Goal: Task Accomplishment & Management: Manage account settings

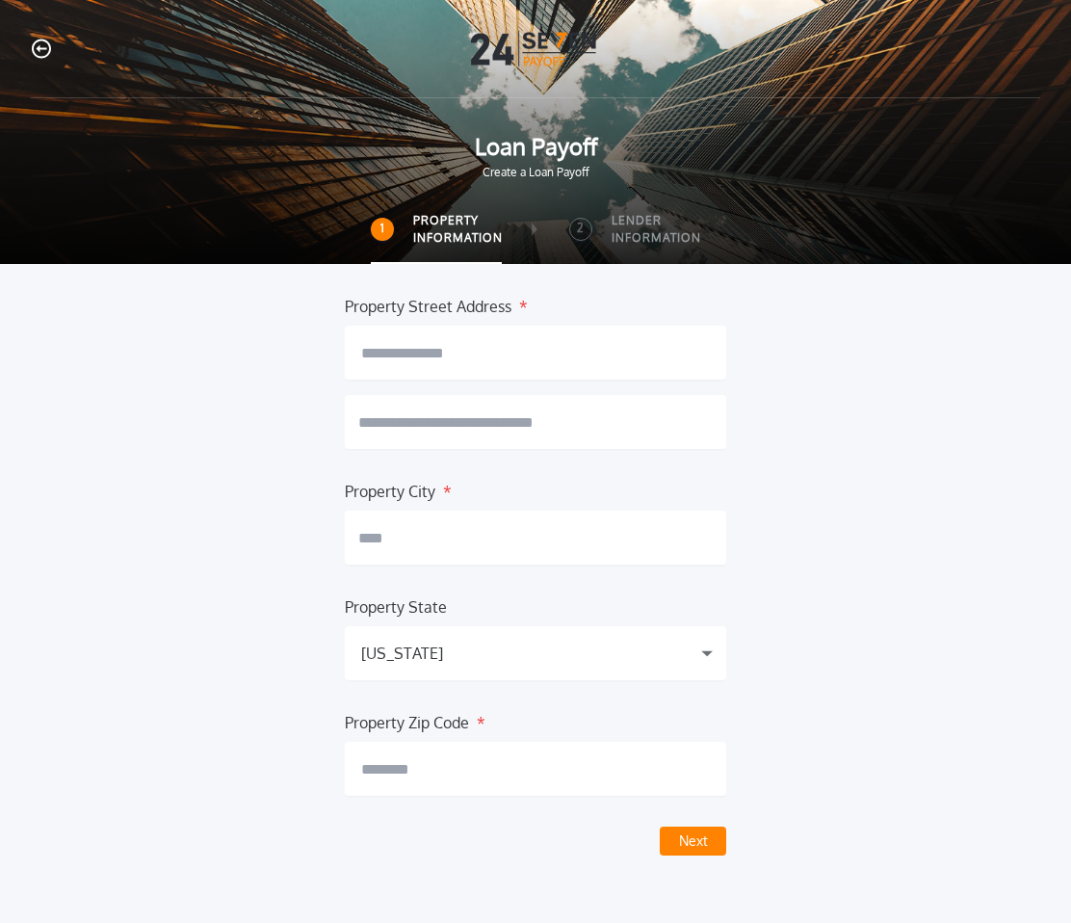
click at [41, 51] on icon "button" at bounding box center [41, 49] width 19 height 20
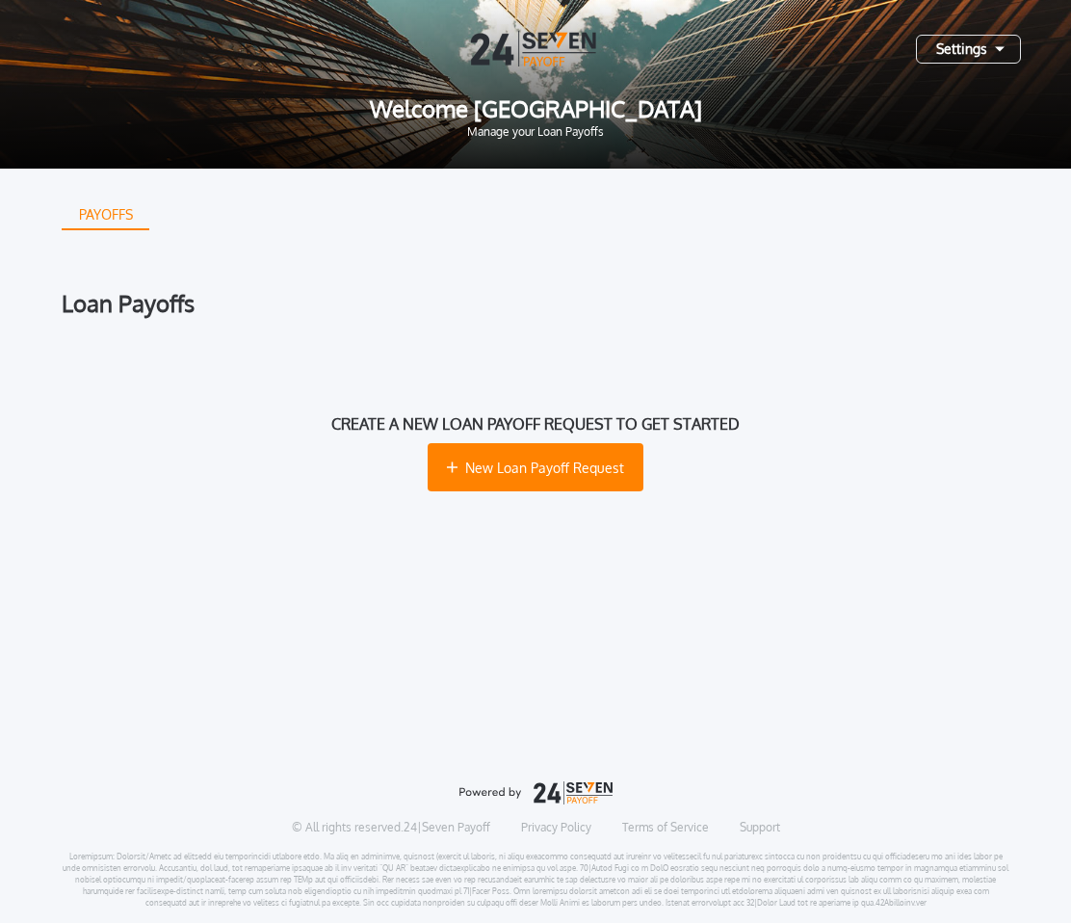
click at [981, 47] on div "Settings" at bounding box center [968, 49] width 105 height 29
click at [955, 94] on button "Log Out" at bounding box center [899, 95] width 201 height 29
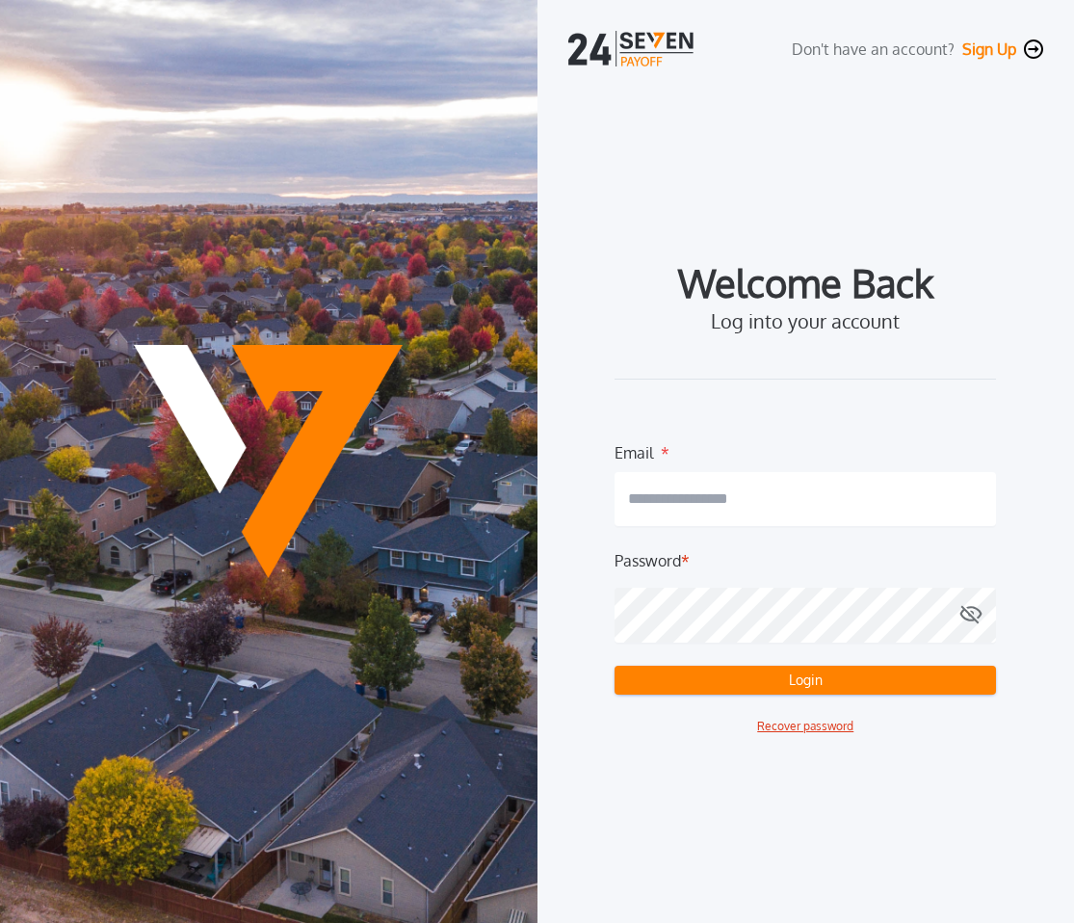
click at [725, 562] on div "Password *" at bounding box center [804, 560] width 381 height 23
click at [734, 495] on input "email" at bounding box center [804, 499] width 381 height 54
type input "**********"
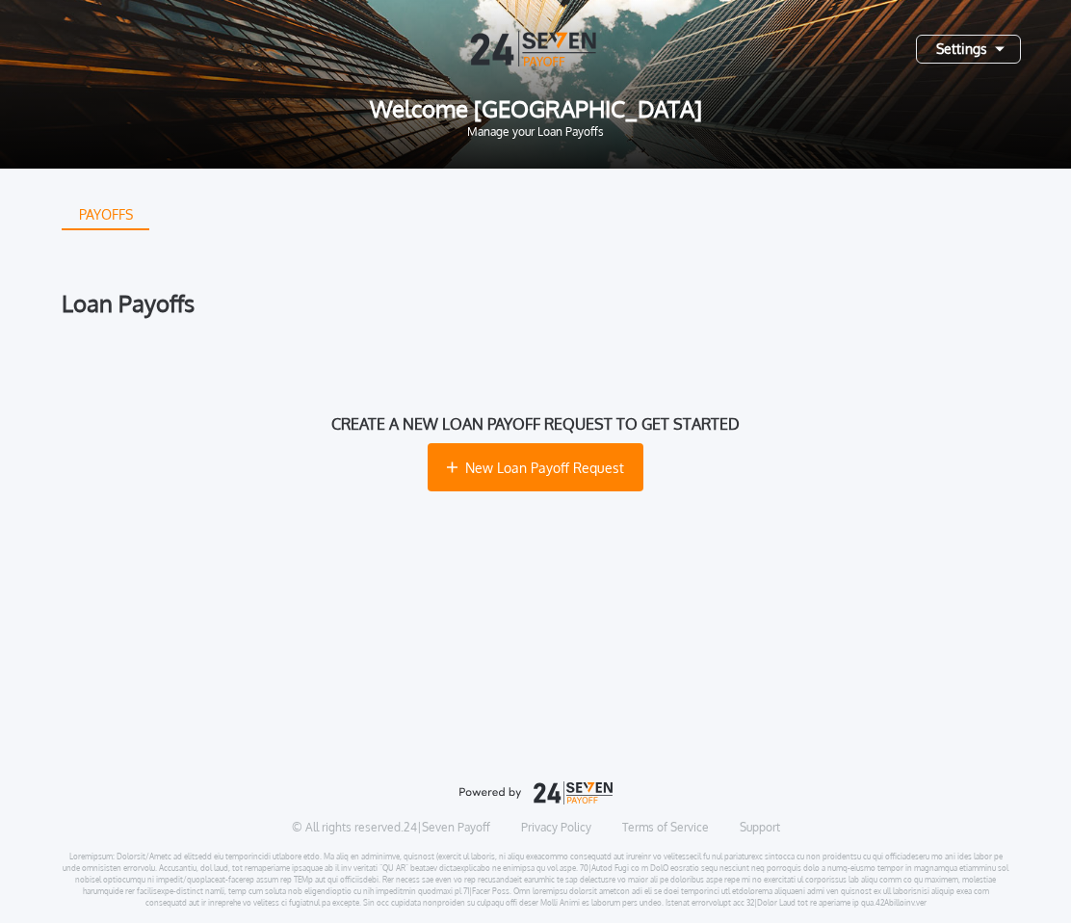
click at [900, 279] on div "PAYOFFS Loan Payoffs Create a new loan payoff request to get started New Loan P…" at bounding box center [536, 437] width 948 height 536
click at [978, 50] on div "Settings" at bounding box center [968, 49] width 105 height 29
click at [832, 197] on div "PAYOFFS Loan Payoffs Create a new loan payoff request to get started New Loan P…" at bounding box center [536, 437] width 948 height 536
click at [1002, 37] on div "Settings" at bounding box center [968, 49] width 105 height 29
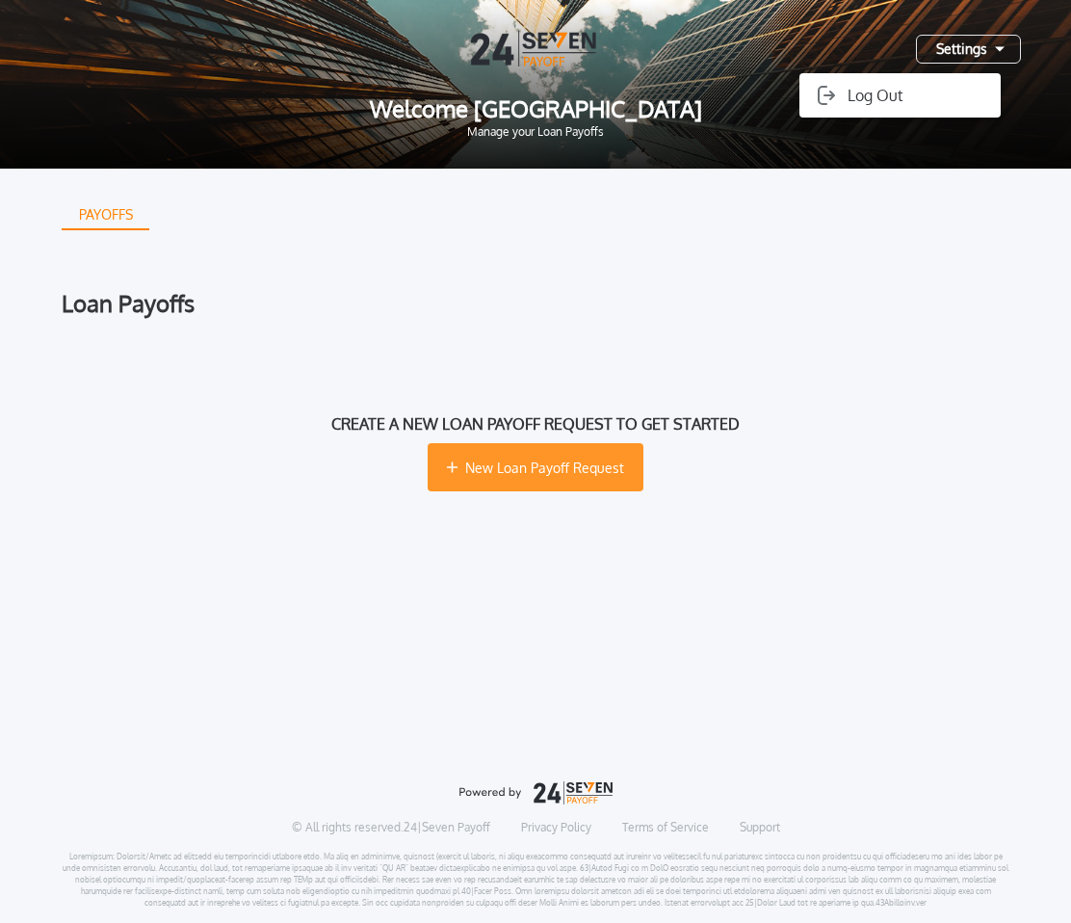
click at [556, 452] on button "New Loan Payoff Request" at bounding box center [536, 467] width 216 height 48
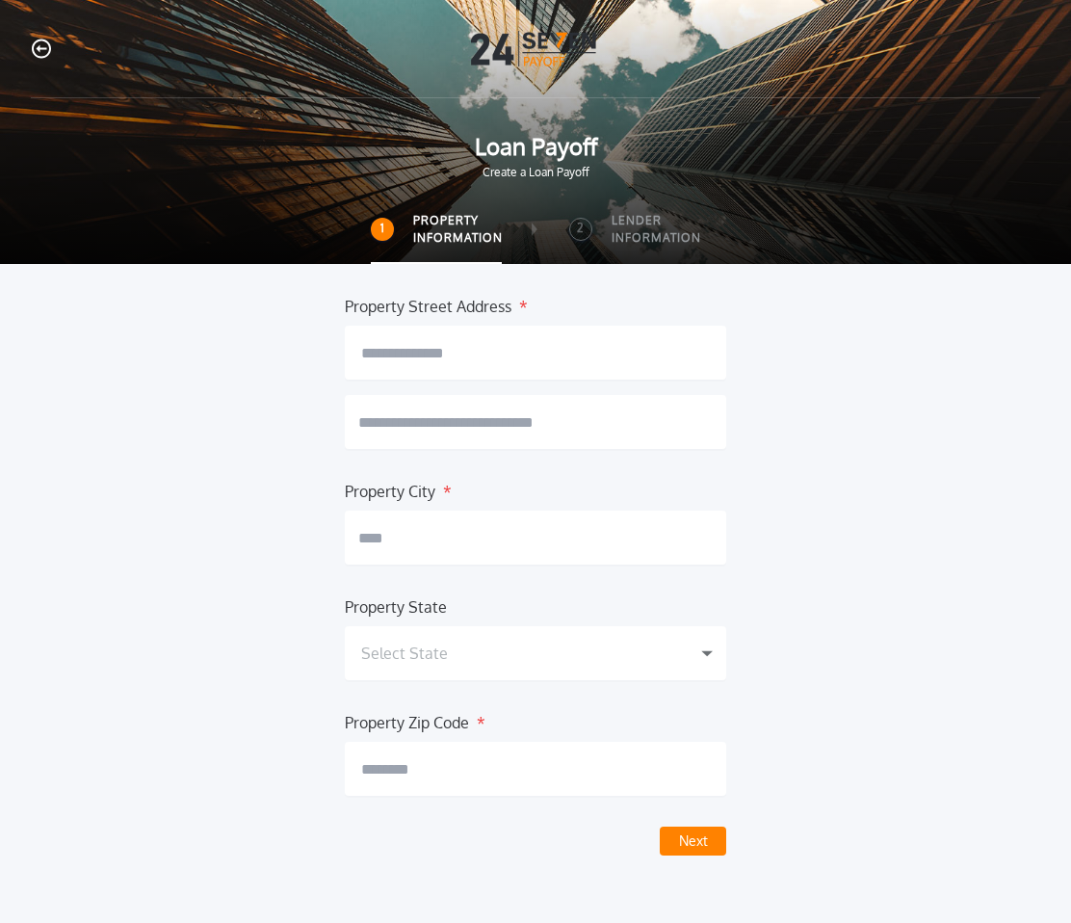
click at [39, 54] on icon "button" at bounding box center [41, 49] width 19 height 20
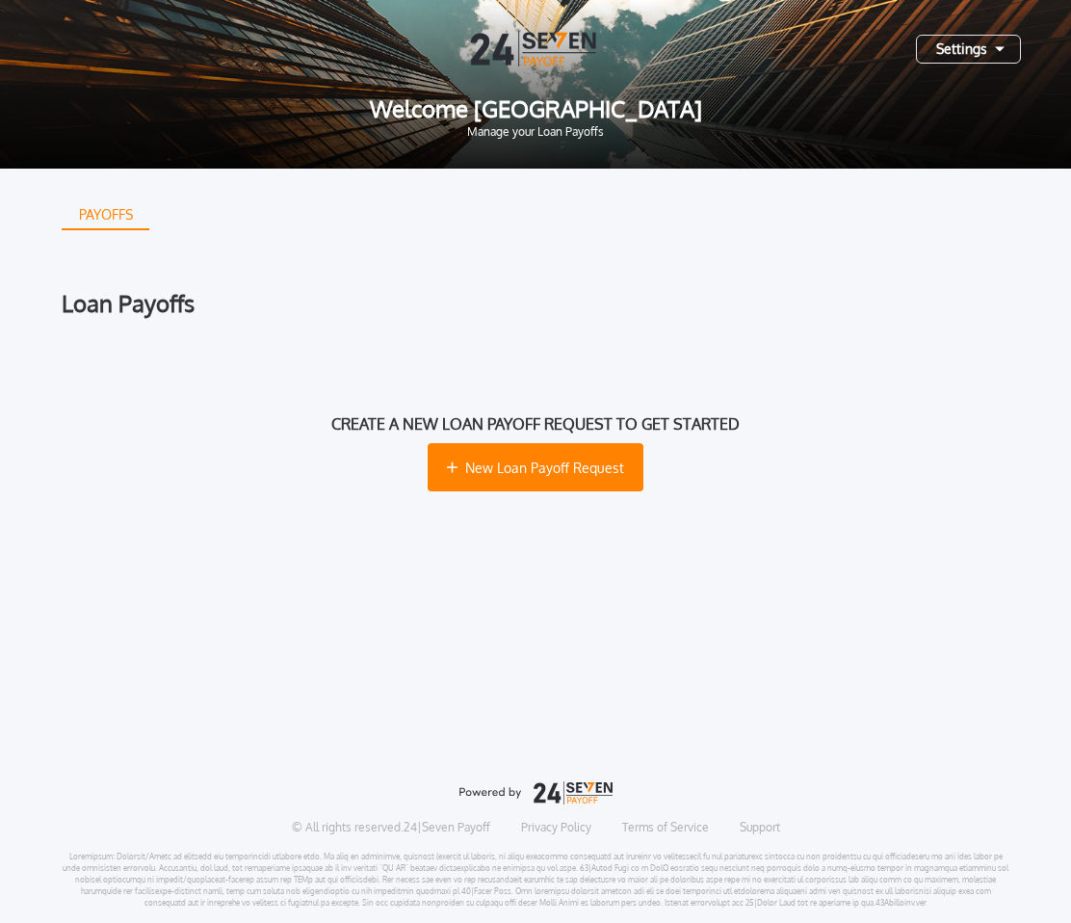
click at [149, 312] on div "Loan Payoffs" at bounding box center [536, 303] width 948 height 23
click at [95, 217] on div "PAYOFFS" at bounding box center [106, 214] width 85 height 31
click at [984, 41] on div "Settings" at bounding box center [968, 49] width 105 height 29
click at [866, 207] on div "PAYOFFS" at bounding box center [536, 214] width 948 height 31
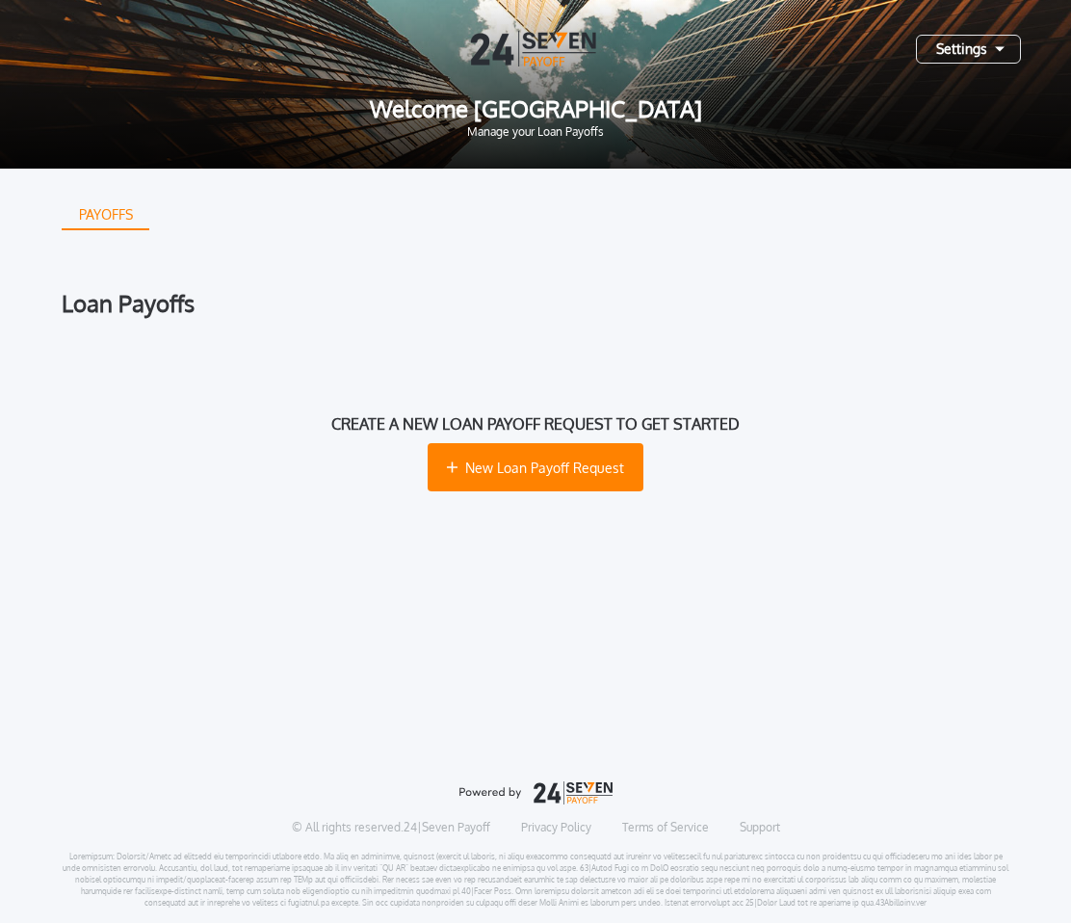
click at [148, 235] on div "PAYOFFS Loan Payoffs Create a new loan payoff request to get started New Loan P…" at bounding box center [536, 437] width 948 height 536
click at [140, 220] on div "PAYOFFS" at bounding box center [106, 214] width 85 height 31
click at [159, 303] on div "Loan Payoffs" at bounding box center [536, 303] width 948 height 23
click at [524, 454] on button "New Loan Payoff Request" at bounding box center [536, 467] width 216 height 48
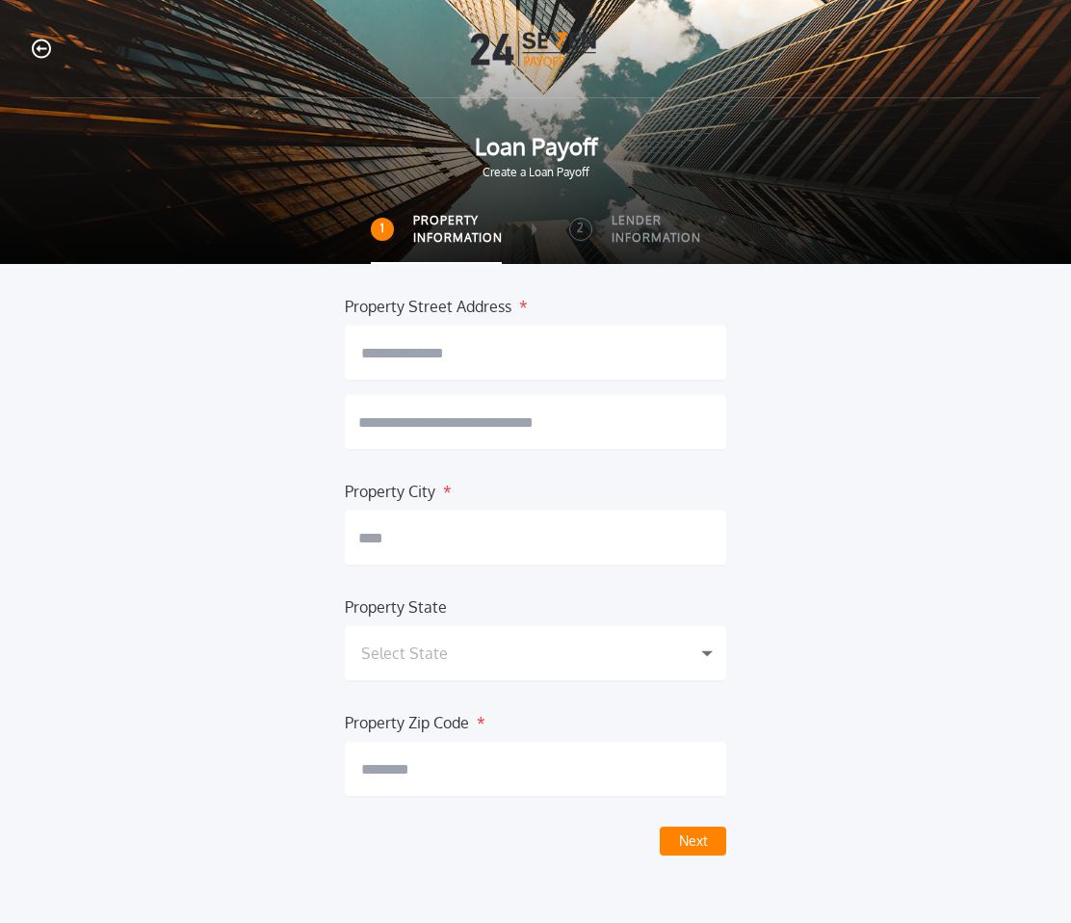
click at [45, 46] on icon "button" at bounding box center [41, 49] width 19 height 20
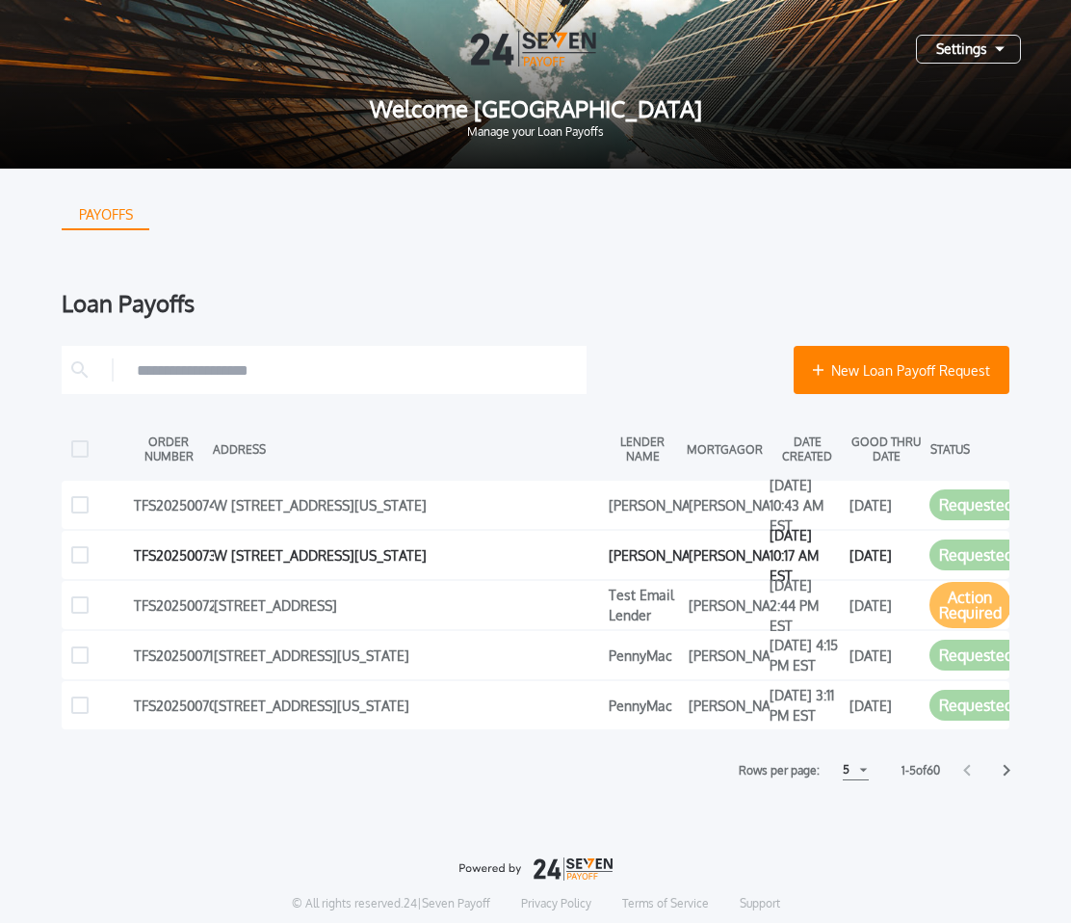
scroll to position [6, 0]
click at [942, 41] on div "Settings" at bounding box center [968, 49] width 105 height 29
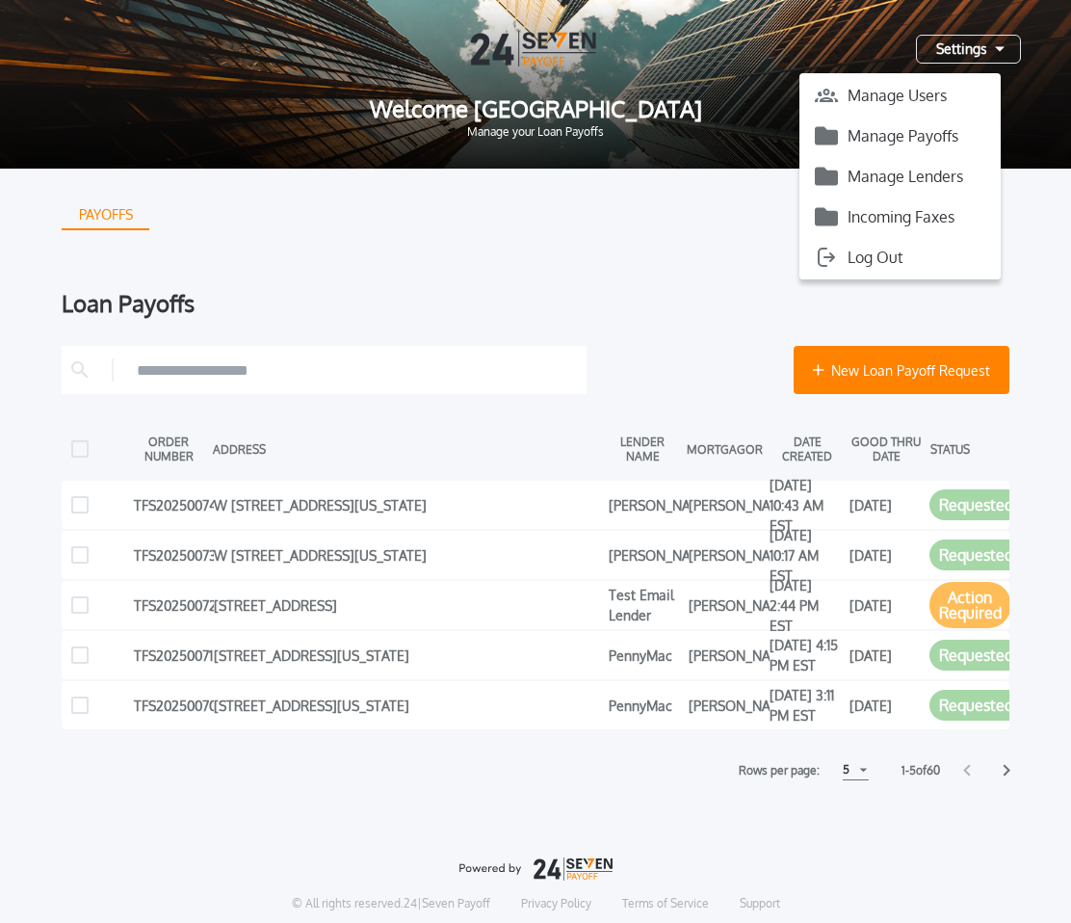
click at [496, 262] on div "PAYOFFS Loan Payoffs New Loan Payoff Request ORDER NUMBER ADDRESS LENDER NAME M…" at bounding box center [536, 475] width 948 height 612
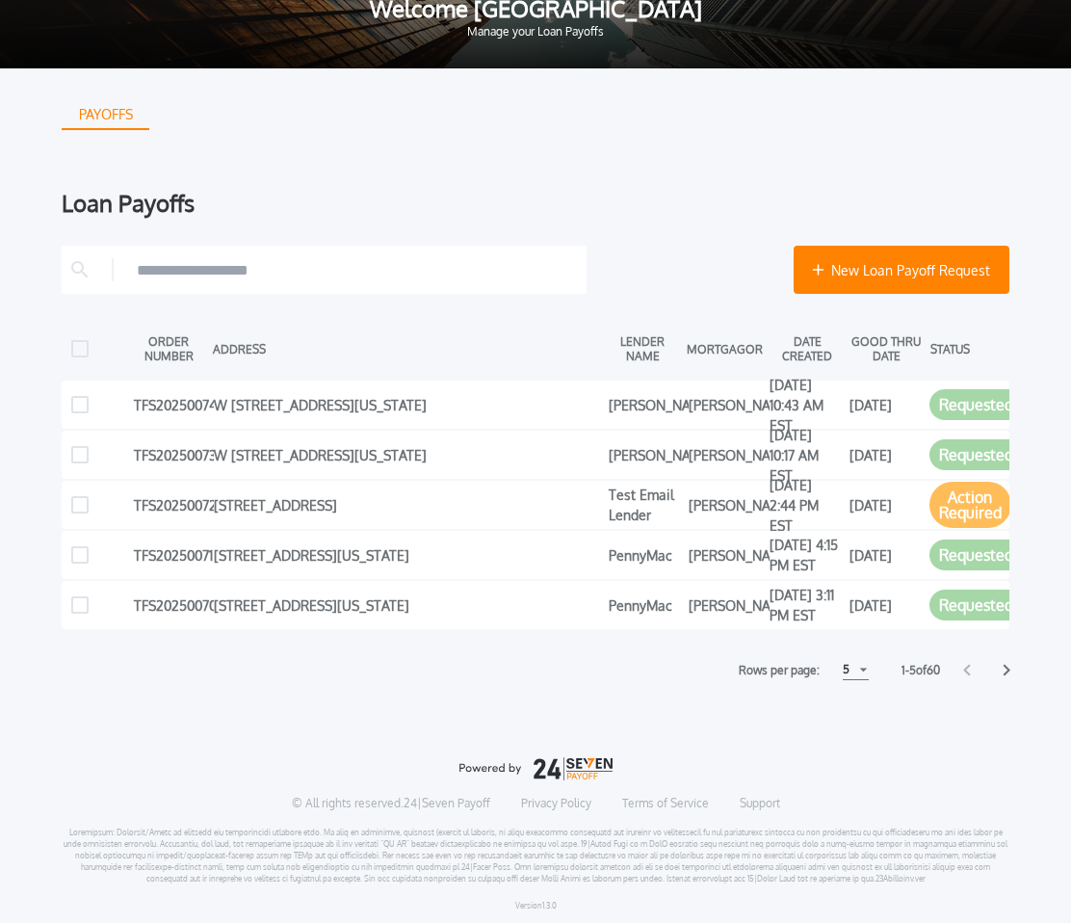
scroll to position [119, 0]
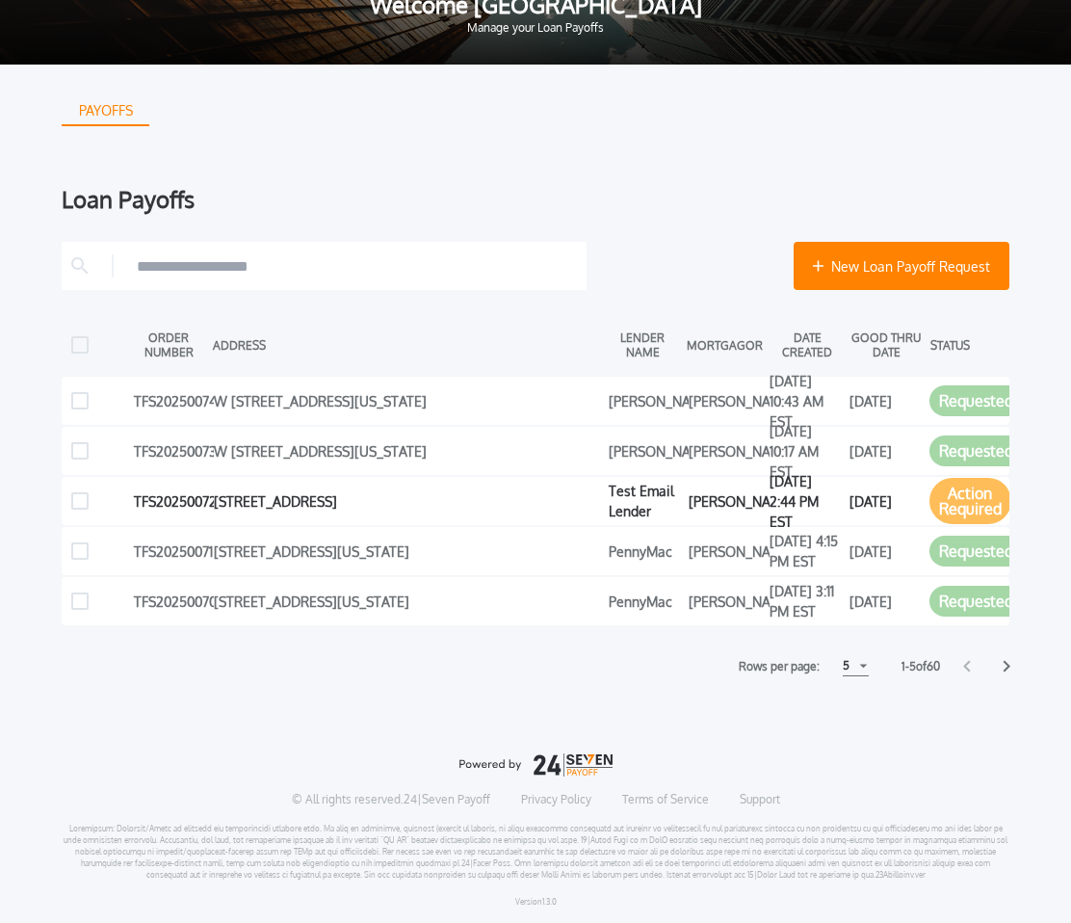
click at [400, 486] on div "[STREET_ADDRESS]" at bounding box center [406, 500] width 385 height 29
click at [80, 492] on icon at bounding box center [79, 500] width 17 height 17
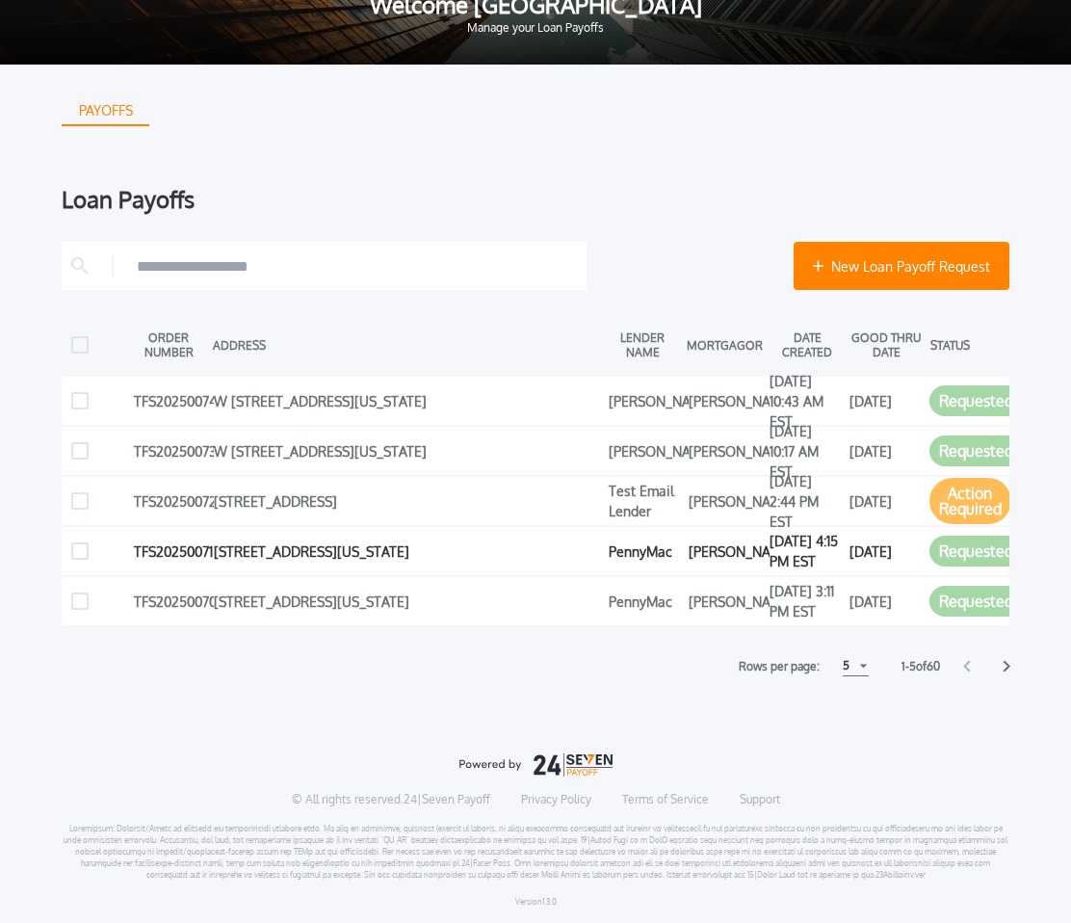
scroll to position [6, 13]
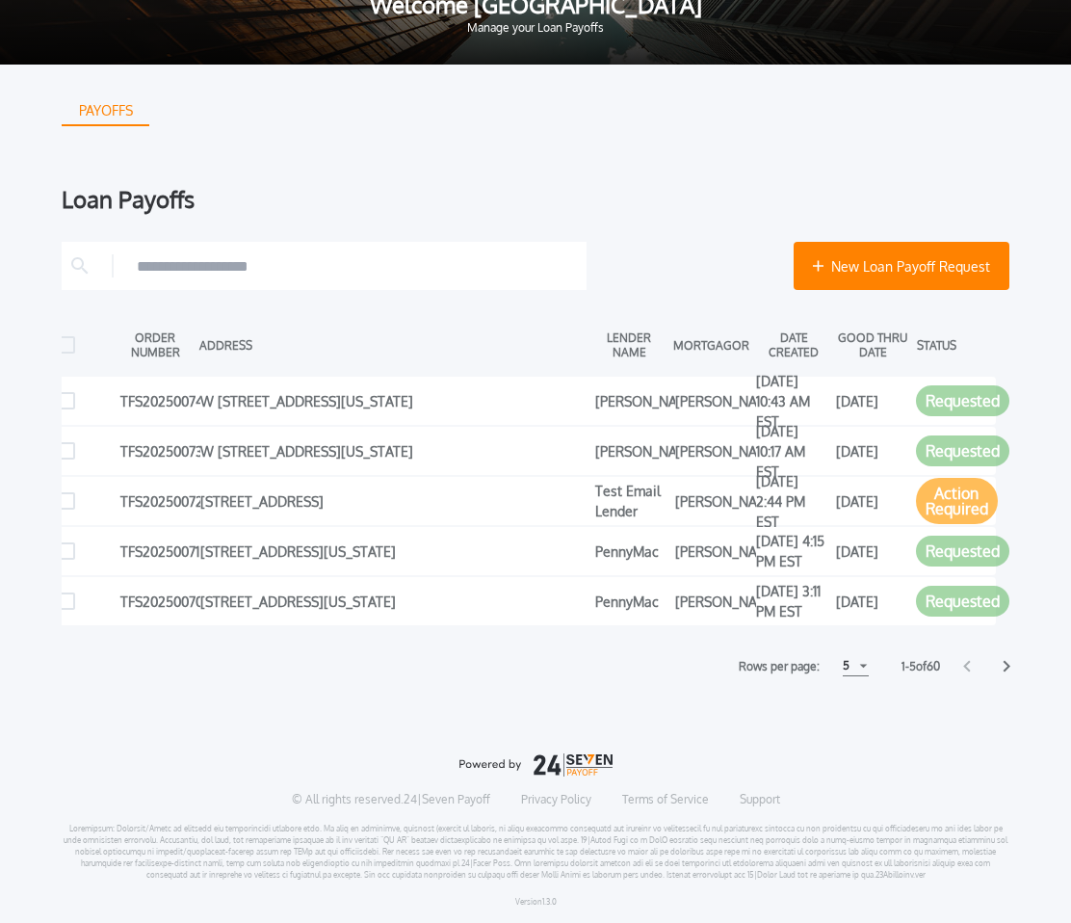
click at [1006, 666] on icon at bounding box center [1007, 666] width 8 height 13
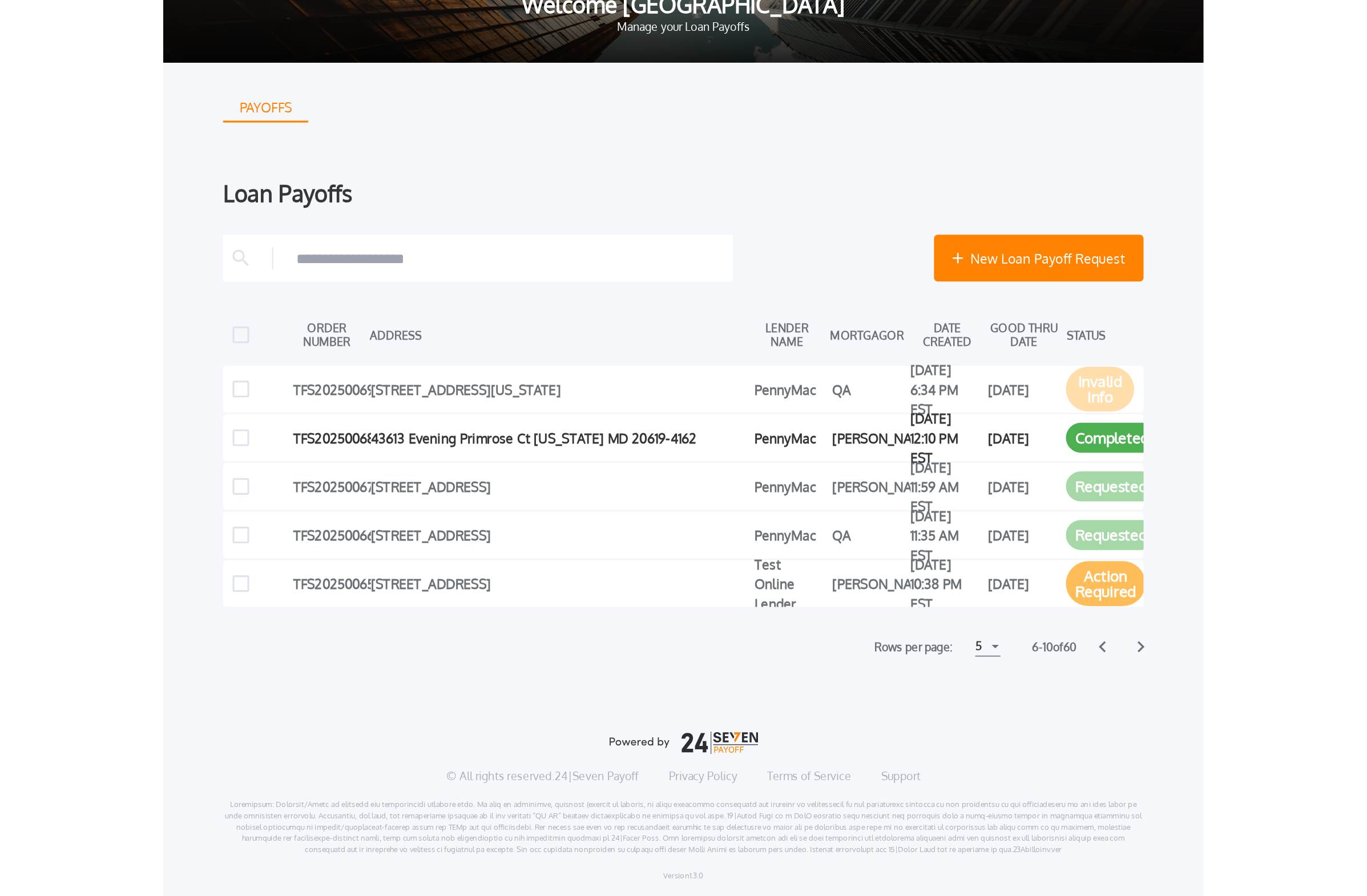
scroll to position [0, 0]
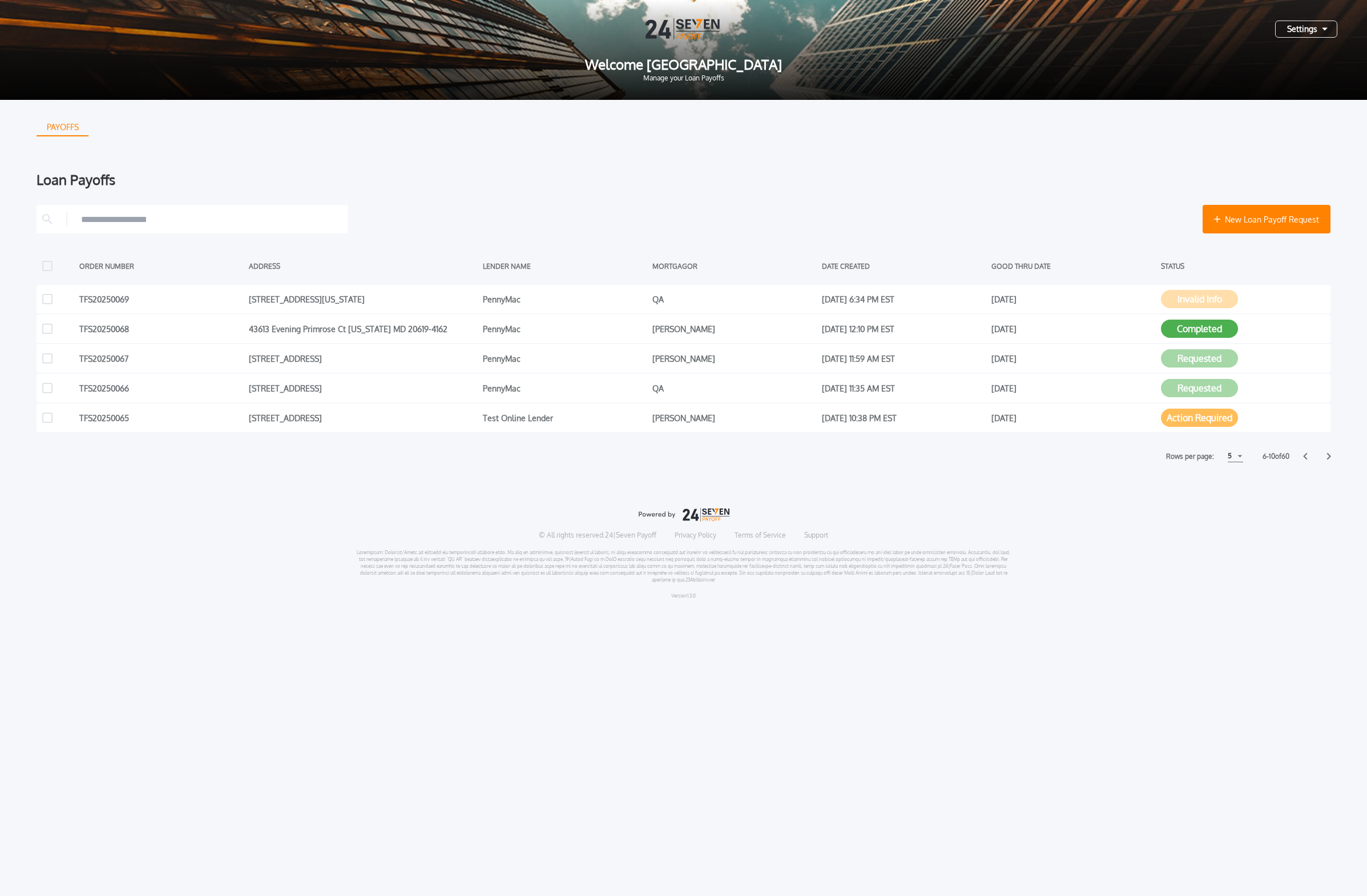
click at [604, 162] on div "PAYOFFS Loan Payoffs New Loan Payoff Request ORDER NUMBER ADDRESS LENDER NAME M…" at bounding box center [683, 281] width 1294 height 363
click at [636, 32] on div "Settings" at bounding box center [1306, 29] width 62 height 17
click at [636, 103] on button "Manage Lenders" at bounding box center [1265, 104] width 119 height 17
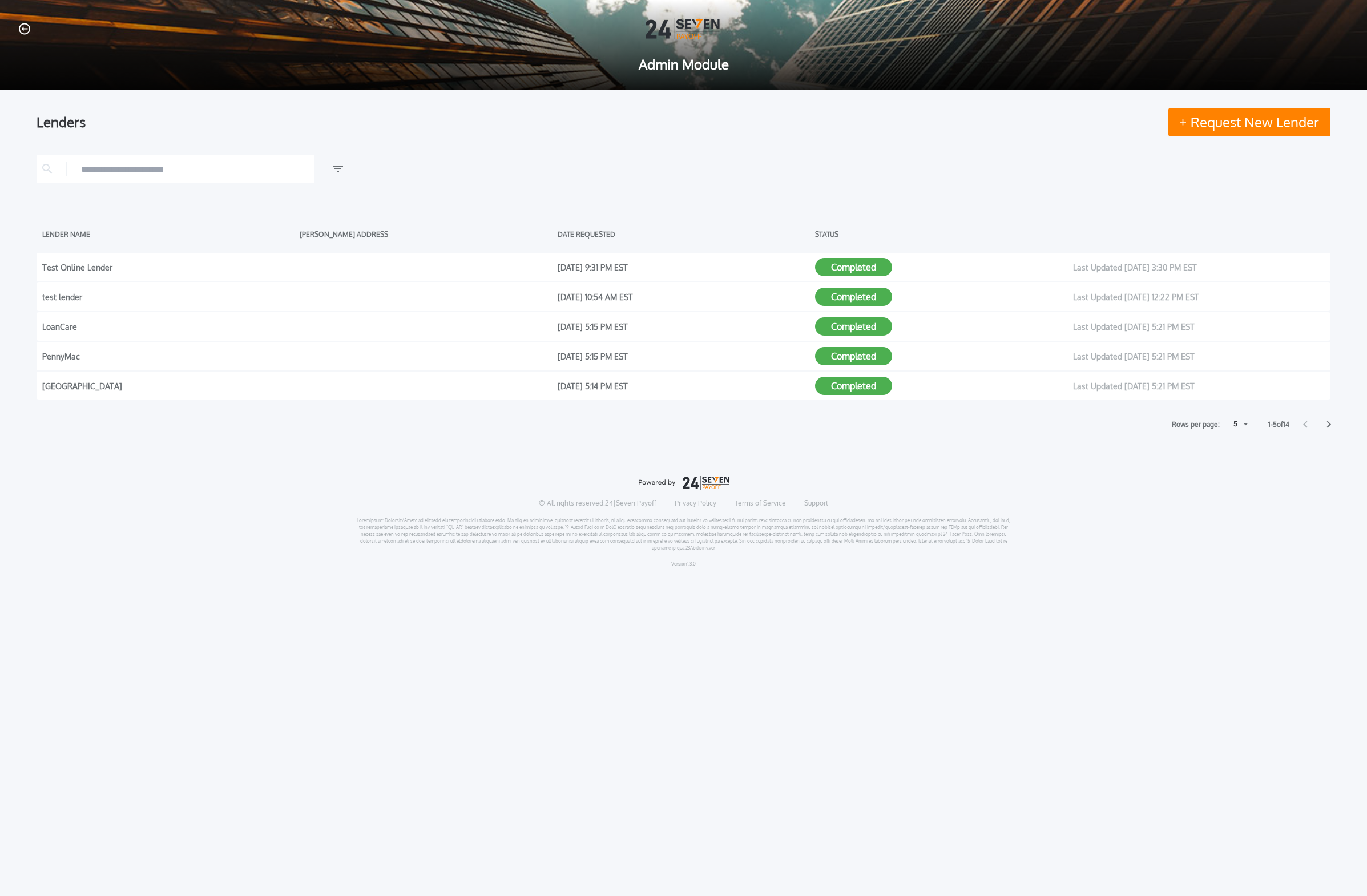
click at [636, 426] on div "Lenders Request New Lender LENDER NAME [PERSON_NAME] ADDRESS DATE REQUESTED STA…" at bounding box center [683, 333] width 1367 height 487
click at [636, 424] on icon at bounding box center [1328, 425] width 4 height 7
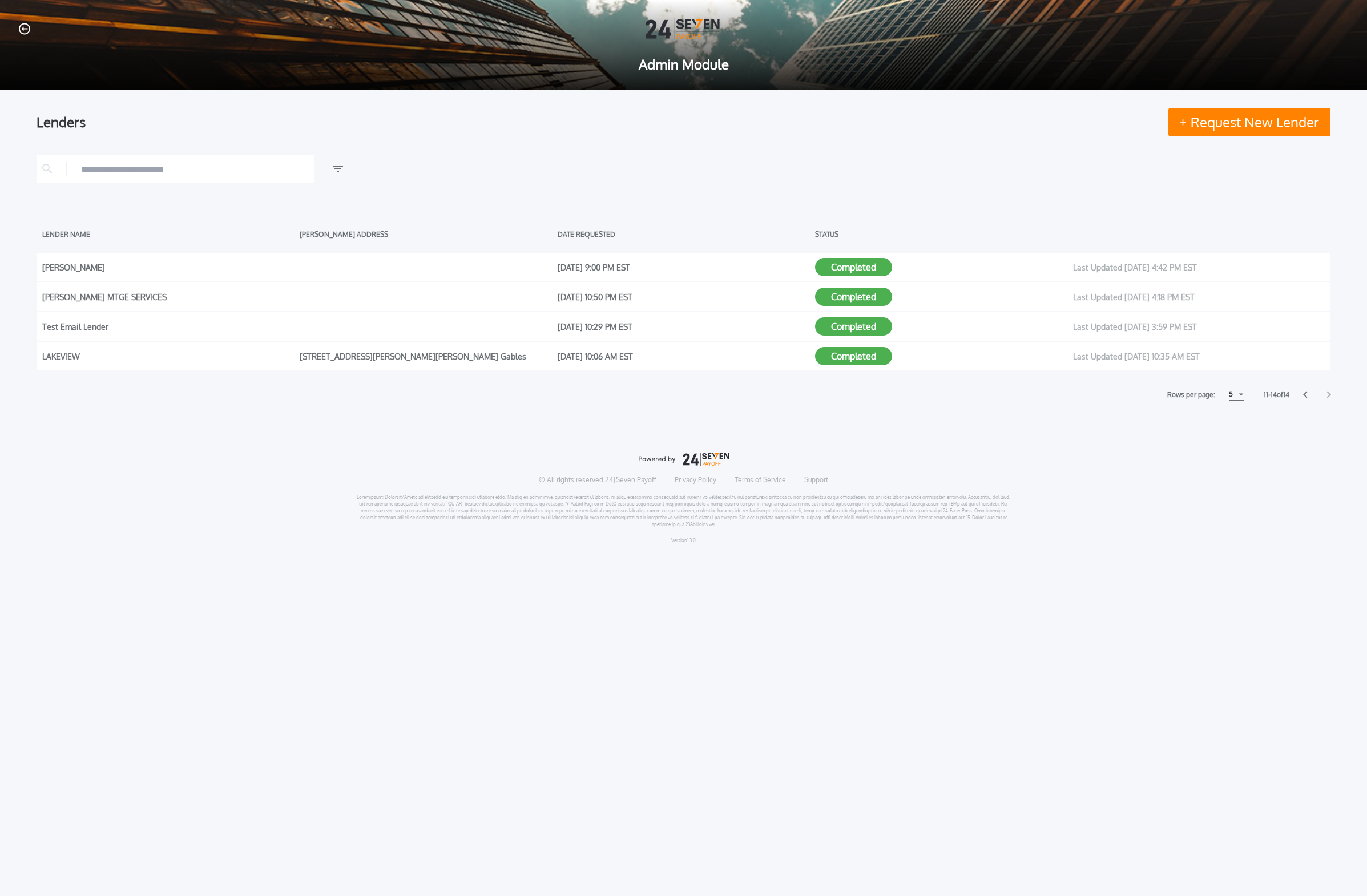
click at [636, 395] on icon at bounding box center [1328, 395] width 5 height 8
click at [636, 395] on icon at bounding box center [1305, 395] width 4 height 7
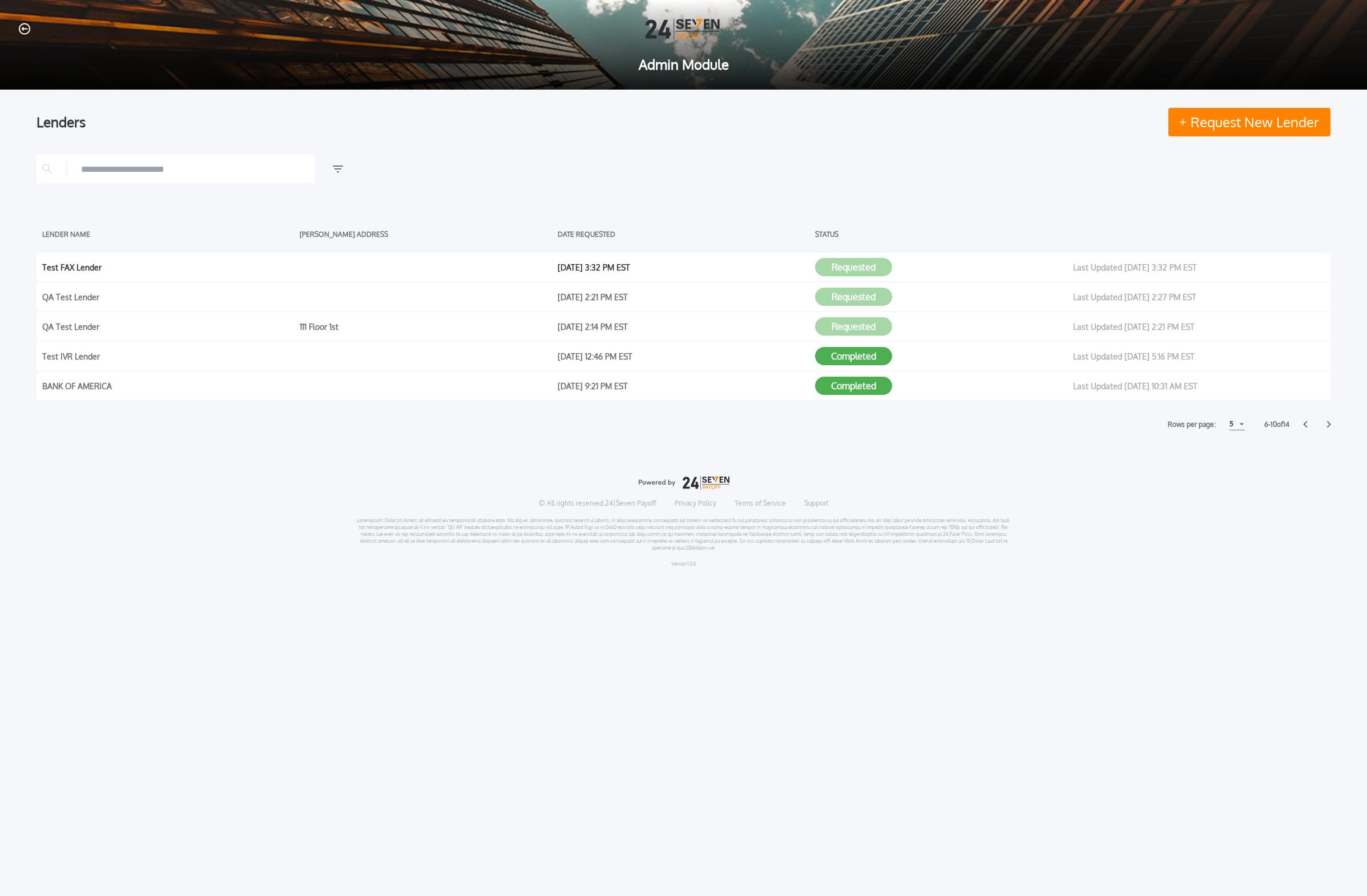
click at [66, 266] on div "Test FAX Lender" at bounding box center [168, 267] width 252 height 17
click at [636, 277] on div "Test FAX Lender [DATE] 3:32 PM EST Requested Last Updated [DATE] 3:32 PM EST" at bounding box center [683, 267] width 1294 height 28
click at [636, 357] on button "Completed" at bounding box center [853, 356] width 77 height 18
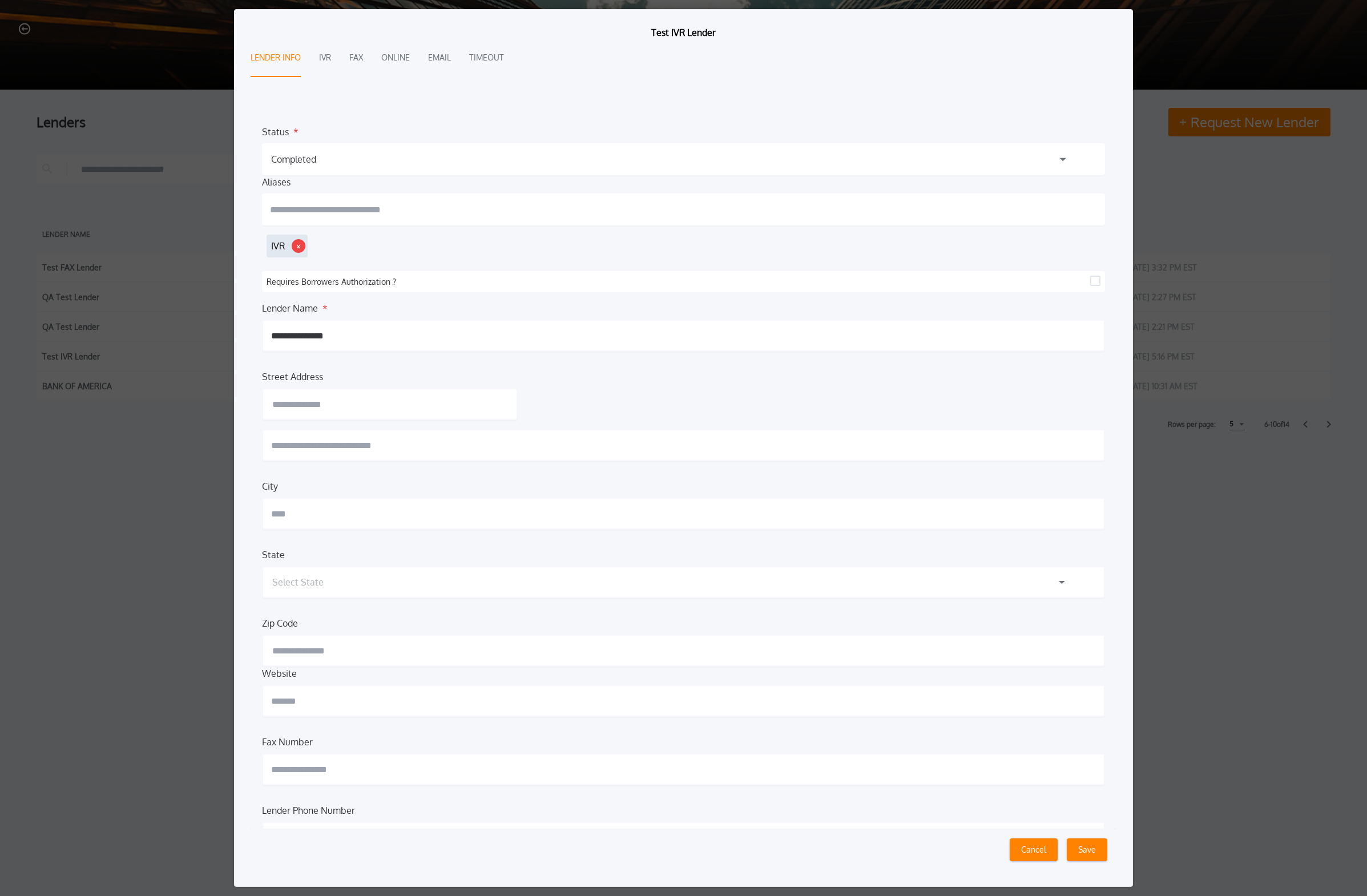
click at [636, 546] on button "Cancel" at bounding box center [1033, 850] width 48 height 23
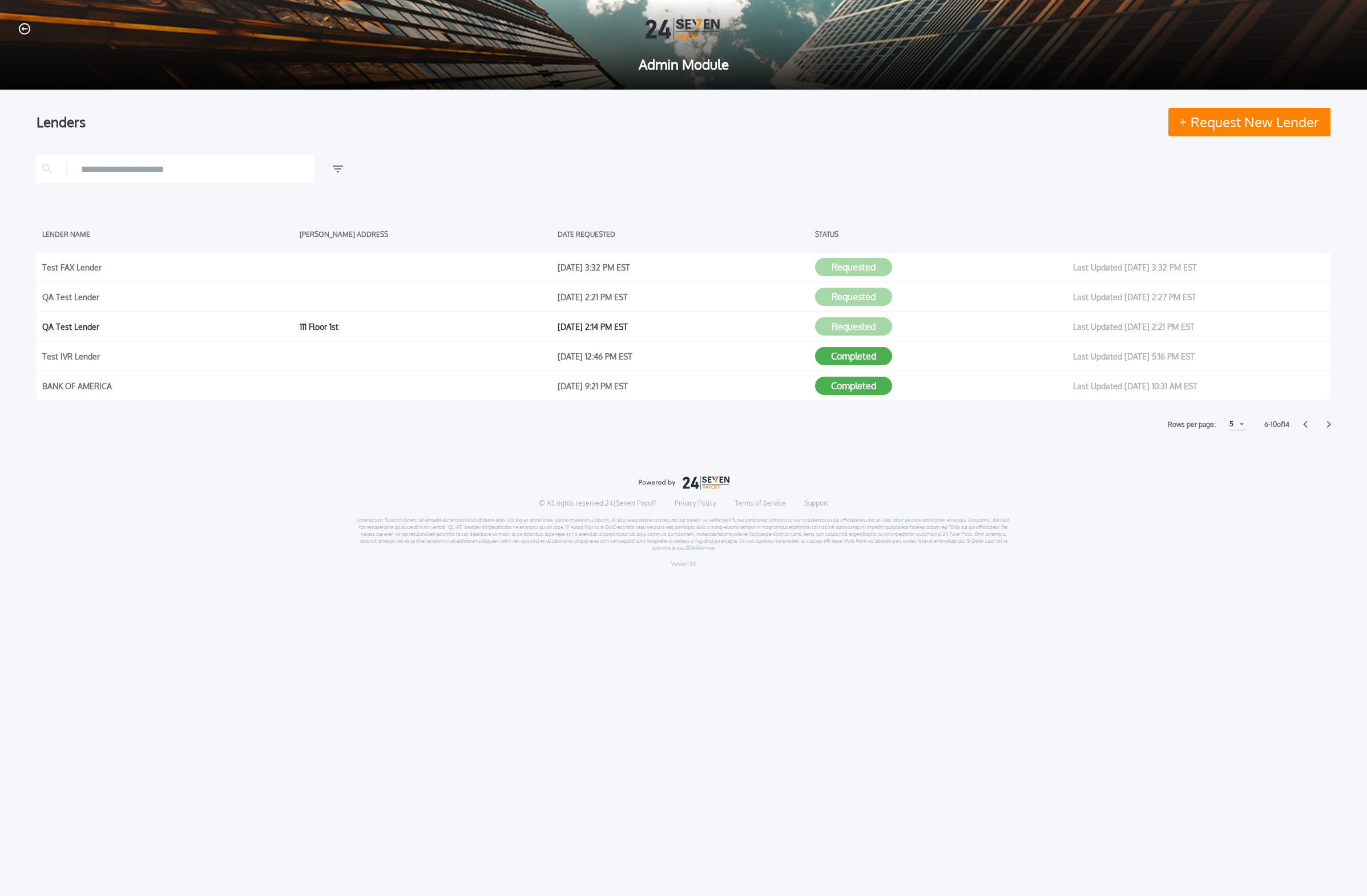
click at [636, 327] on button "Requested" at bounding box center [853, 327] width 77 height 18
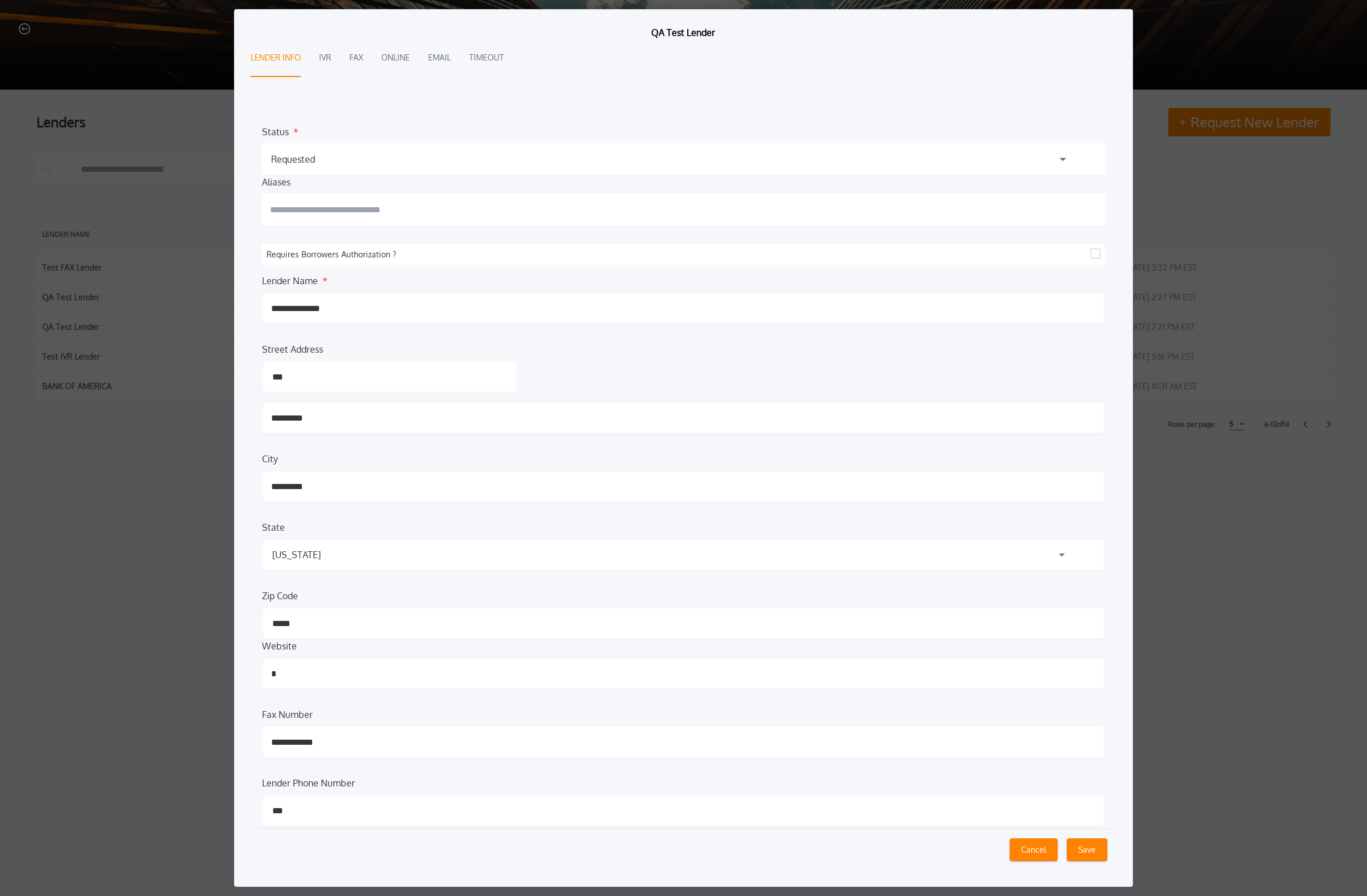
click at [636, 162] on div "Requested" at bounding box center [683, 159] width 843 height 32
click at [636, 107] on div "Lender Info IVR Fax Online Email Timeout" at bounding box center [683, 76] width 866 height 74
click at [636, 546] on button "Cancel" at bounding box center [1033, 850] width 48 height 23
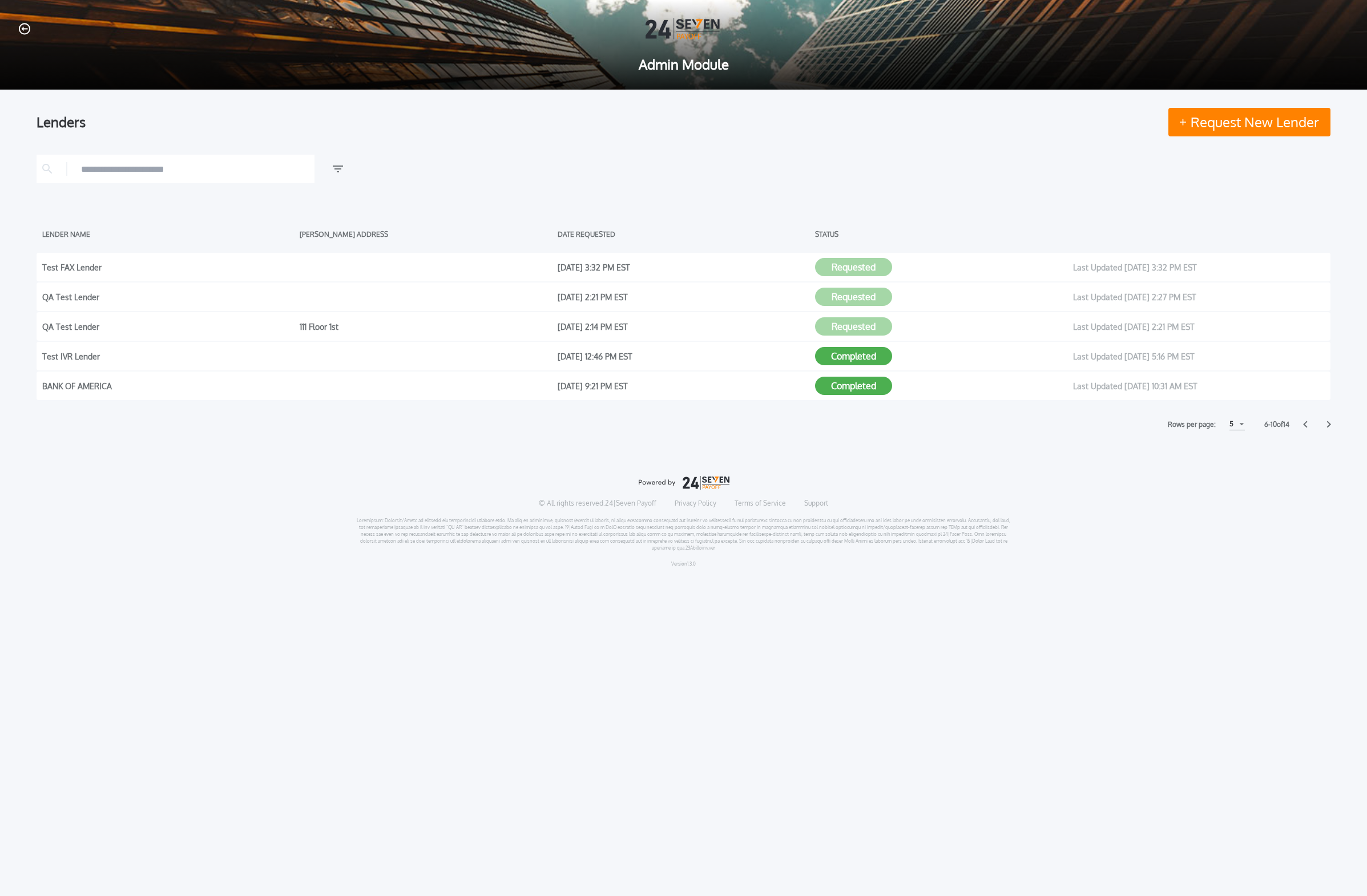
click at [636, 424] on icon at bounding box center [1305, 425] width 4 height 7
drag, startPoint x: 199, startPoint y: 265, endPoint x: 149, endPoint y: 271, distance: 50.4
click at [198, 266] on div "Test Online Lender" at bounding box center [168, 267] width 252 height 17
click at [78, 269] on div "Test Online Lender" at bounding box center [168, 267] width 252 height 17
click at [636, 269] on button "Completed" at bounding box center [853, 267] width 77 height 18
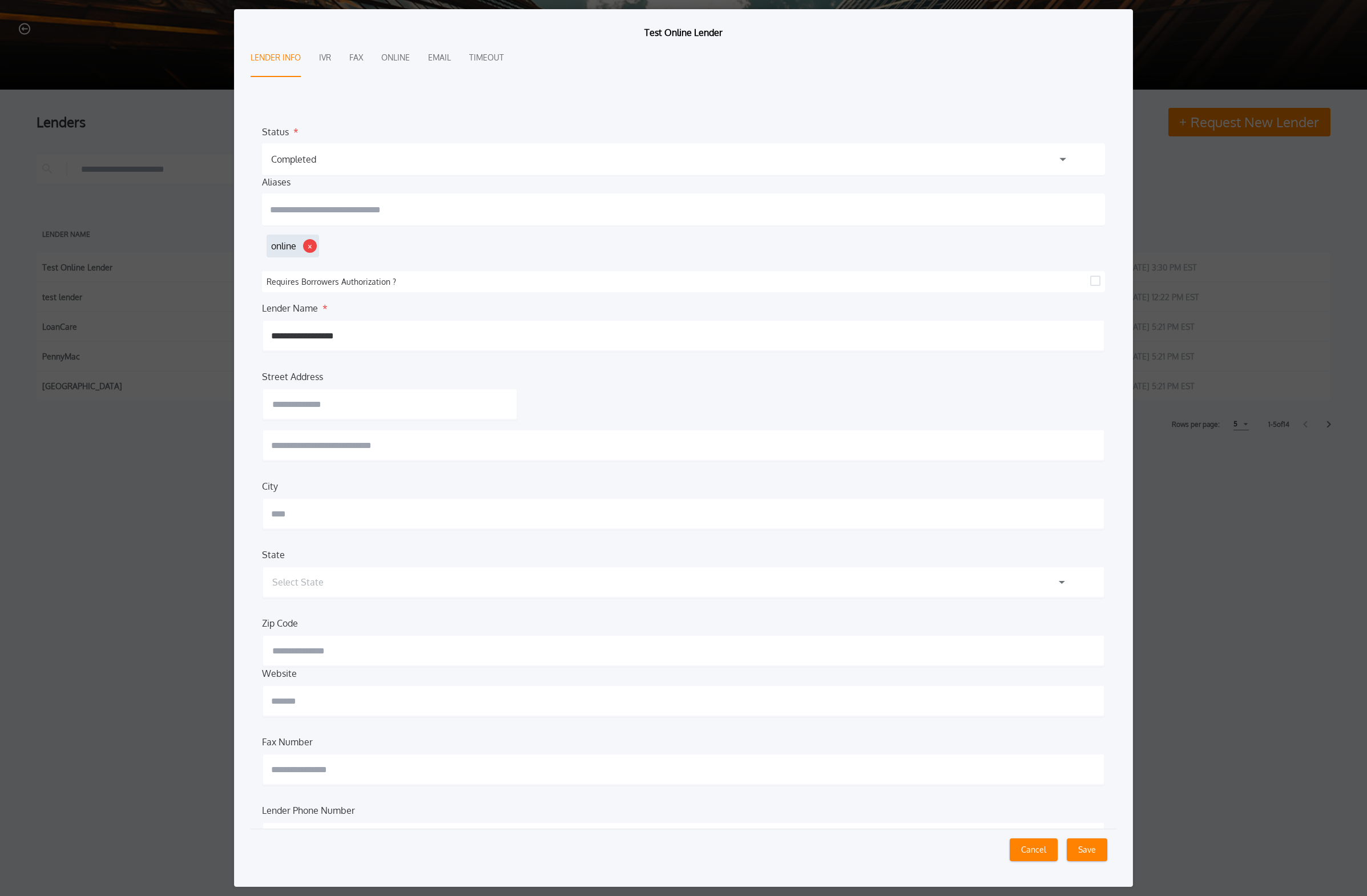
click at [383, 202] on input "text" at bounding box center [683, 210] width 843 height 32
click at [636, 546] on button "Cancel" at bounding box center [1033, 850] width 48 height 23
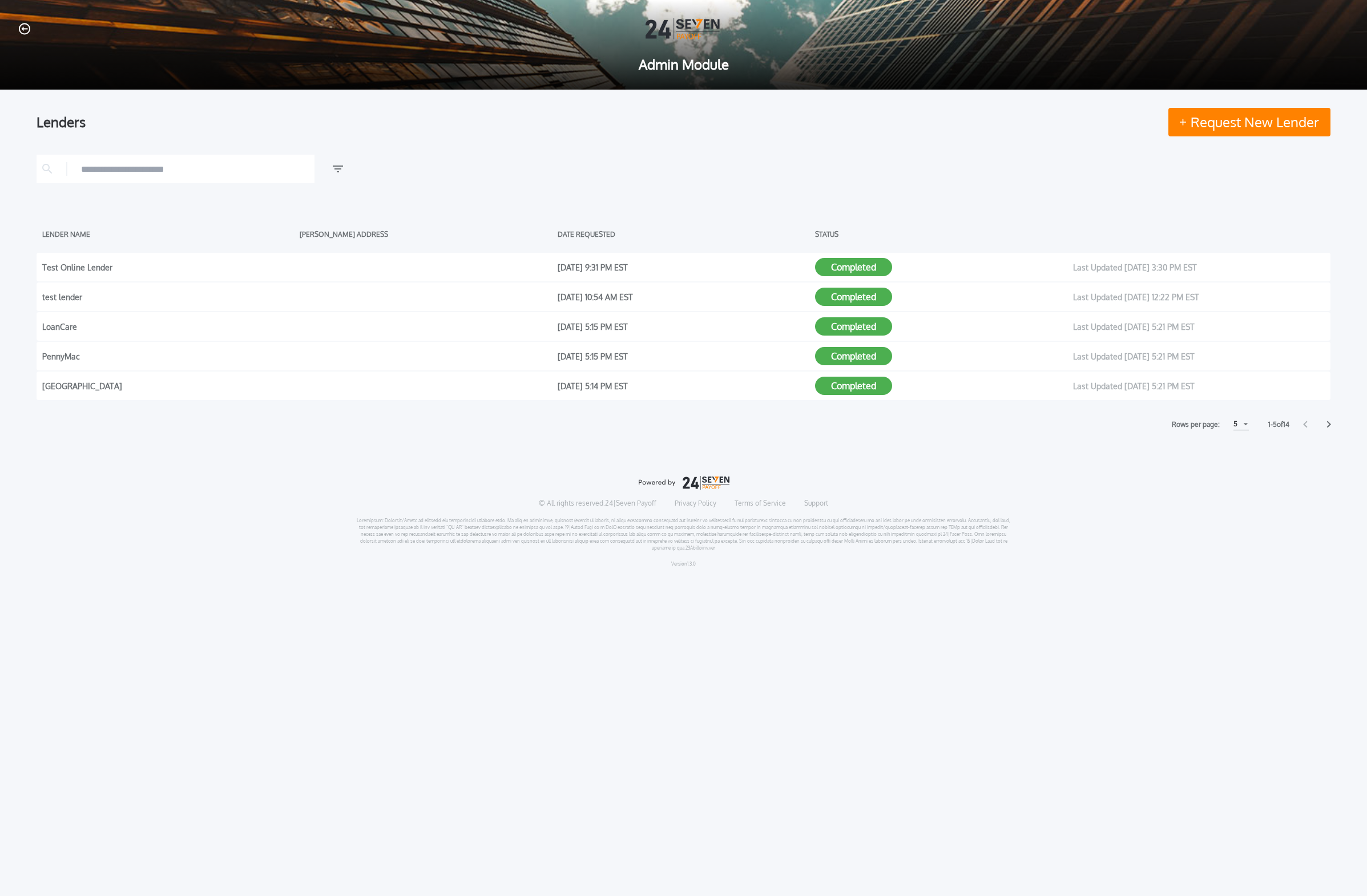
click at [636, 424] on div at bounding box center [1317, 424] width 27 height 8
click at [636, 425] on icon at bounding box center [1305, 424] width 5 height 8
click at [636, 424] on icon at bounding box center [1305, 424] width 5 height 8
click at [377, 279] on div "Test Online Lender [DATE] 9:31 PM EST Completed Last Updated [DATE] 3:30 PM EST" at bounding box center [683, 267] width 1294 height 28
click at [636, 361] on button "Completed" at bounding box center [853, 356] width 77 height 18
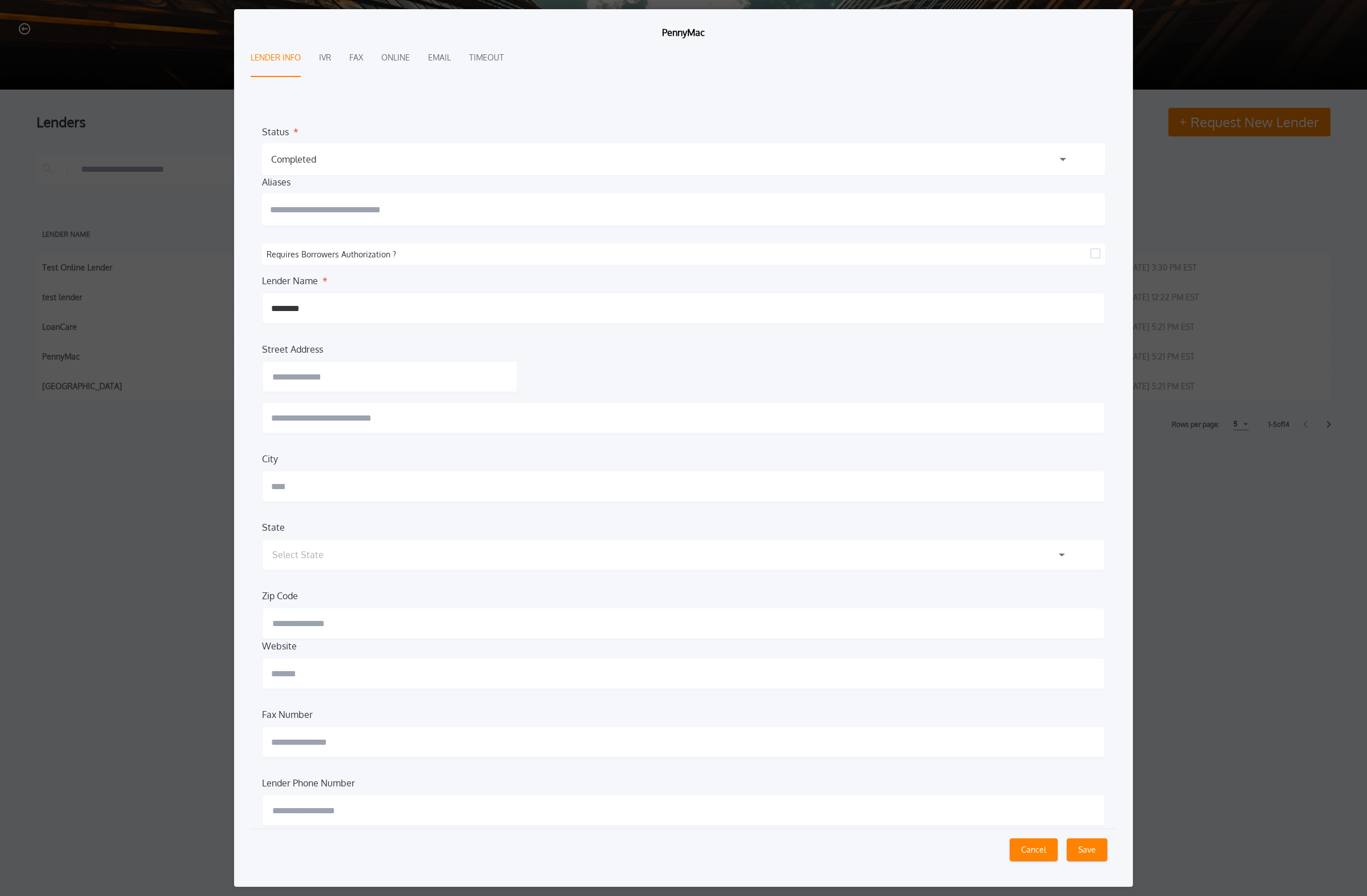
click at [436, 255] on label "Requires Borrowers Authorization ?" at bounding box center [678, 254] width 824 height 12
click at [322, 56] on button "IVR" at bounding box center [325, 58] width 12 height 38
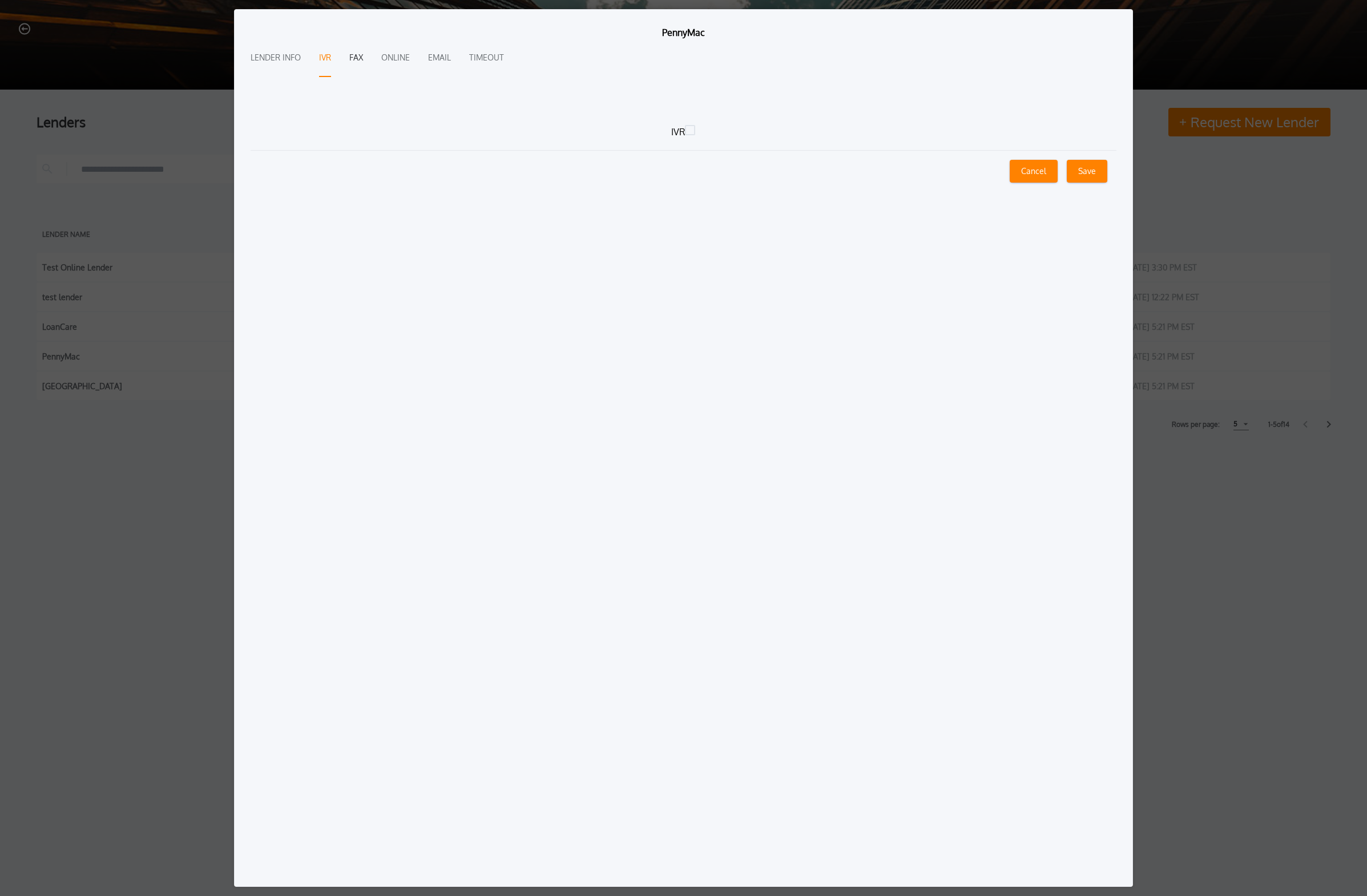
click at [355, 59] on button "Fax" at bounding box center [356, 58] width 14 height 38
click at [409, 59] on button "Online" at bounding box center [395, 58] width 28 height 38
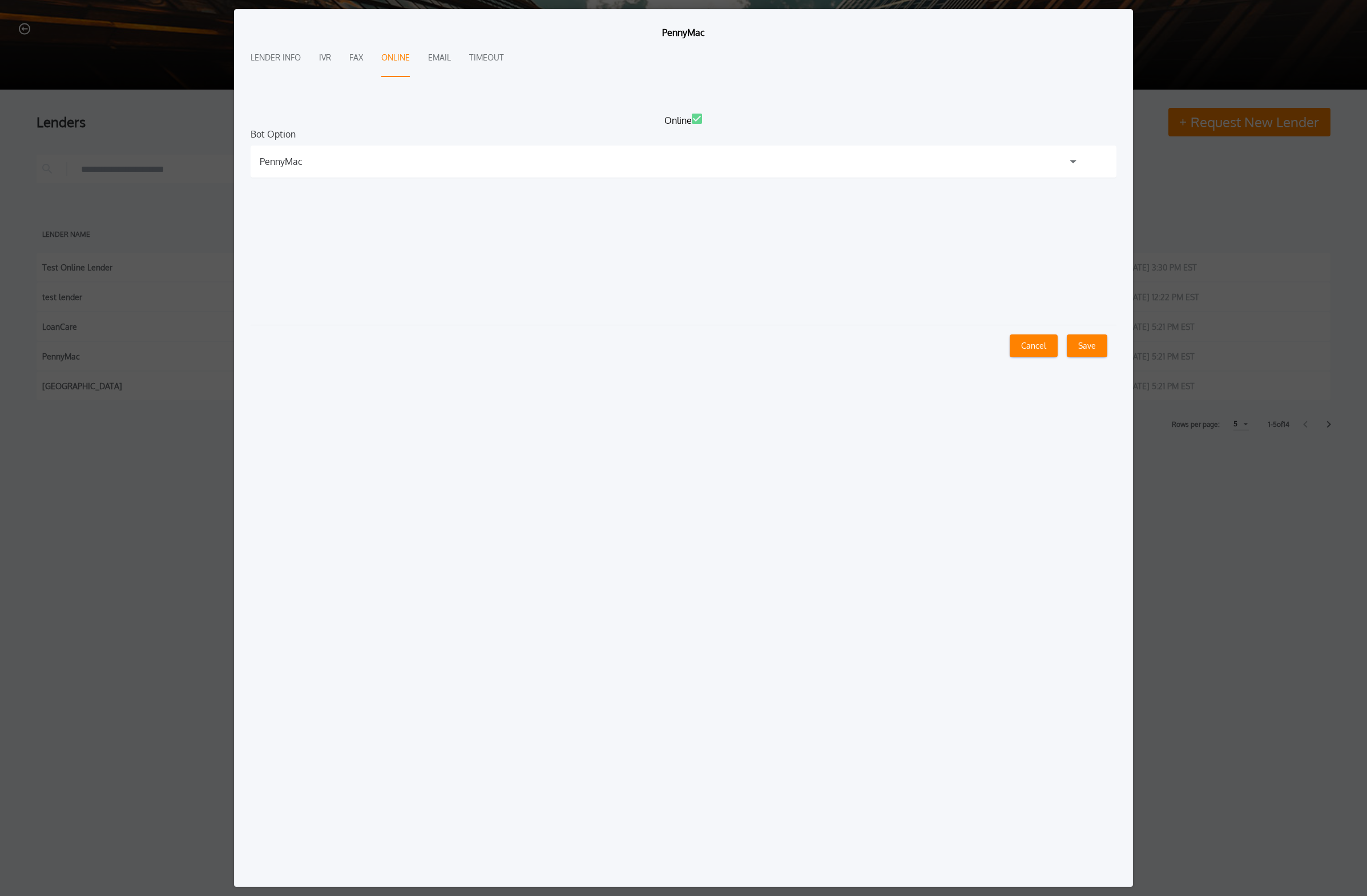
click at [421, 162] on div "PennyMac" at bounding box center [683, 162] width 866 height 32
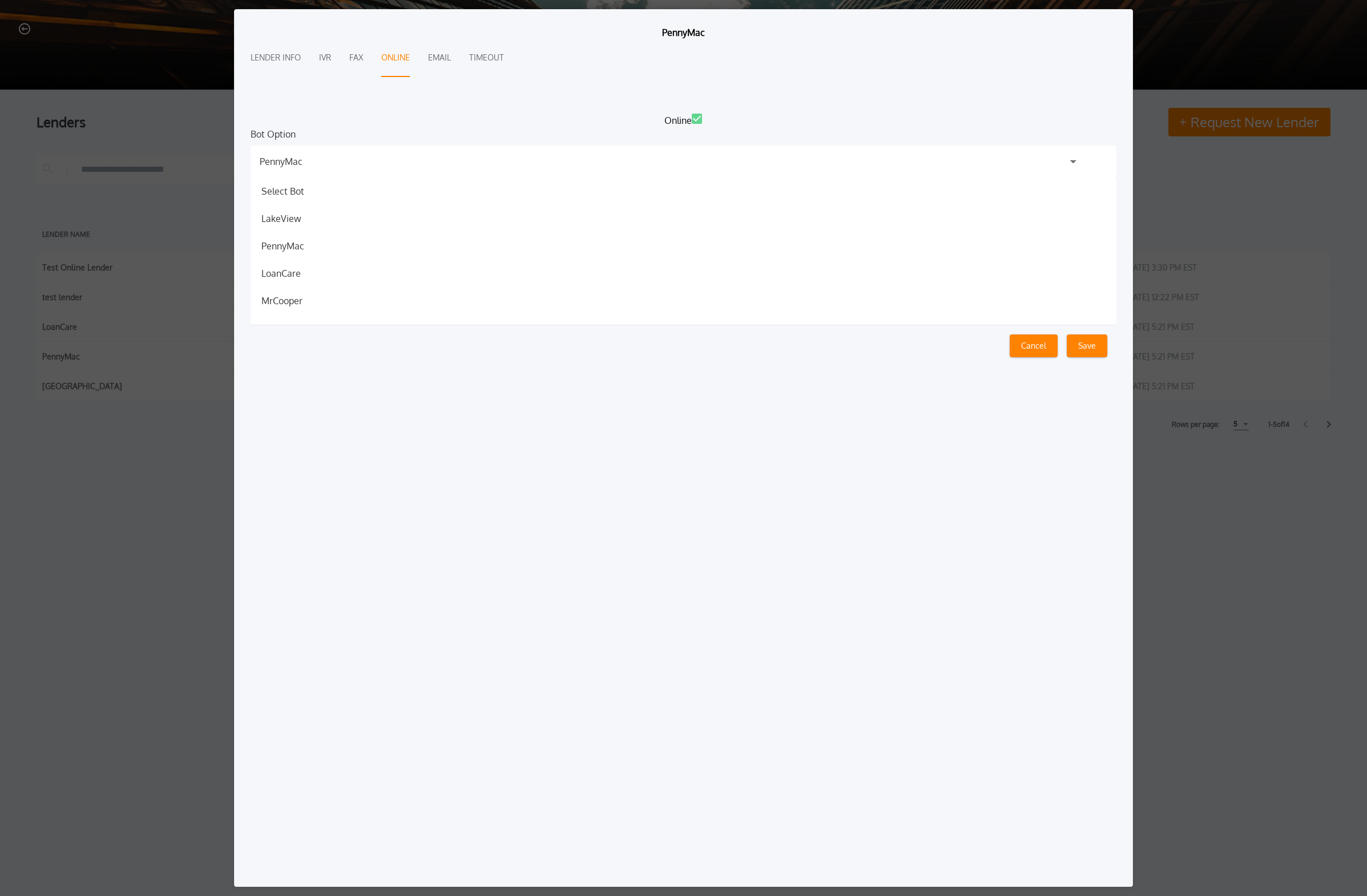
click at [439, 94] on div "Lender Info IVR Fax Online Email Timeout" at bounding box center [683, 76] width 866 height 74
click at [443, 59] on button "Email" at bounding box center [439, 58] width 23 height 38
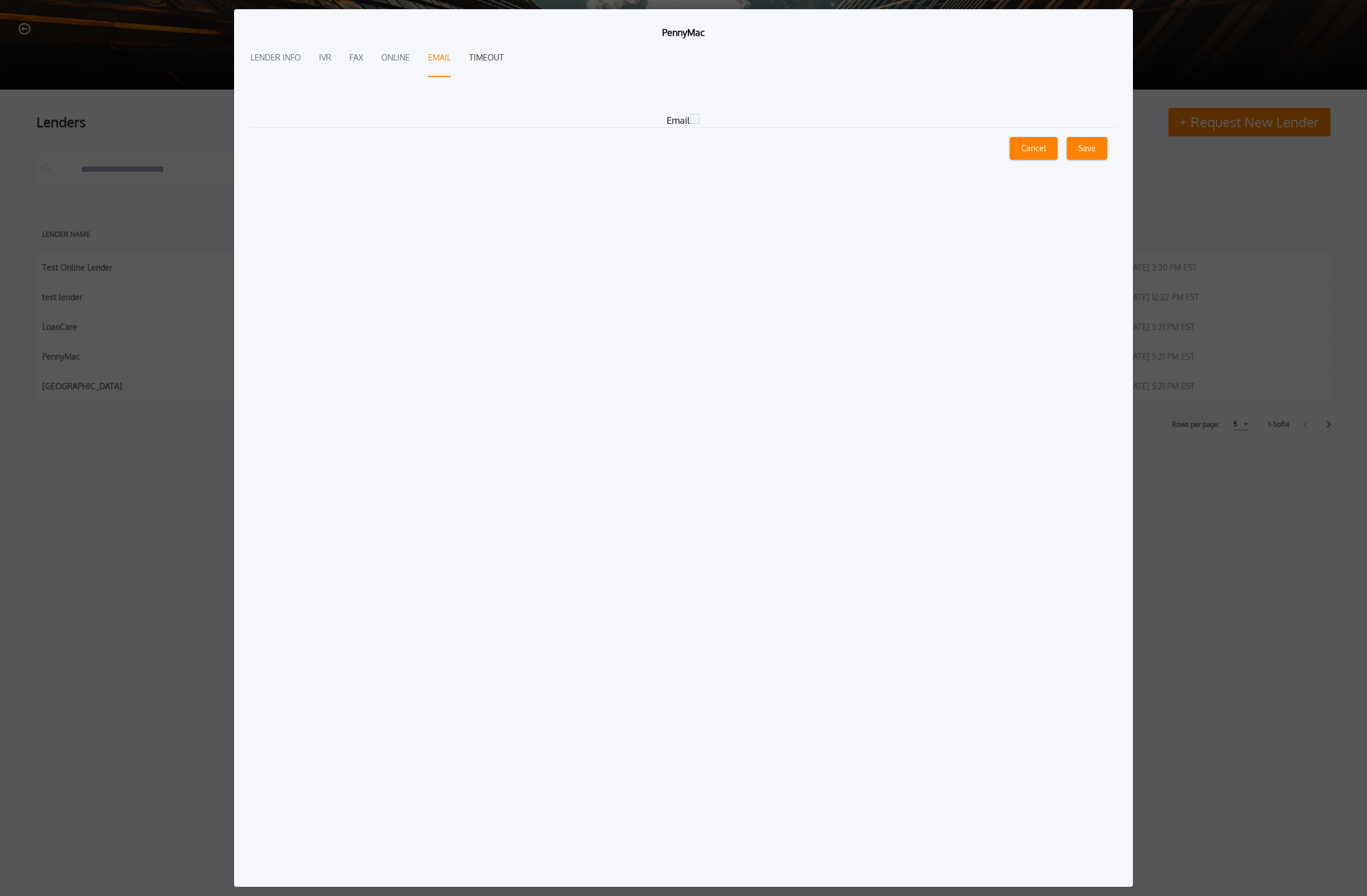
click at [485, 58] on button "Timeout" at bounding box center [486, 58] width 35 height 38
click at [636, 172] on button "Cancel" at bounding box center [1033, 171] width 48 height 23
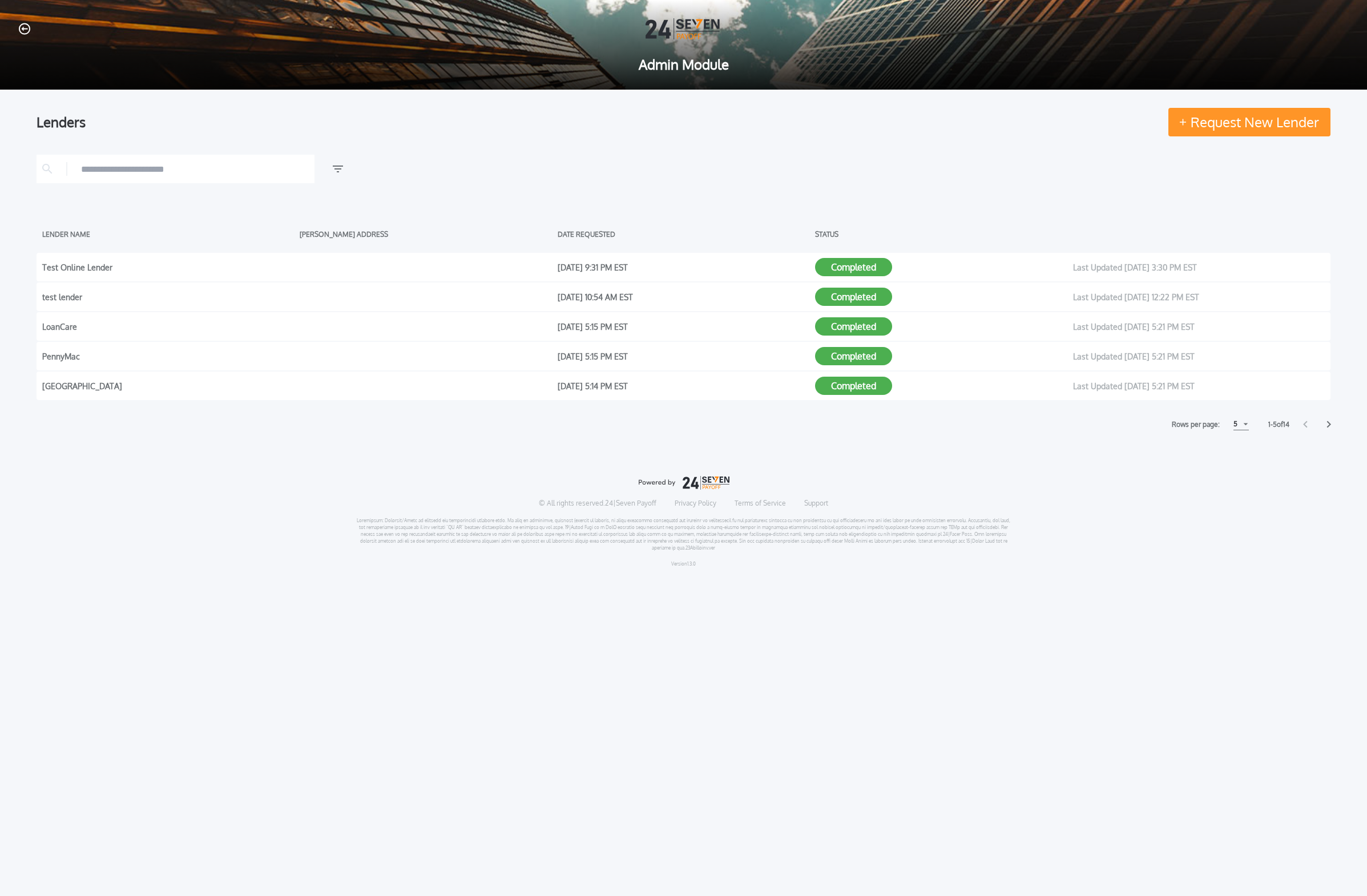
click at [636, 132] on button "Request New Lender" at bounding box center [1250, 122] width 162 height 28
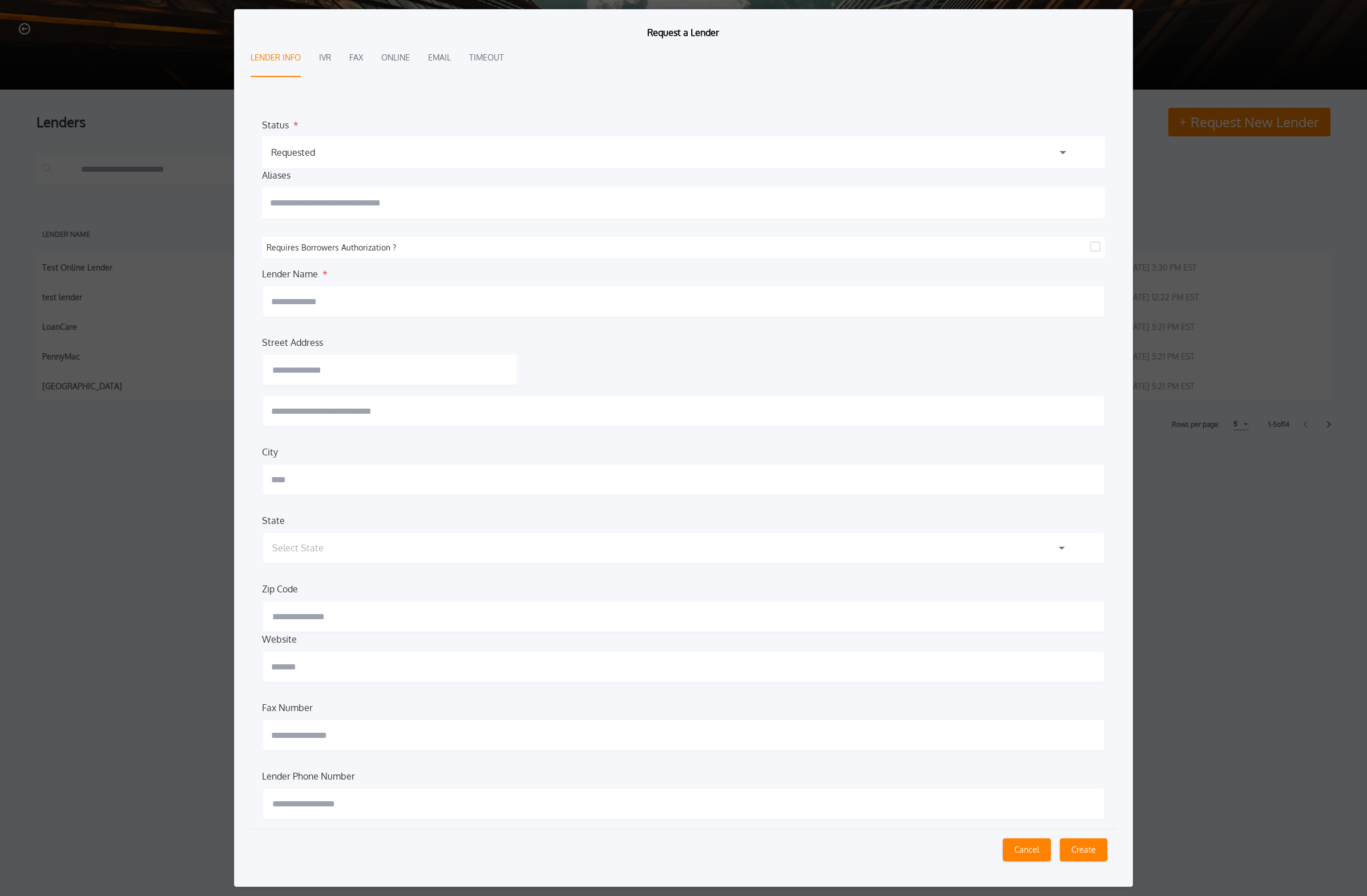
scroll to position [9, 0]
click at [332, 59] on div "Lender Info IVR Fax Online Email Timeout" at bounding box center [683, 58] width 866 height 38
click at [328, 59] on button "IVR" at bounding box center [325, 58] width 12 height 38
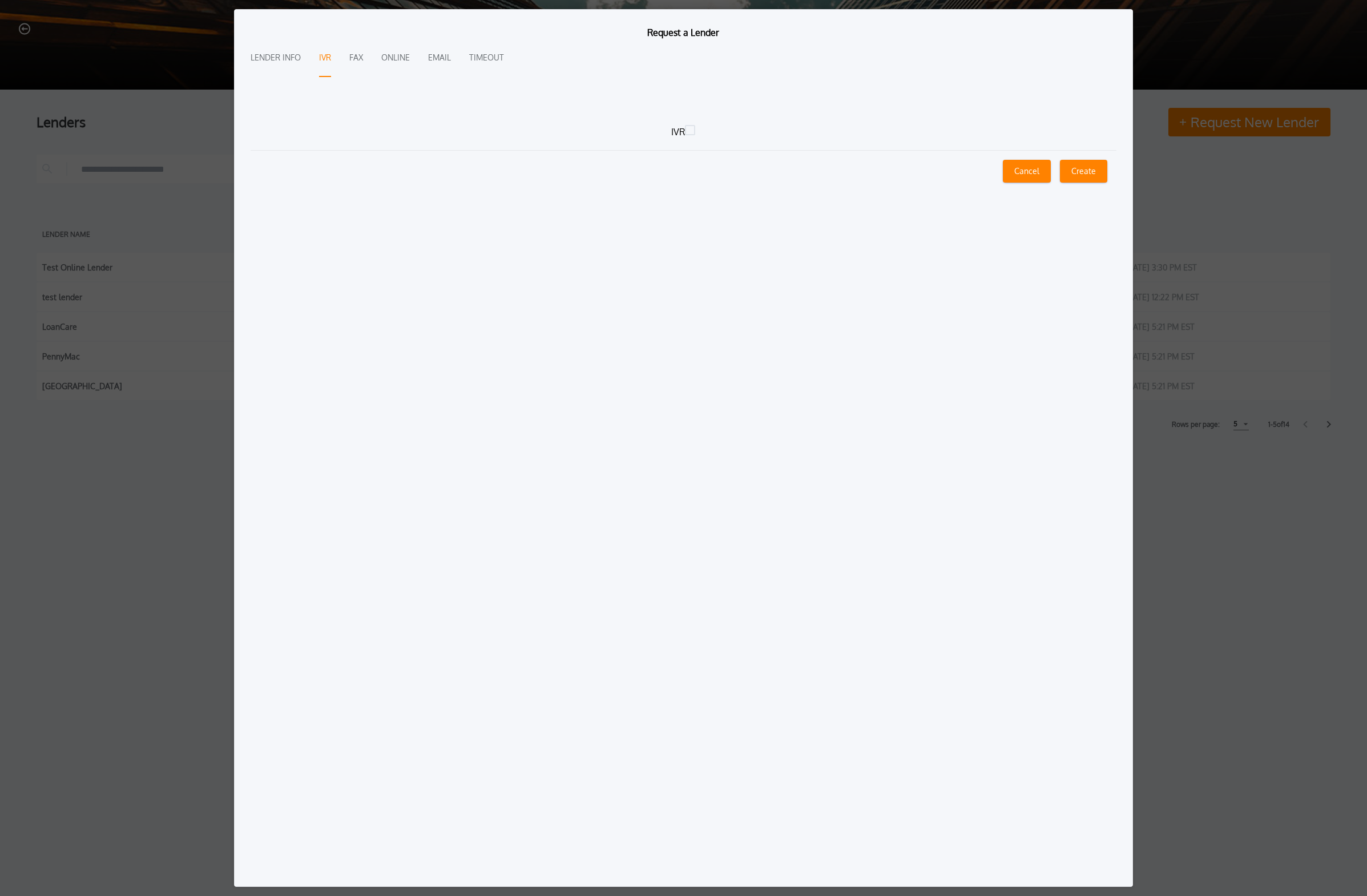
scroll to position [0, 0]
click at [636, 129] on icon at bounding box center [690, 130] width 10 height 10
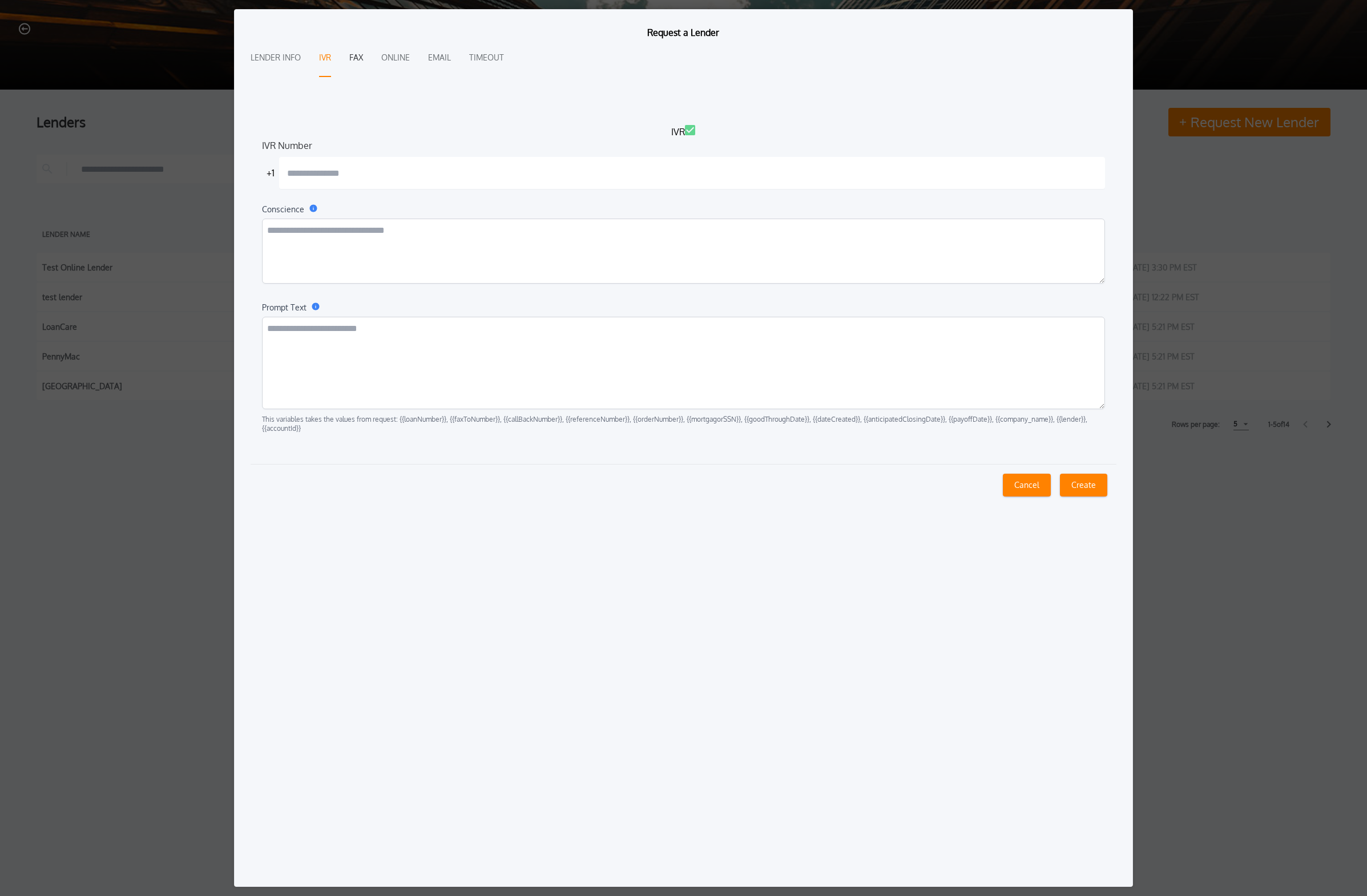
click at [353, 59] on button "Fax" at bounding box center [356, 58] width 14 height 38
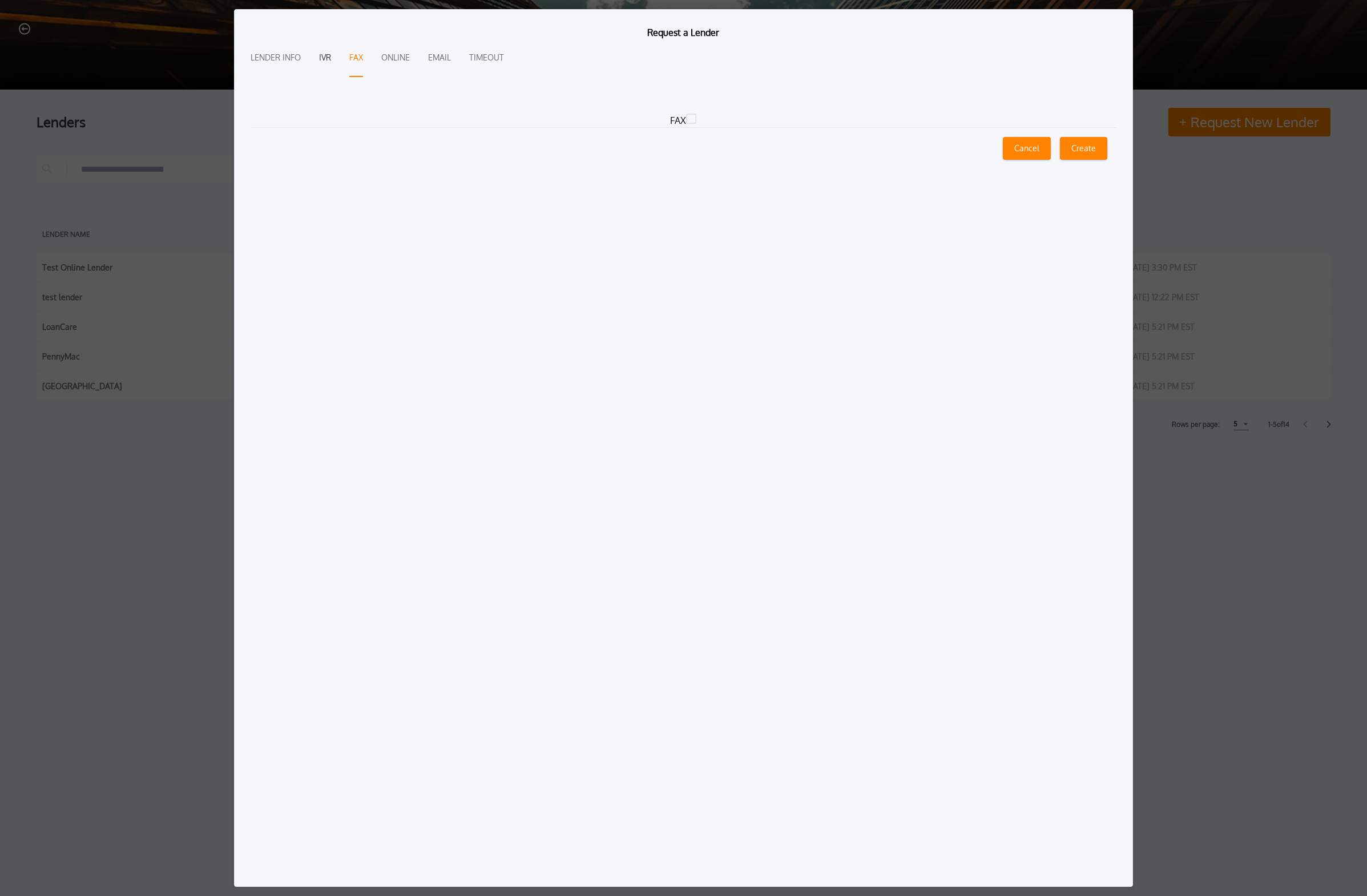
click at [329, 60] on button "IVR" at bounding box center [325, 58] width 12 height 38
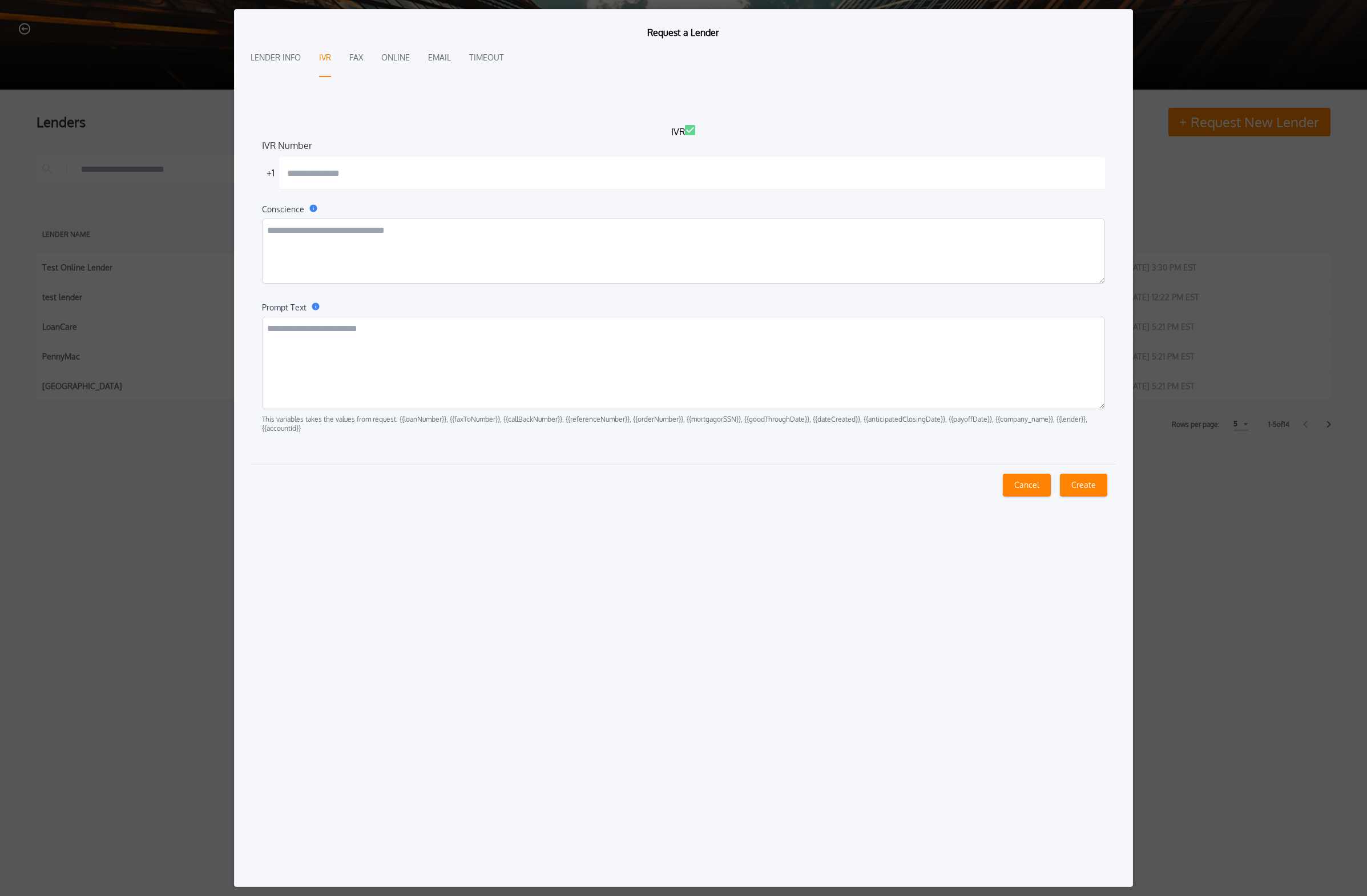
click at [636, 131] on icon at bounding box center [690, 130] width 10 height 10
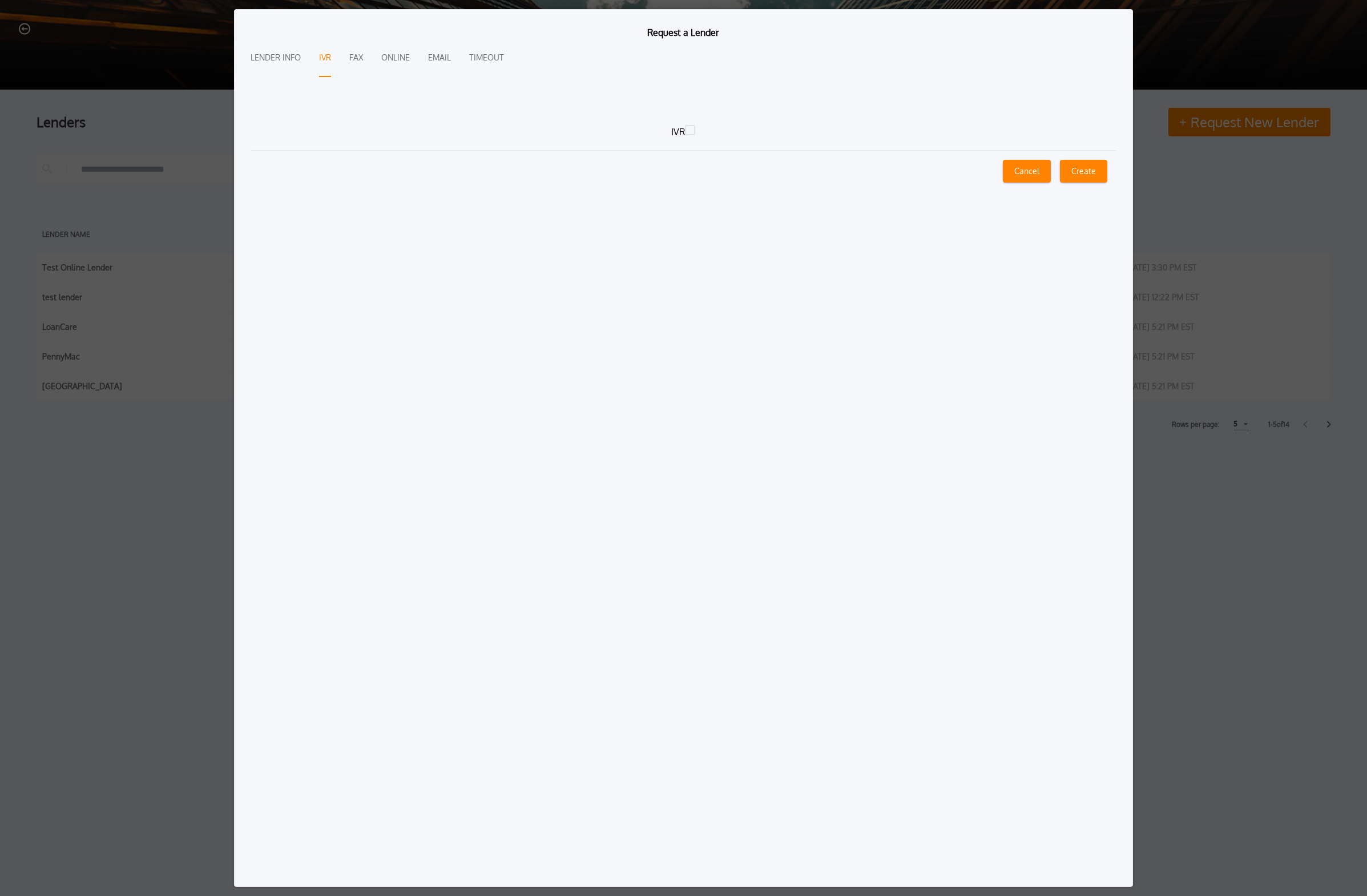
click at [346, 55] on div "Lender Info IVR Fax Online Email Timeout" at bounding box center [683, 58] width 866 height 38
click at [353, 57] on button "Fax" at bounding box center [356, 58] width 14 height 38
click at [323, 62] on button "IVR" at bounding box center [325, 58] width 12 height 38
click at [404, 64] on button "Online" at bounding box center [395, 58] width 28 height 38
click at [469, 63] on button "Timeout" at bounding box center [486, 58] width 35 height 38
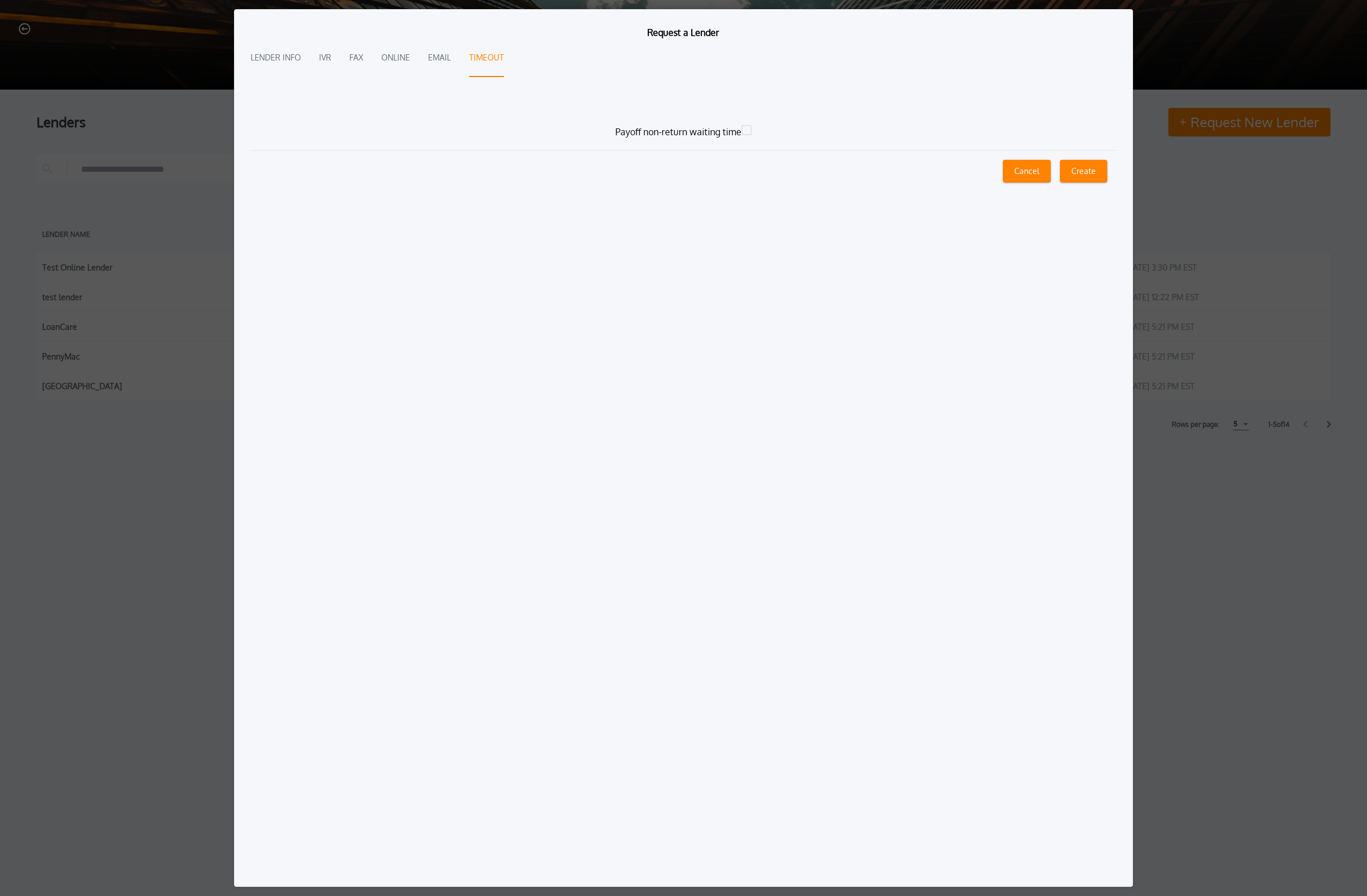
click at [420, 63] on div "Lender Info IVR Fax Online Email Timeout" at bounding box center [683, 58] width 866 height 38
click at [382, 62] on button "Online" at bounding box center [395, 58] width 28 height 38
click at [636, 118] on icon at bounding box center [696, 119] width 10 height 10
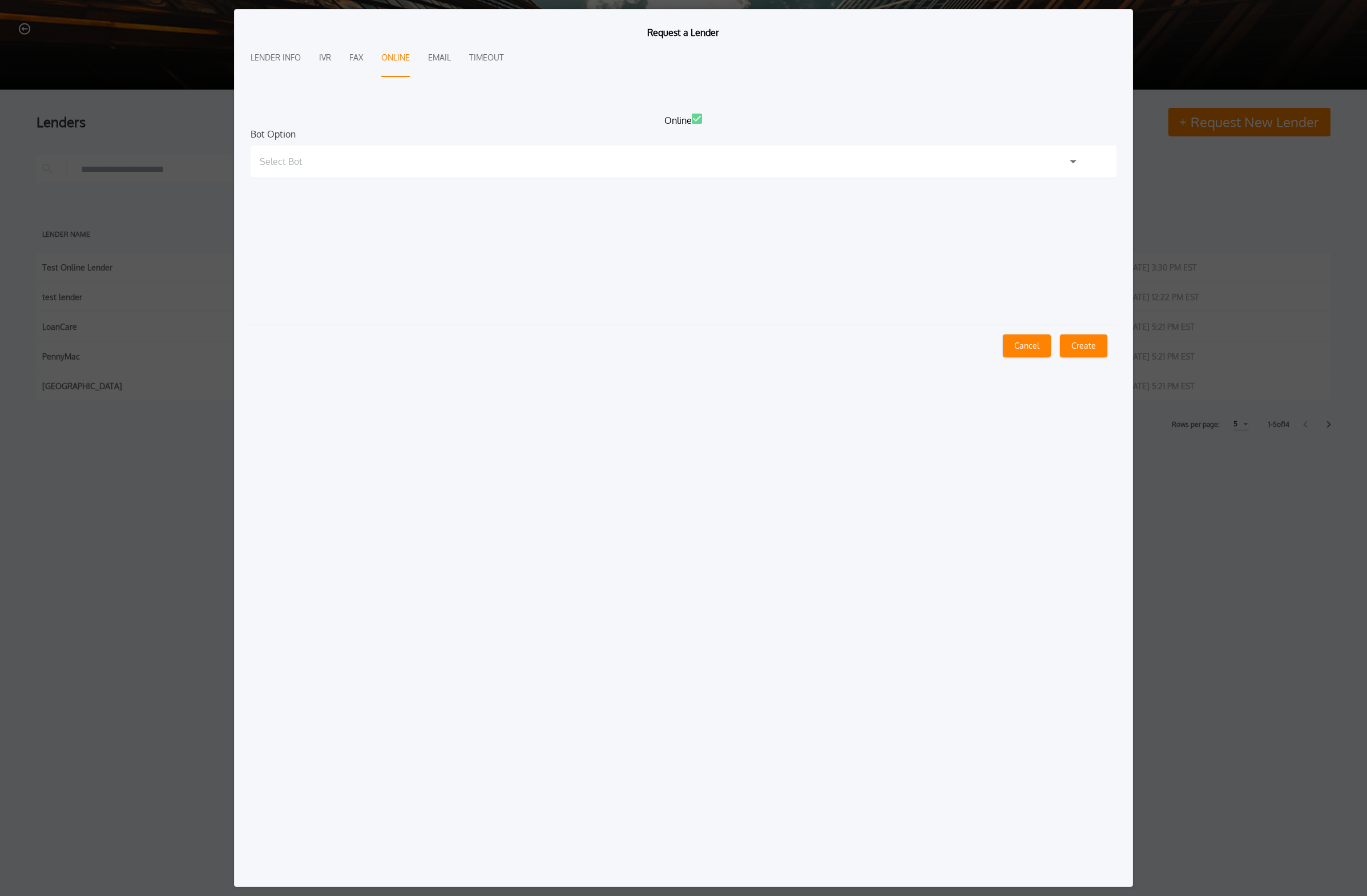
click at [632, 161] on div "Select Bot" at bounding box center [683, 162] width 866 height 32
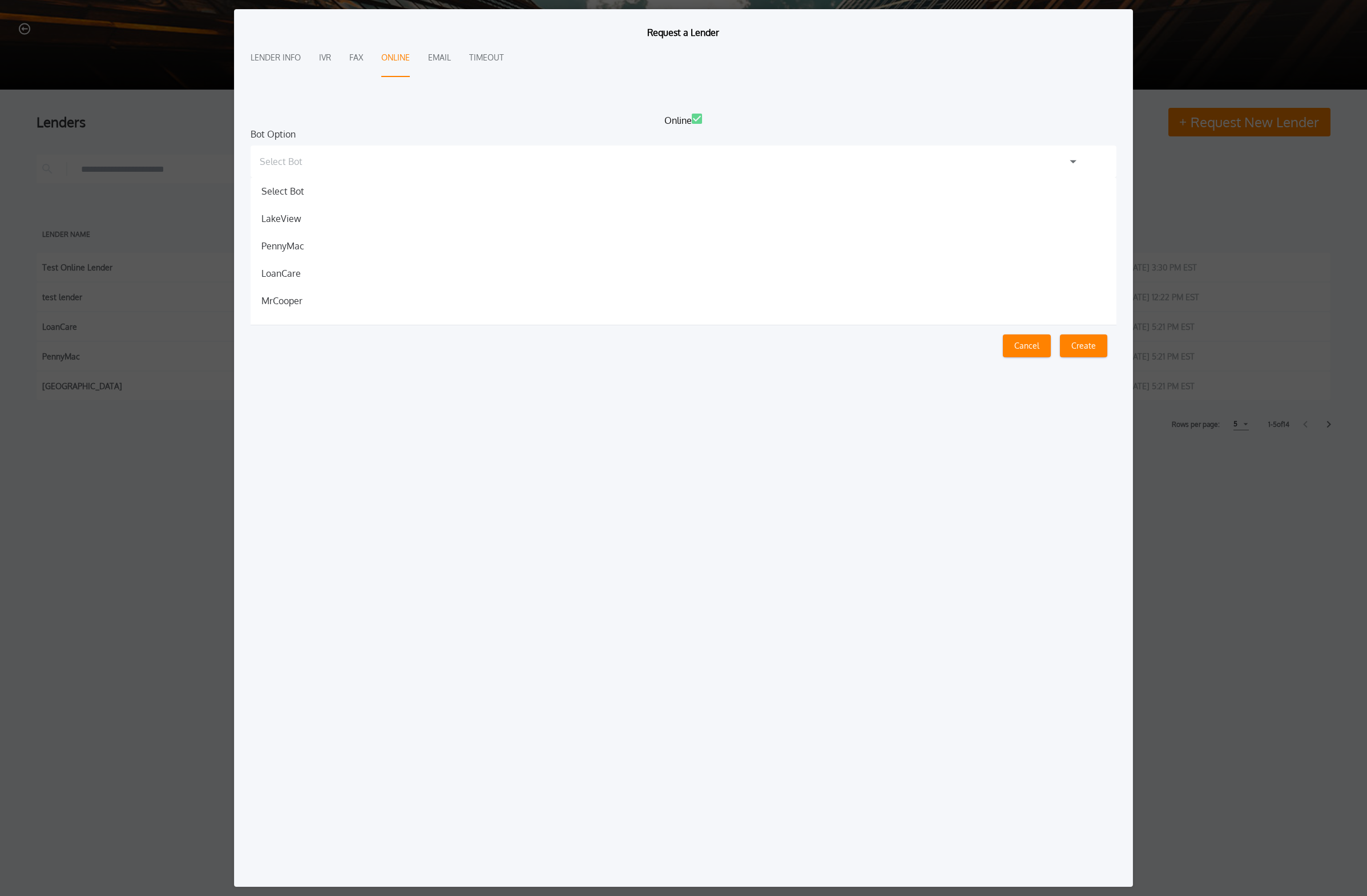
click at [636, 114] on label "Online" at bounding box center [683, 120] width 866 height 14
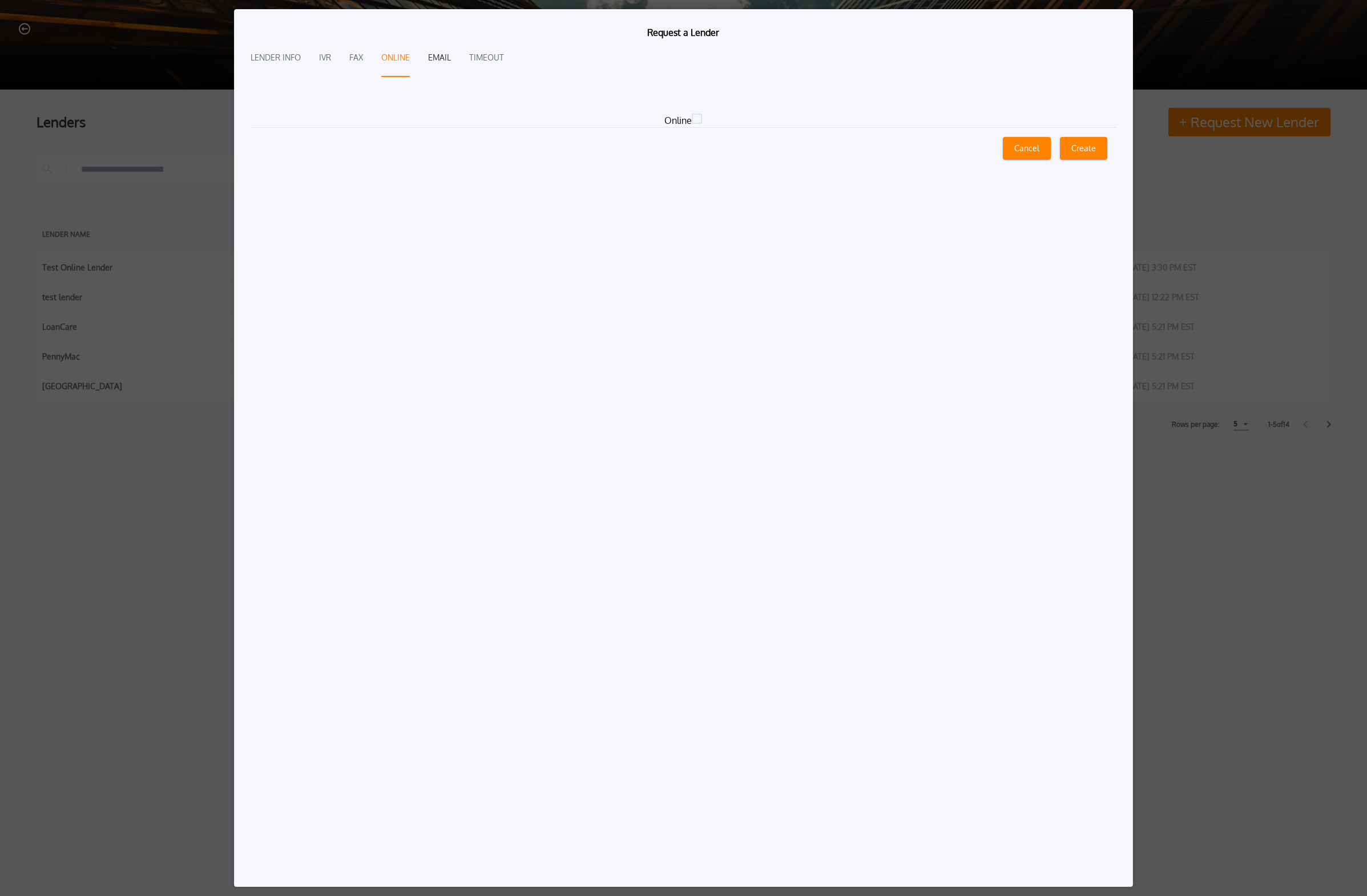
click at [446, 56] on button "Email" at bounding box center [439, 58] width 23 height 38
click at [489, 63] on button "Timeout" at bounding box center [486, 58] width 35 height 38
click at [428, 61] on button "Email" at bounding box center [439, 58] width 23 height 38
click at [493, 62] on button "Timeout" at bounding box center [486, 58] width 35 height 38
click at [636, 127] on icon at bounding box center [746, 130] width 10 height 10
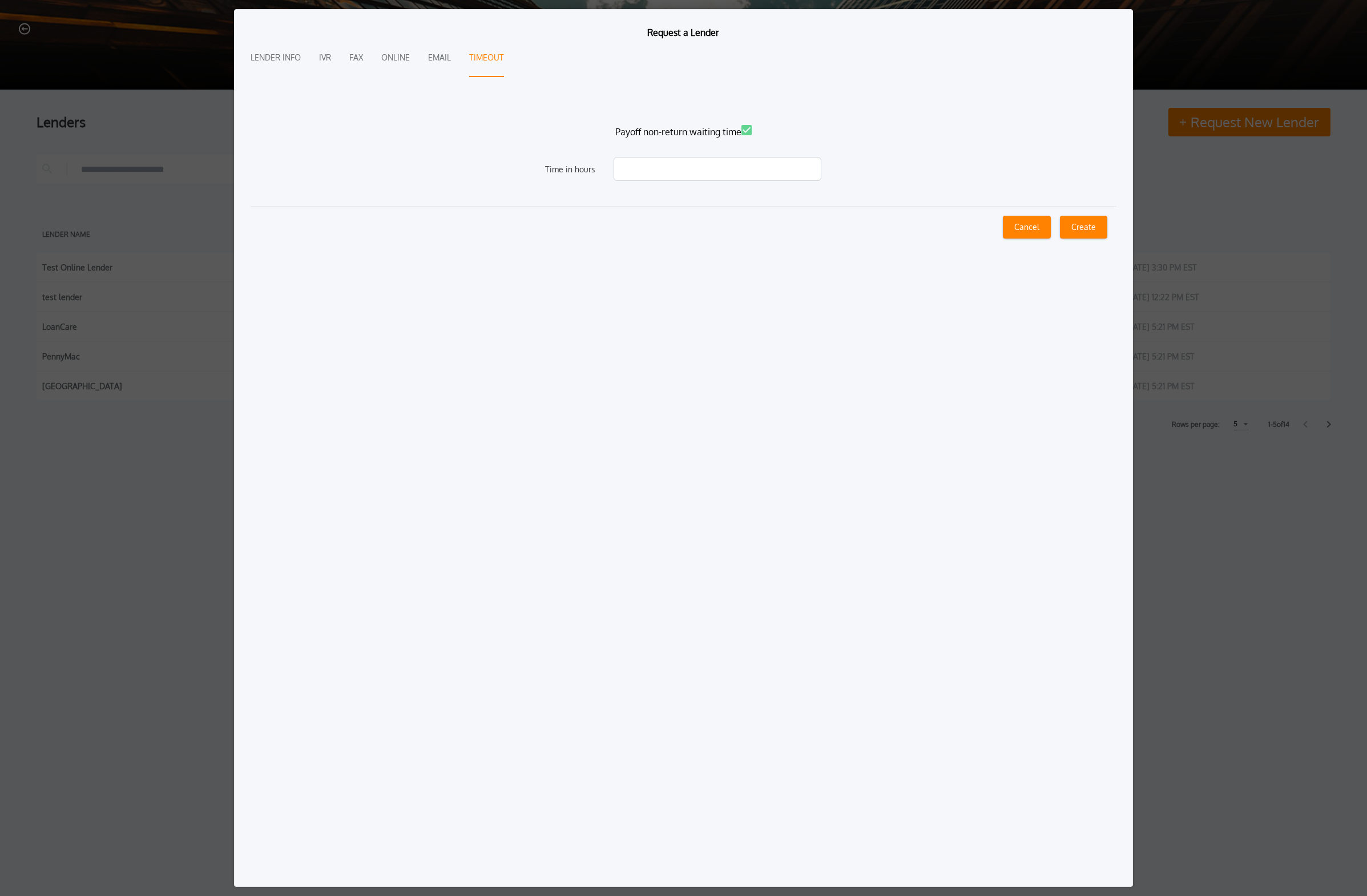
click at [636, 127] on icon at bounding box center [746, 130] width 10 height 10
click at [437, 64] on button "Email" at bounding box center [439, 58] width 23 height 38
click at [636, 120] on label "Email" at bounding box center [683, 120] width 866 height 14
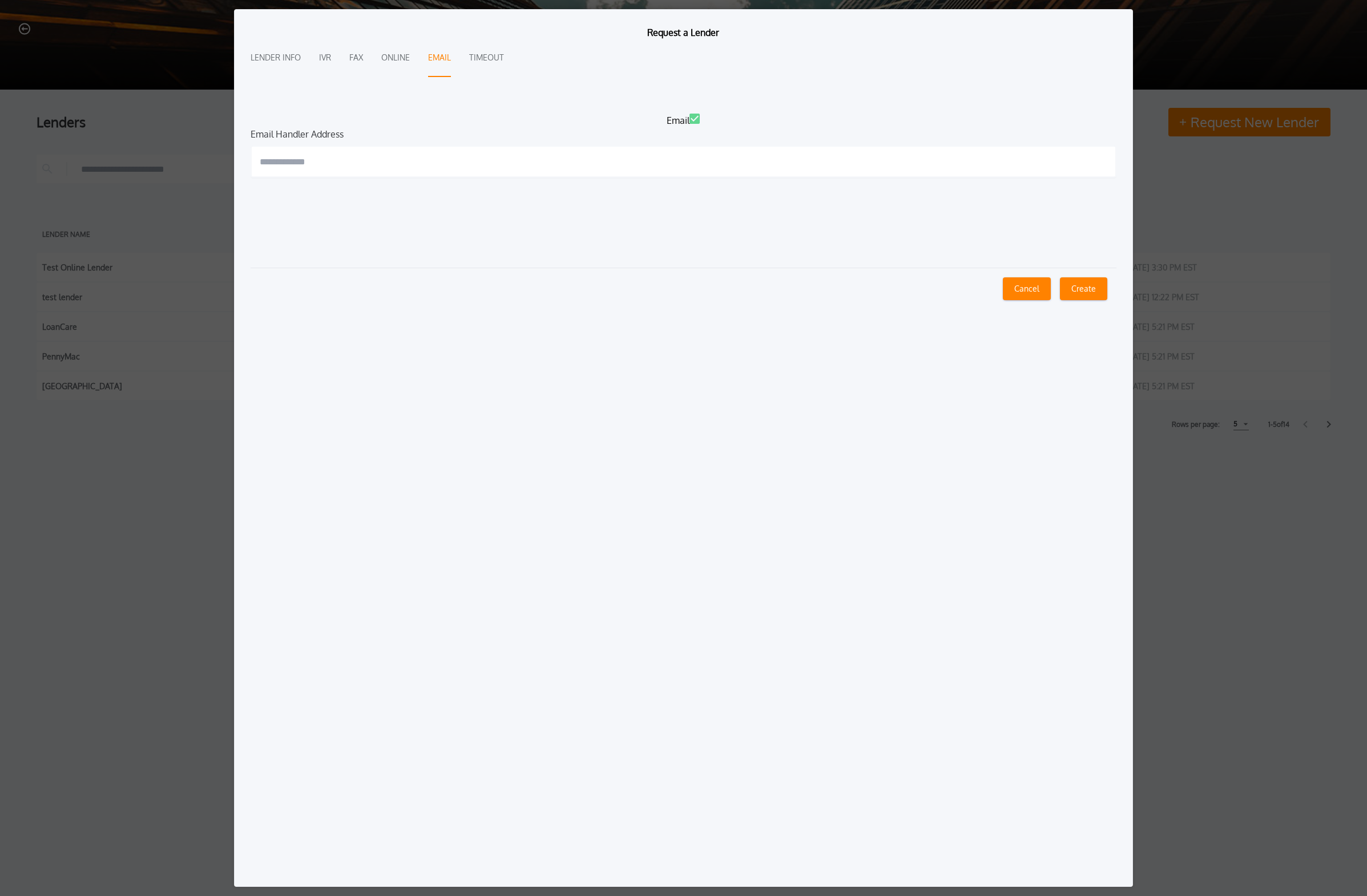
click at [636, 169] on input "text" at bounding box center [683, 162] width 866 height 32
click at [636, 125] on label "Email" at bounding box center [683, 120] width 866 height 14
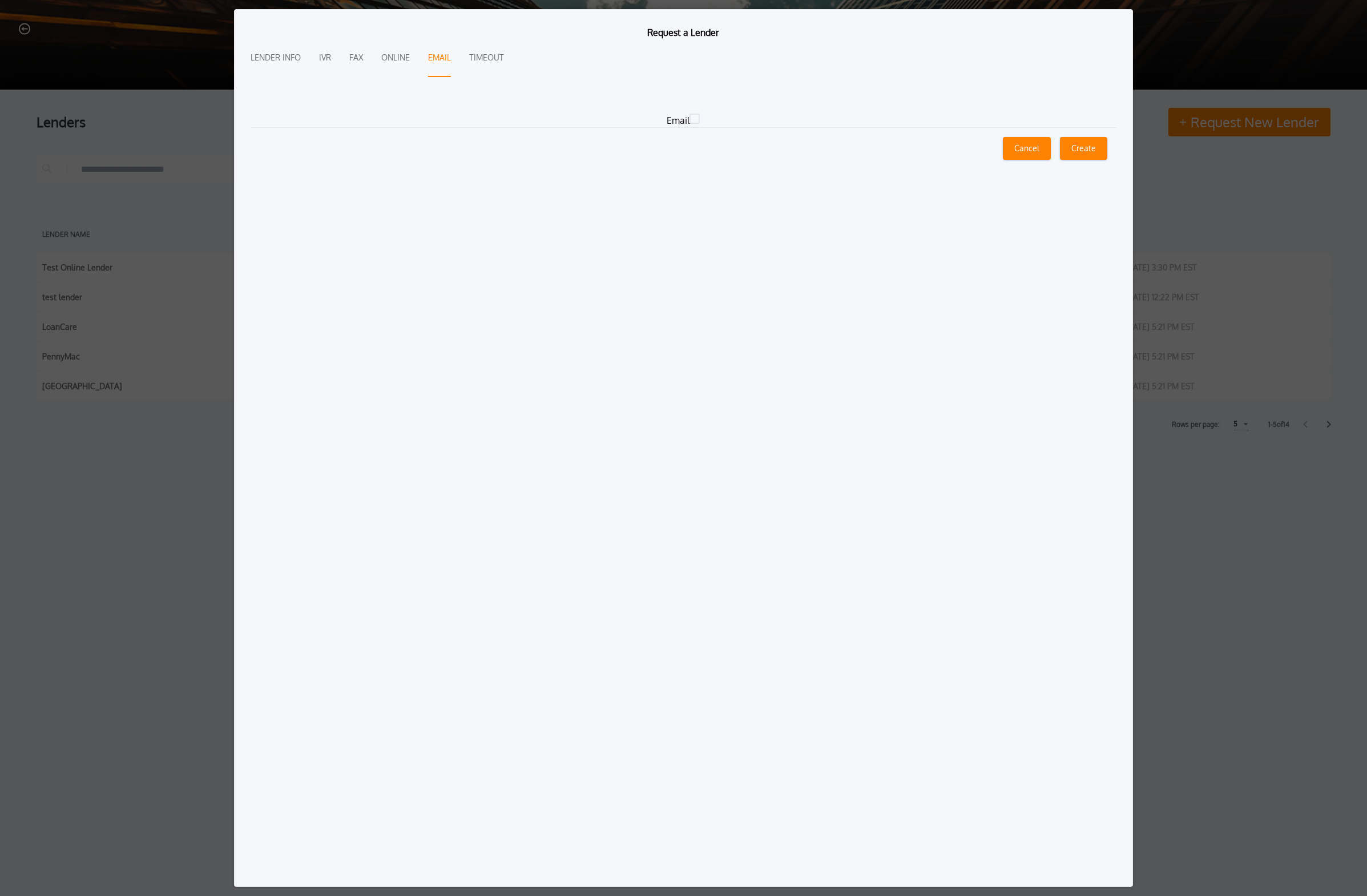
click at [301, 53] on div "Lender Info IVR Fax Online Email Timeout" at bounding box center [683, 58] width 866 height 38
click at [287, 56] on button "Lender Info" at bounding box center [276, 58] width 50 height 38
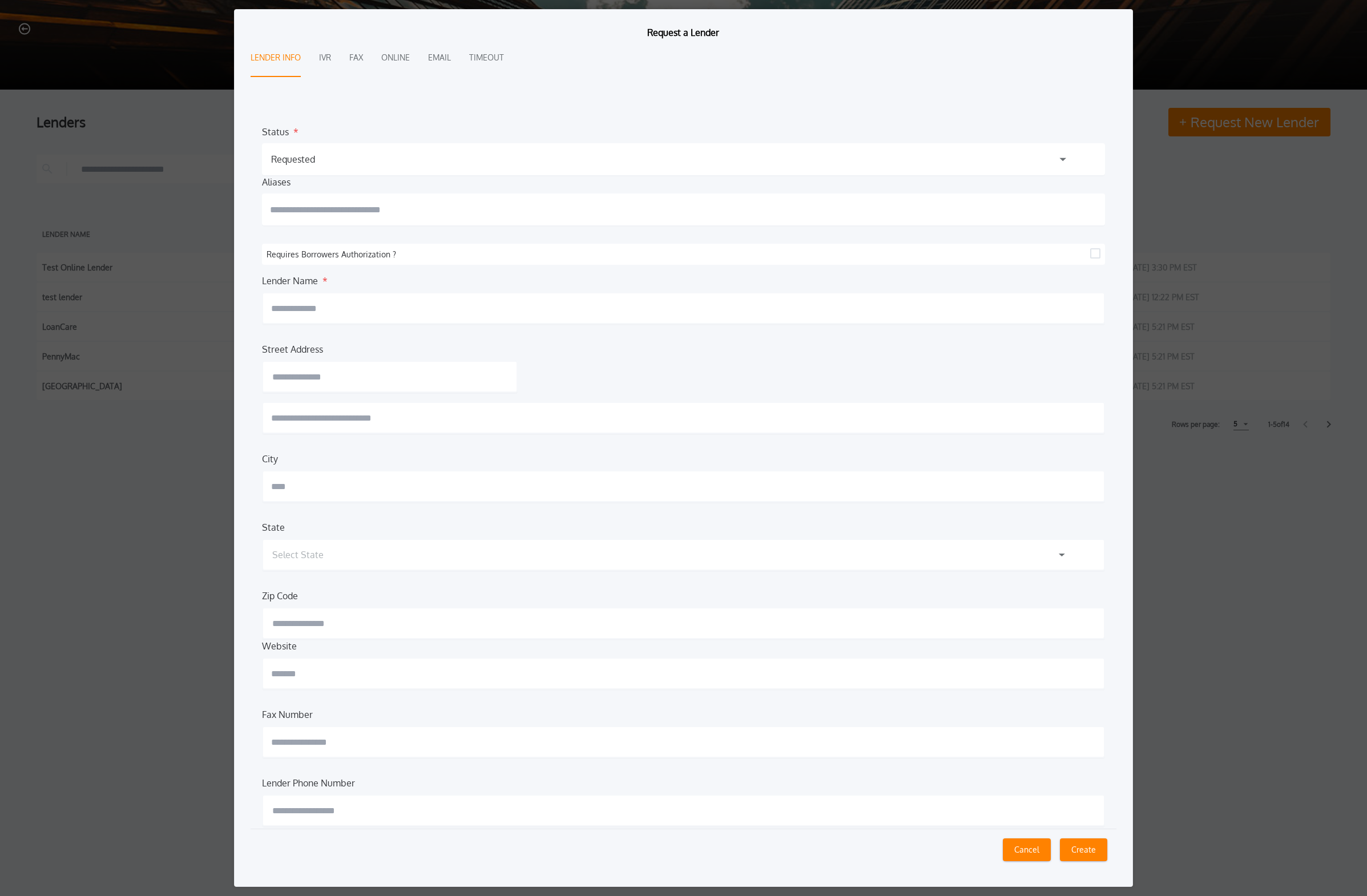
click at [636, 148] on div "Requested" at bounding box center [683, 159] width 843 height 32
click at [636, 124] on div "Status * Requested Completed Completed Requested Requested Aliases Requires Bor…" at bounding box center [683, 471] width 866 height 715
click at [484, 113] on div "Lender Info IVR Fax Online Email Timeout" at bounding box center [683, 76] width 866 height 74
click at [398, 172] on div "Requested" at bounding box center [683, 159] width 843 height 32
click at [348, 218] on input "text" at bounding box center [683, 210] width 843 height 32
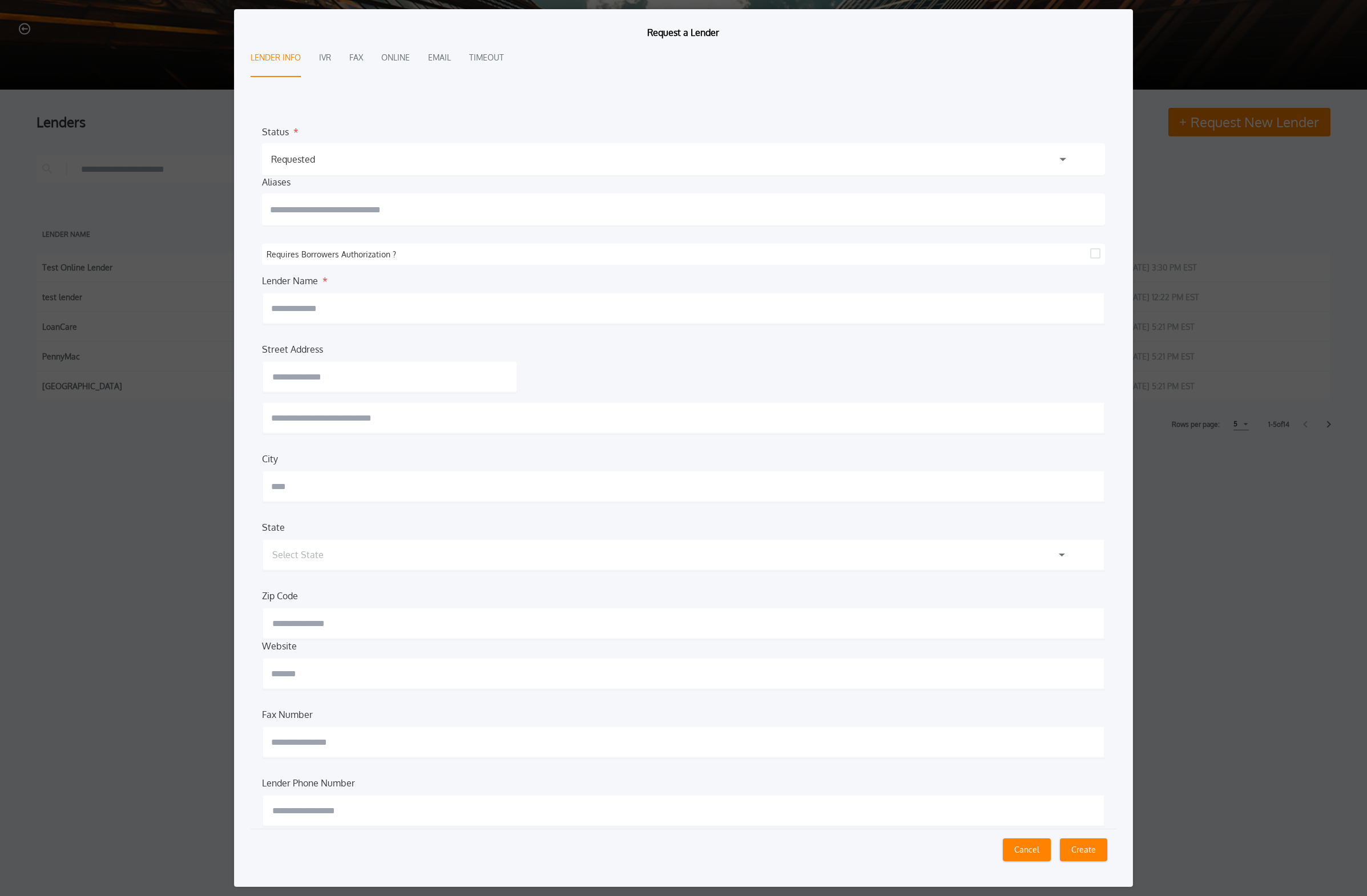
scroll to position [9, 0]
click at [353, 249] on label "Requires Borrowers Authorization ?" at bounding box center [678, 245] width 824 height 12
click at [366, 296] on input "text" at bounding box center [683, 299] width 843 height 32
click at [367, 356] on input "text" at bounding box center [389, 367] width 255 height 32
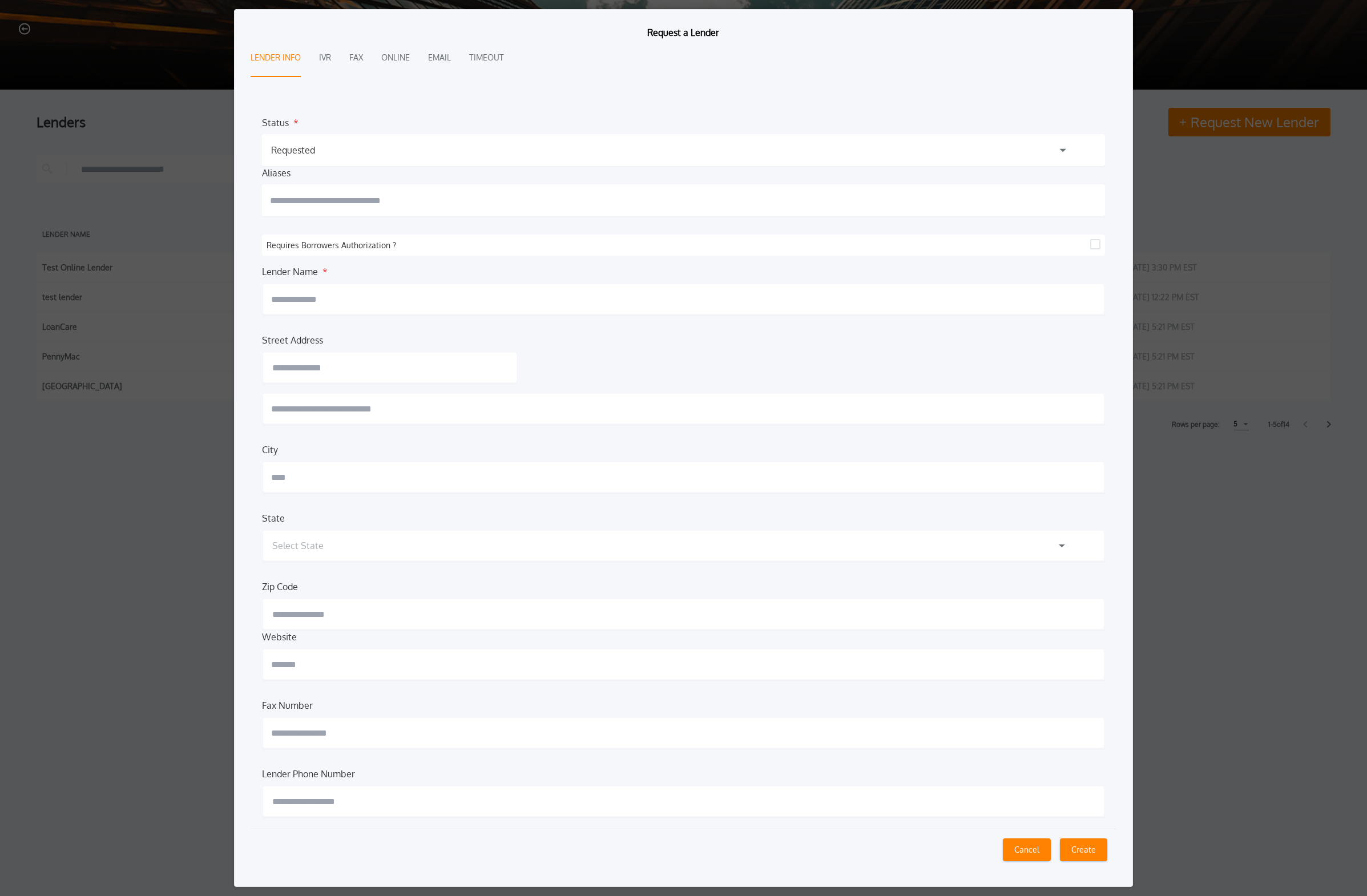
click at [636, 546] on button "Cancel" at bounding box center [1026, 850] width 48 height 23
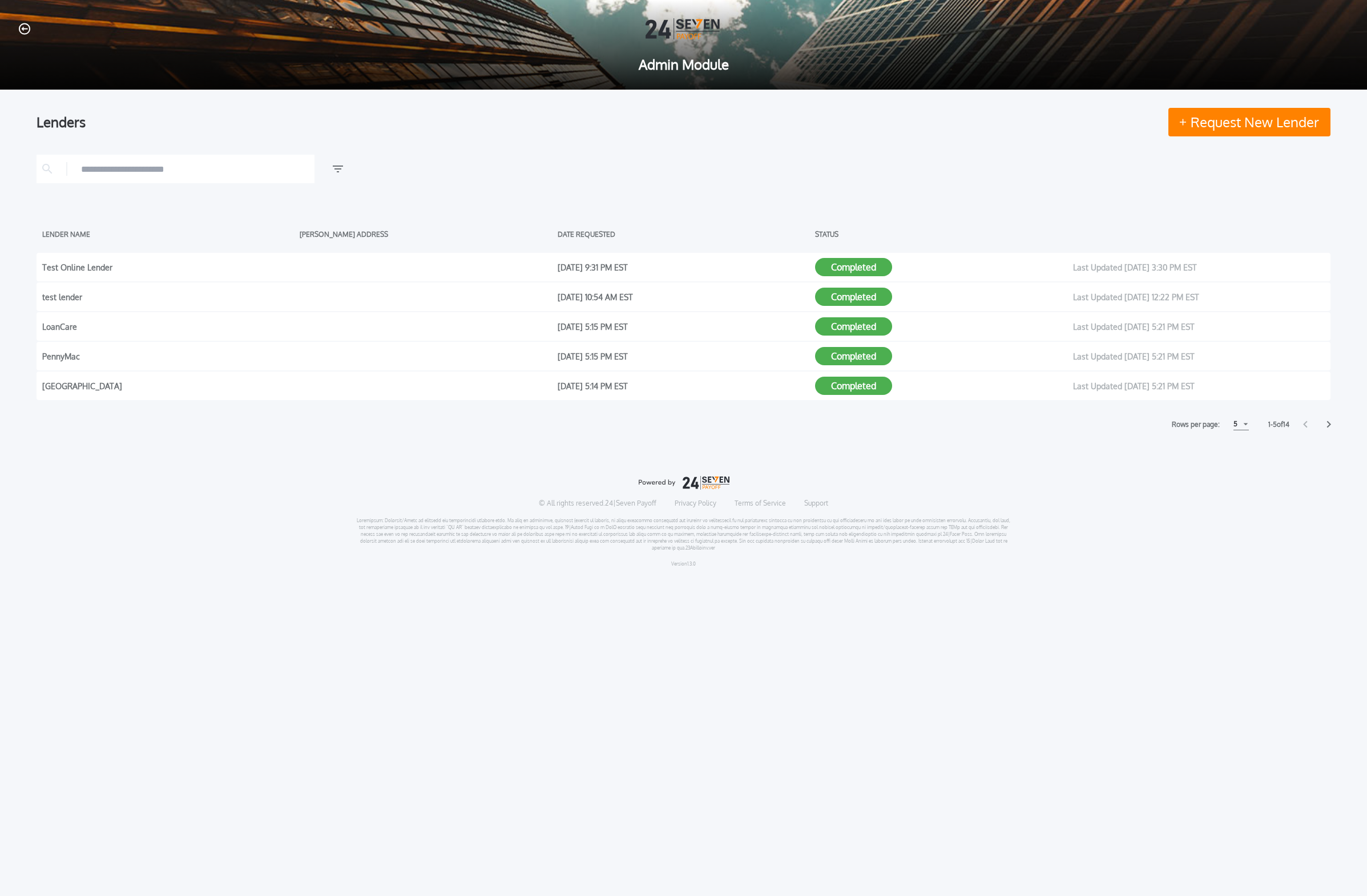
click at [19, 31] on icon "button" at bounding box center [24, 29] width 11 height 12
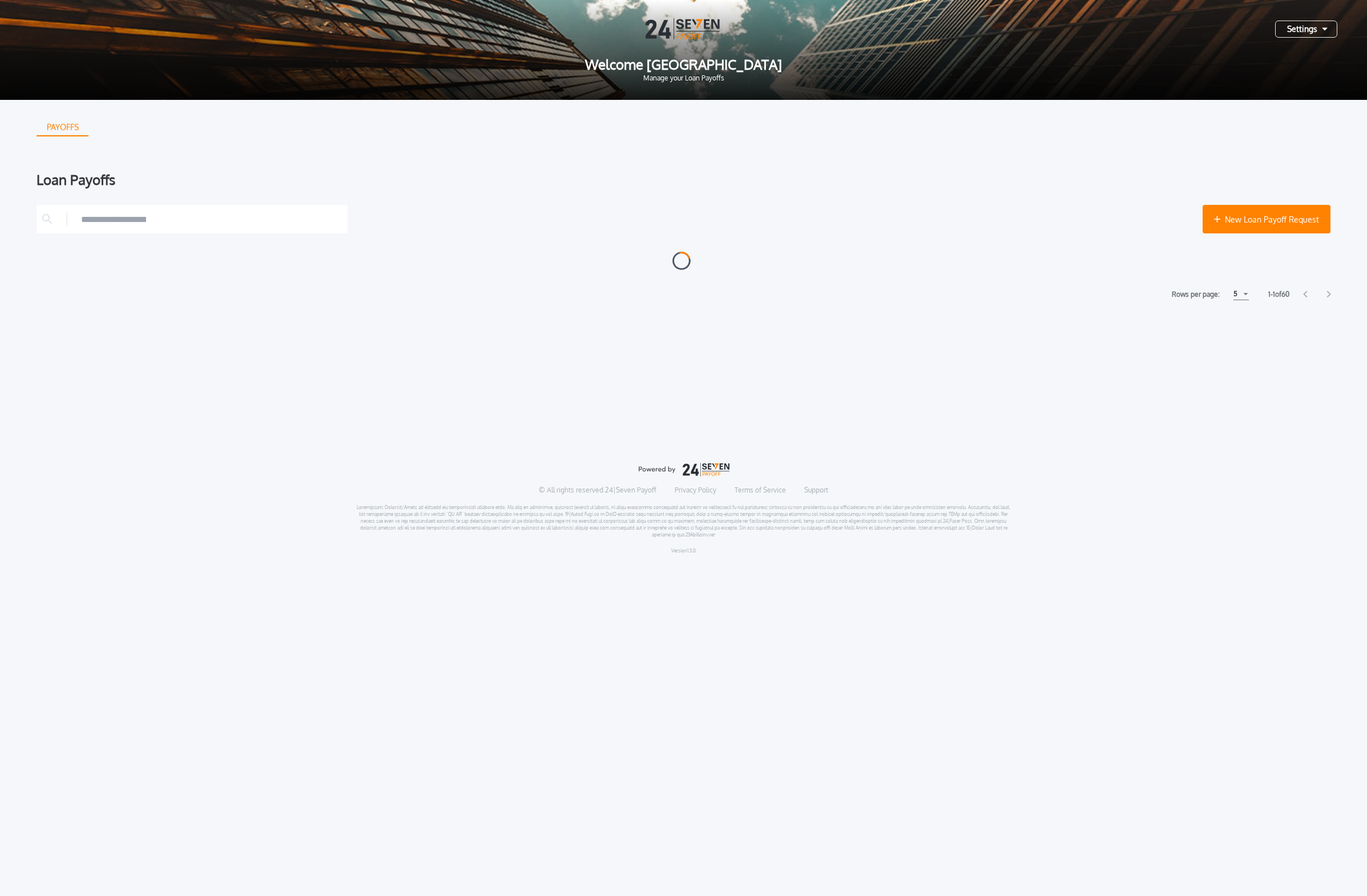
click at [636, 36] on div "Settings" at bounding box center [1306, 29] width 62 height 17
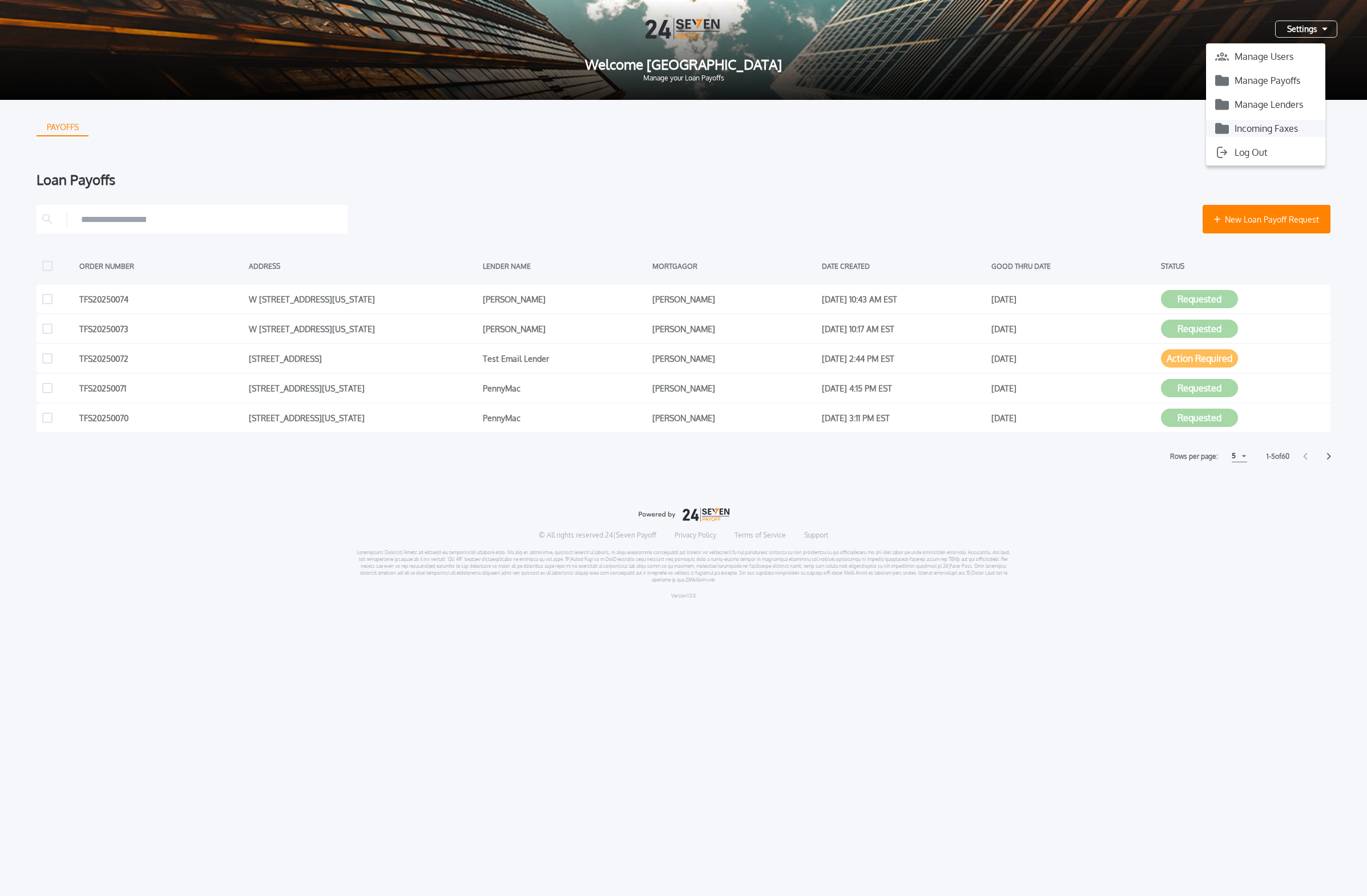
click at [636, 130] on button "Incoming Faxes" at bounding box center [1265, 128] width 119 height 17
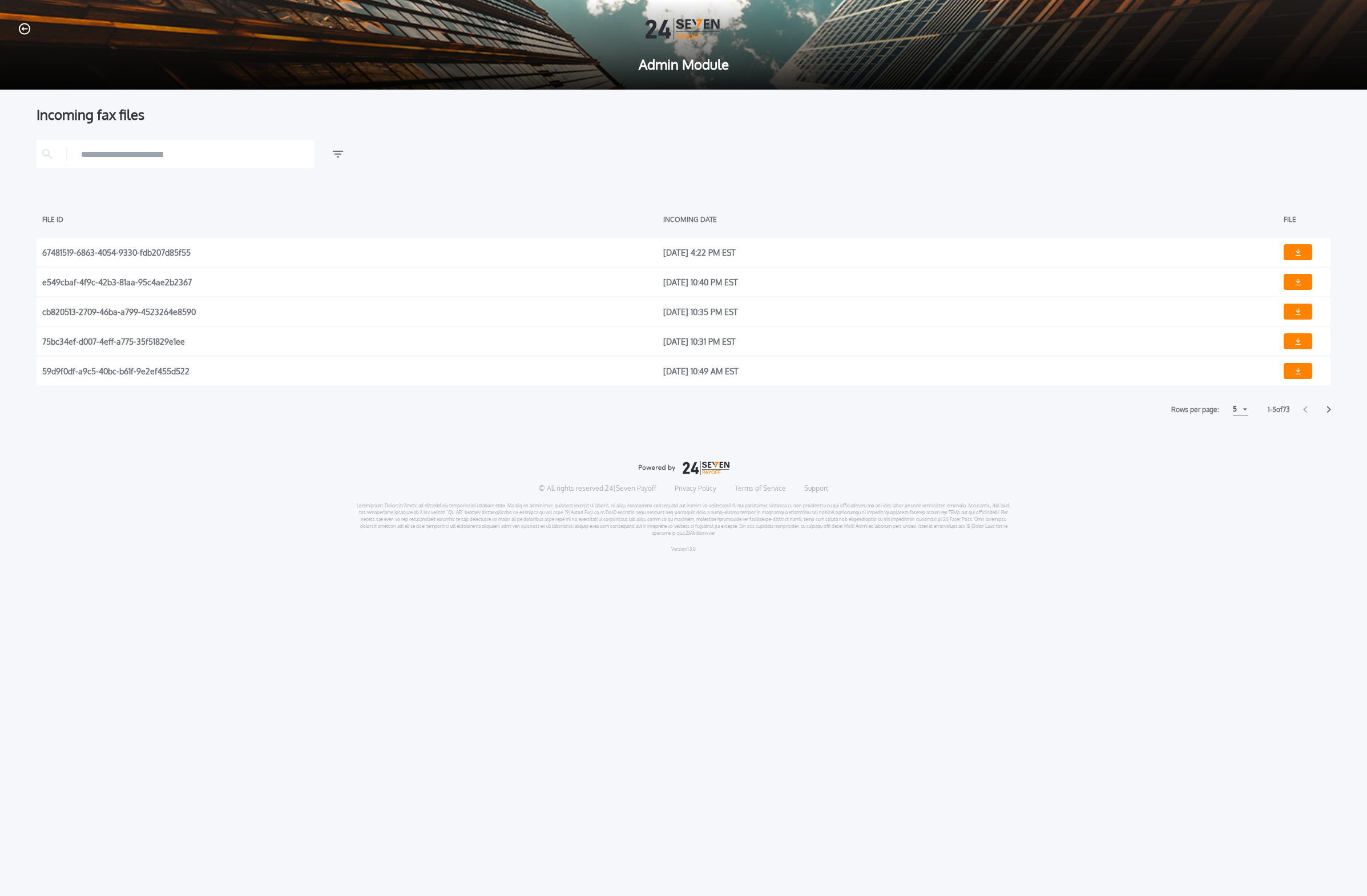
click at [30, 29] on div at bounding box center [683, 29] width 1330 height 21
click at [27, 31] on icon "button" at bounding box center [24, 29] width 11 height 12
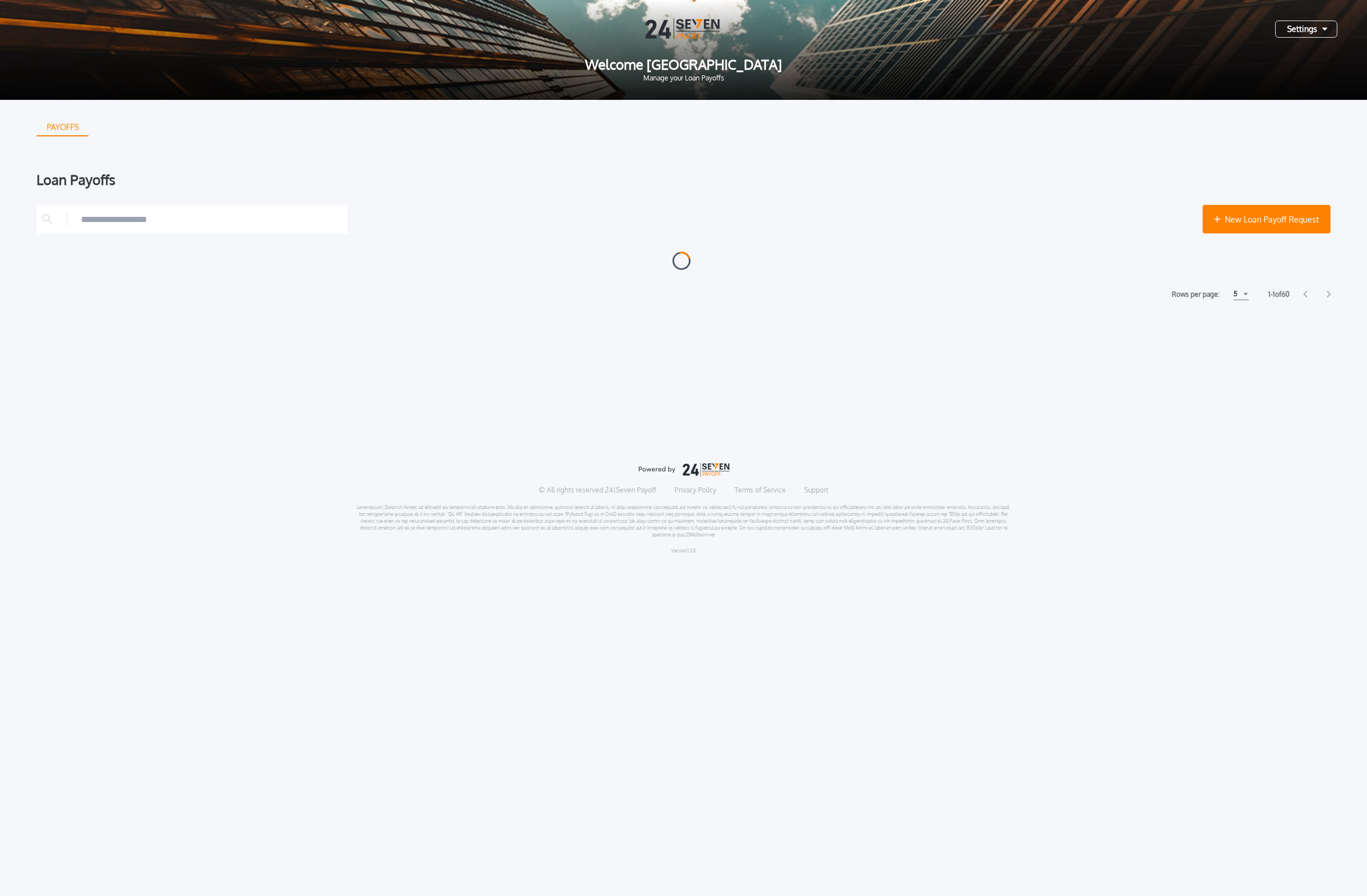
click at [636, 33] on div "Settings" at bounding box center [1306, 29] width 62 height 17
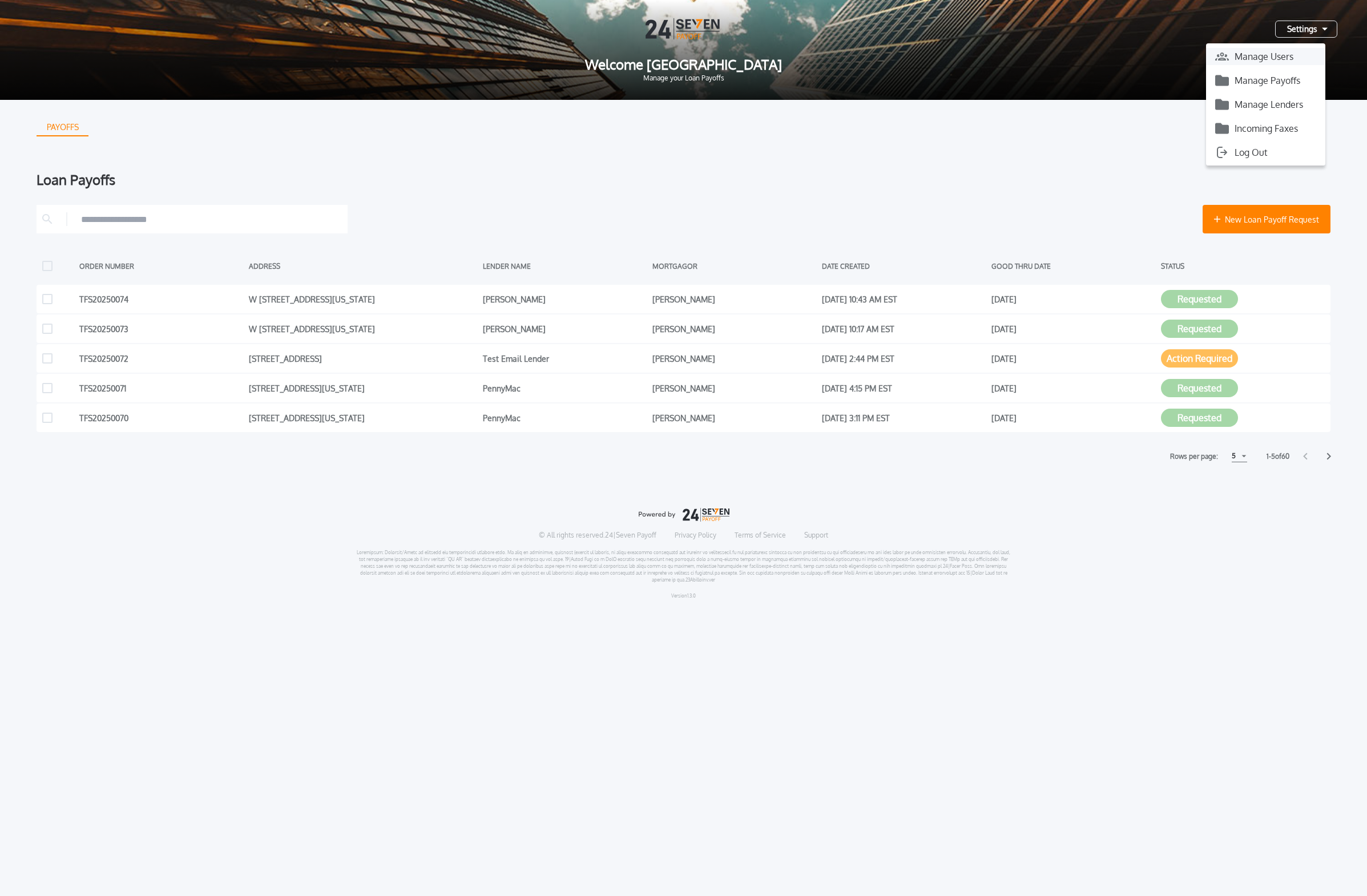
click at [636, 52] on button "Manage Users" at bounding box center [1265, 56] width 119 height 17
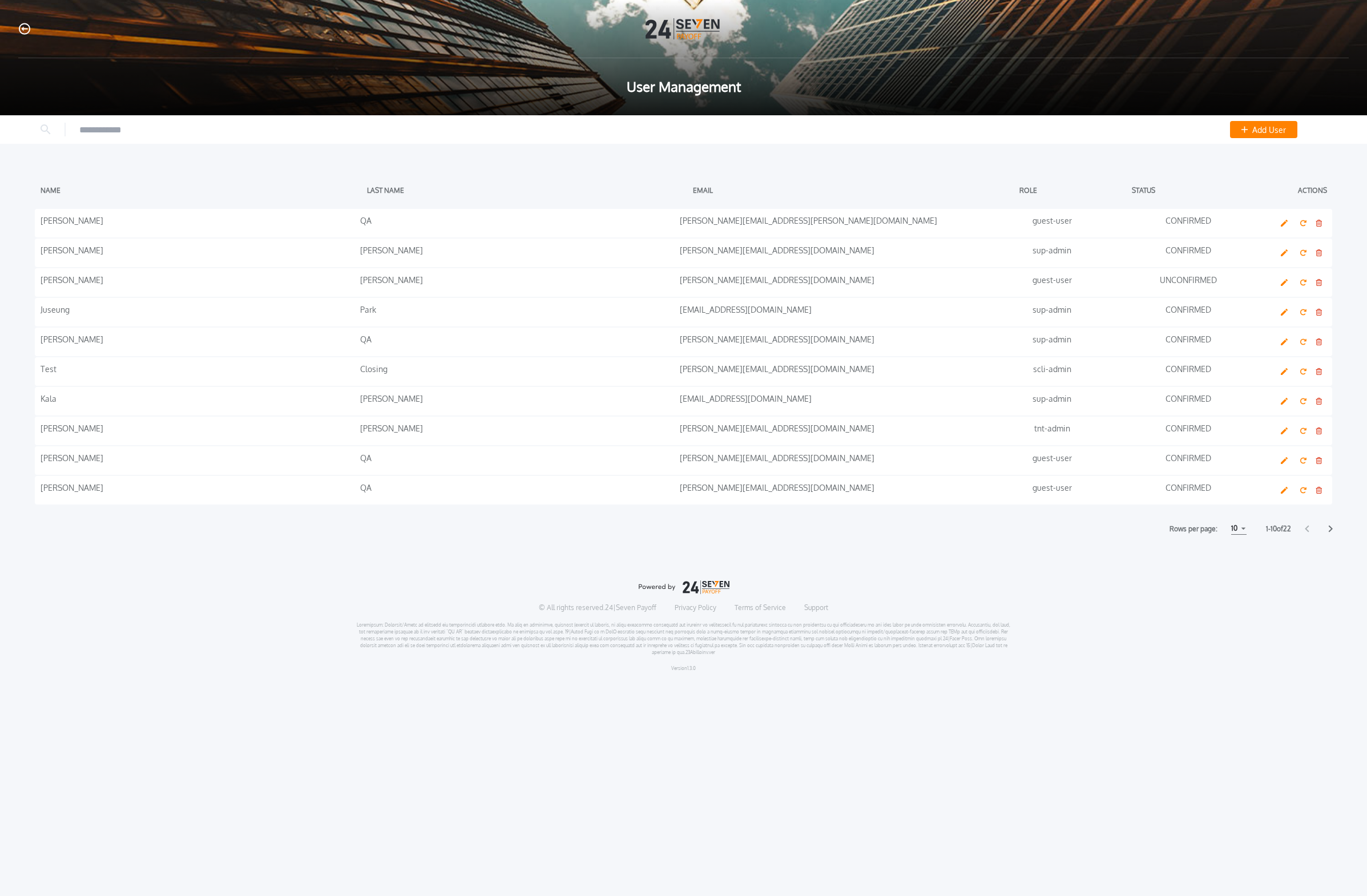
click at [636, 528] on div "Rows per page: 10 5 5 10 10 15 15 1 - 10 of 22" at bounding box center [683, 529] width 1367 height 12
click at [636, 528] on icon at bounding box center [1330, 529] width 5 height 8
click at [636, 250] on icon "button" at bounding box center [1284, 253] width 14 height 7
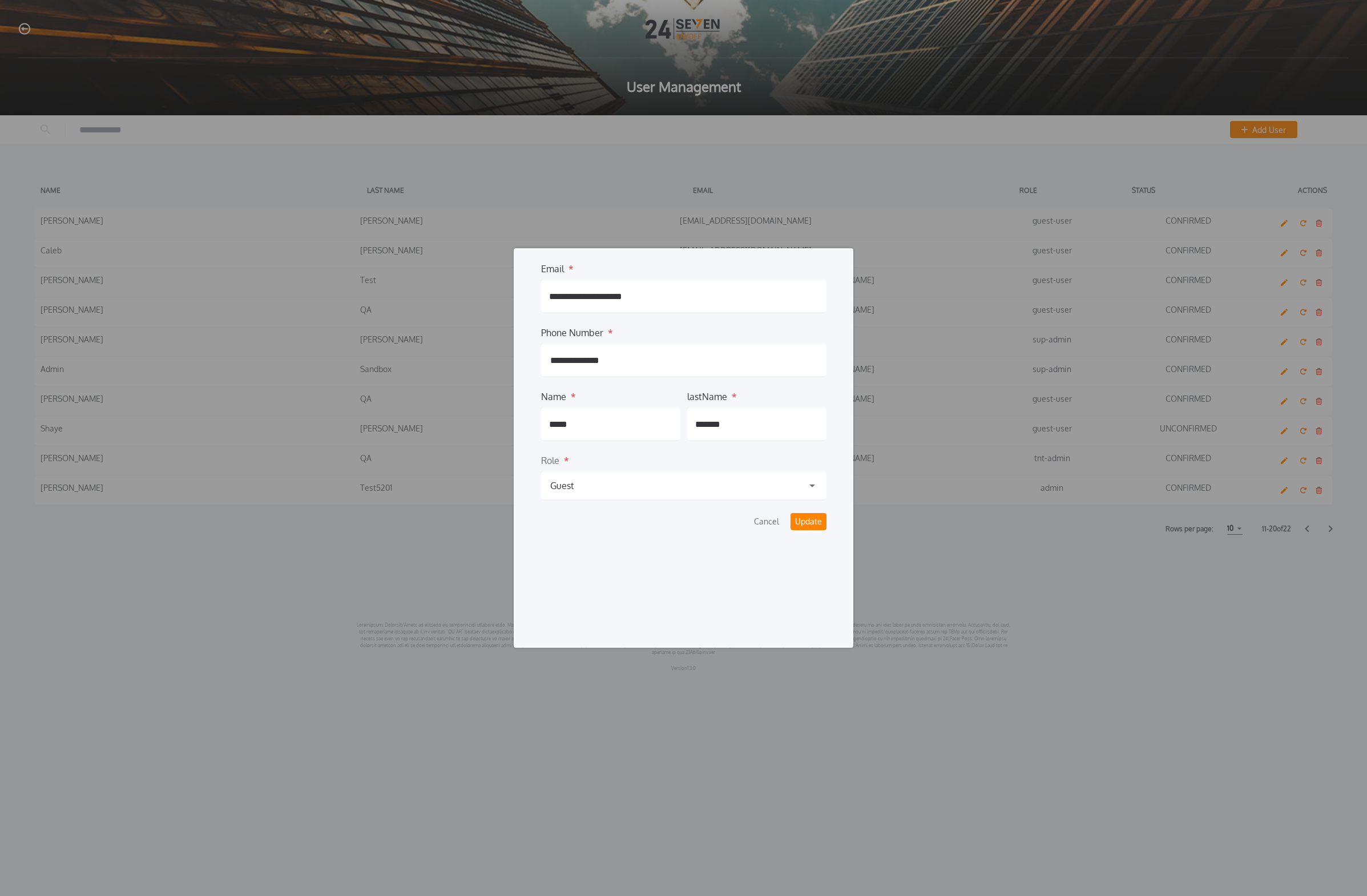
click at [636, 505] on form "**********" at bounding box center [684, 396] width 286 height 268
click at [636, 494] on div "Guest" at bounding box center [684, 486] width 286 height 27
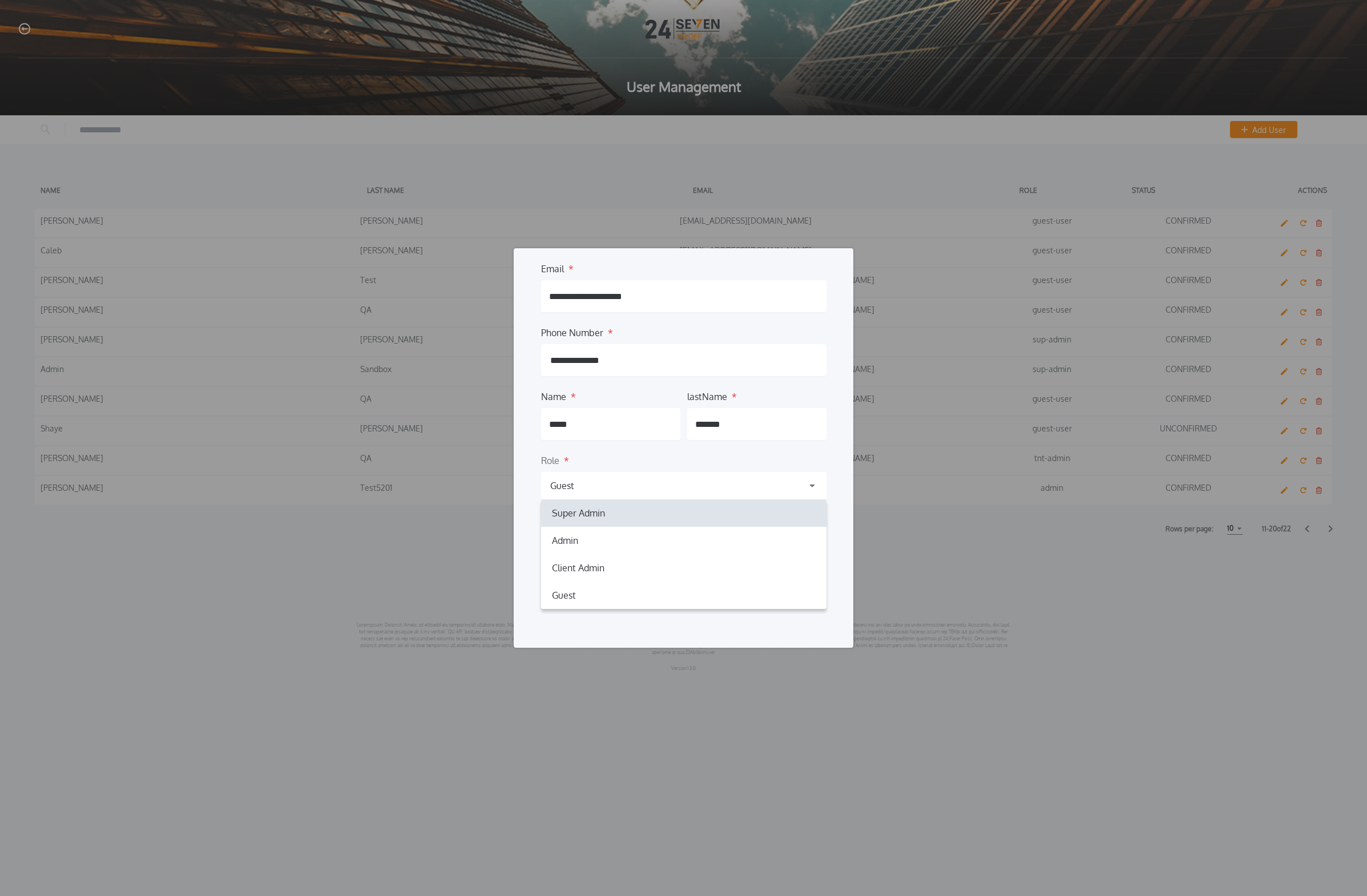
click at [636, 521] on div "Super Admin sup-admin" at bounding box center [684, 513] width 286 height 27
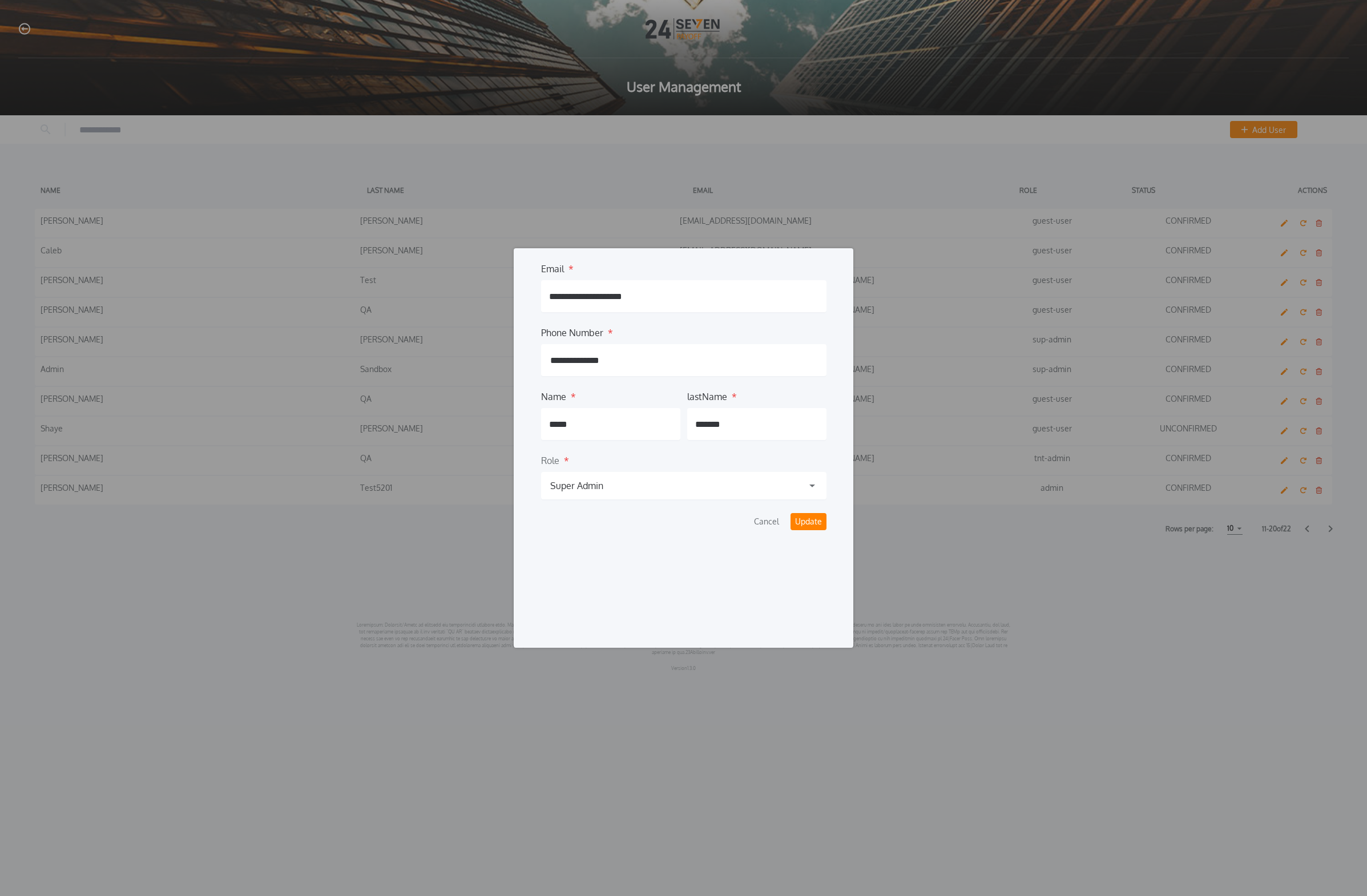
click at [636, 524] on button "Update" at bounding box center [808, 521] width 36 height 17
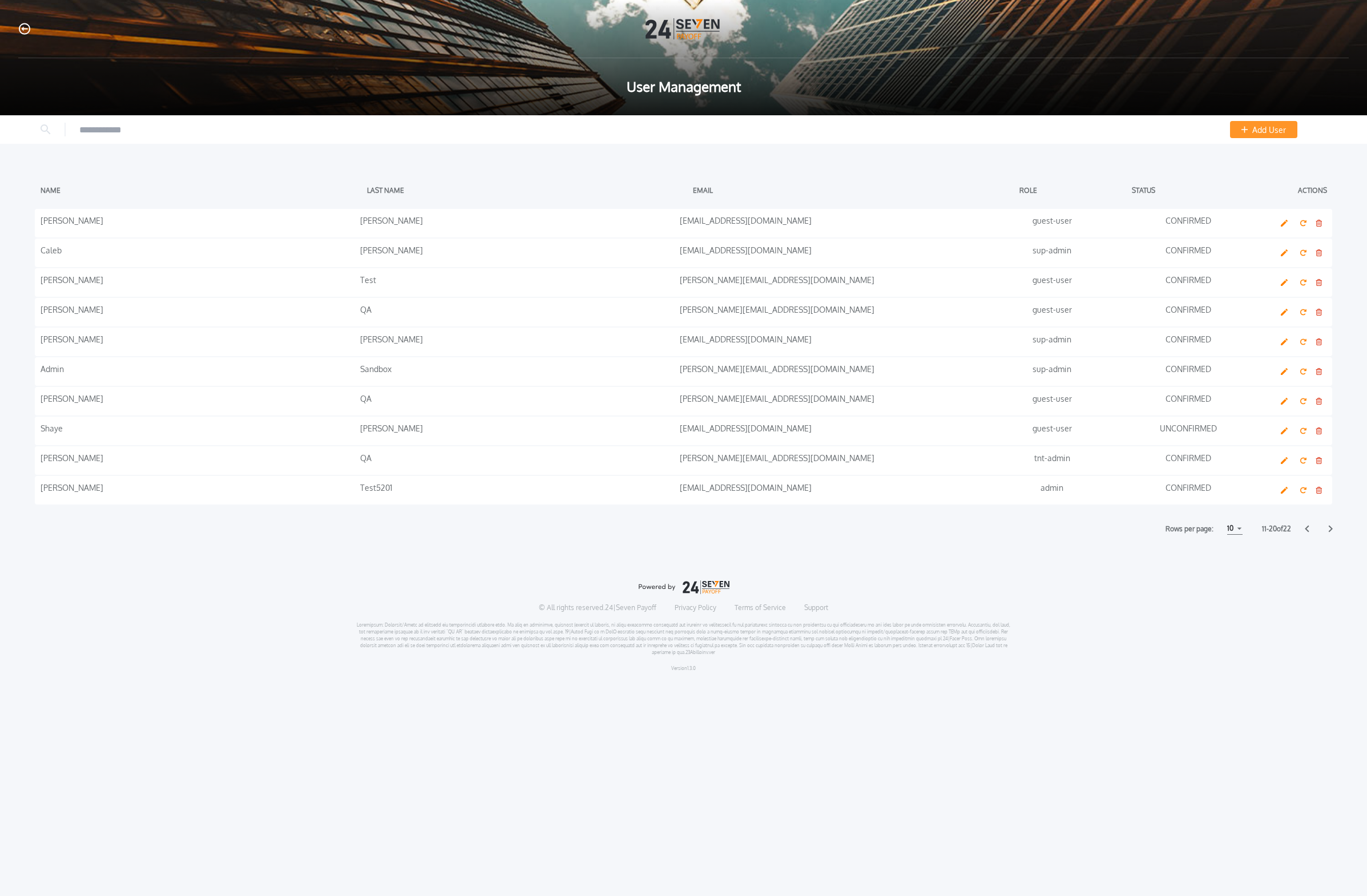
click at [636, 135] on span "Add User" at bounding box center [1269, 130] width 34 height 12
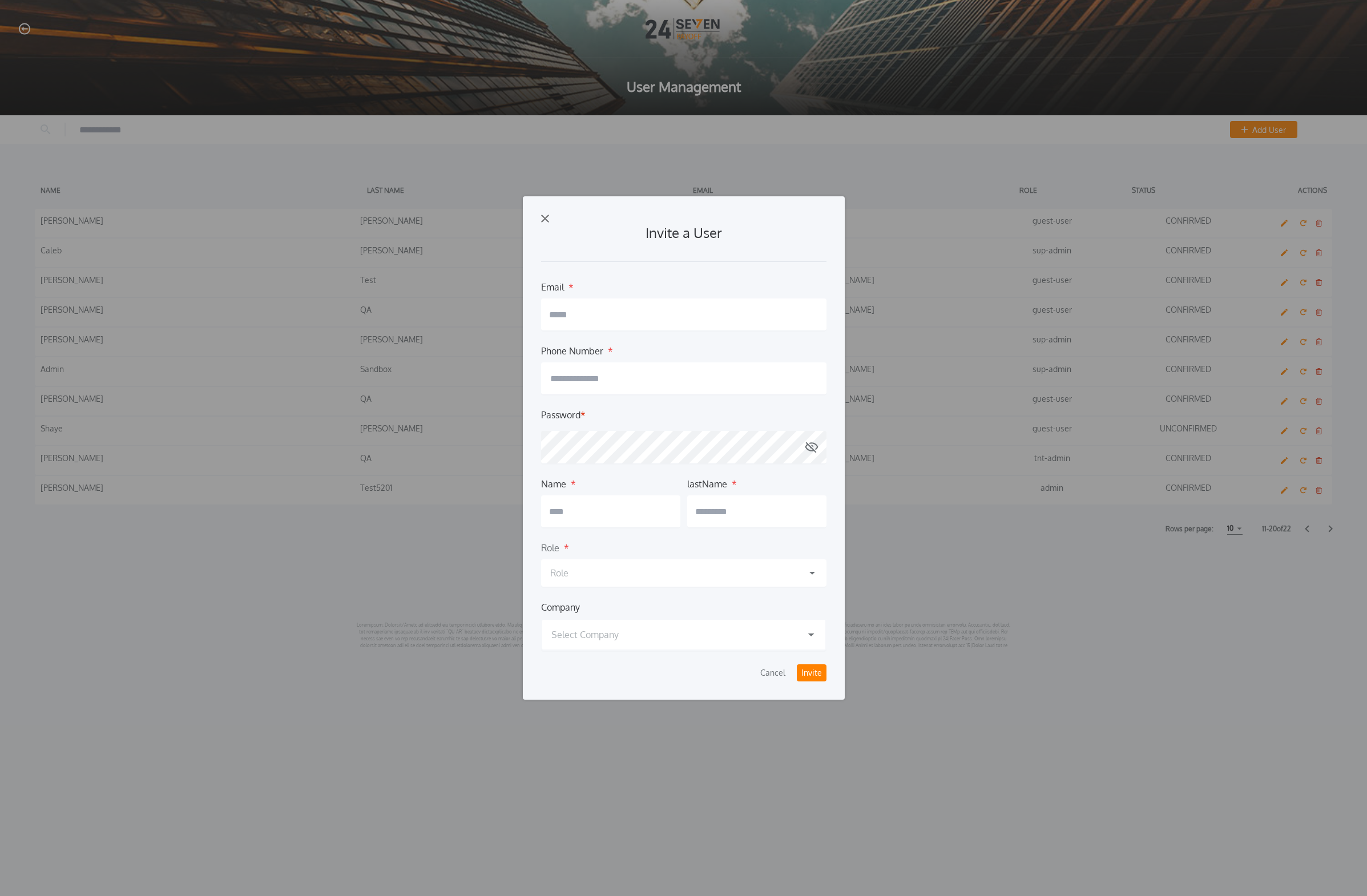
click at [629, 312] on input "text" at bounding box center [684, 315] width 286 height 32
click at [617, 318] on input "text" at bounding box center [684, 315] width 286 height 32
paste input "**********"
type input "**********"
click at [636, 383] on input "button" at bounding box center [684, 379] width 286 height 32
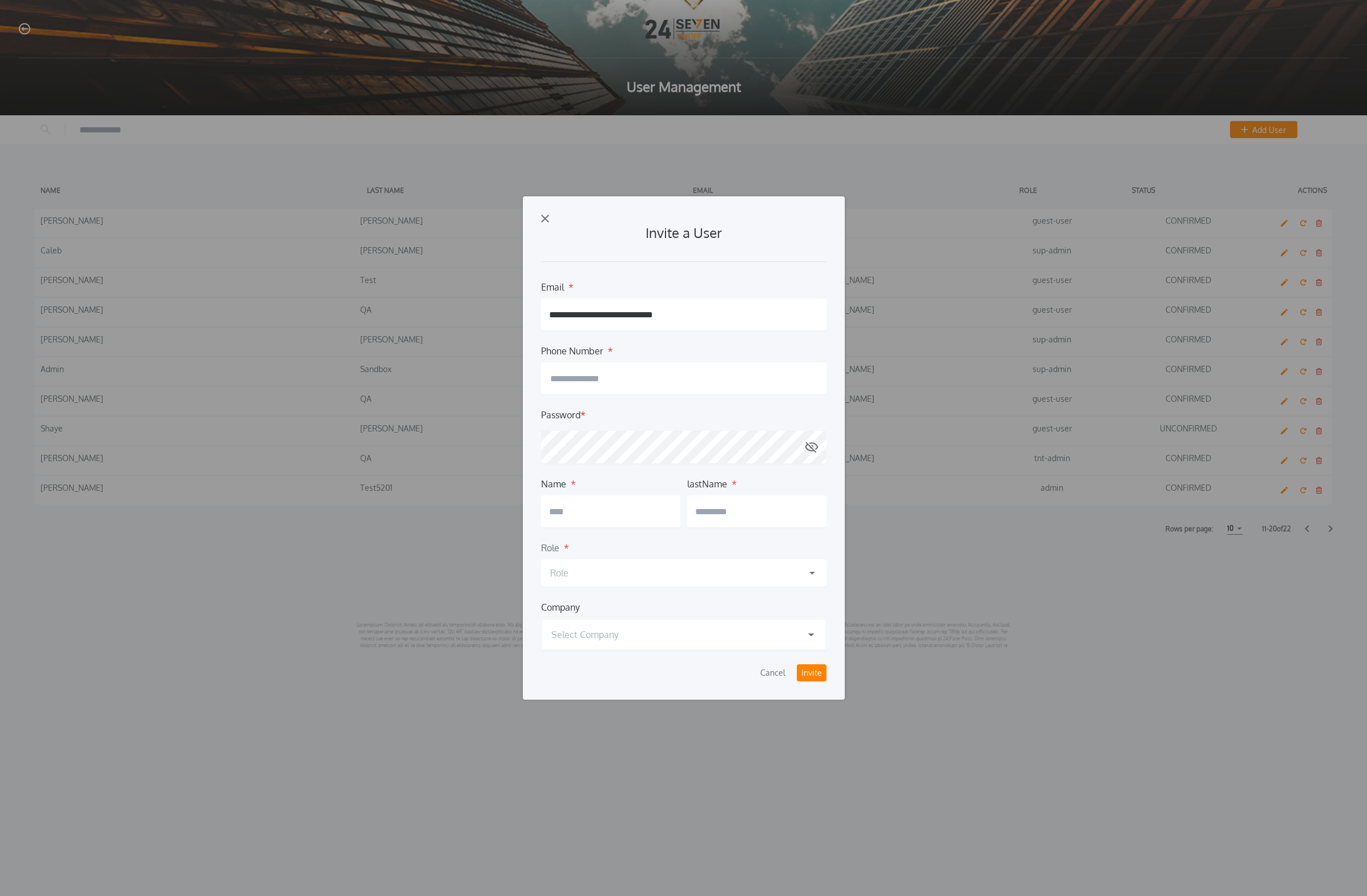
click at [636, 546] on button "Cancel" at bounding box center [773, 673] width 34 height 17
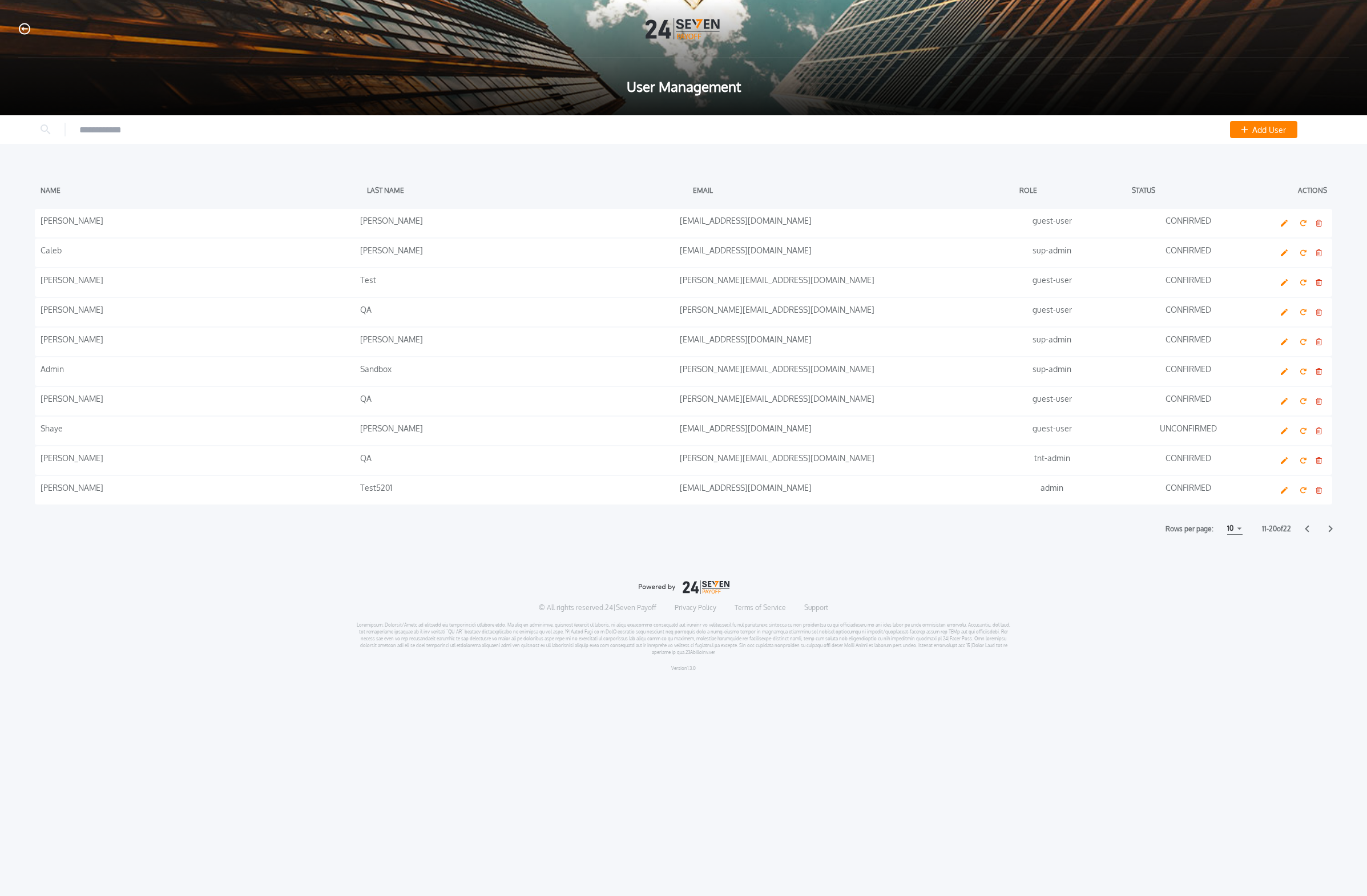
click at [22, 30] on icon "button" at bounding box center [24, 29] width 11 height 12
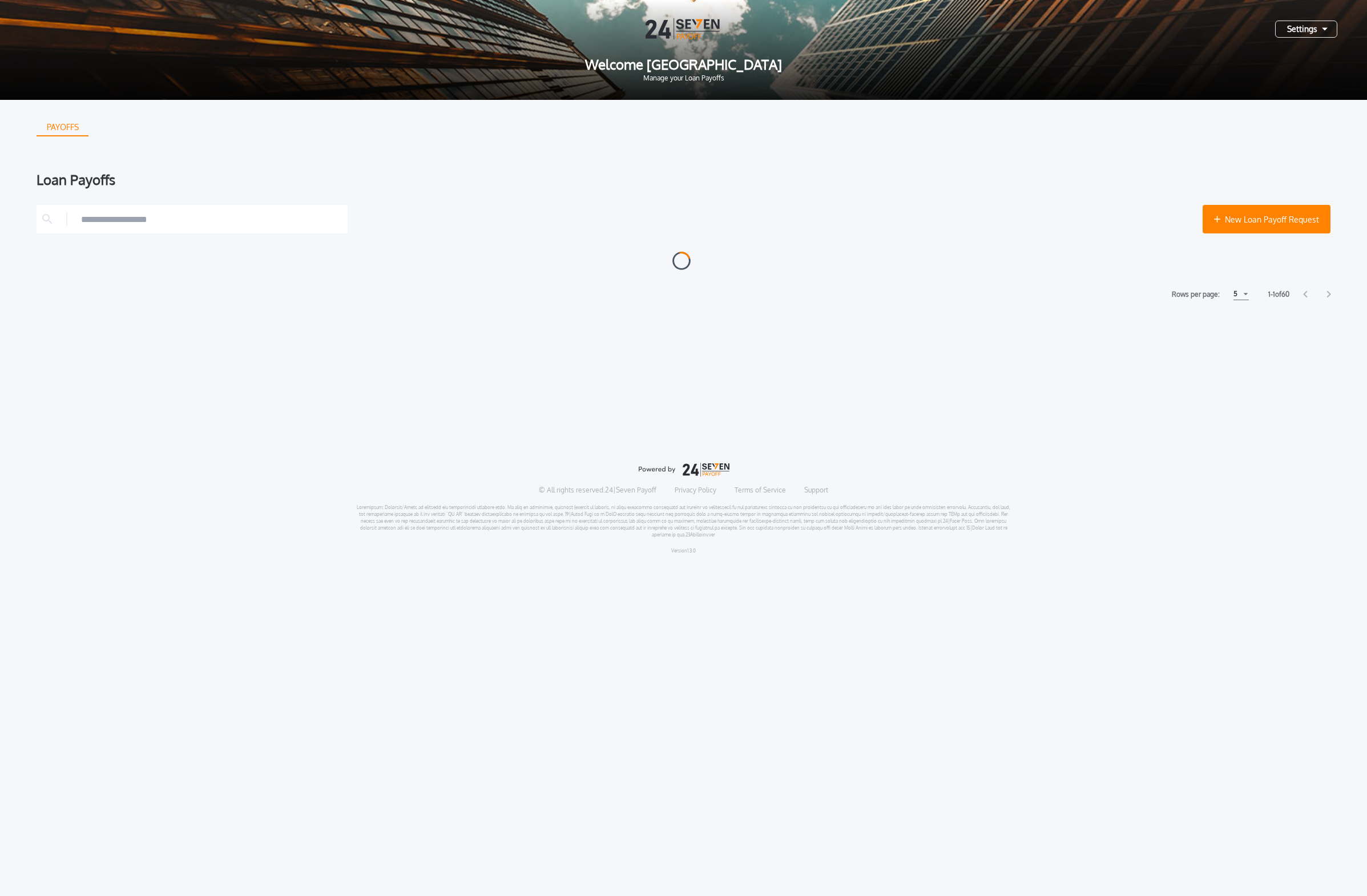
click at [636, 37] on div "Settings" at bounding box center [1306, 29] width 62 height 17
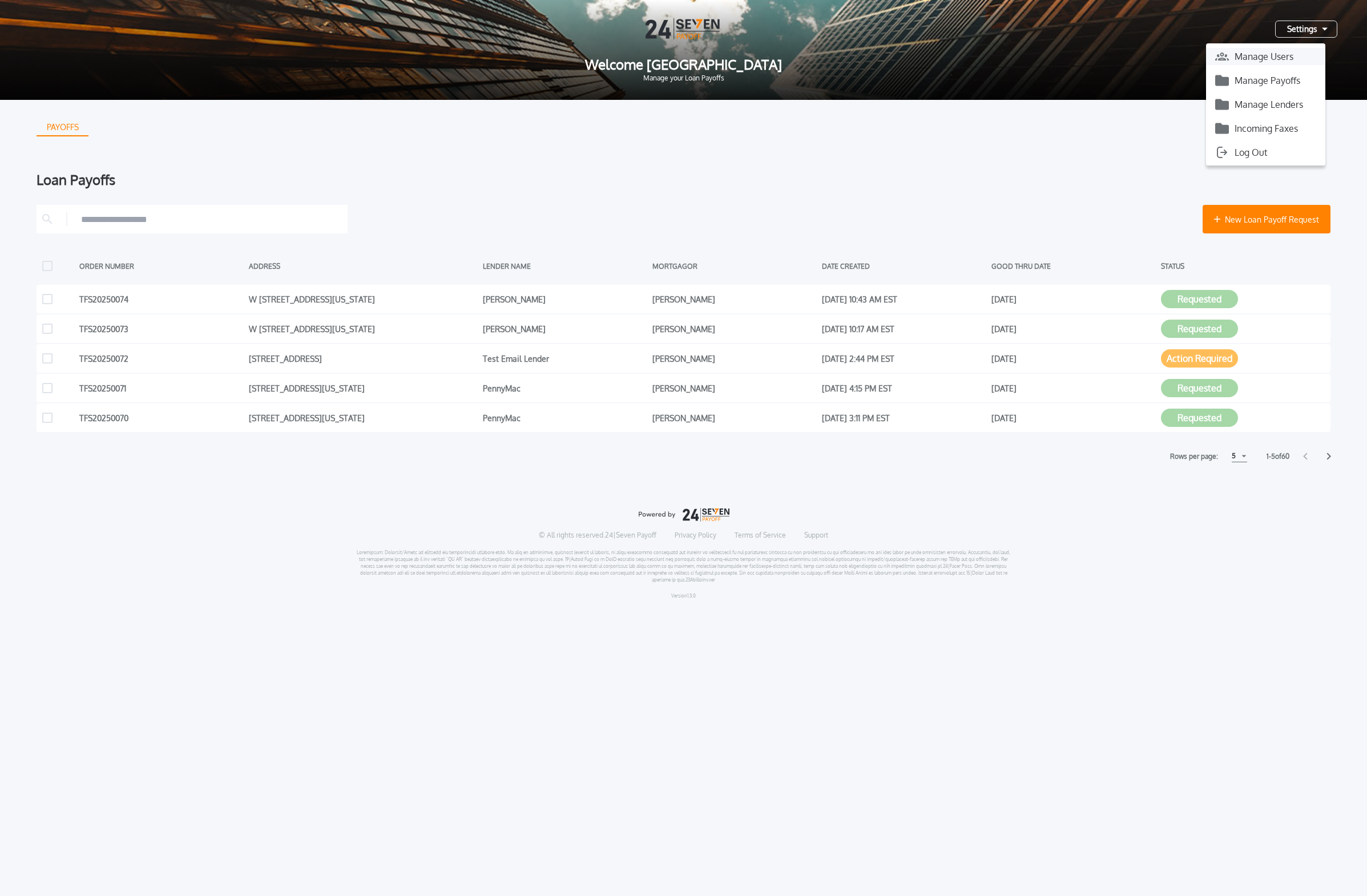
click at [636, 63] on button "Manage Users" at bounding box center [1265, 56] width 119 height 17
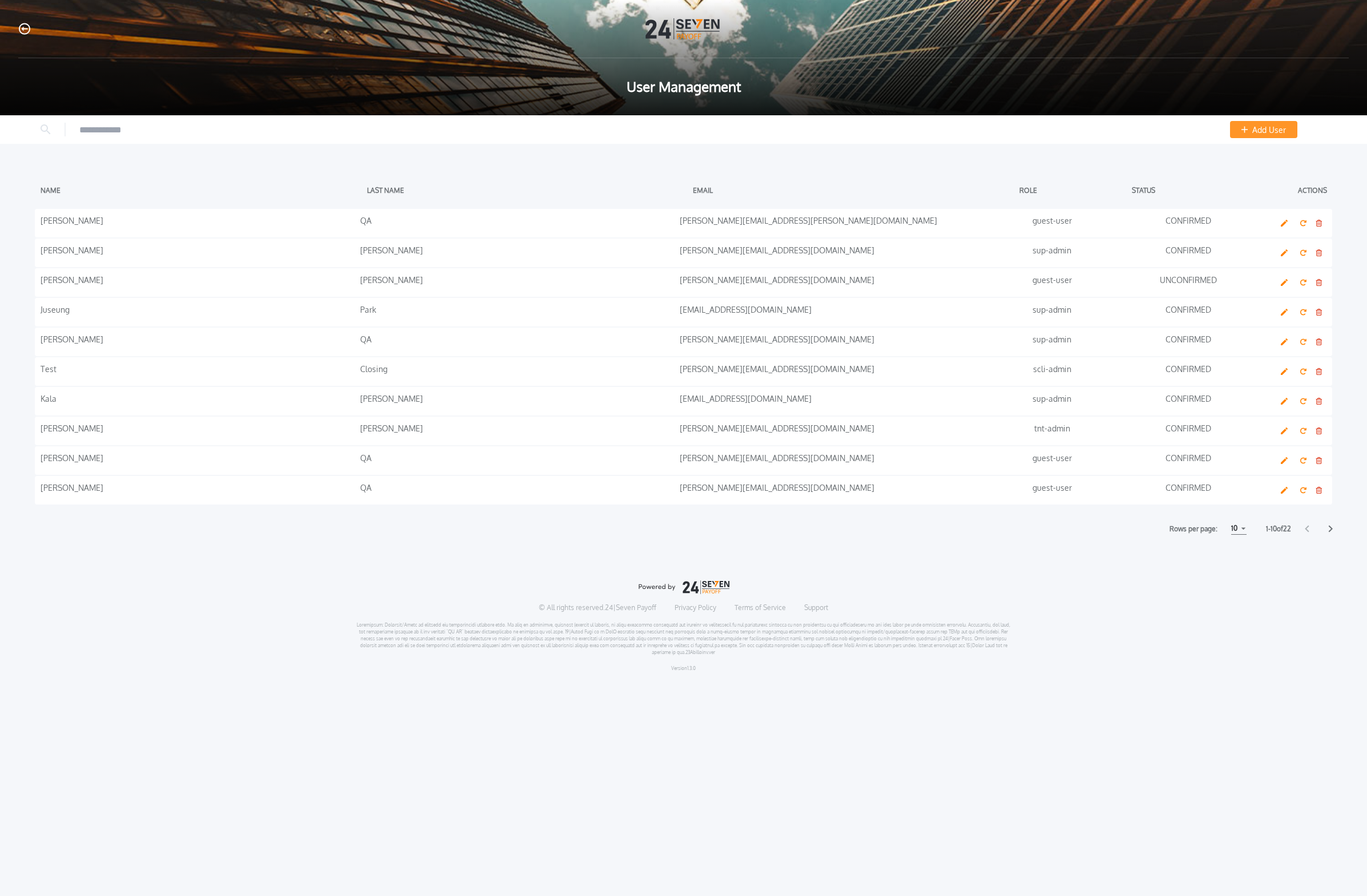
click at [636, 133] on span "Add User" at bounding box center [1269, 130] width 34 height 12
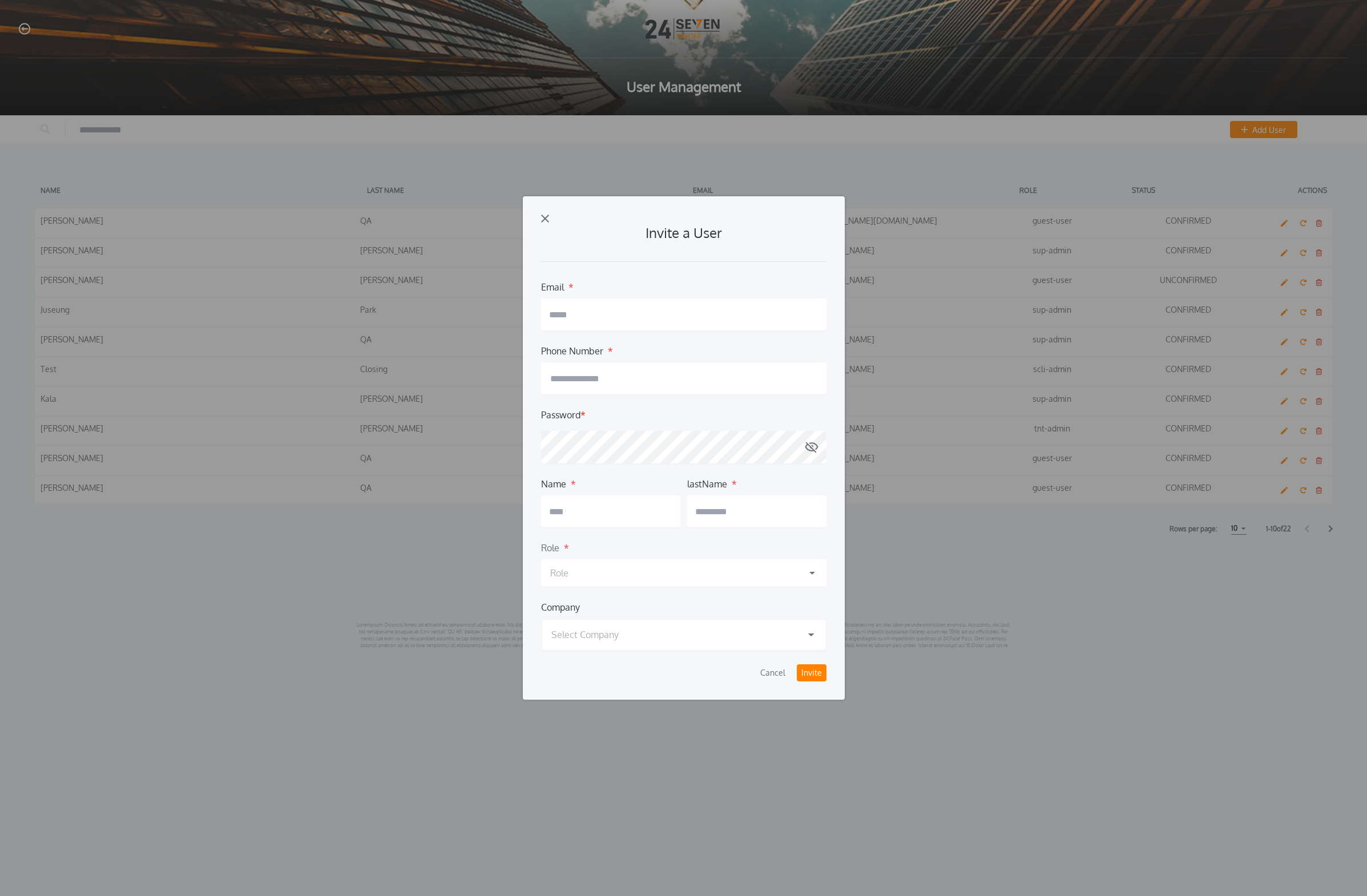
click at [636, 379] on input "button" at bounding box center [684, 379] width 286 height 32
type input "**********"
click at [636, 323] on input "text" at bounding box center [684, 315] width 286 height 32
paste input "**********"
type input "**********"
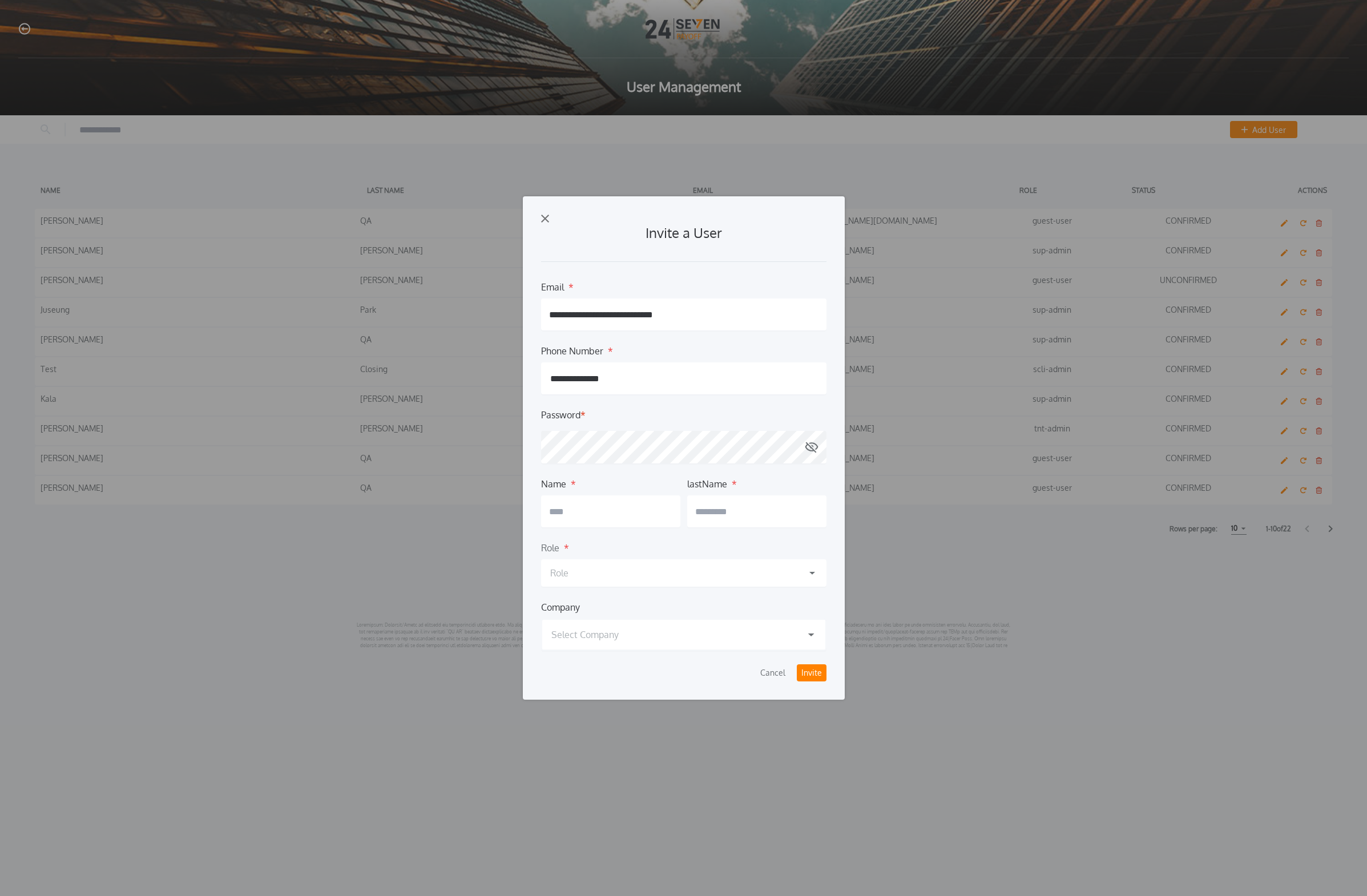
click at [622, 512] on input "text" at bounding box center [610, 511] width 139 height 32
type input "*****"
click at [636, 510] on input "********" at bounding box center [757, 511] width 139 height 32
type input "********"
click at [636, 546] on div "Role" at bounding box center [684, 573] width 286 height 27
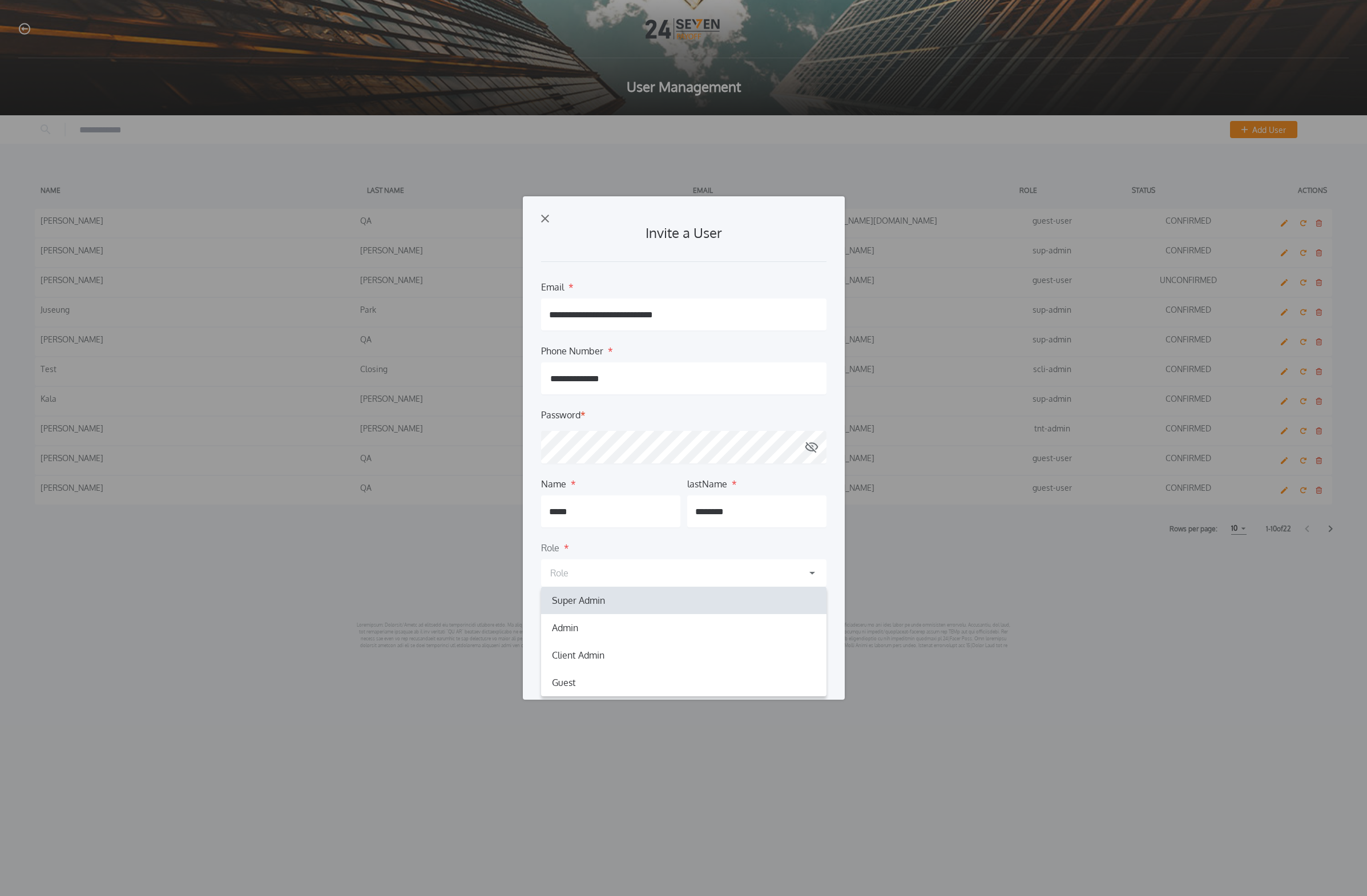
click at [636, 546] on div "Super Admin sup-admin" at bounding box center [684, 600] width 286 height 27
click at [636, 546] on div "Select Company" at bounding box center [684, 635] width 286 height 32
click at [632, 546] on div "ClosingLock 0195b43b-a451-7048-afc8-d1e738f21c99" at bounding box center [684, 692] width 286 height 27
click at [636, 546] on div "Company" at bounding box center [684, 545] width 286 height 9
click at [636, 546] on button "Cancel" at bounding box center [773, 673] width 34 height 17
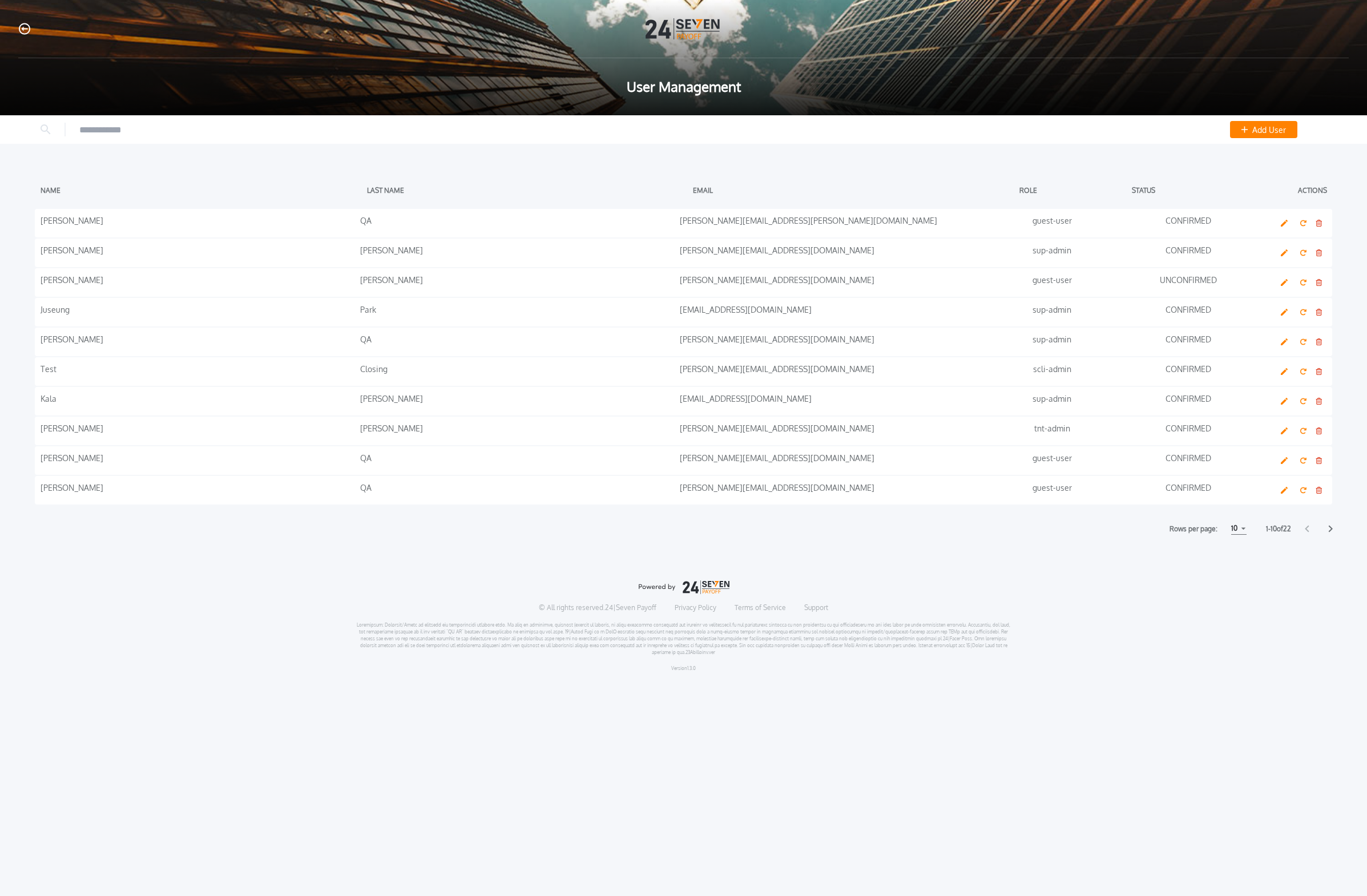
click at [26, 31] on icon "button" at bounding box center [24, 29] width 11 height 12
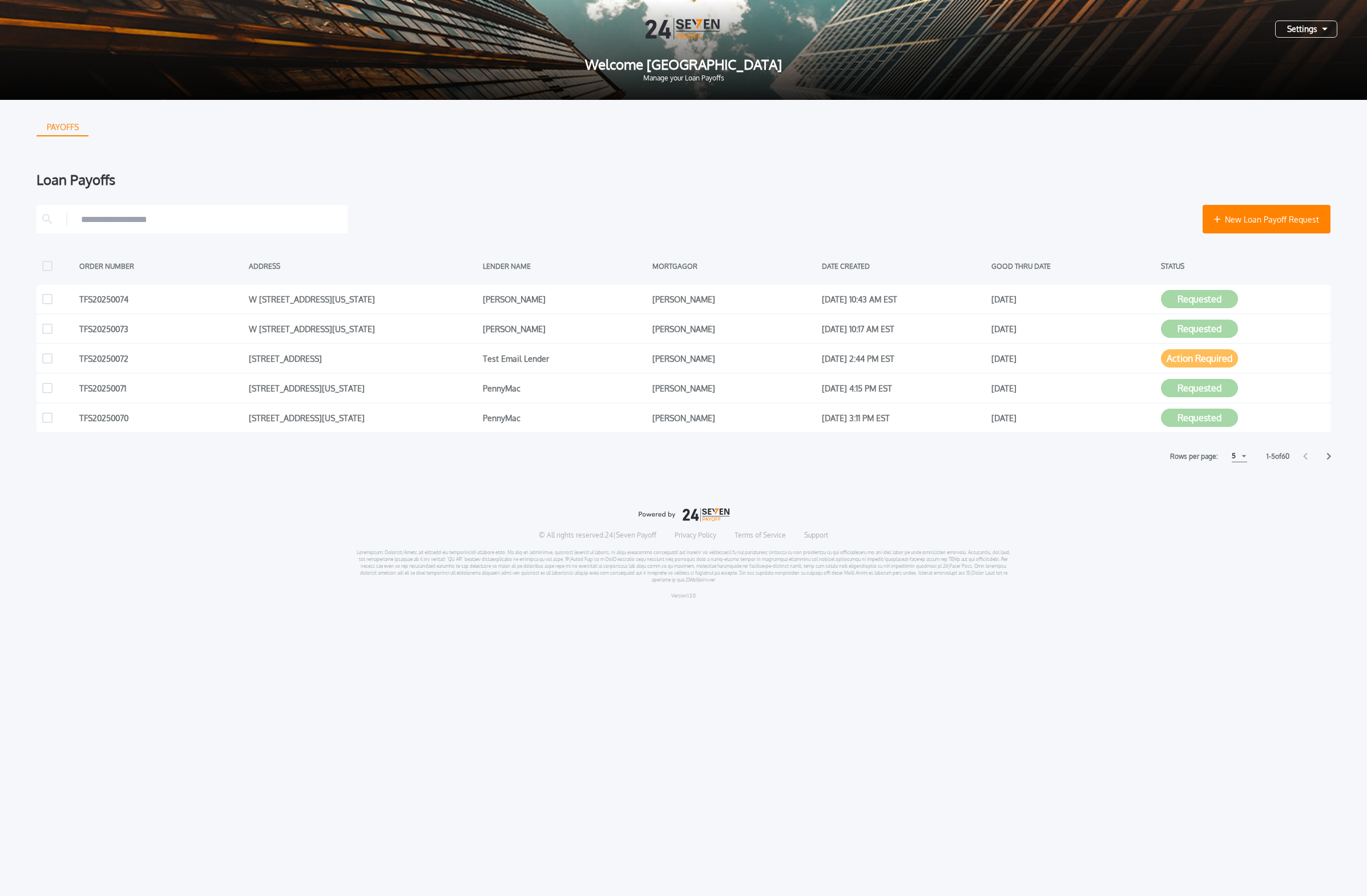
click at [636, 36] on div "Settings" at bounding box center [1306, 29] width 62 height 17
click at [636, 155] on button "Log Out" at bounding box center [1265, 152] width 119 height 17
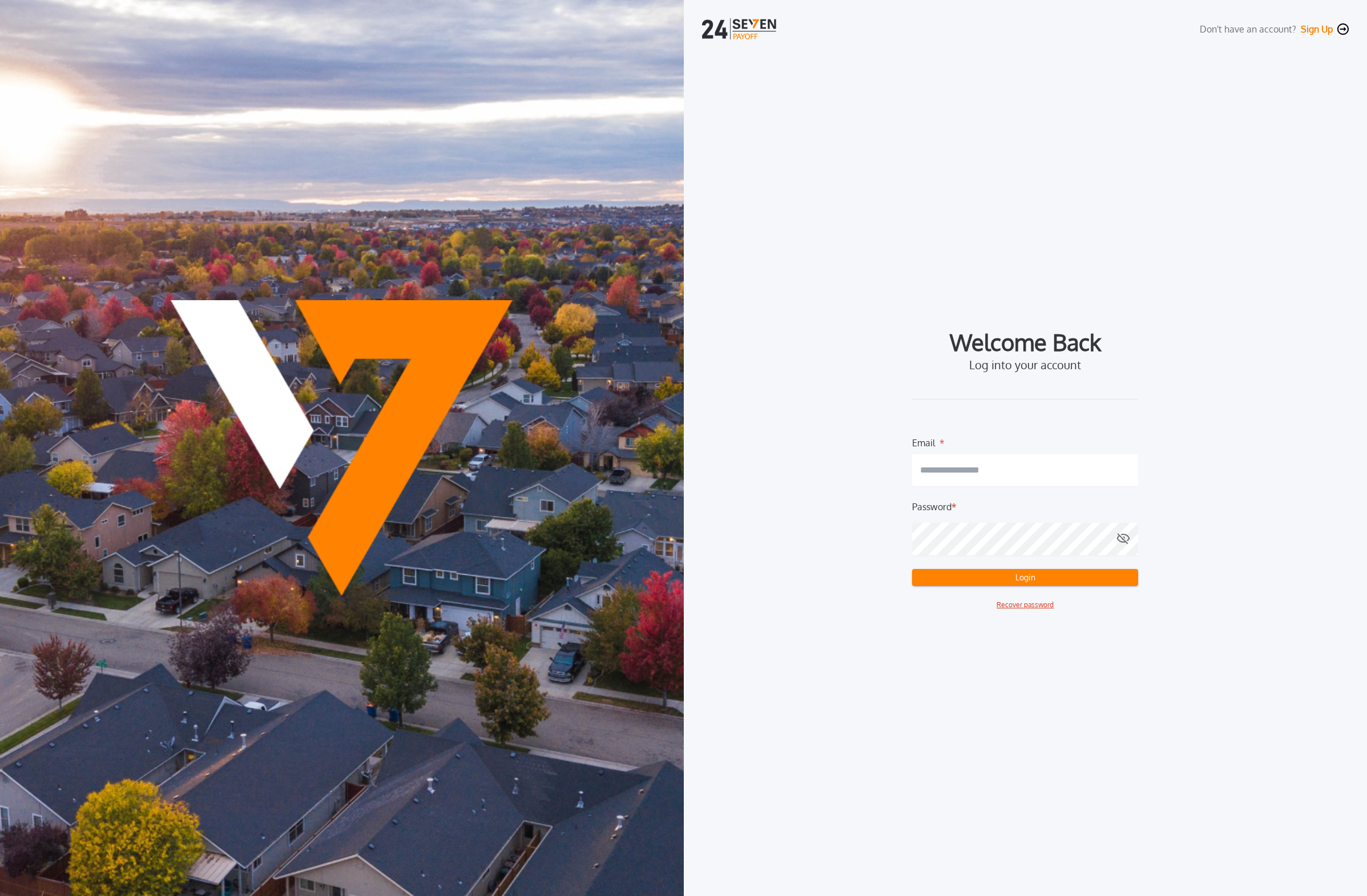
click at [636, 467] on input "email" at bounding box center [1025, 471] width 226 height 32
type input "**********"
click at [636, 546] on button "Login" at bounding box center [1025, 577] width 226 height 17
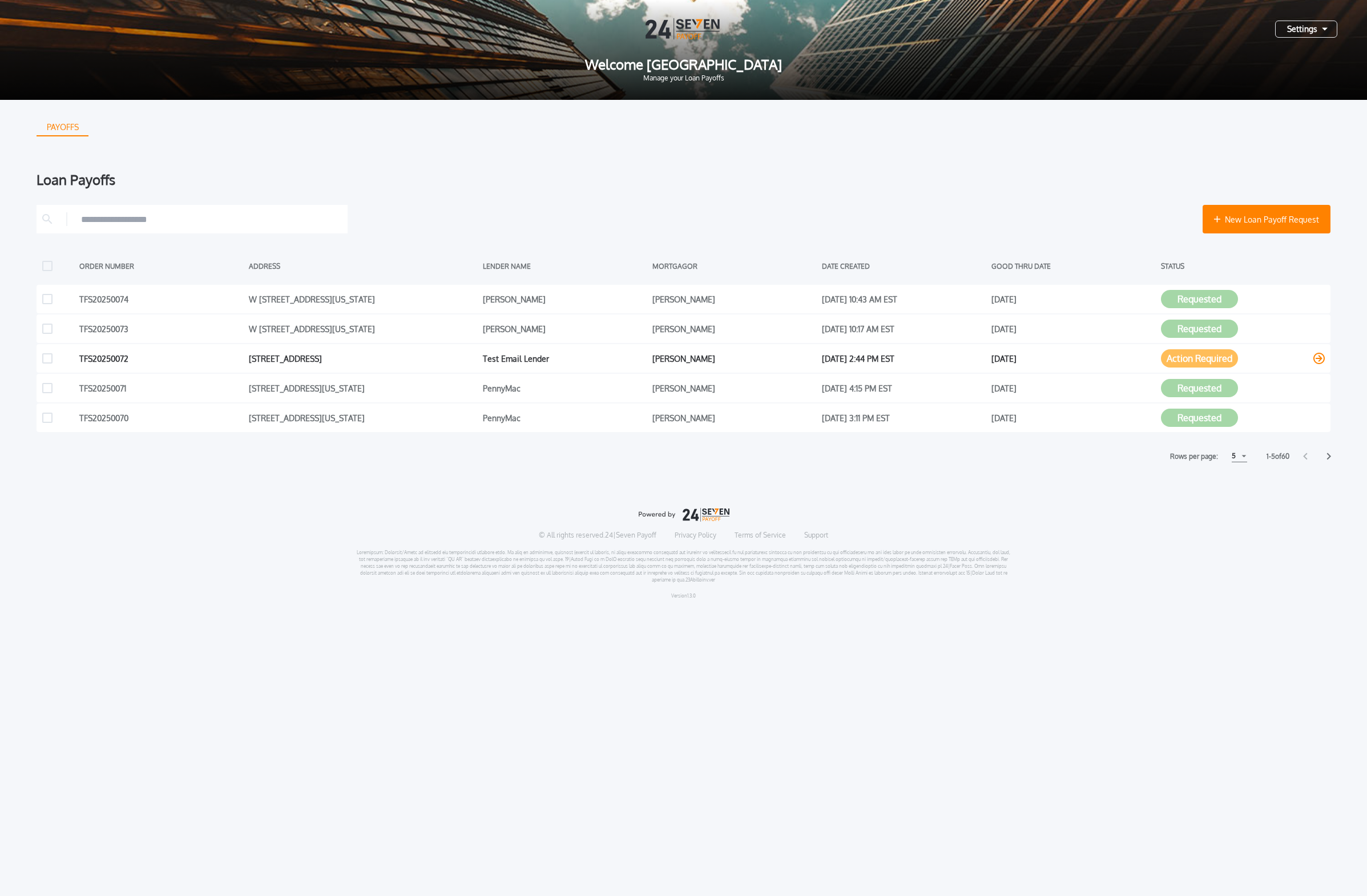
click at [636, 358] on icon at bounding box center [1318, 358] width 11 height 11
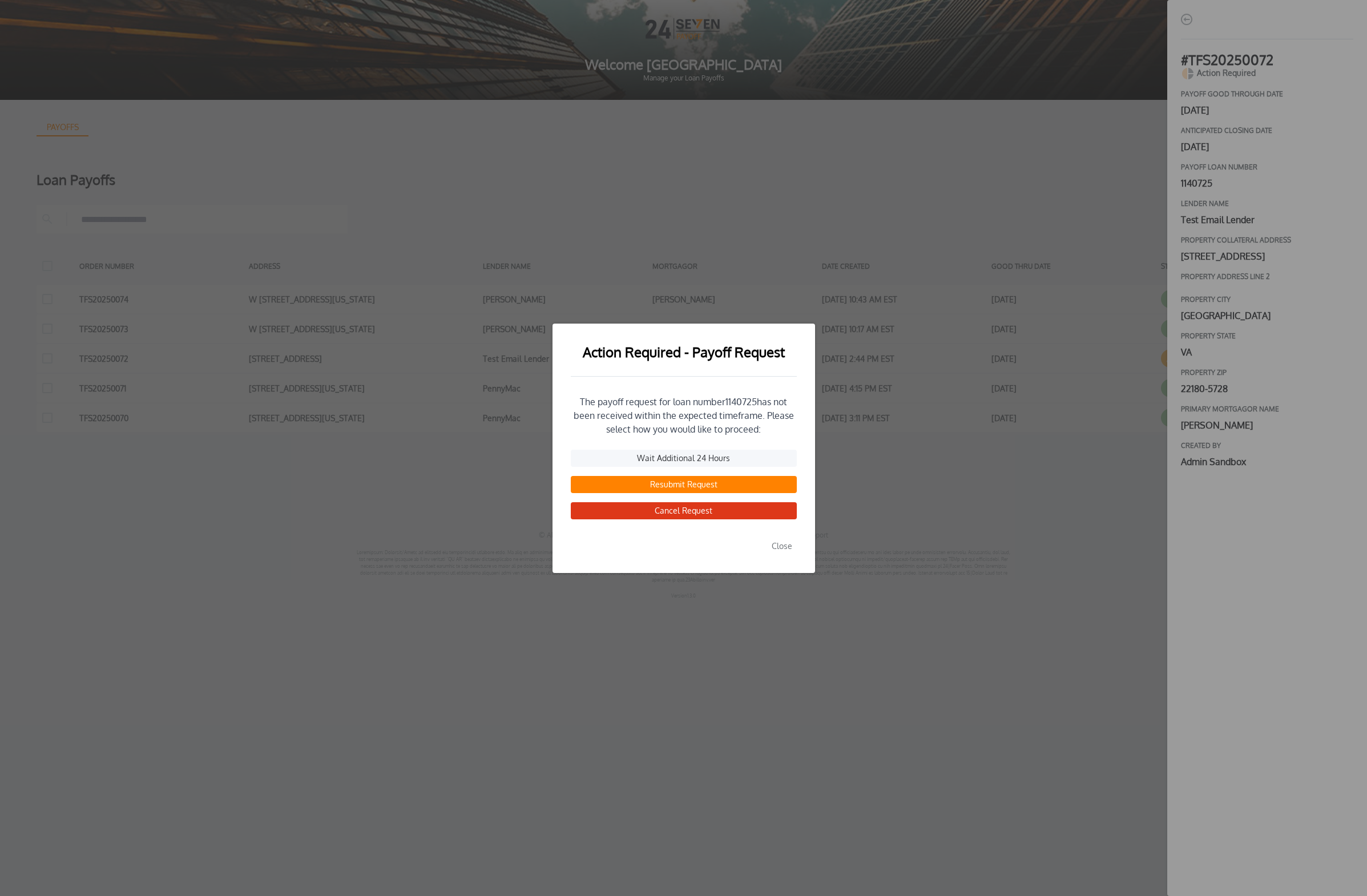
click at [636, 396] on div "Action Required - Payoff Request The payoff request for loan number 1140725 has…" at bounding box center [683, 448] width 1367 height 896
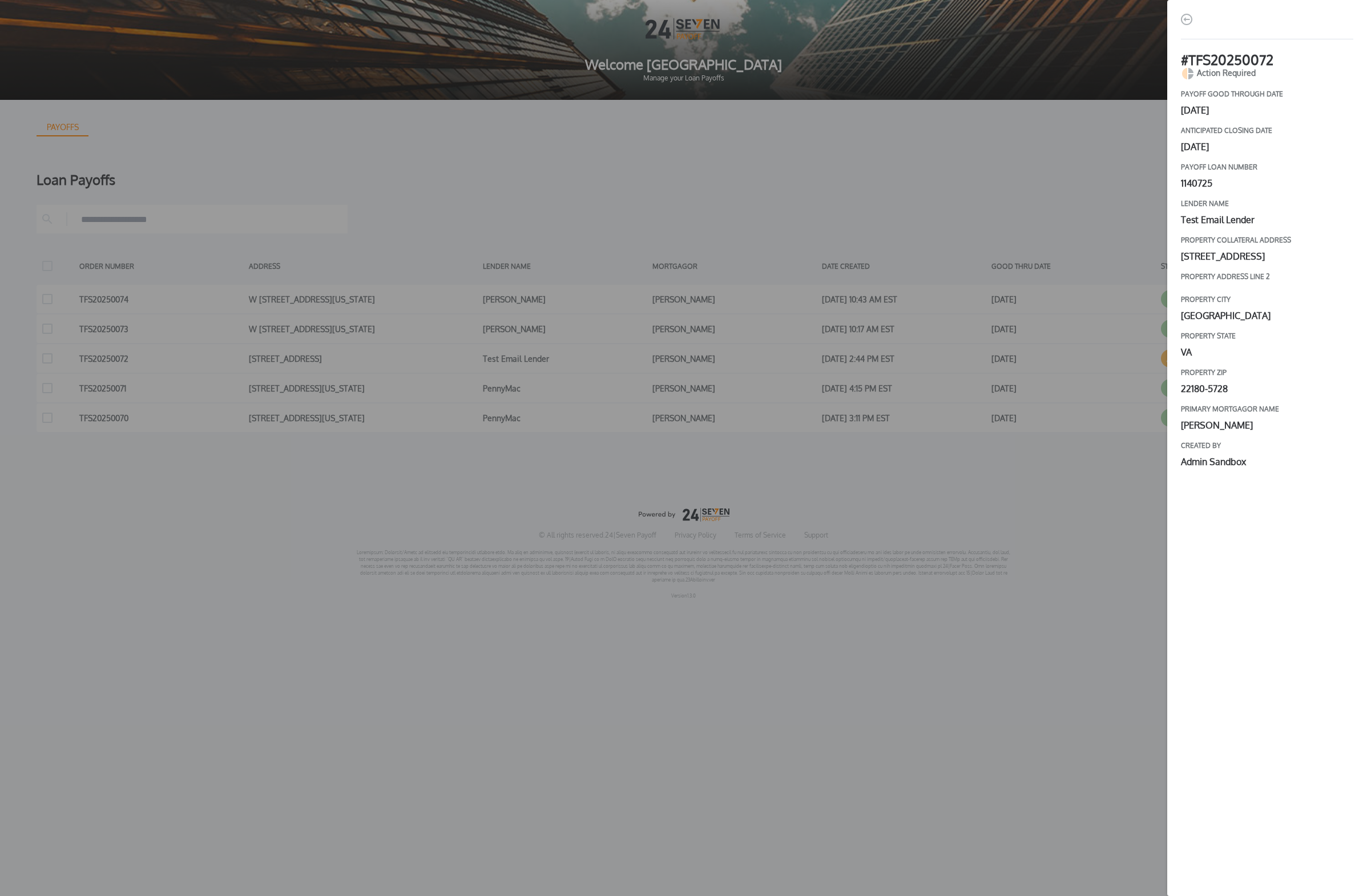
click at [636, 438] on div "# TFS20250072 Action Required payoff good through date [DATE] Anticipated closi…" at bounding box center [683, 448] width 1367 height 896
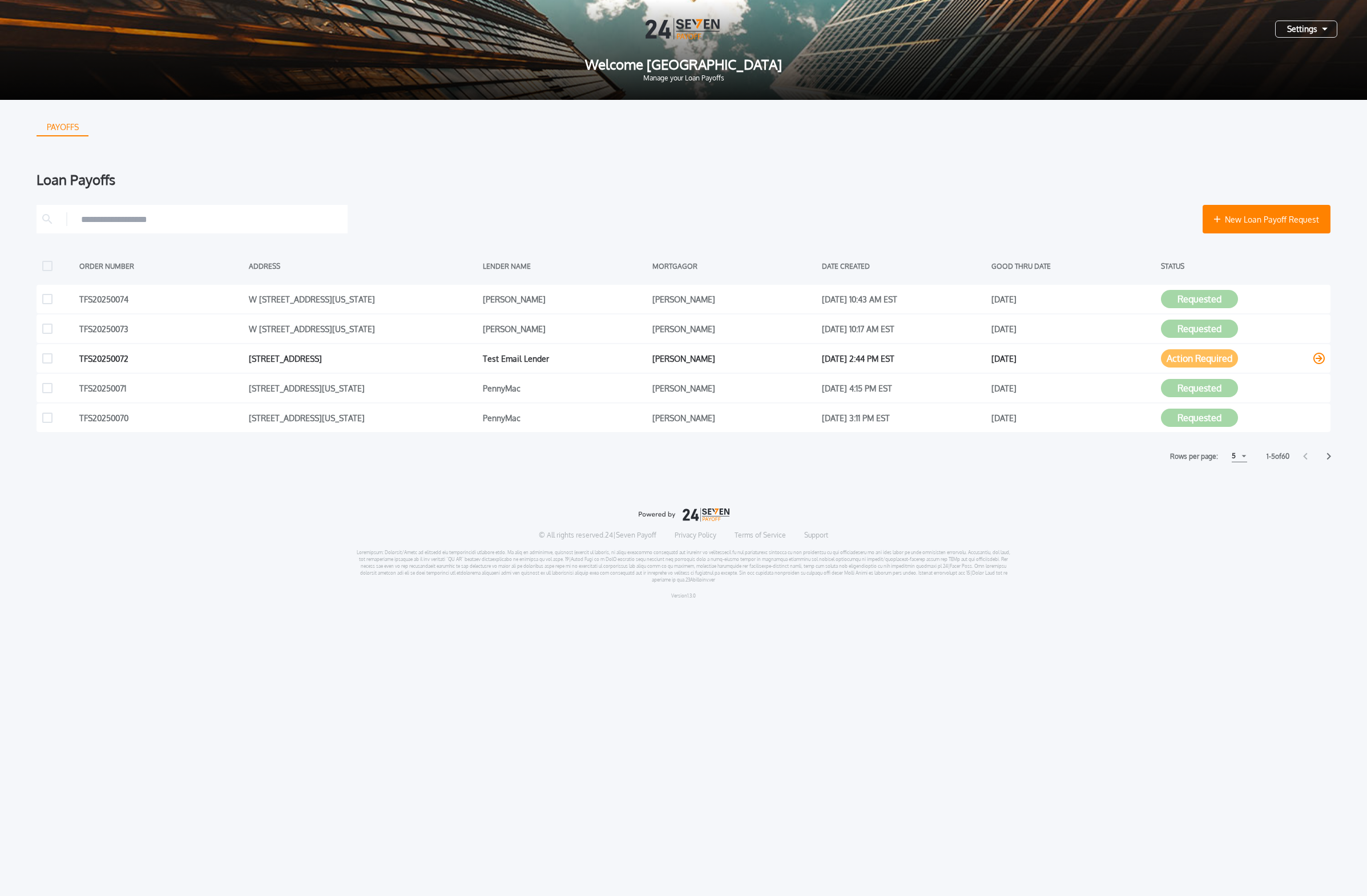
drag, startPoint x: 1186, startPoint y: 363, endPoint x: 1164, endPoint y: 370, distance: 23.1
click at [636, 370] on div "TFS20250072 [STREET_ADDRESS] Test Email [PERSON_NAME] [DATE] 2:44 PM EST July 2…" at bounding box center [683, 359] width 1294 height 28
click at [636, 361] on div "[DATE]" at bounding box center [1073, 358] width 164 height 17
click at [636, 353] on div "TFS20250072 [STREET_ADDRESS] Test Email [PERSON_NAME] [DATE] 2:44 PM EST July 2…" at bounding box center [683, 359] width 1294 height 28
drag, startPoint x: 478, startPoint y: 347, endPoint x: 470, endPoint y: 348, distance: 8.1
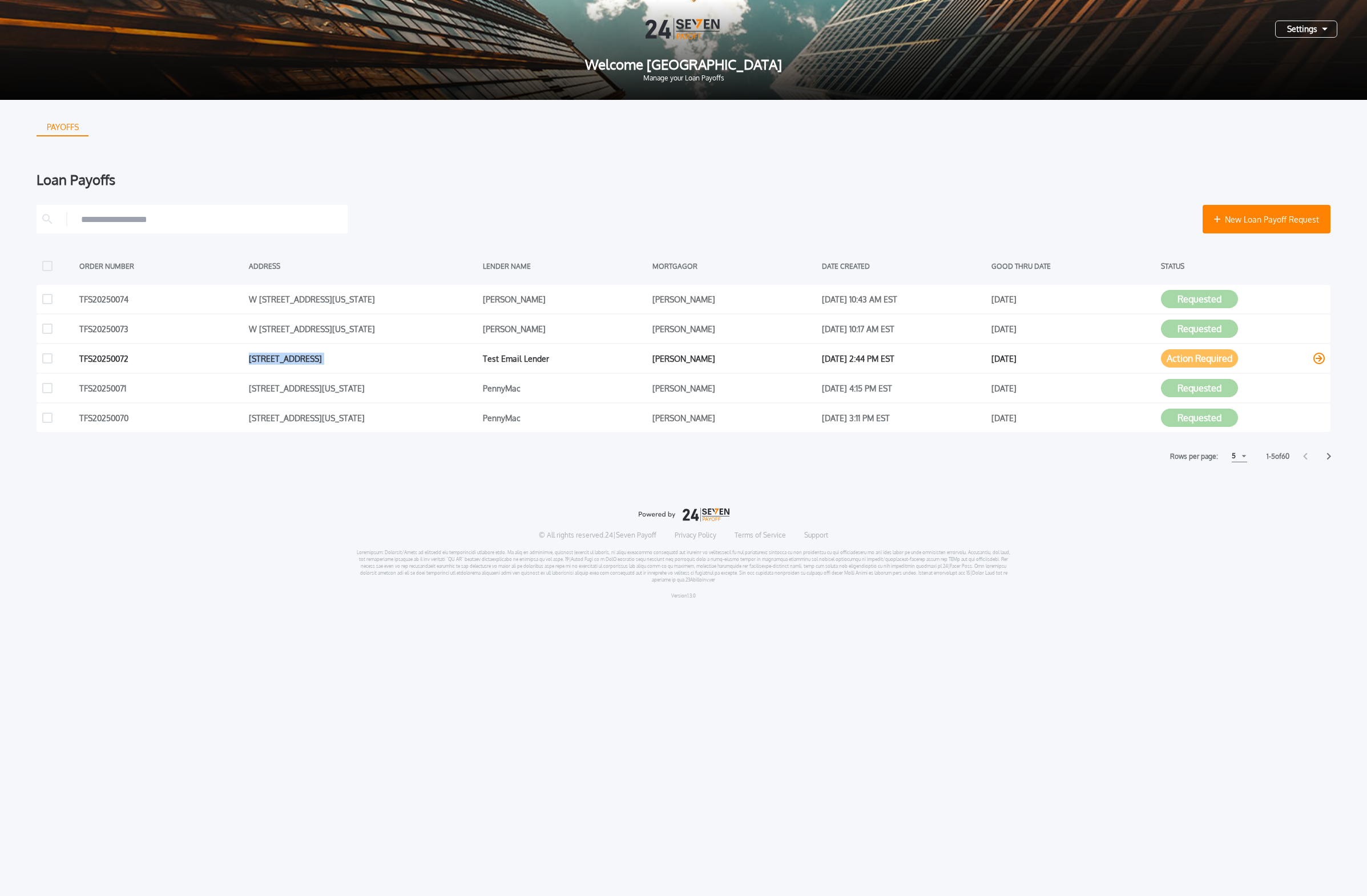
click at [478, 347] on div "TFS20250072 [STREET_ADDRESS] Test Email [PERSON_NAME] [DATE] 2:44 PM EST July 2…" at bounding box center [683, 359] width 1294 height 28
click at [361, 344] on div "TFS20250072 [STREET_ADDRESS] Test Email [PERSON_NAME] [DATE] 2:44 PM EST July 2…" at bounding box center [683, 359] width 1294 height 28
click at [107, 362] on div "TFS20250072" at bounding box center [161, 358] width 164 height 17
drag, startPoint x: 109, startPoint y: 358, endPoint x: 143, endPoint y: 360, distance: 34.1
click at [109, 358] on div "TFS20250072" at bounding box center [161, 358] width 164 height 17
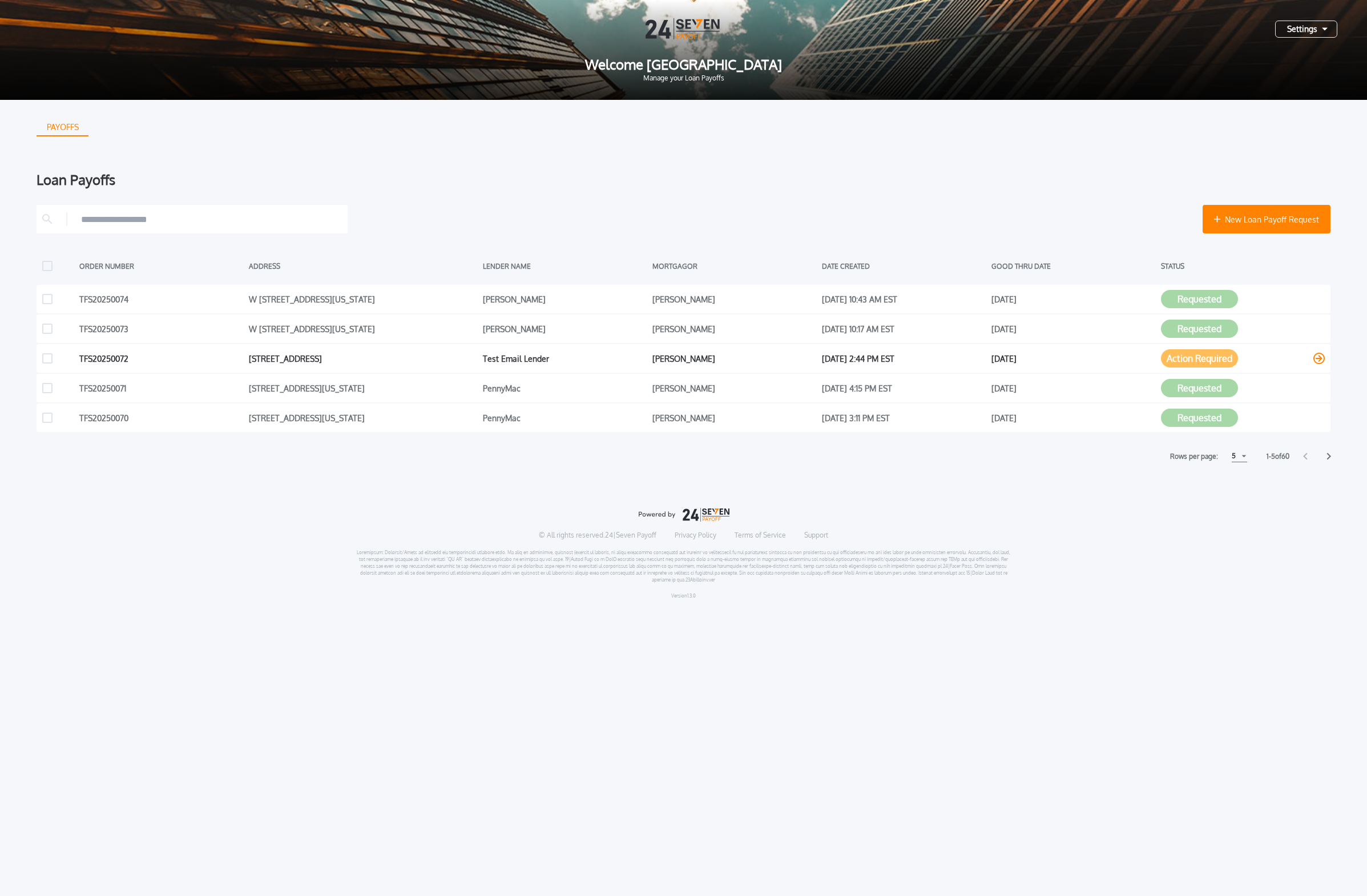
click at [636, 360] on button "Action Required" at bounding box center [1199, 358] width 77 height 18
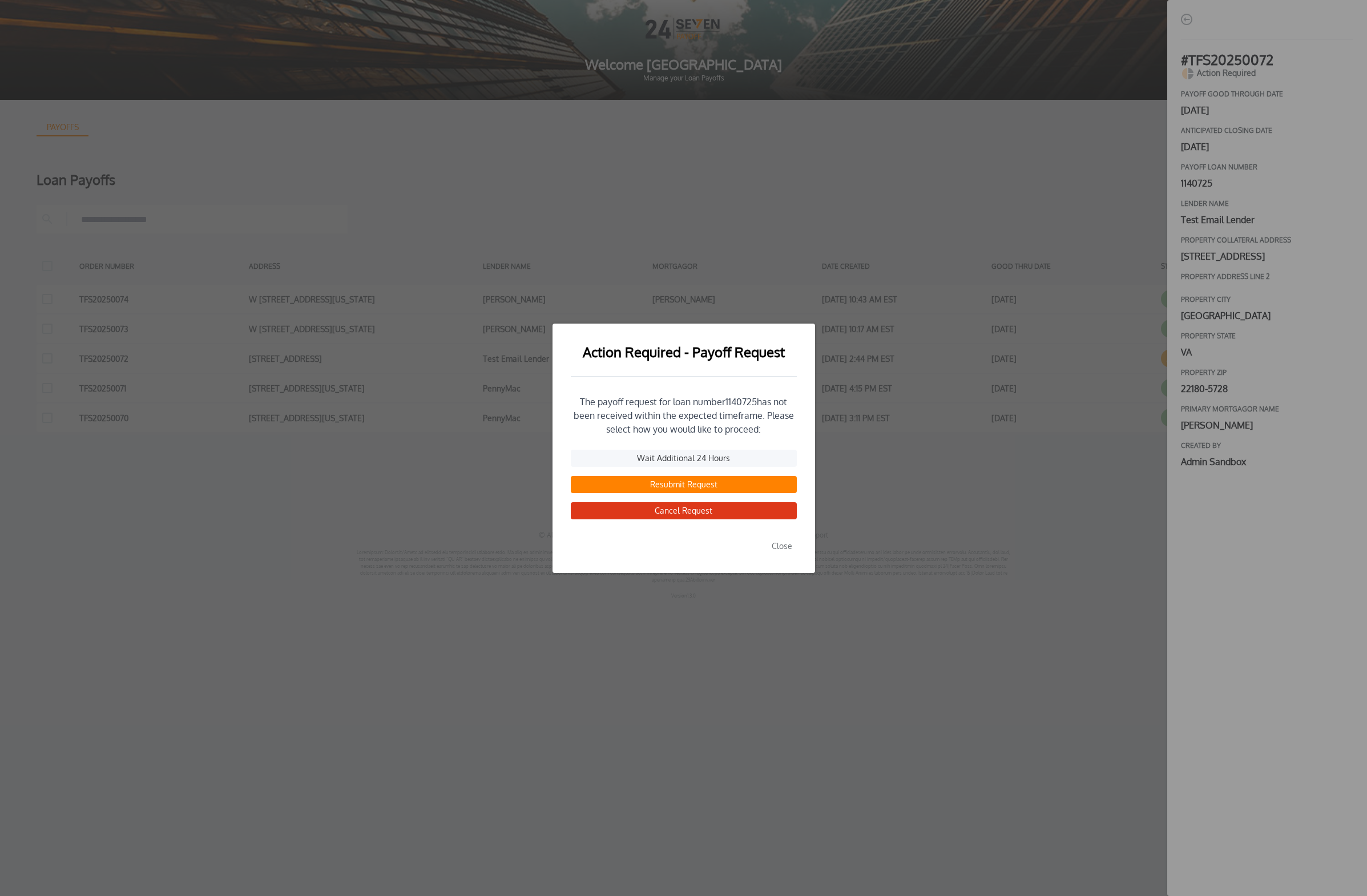
click at [636, 546] on button "Close" at bounding box center [782, 546] width 30 height 17
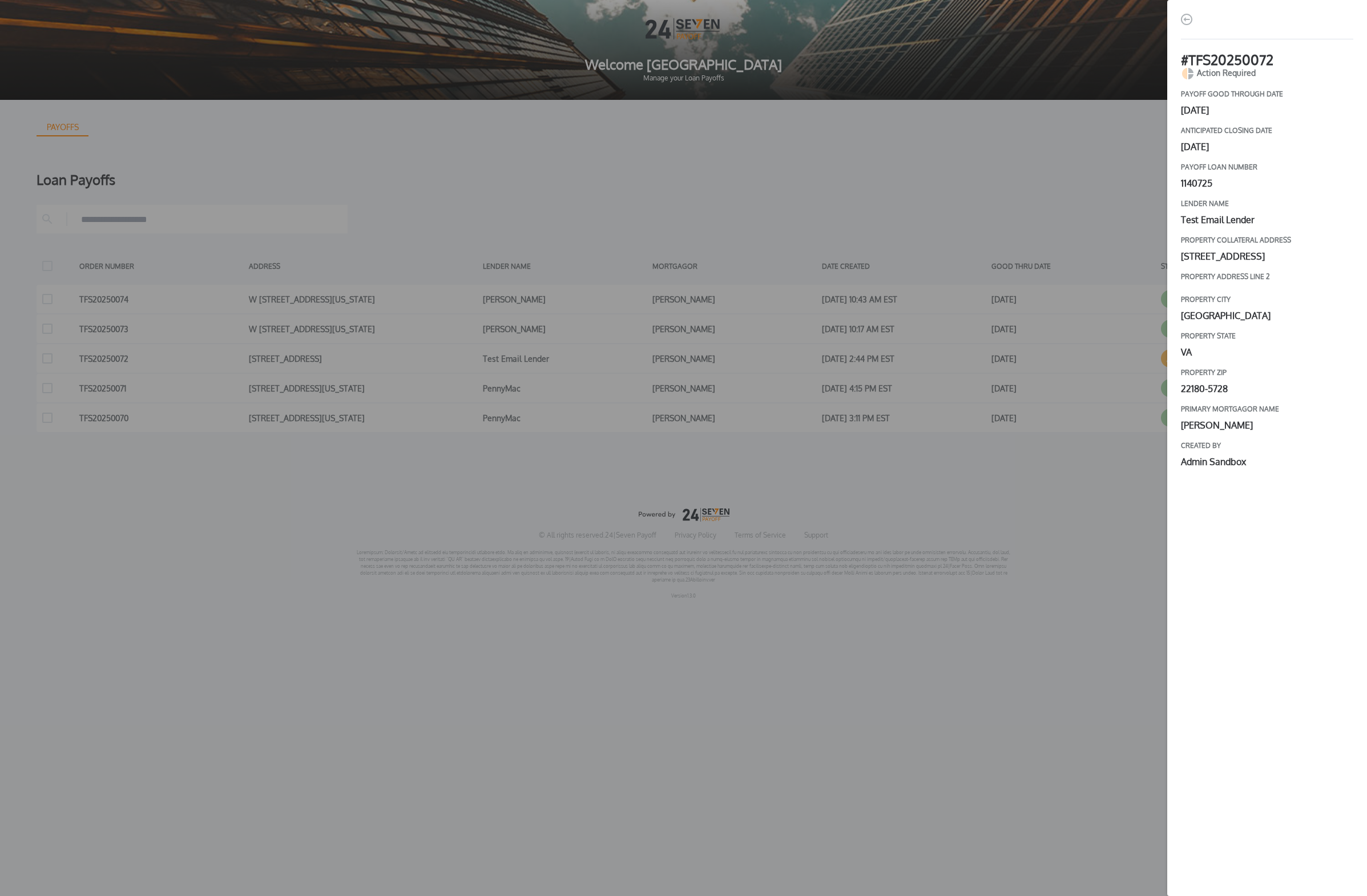
click at [636, 161] on div "# TFS20250072 Action Required payoff good through date [DATE] Anticipated closi…" at bounding box center [683, 448] width 1367 height 896
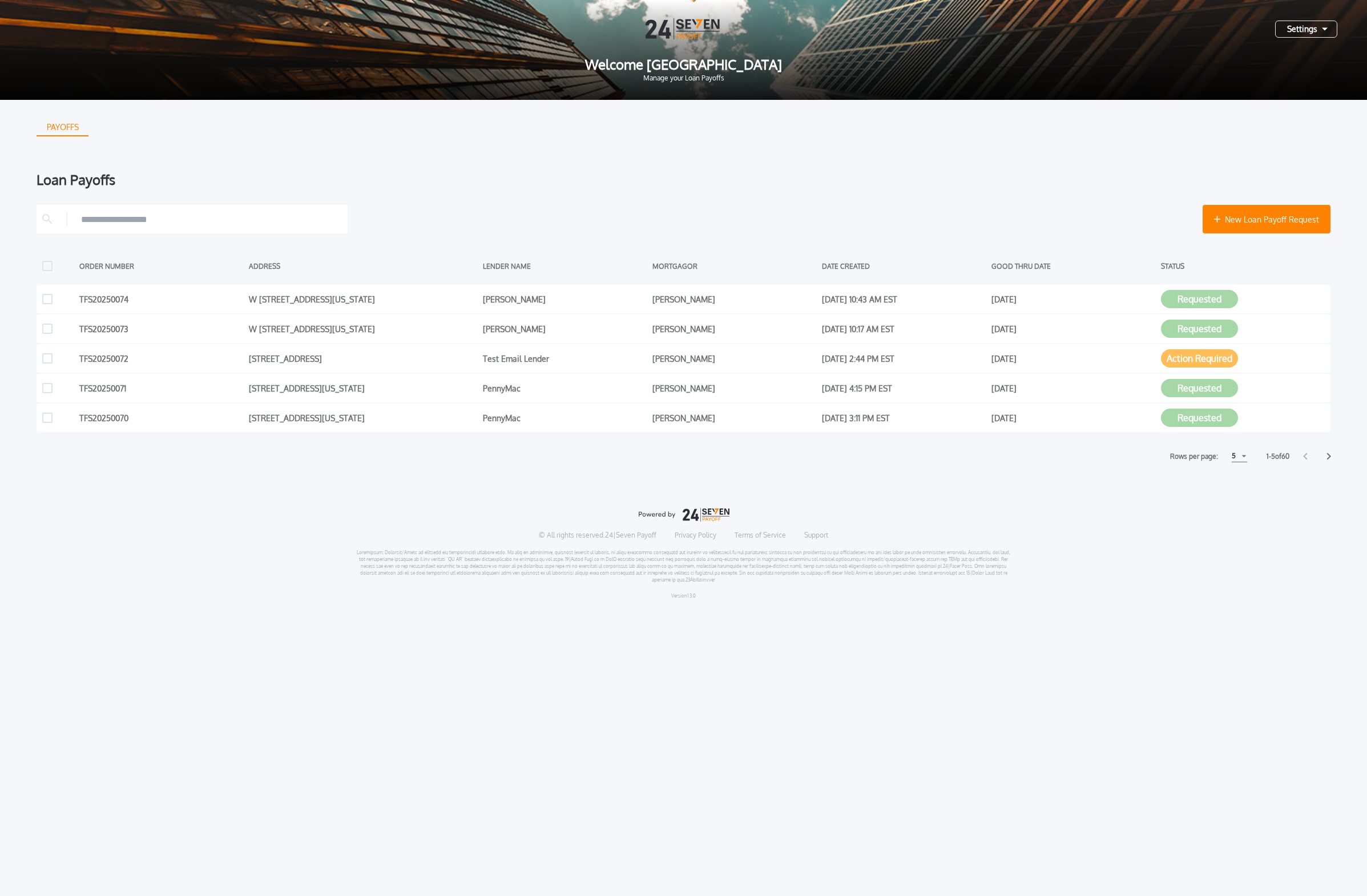
click at [636, 457] on div "PAYOFFS Loan Payoffs New Loan Payoff Request ORDER NUMBER ADDRESS LENDER NAME M…" at bounding box center [683, 354] width 1367 height 508
click at [636, 457] on icon at bounding box center [1328, 456] width 5 height 8
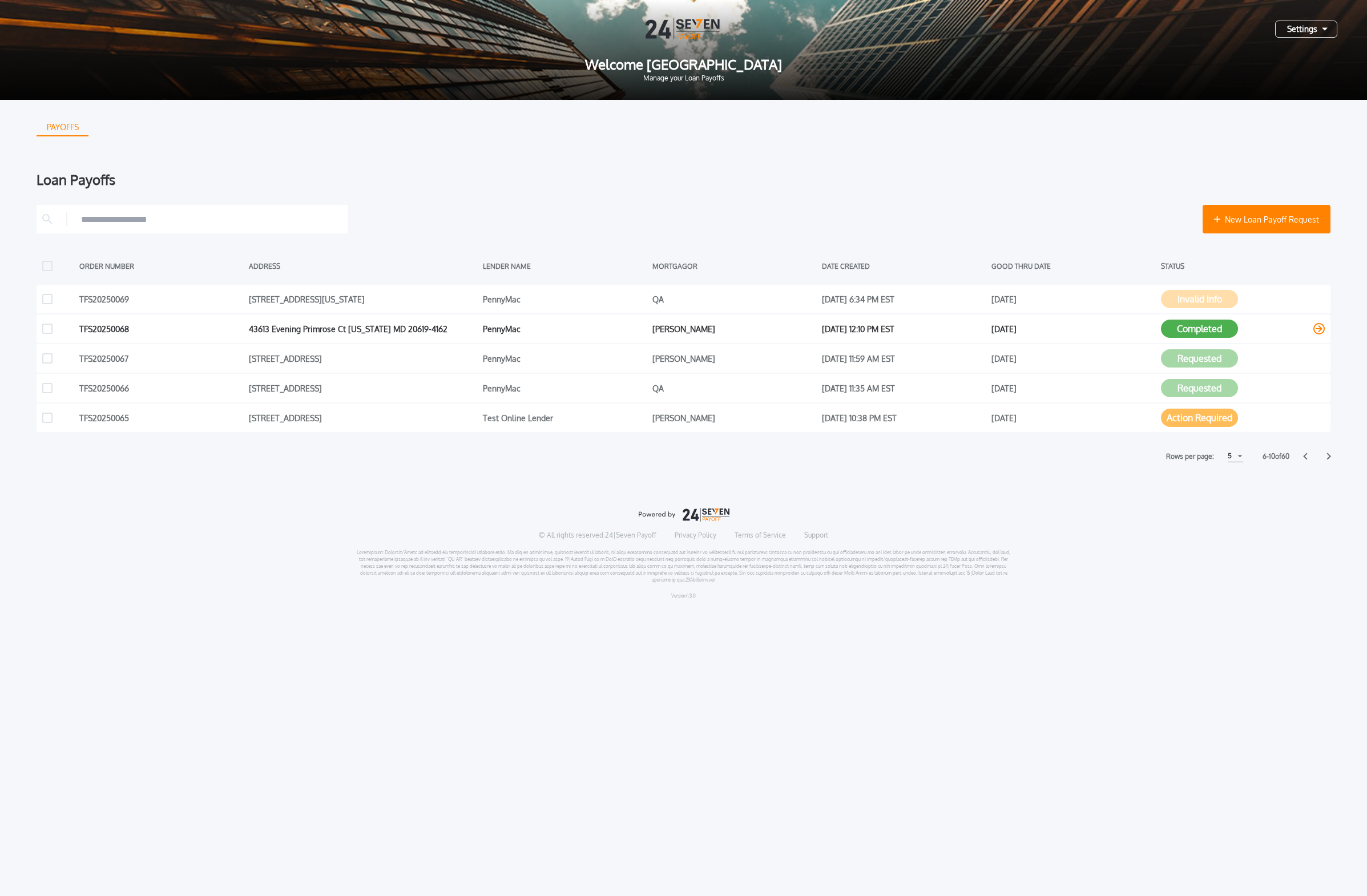
click at [636, 326] on button "Completed" at bounding box center [1199, 328] width 77 height 18
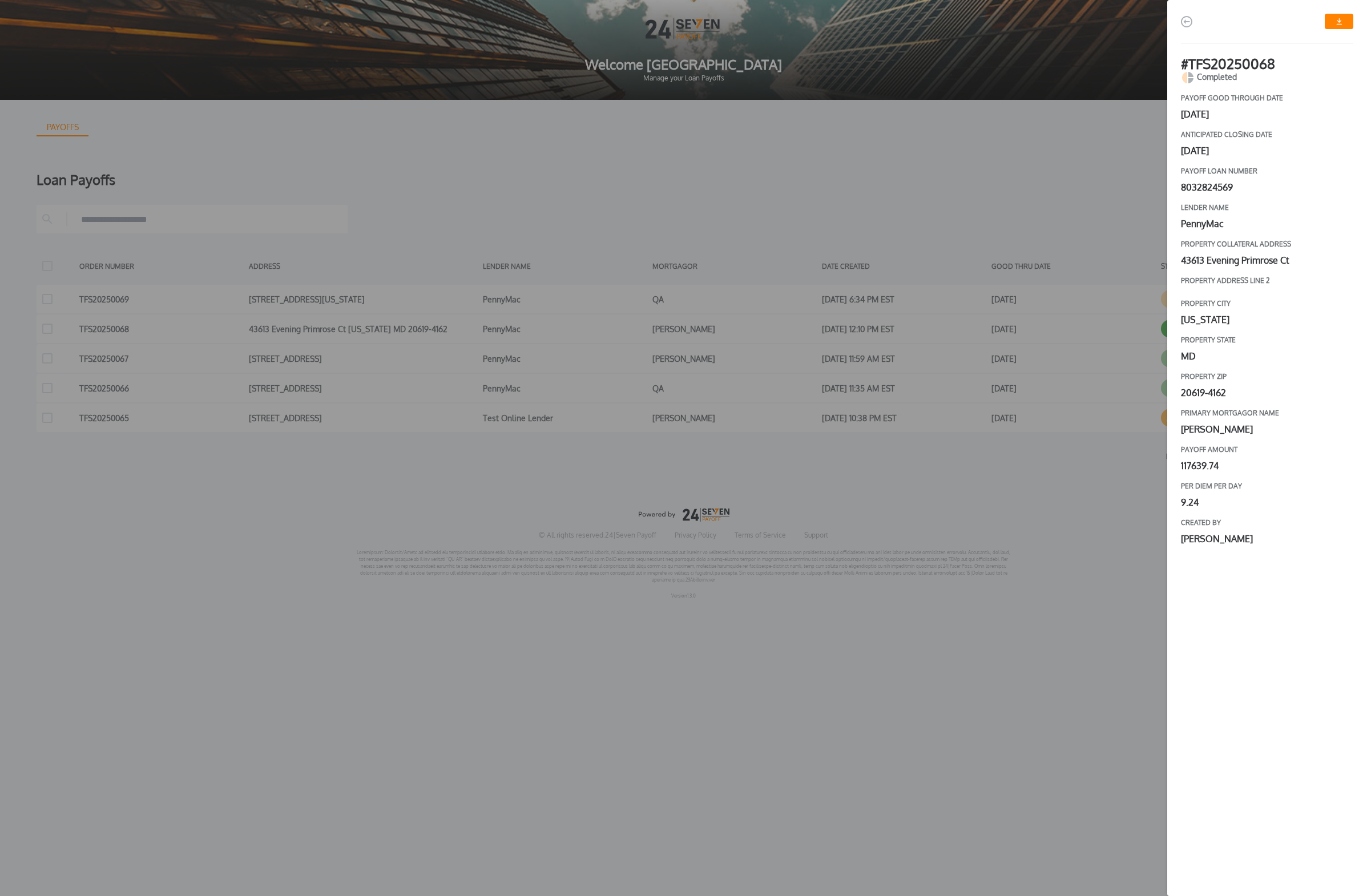
click at [636, 166] on div "# TFS20250068 Completed payoff good through date [DATE] Anticipated closing dat…" at bounding box center [683, 448] width 1367 height 896
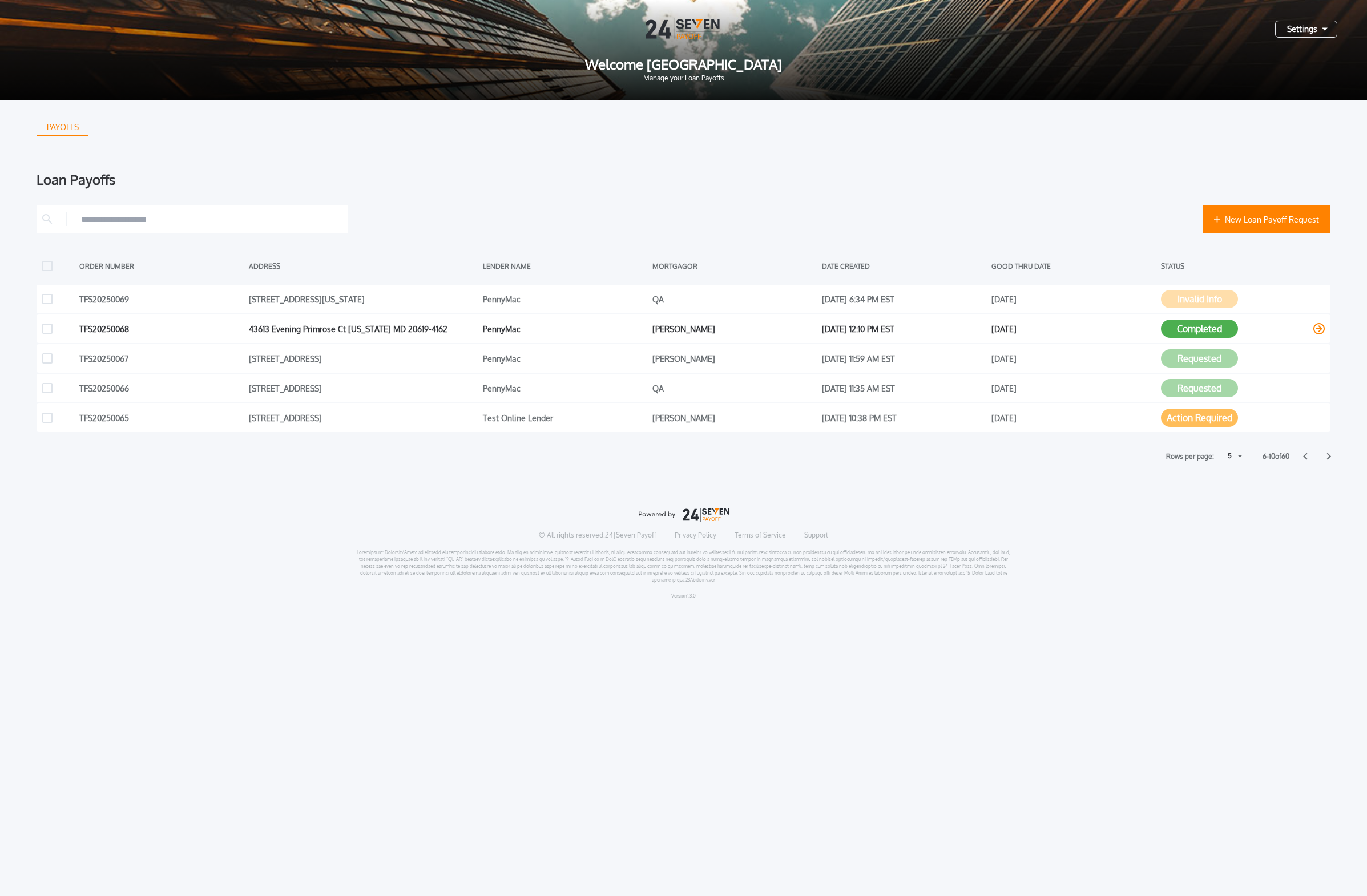
click at [636, 325] on icon at bounding box center [1318, 328] width 11 height 11
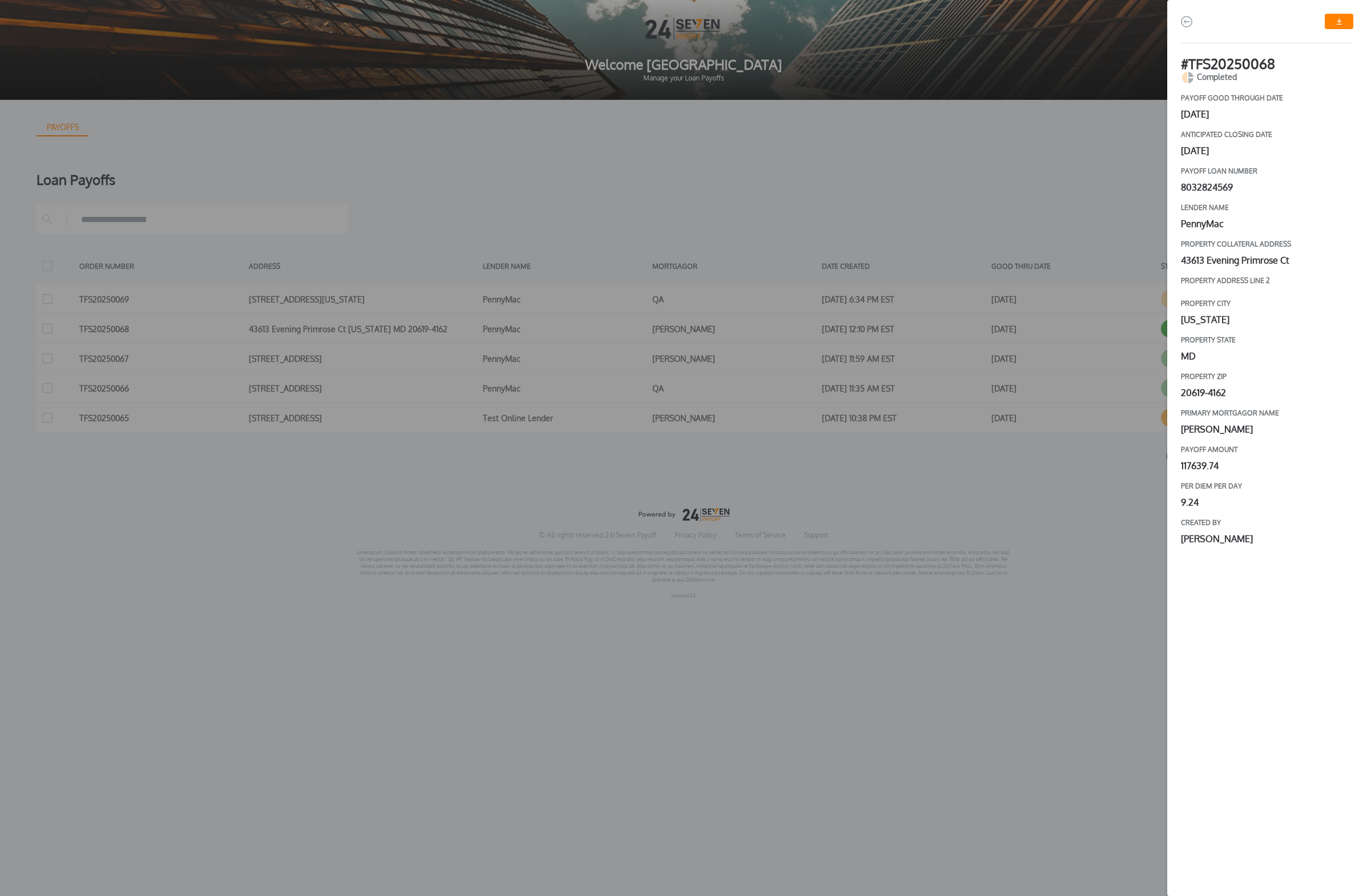
click at [636, 268] on div "# TFS20250068 Completed payoff good through date [DATE] Anticipated closing dat…" at bounding box center [683, 448] width 1367 height 896
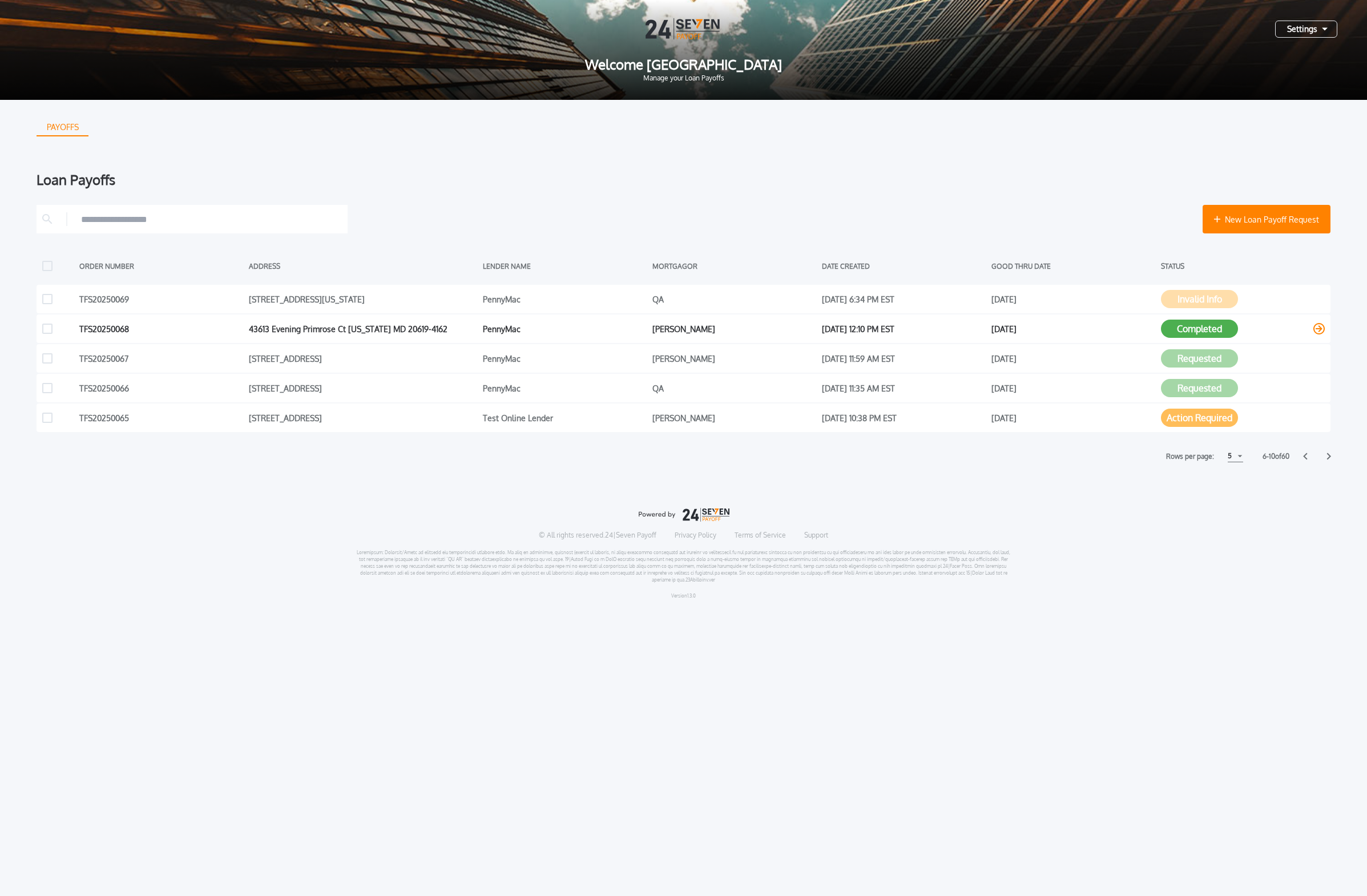
click at [636, 333] on div "Completed" at bounding box center [1243, 328] width 164 height 17
drag, startPoint x: 1279, startPoint y: 328, endPoint x: 1286, endPoint y: 327, distance: 7.1
click at [636, 328] on div "Completed" at bounding box center [1243, 328] width 164 height 17
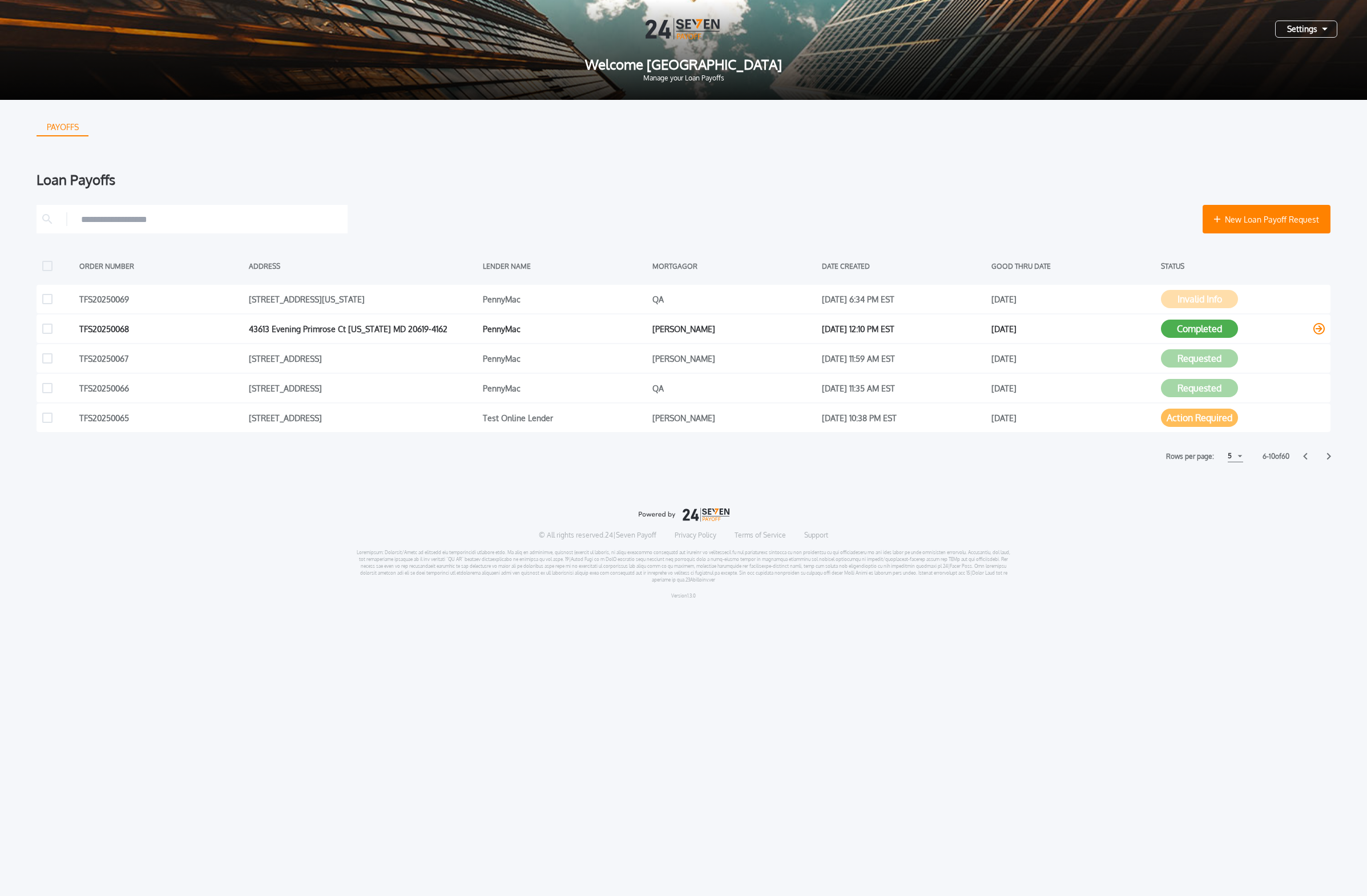
click at [636, 328] on div "Completed" at bounding box center [1243, 328] width 164 height 17
click at [636, 458] on icon at bounding box center [1328, 456] width 5 height 8
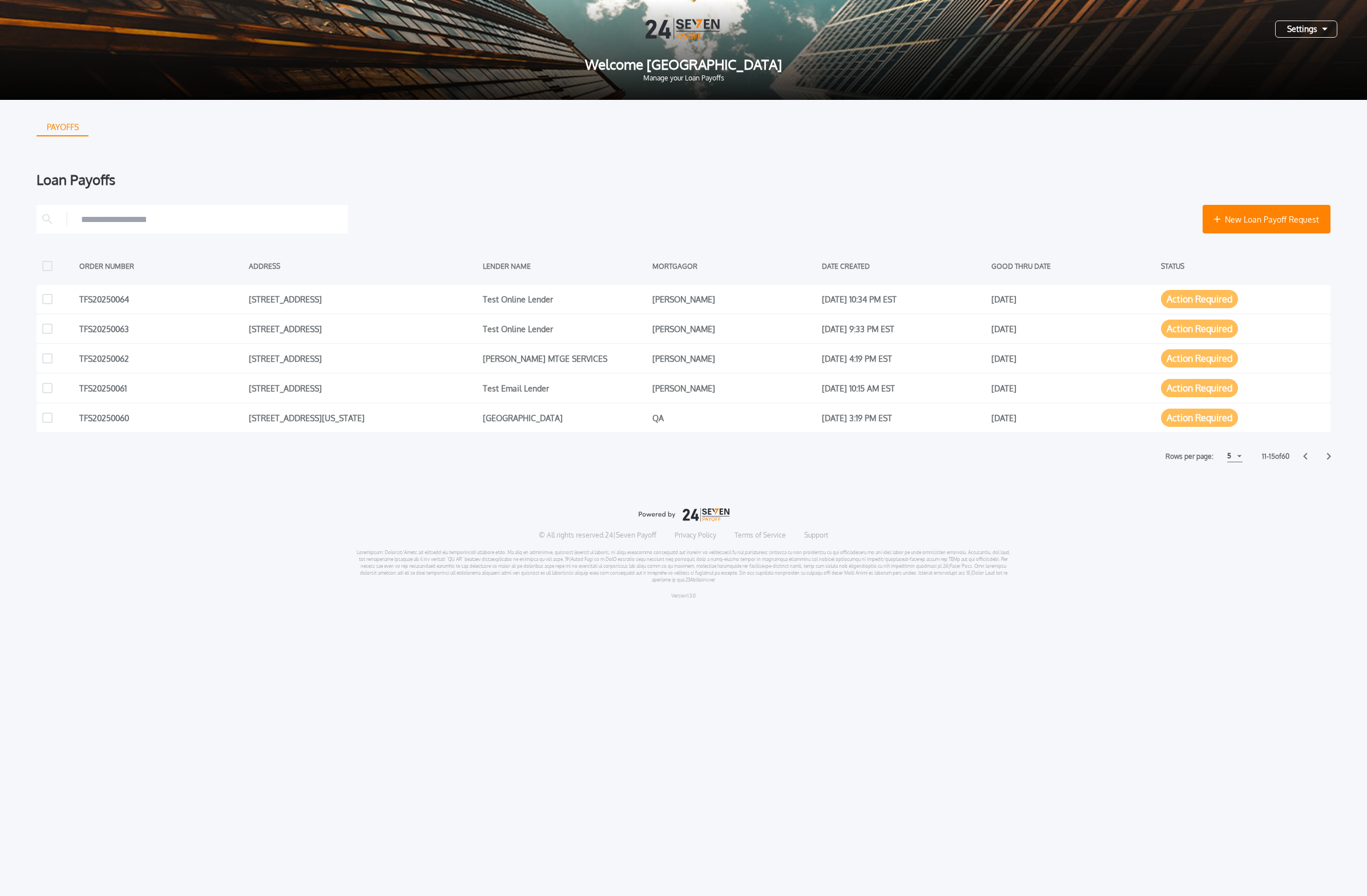
click at [636, 459] on icon at bounding box center [1328, 456] width 5 height 8
click at [636, 460] on div "Rows per page: 5 5 5 10 10 15 15 16 - 20 of 60" at bounding box center [683, 456] width 1294 height 12
click at [636, 457] on div "PAYOFFS Loan Payoffs New Loan Payoff Request ORDER NUMBER ADDRESS LENDER NAME M…" at bounding box center [683, 354] width 1367 height 508
click at [636, 456] on icon at bounding box center [1328, 457] width 4 height 7
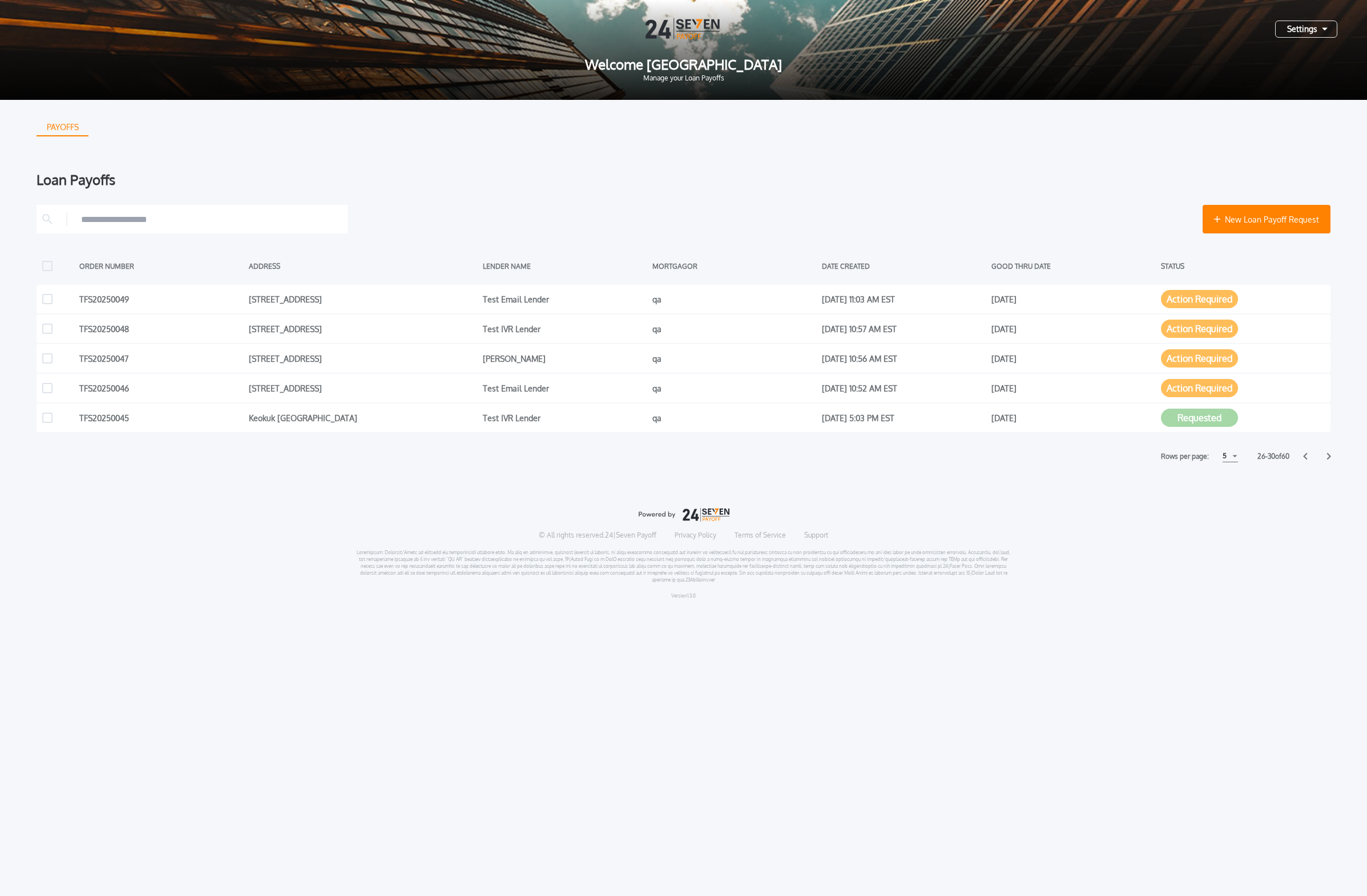
click at [636, 456] on icon at bounding box center [1328, 457] width 4 height 7
click at [636, 302] on button "Action Required" at bounding box center [1199, 299] width 77 height 18
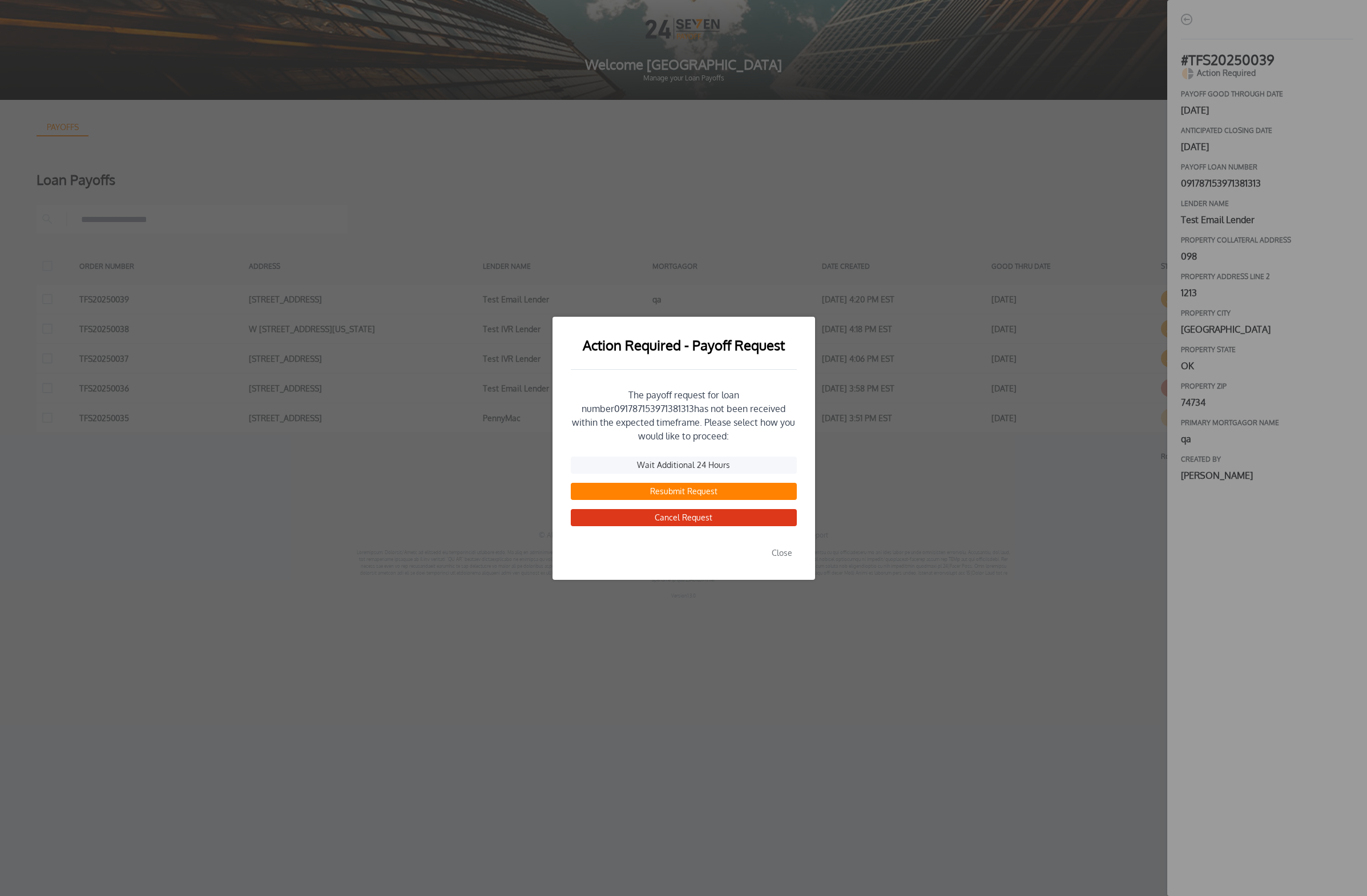
click at [636, 546] on button "Close" at bounding box center [782, 553] width 30 height 17
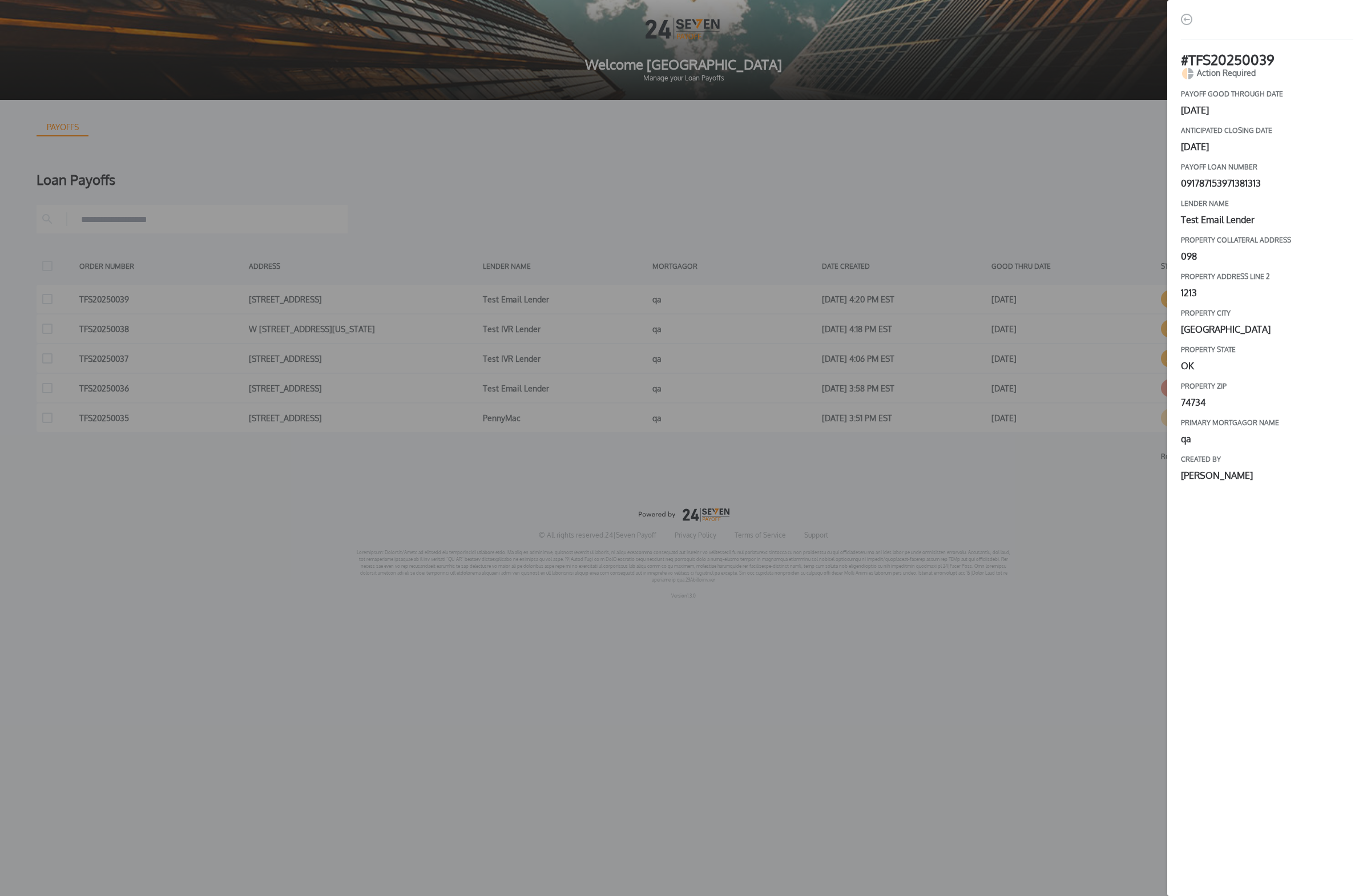
click at [636, 474] on div "# TFS20250039 Action Required payoff good through date [DATE] Anticipated closi…" at bounding box center [683, 448] width 1367 height 896
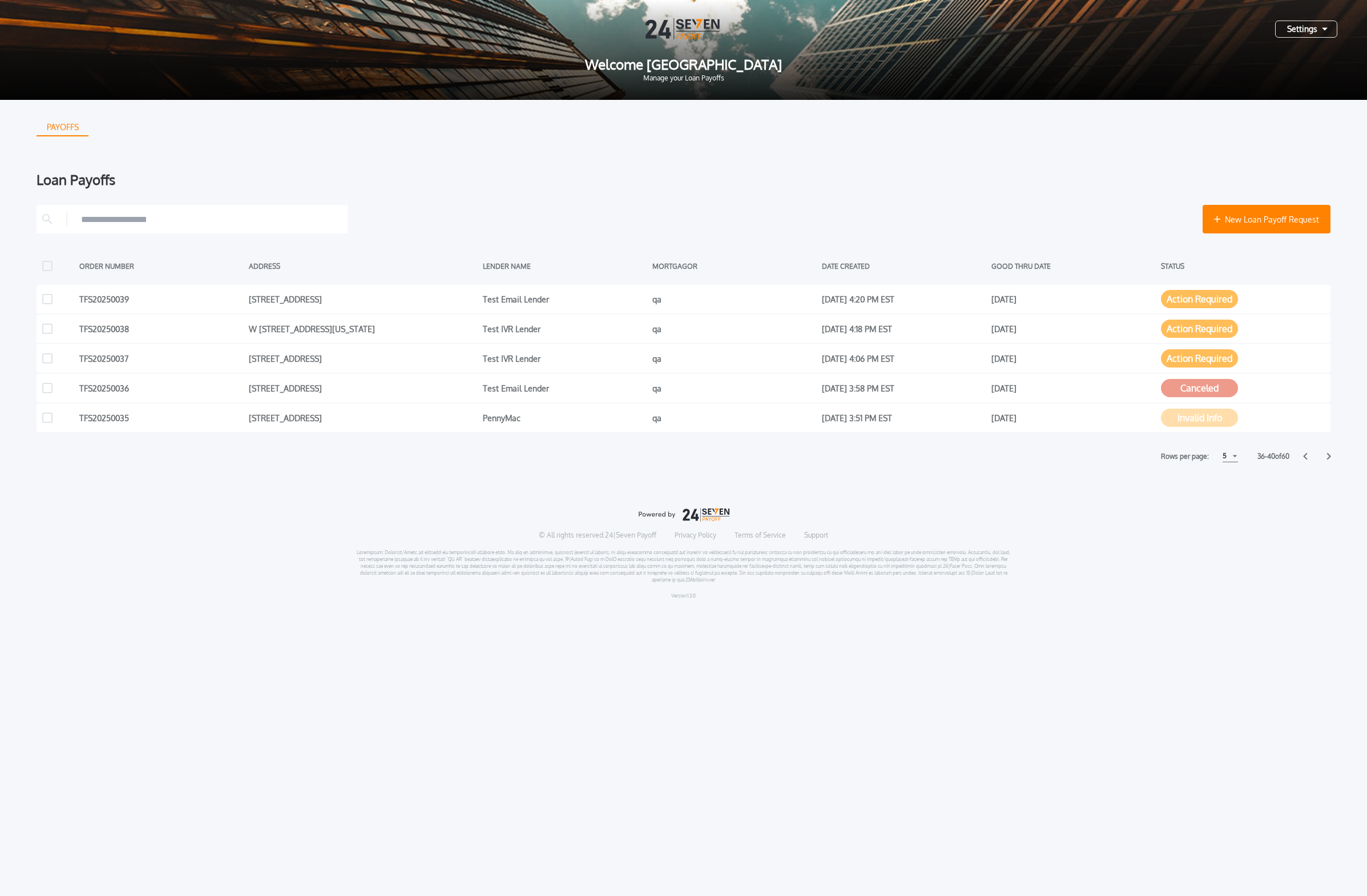
click at [636, 457] on icon at bounding box center [1305, 456] width 5 height 8
click at [636, 456] on div "Rows per page: 5 5 5 10 10 15 15 31 - 35 of 60" at bounding box center [683, 456] width 1294 height 12
click at [636, 456] on div "Rows per page: 5 5 5 10 10 15 15 31 - 35 of 60" at bounding box center [683, 456] width 1294 height 12
click at [636, 456] on icon at bounding box center [1305, 456] width 5 height 8
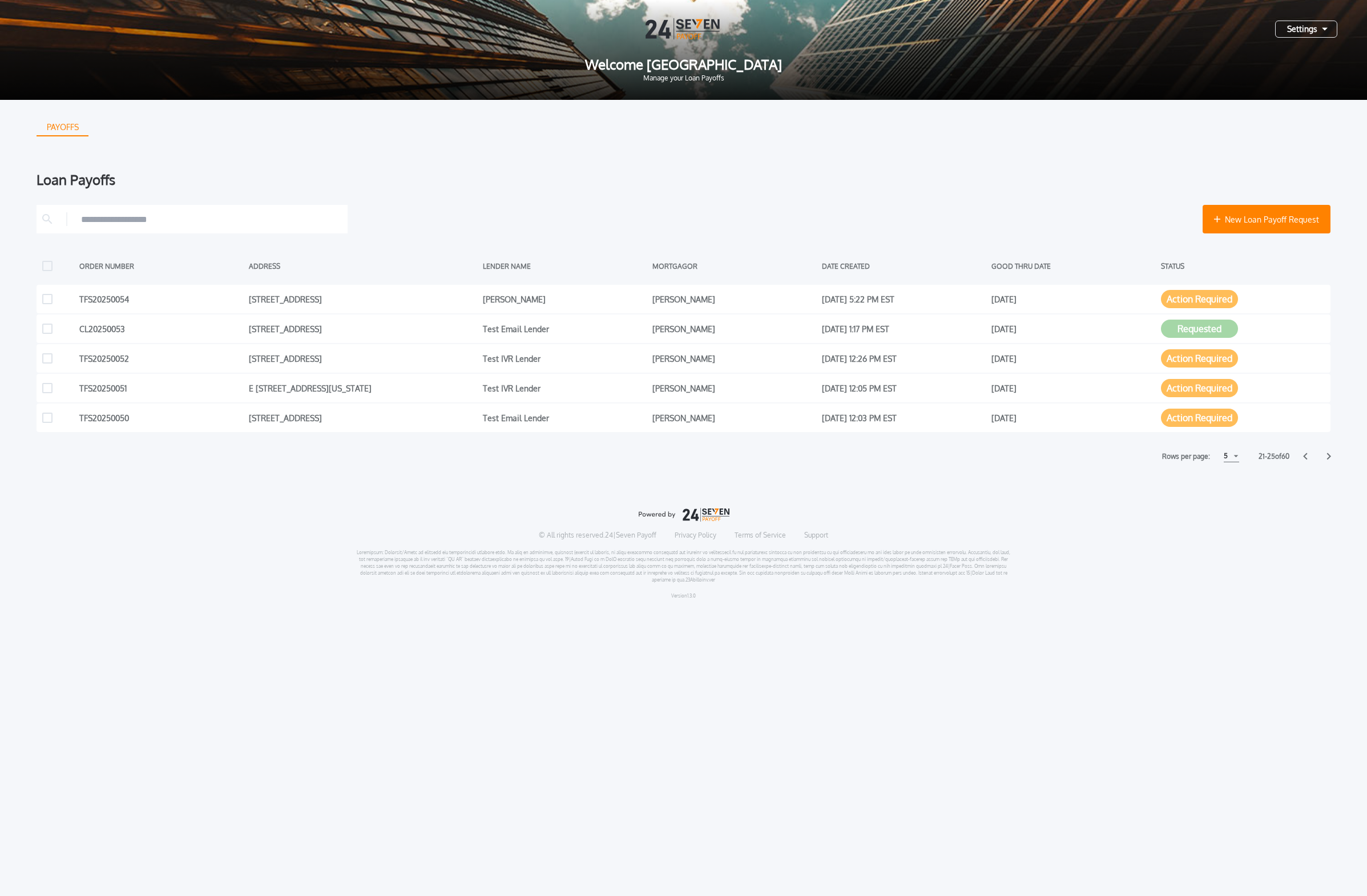
click at [636, 456] on icon at bounding box center [1305, 456] width 5 height 8
click at [636, 459] on div "5" at bounding box center [1235, 456] width 15 height 12
click at [636, 497] on h1 "15" at bounding box center [1234, 499] width 11 height 14
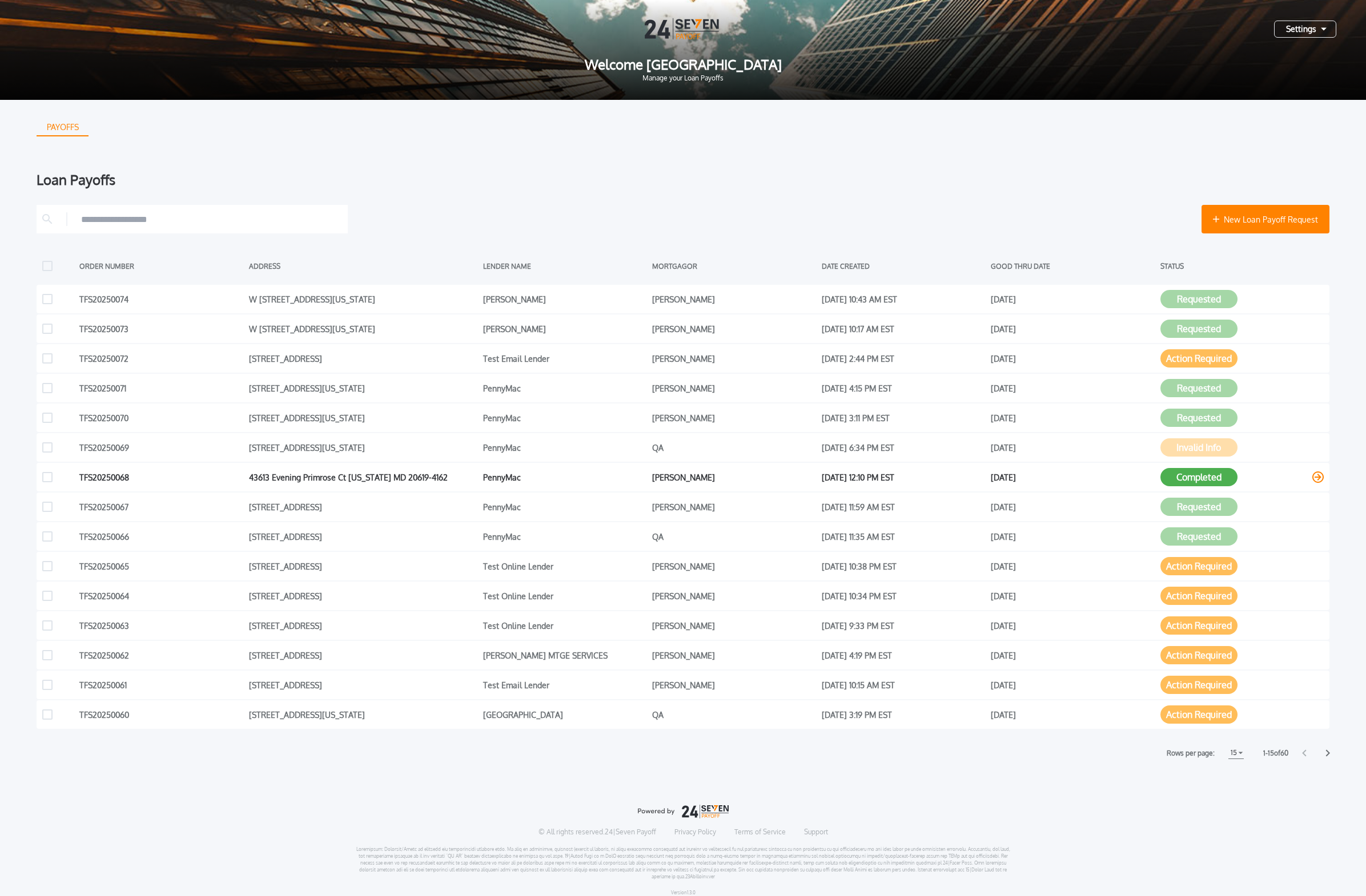
scroll to position [9, 0]
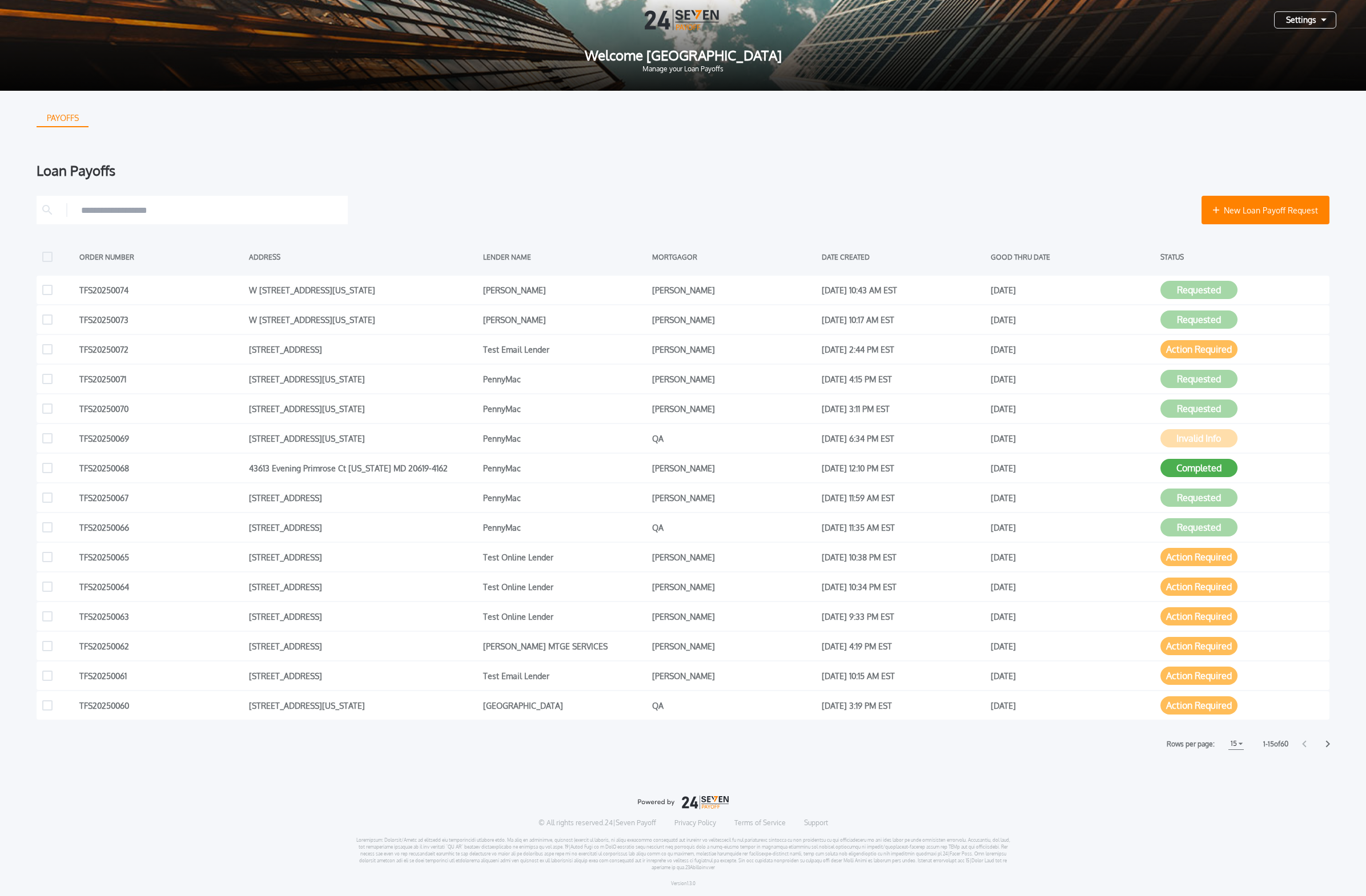
click at [636, 15] on div "Settings" at bounding box center [1305, 20] width 62 height 17
click at [636, 137] on div "PAYOFFS Loan Payoffs New Loan Payoff Request ORDER NUMBER ADDRESS LENDER NAME M…" at bounding box center [683, 420] width 1293 height 659
click at [636, 21] on icon at bounding box center [1324, 20] width 6 height 4
click at [636, 93] on button "Manage Lenders" at bounding box center [1264, 95] width 119 height 17
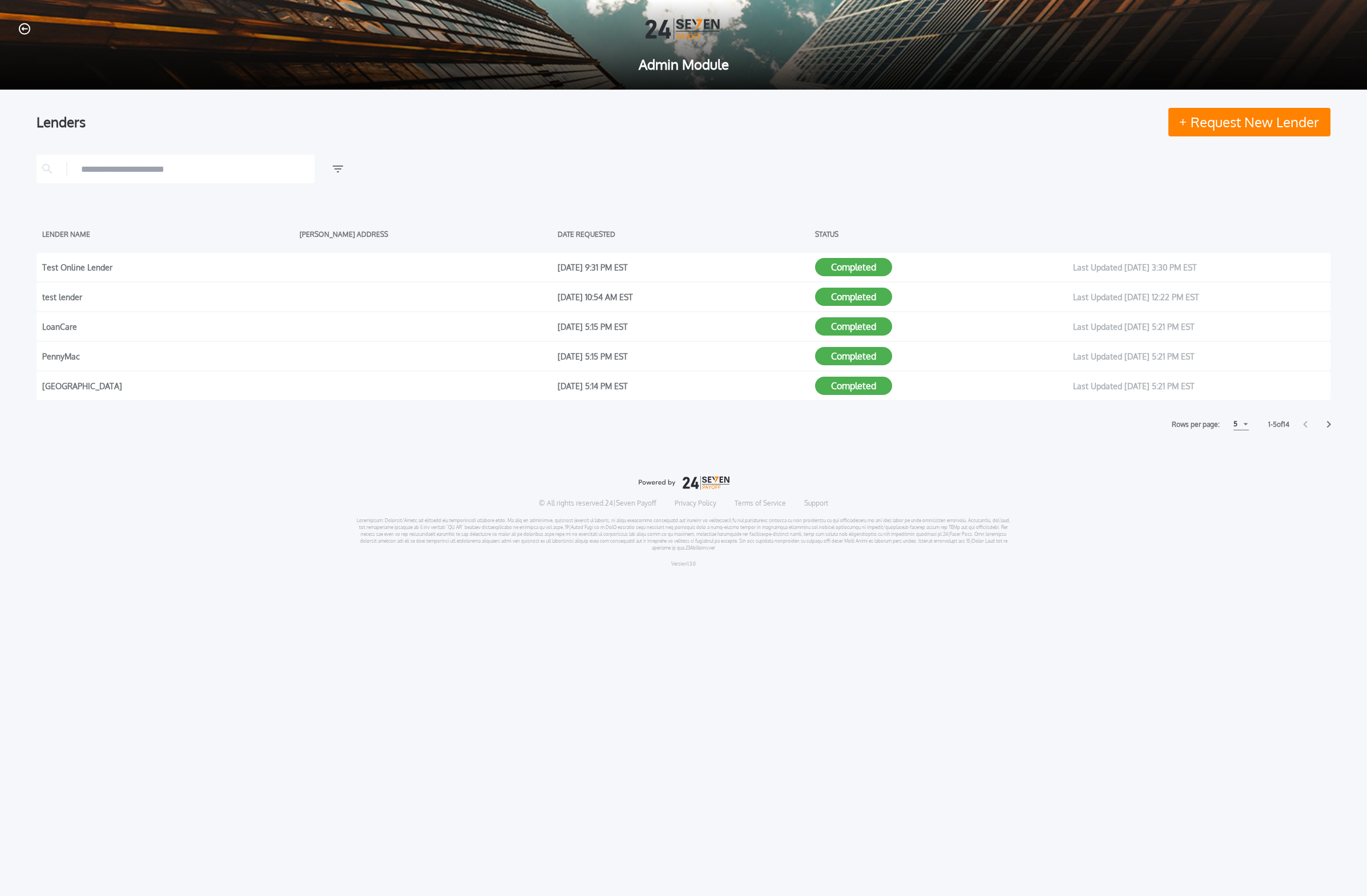
click at [636, 429] on div "5" at bounding box center [1241, 424] width 15 height 12
click at [636, 461] on h1 "15" at bounding box center [1240, 467] width 11 height 14
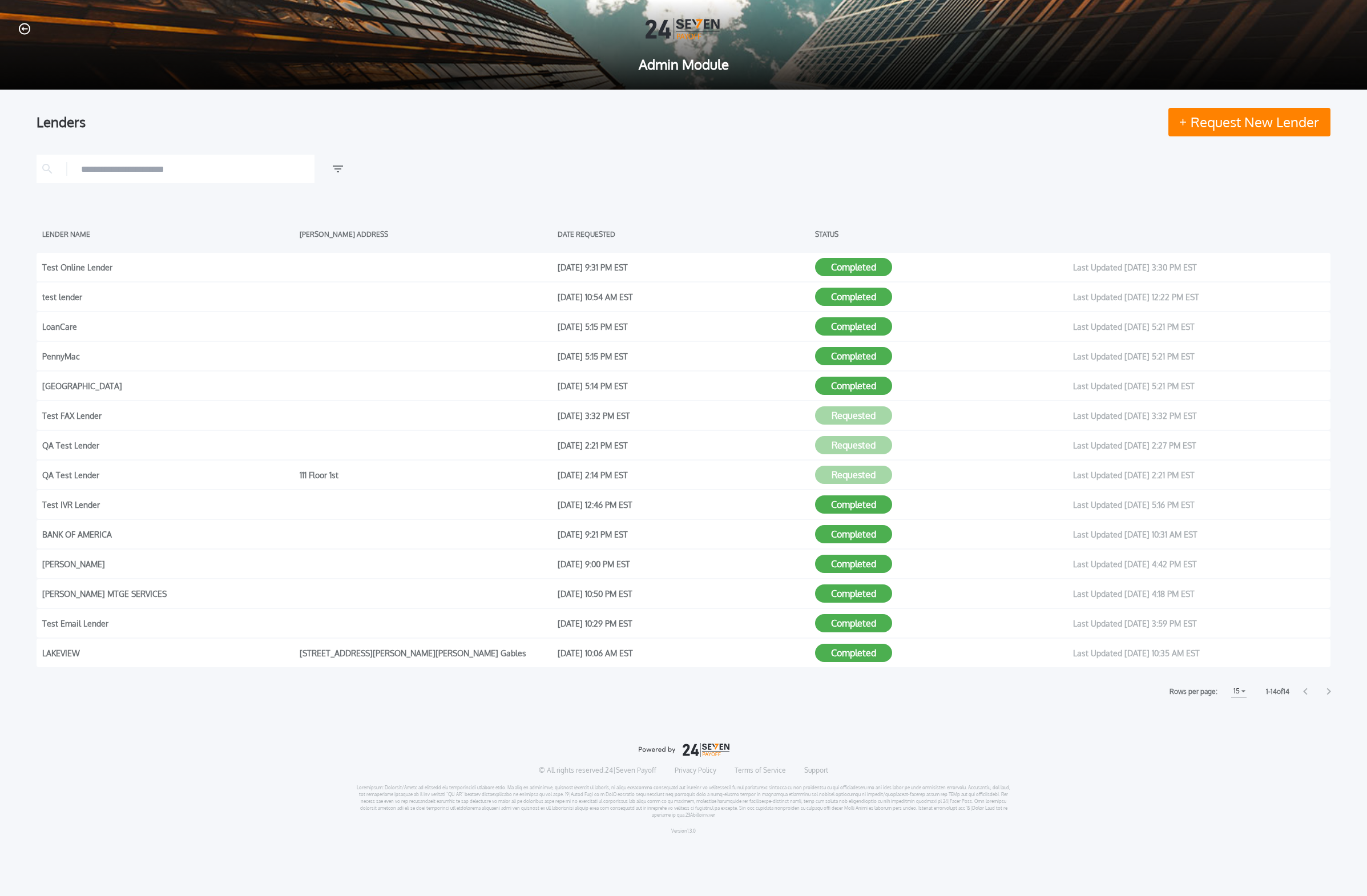
click at [32, 25] on div at bounding box center [683, 29] width 1330 height 21
click at [33, 27] on div at bounding box center [683, 29] width 1330 height 21
click at [30, 28] on icon "button" at bounding box center [24, 28] width 11 height 11
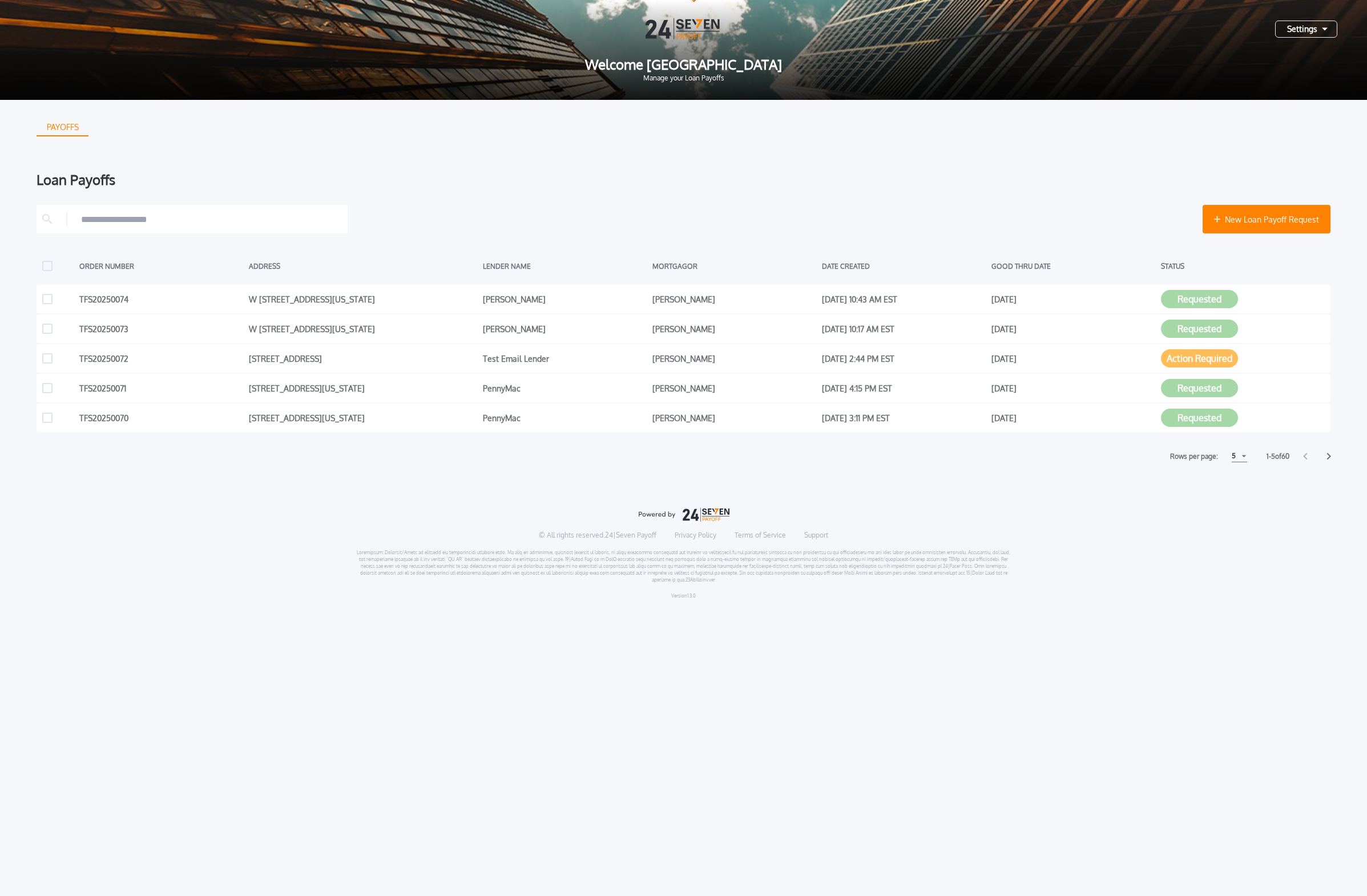
click at [636, 24] on div "Settings" at bounding box center [1306, 29] width 62 height 17
drag, startPoint x: 1184, startPoint y: 298, endPoint x: 1190, endPoint y: 271, distance: 27.7
click at [636, 271] on div "ORDER NUMBER ADDRESS LENDER NAME [PERSON_NAME] DATE CREATED GOOD THRU DATE STAT…" at bounding box center [683, 342] width 1294 height 180
click at [636, 459] on icon at bounding box center [1328, 456] width 5 height 8
click at [636, 459] on div "5" at bounding box center [1235, 456] width 15 height 12
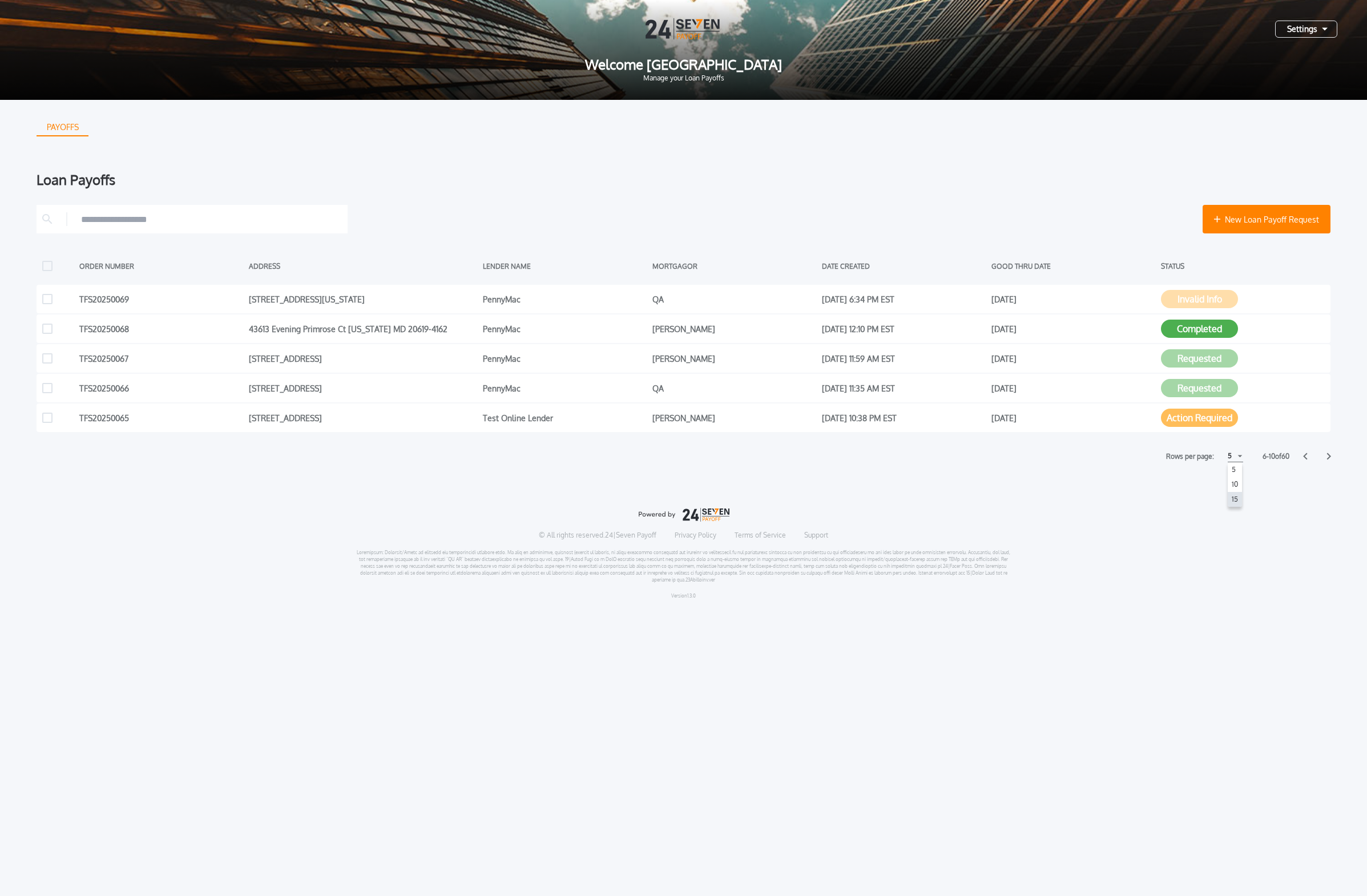
click at [636, 501] on h1 "15" at bounding box center [1235, 499] width 11 height 14
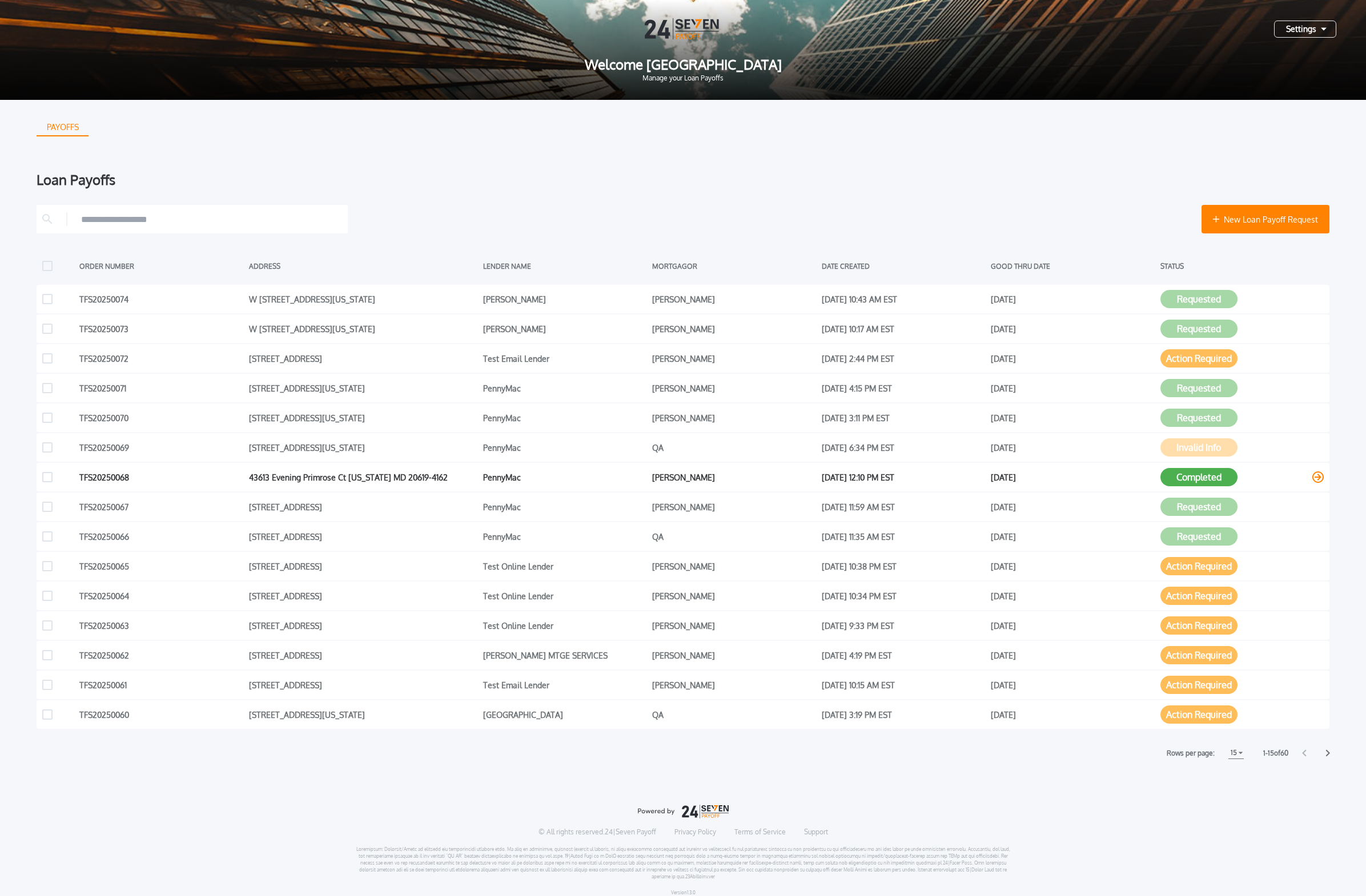
click at [636, 484] on button "Completed" at bounding box center [1199, 477] width 77 height 18
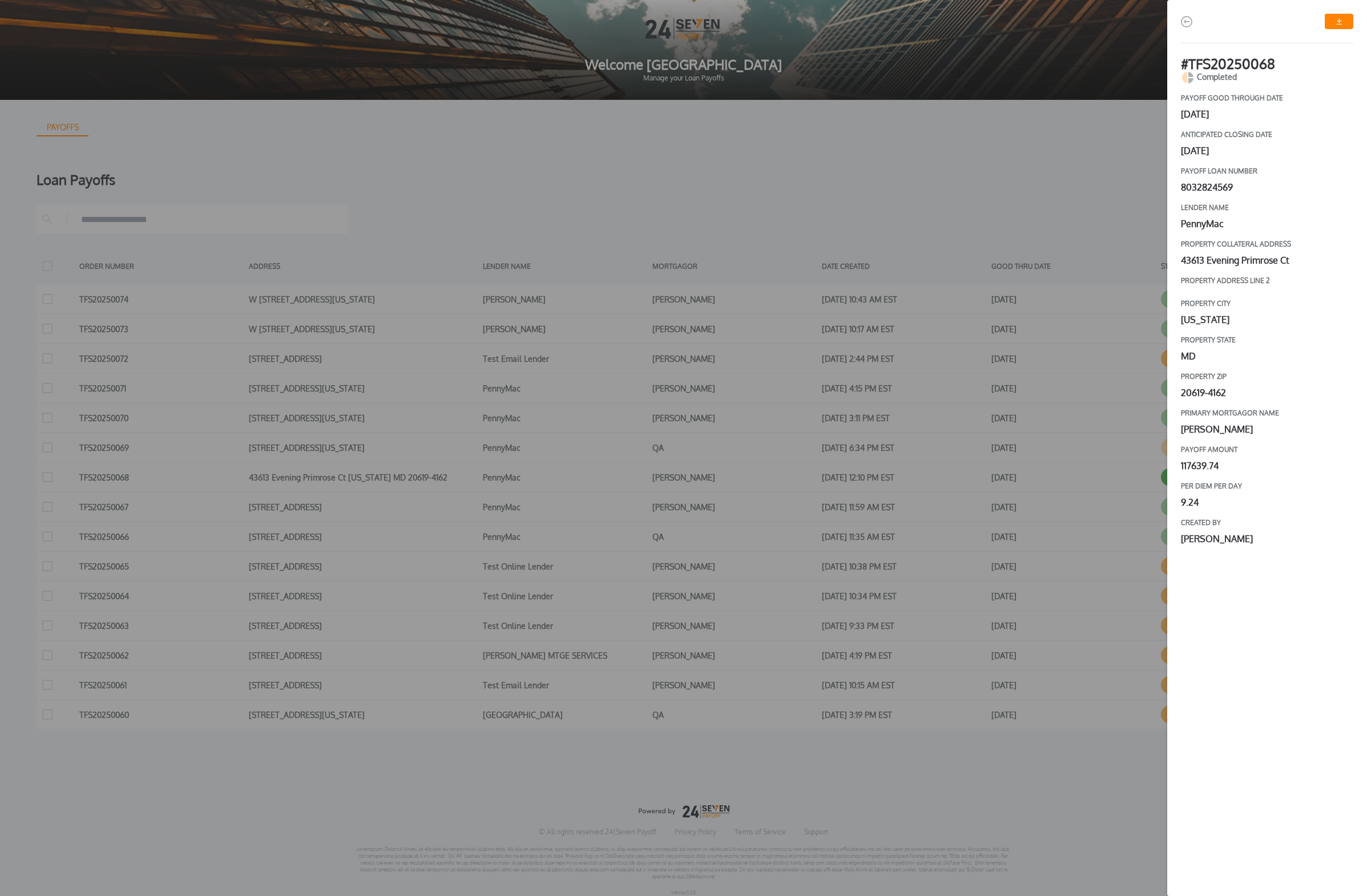
click at [636, 21] on img "button" at bounding box center [1339, 21] width 6 height 7
click at [636, 267] on div "payoff good through date [DATE] Anticipated closing date [DATE] payoff loan num…" at bounding box center [1267, 319] width 172 height 452
click at [636, 241] on div "# TFS20250068 Completed payoff good through date [DATE] Anticipated closing dat…" at bounding box center [683, 448] width 1367 height 896
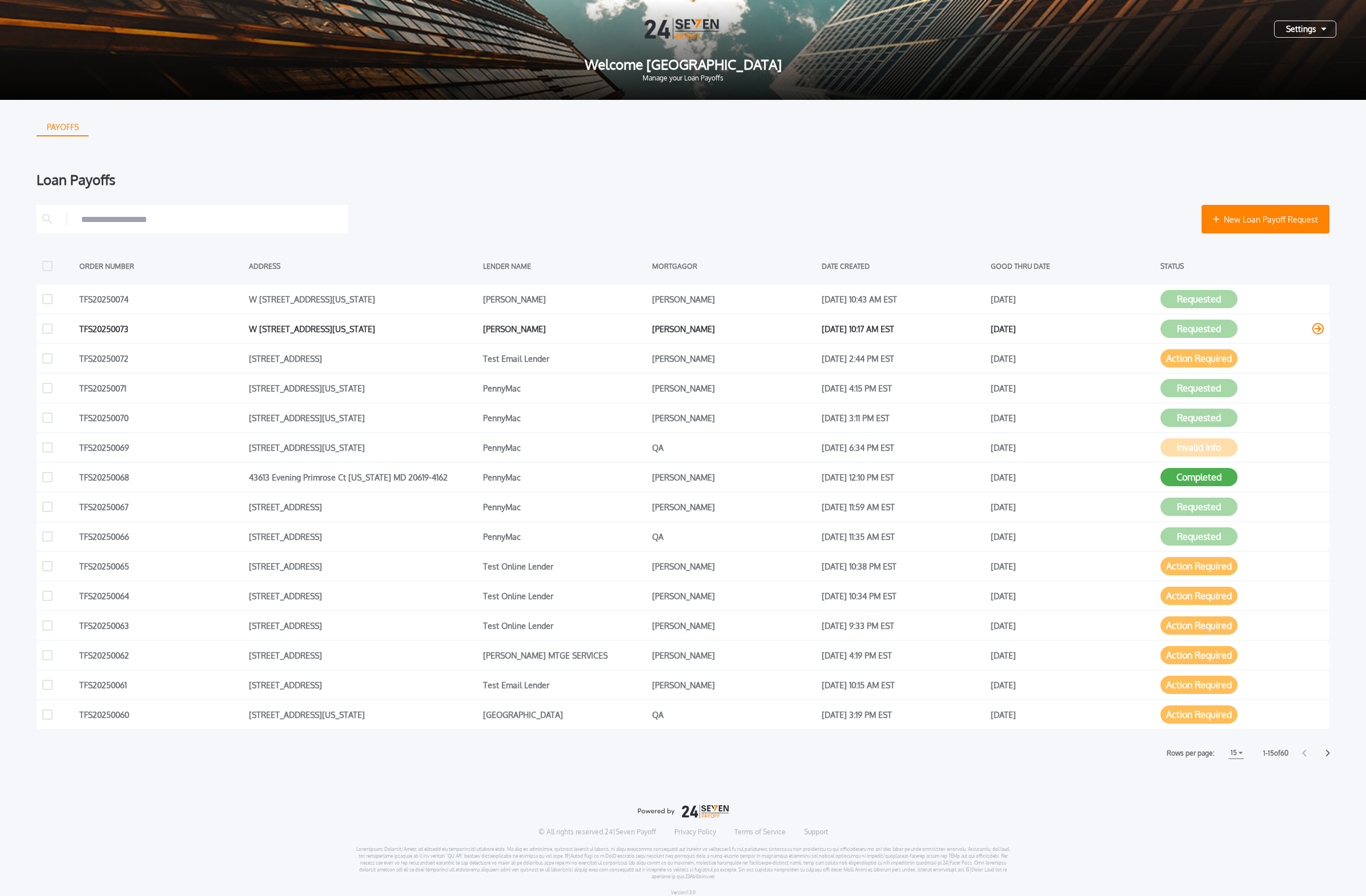
click at [636, 331] on button "Requested" at bounding box center [1199, 328] width 77 height 18
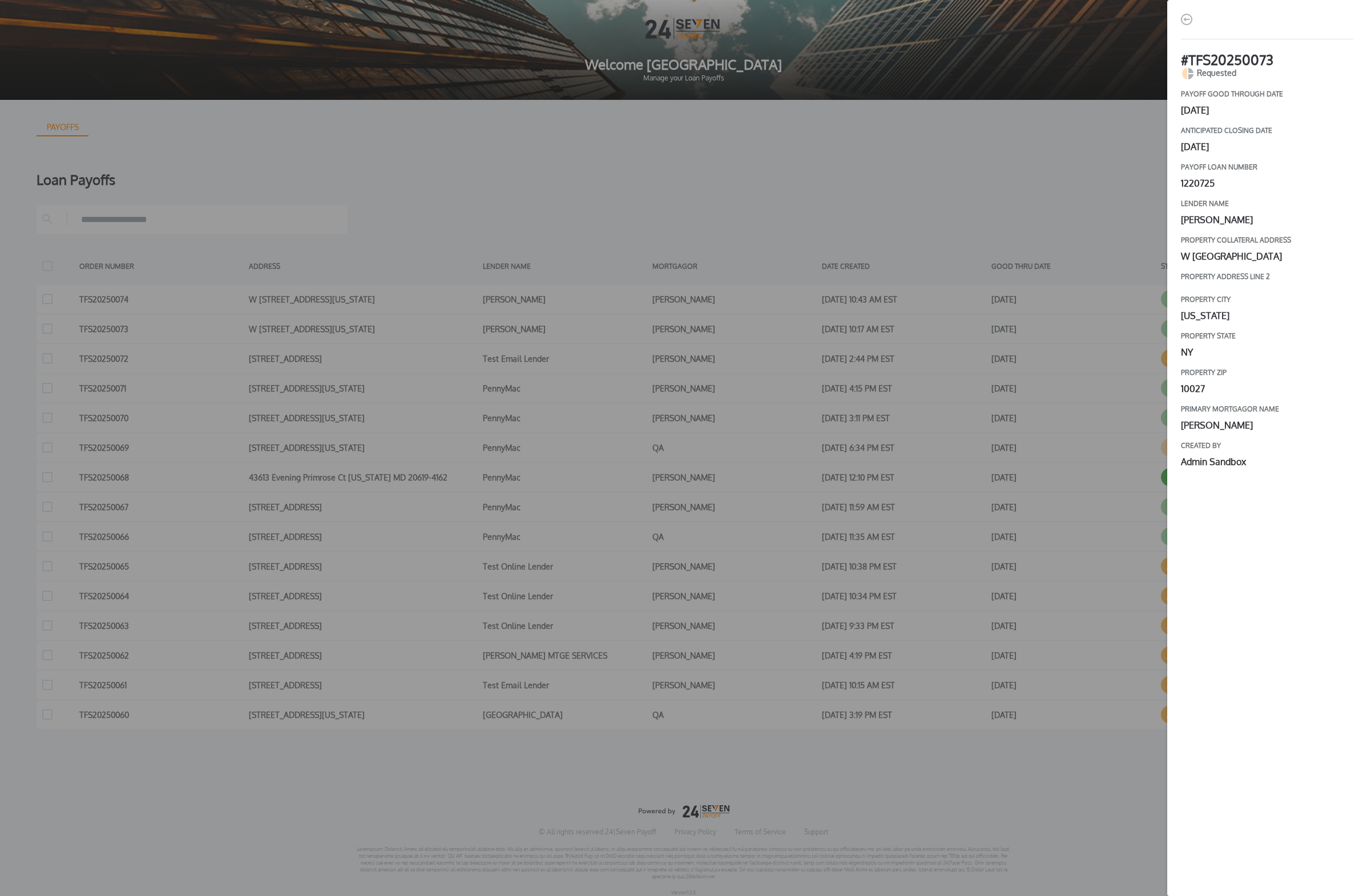
click at [636, 253] on div "# TFS20250073 Requested payoff good through date [DATE] Anticipated closing dat…" at bounding box center [683, 448] width 1367 height 896
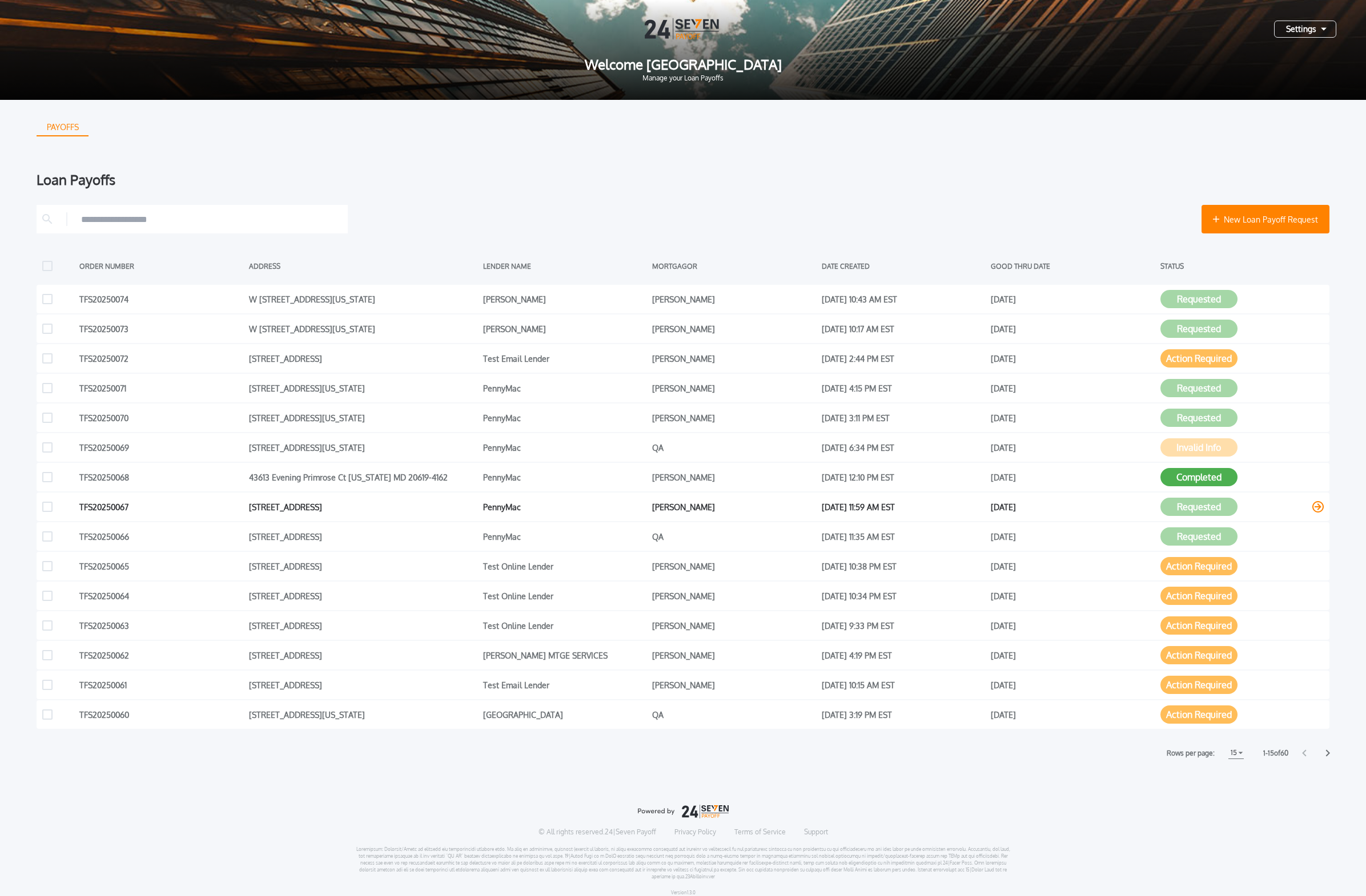
scroll to position [8, 0]
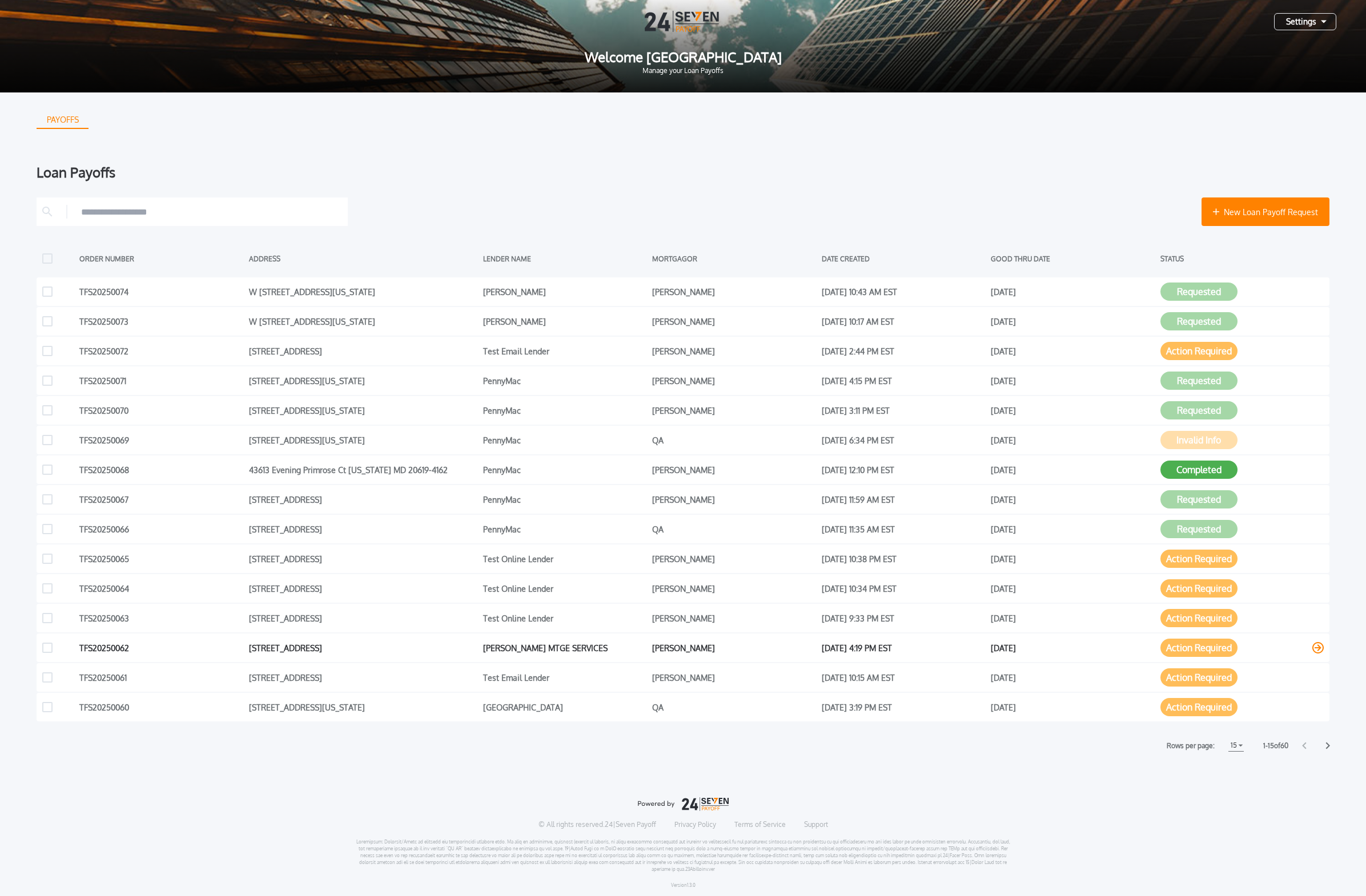
click at [636, 546] on button "Action Required" at bounding box center [1199, 648] width 77 height 18
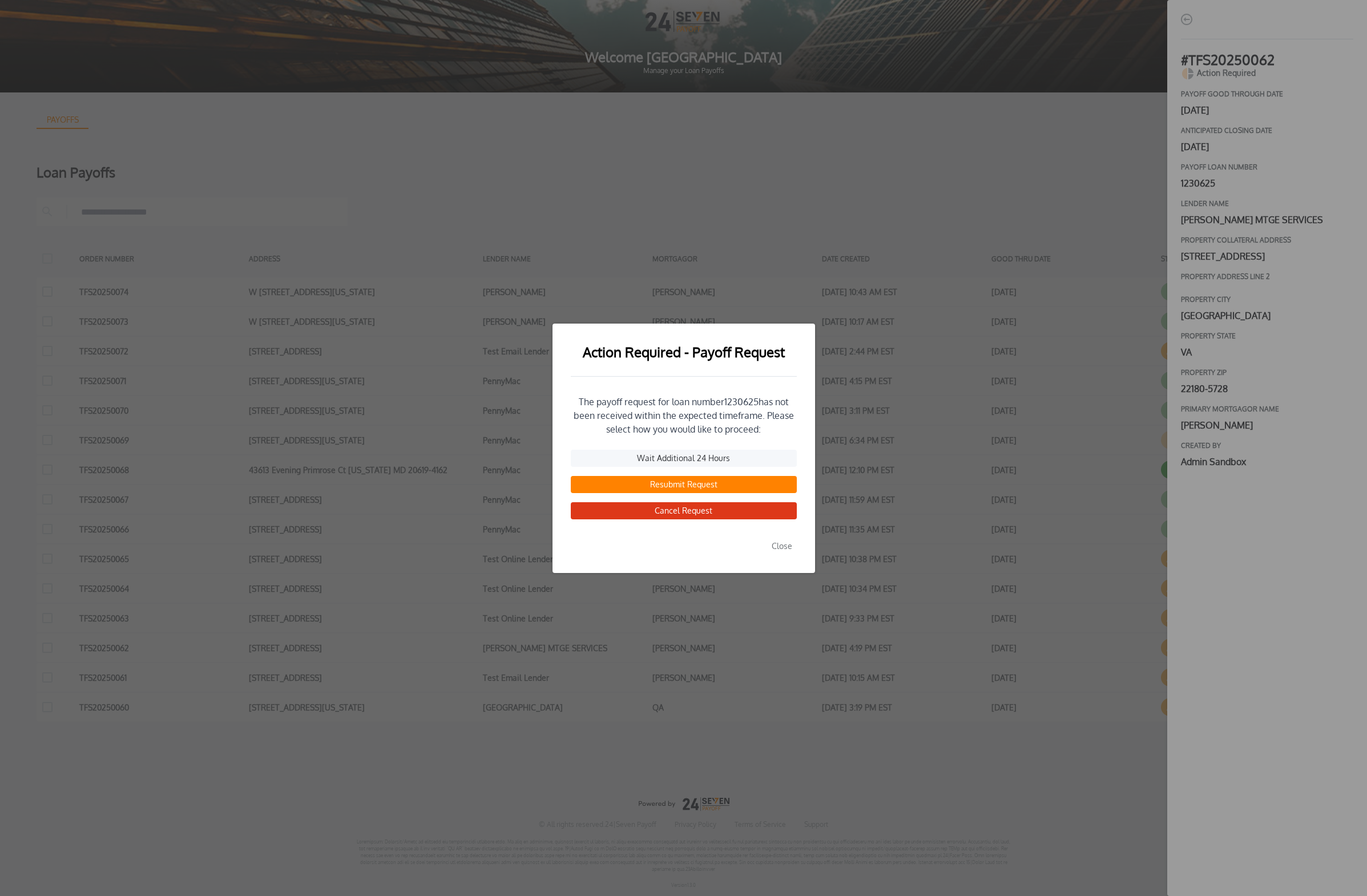
click at [636, 540] on button "Close" at bounding box center [782, 546] width 30 height 17
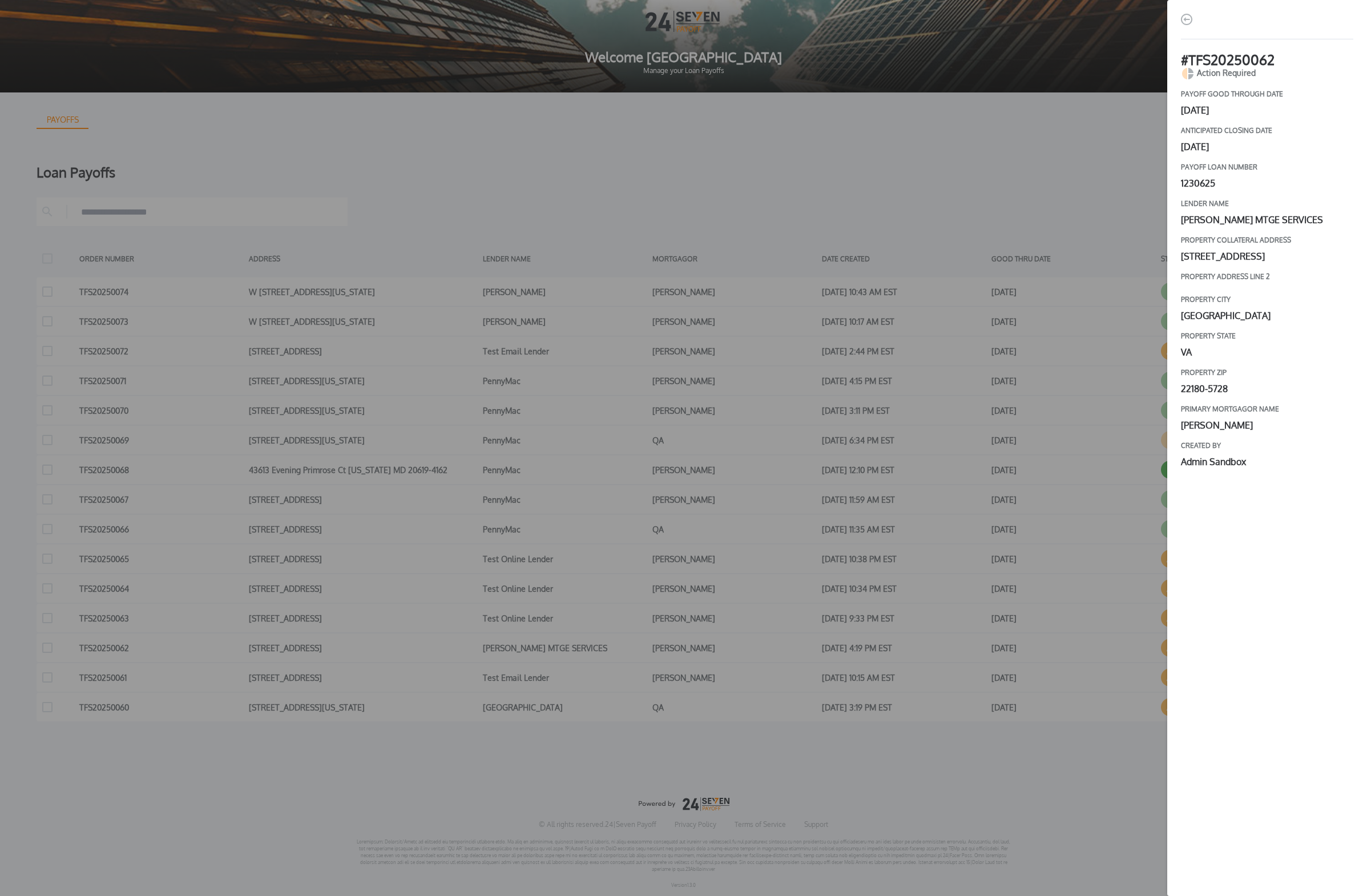
click at [636, 546] on div "# TFS20250062 Action Required payoff good through date [DATE] Anticipated closi…" at bounding box center [683, 448] width 1367 height 896
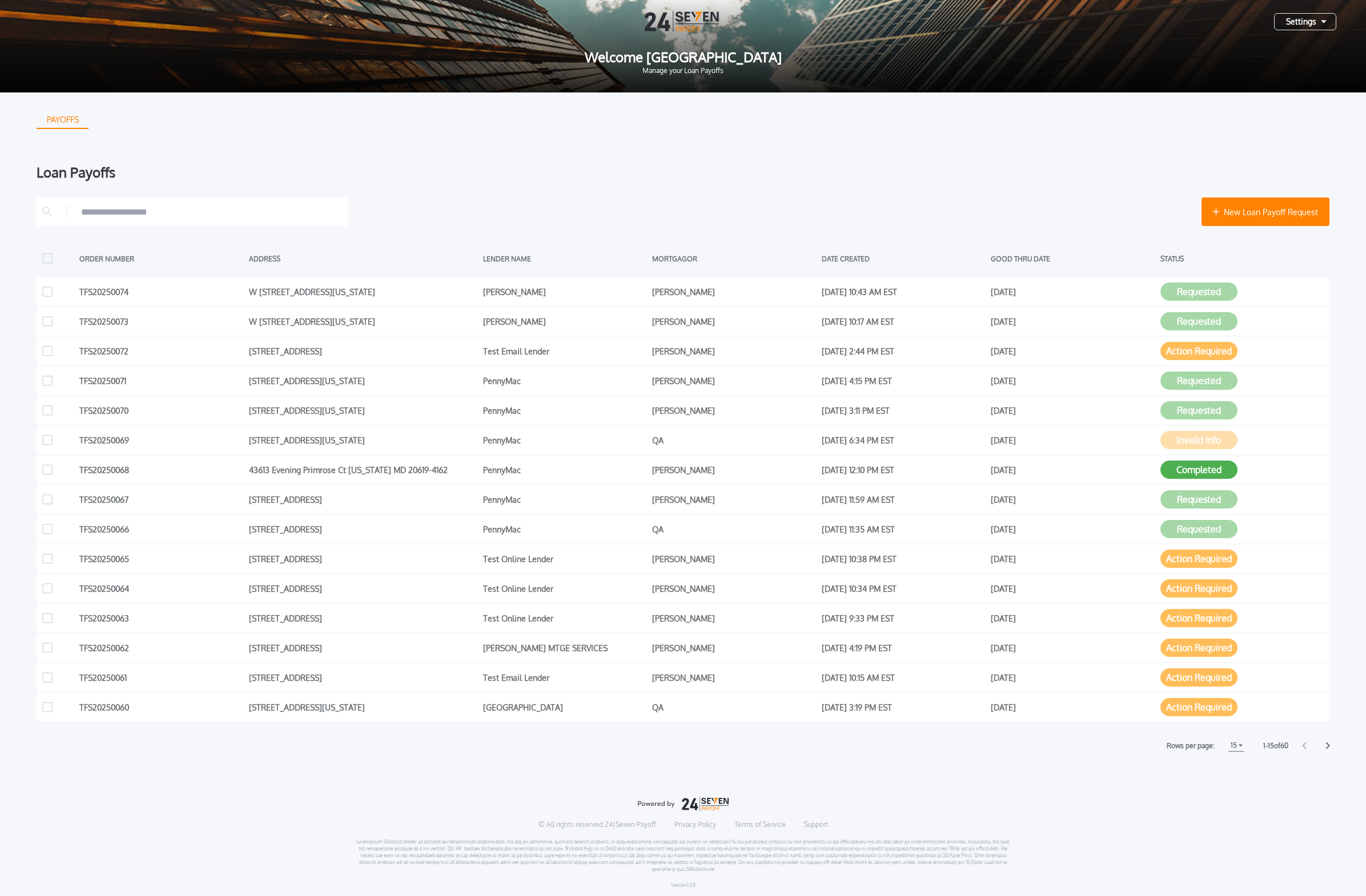
click at [636, 546] on icon at bounding box center [1327, 745] width 5 height 8
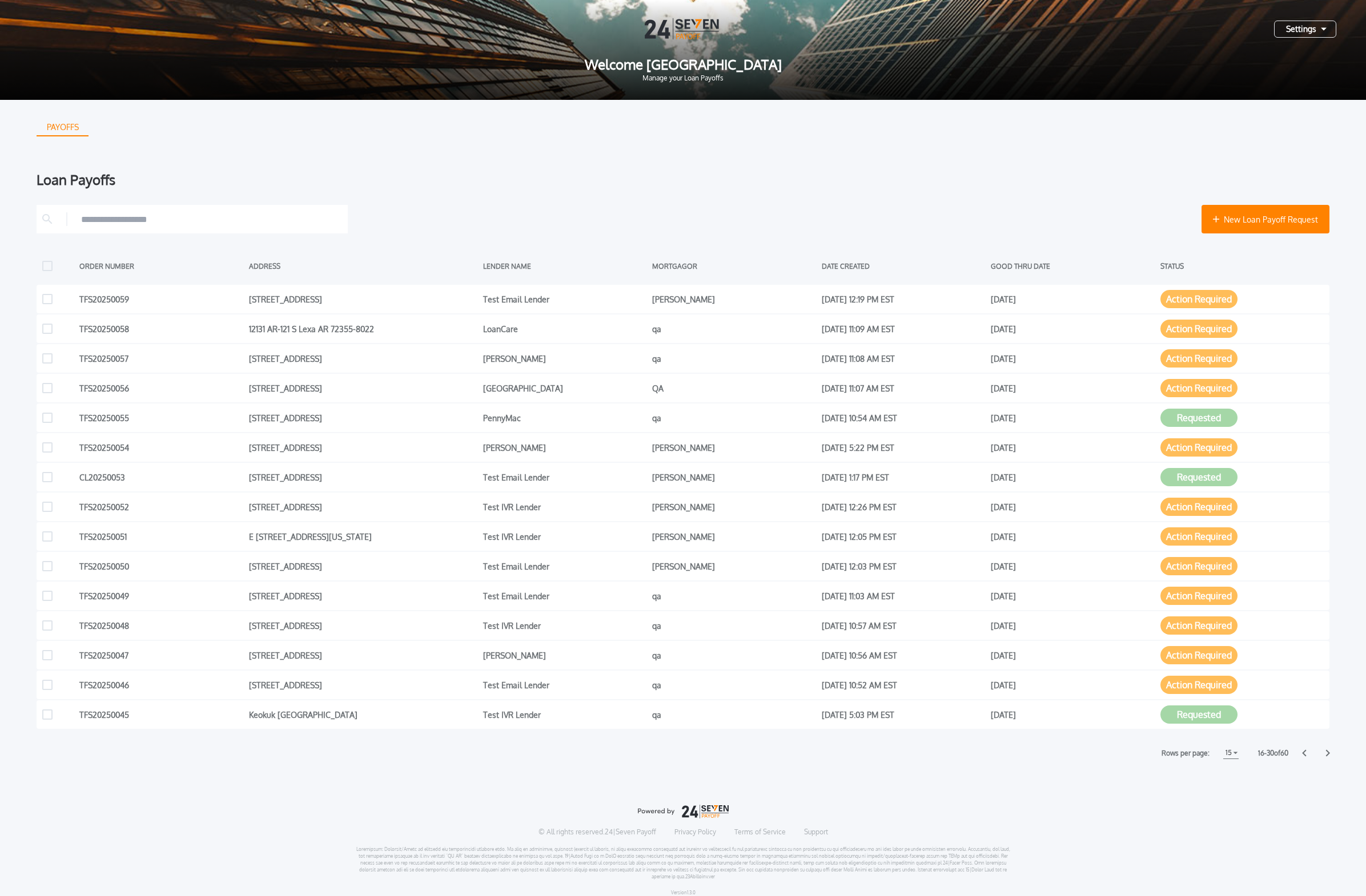
click at [636, 546] on icon at bounding box center [1327, 754] width 4 height 7
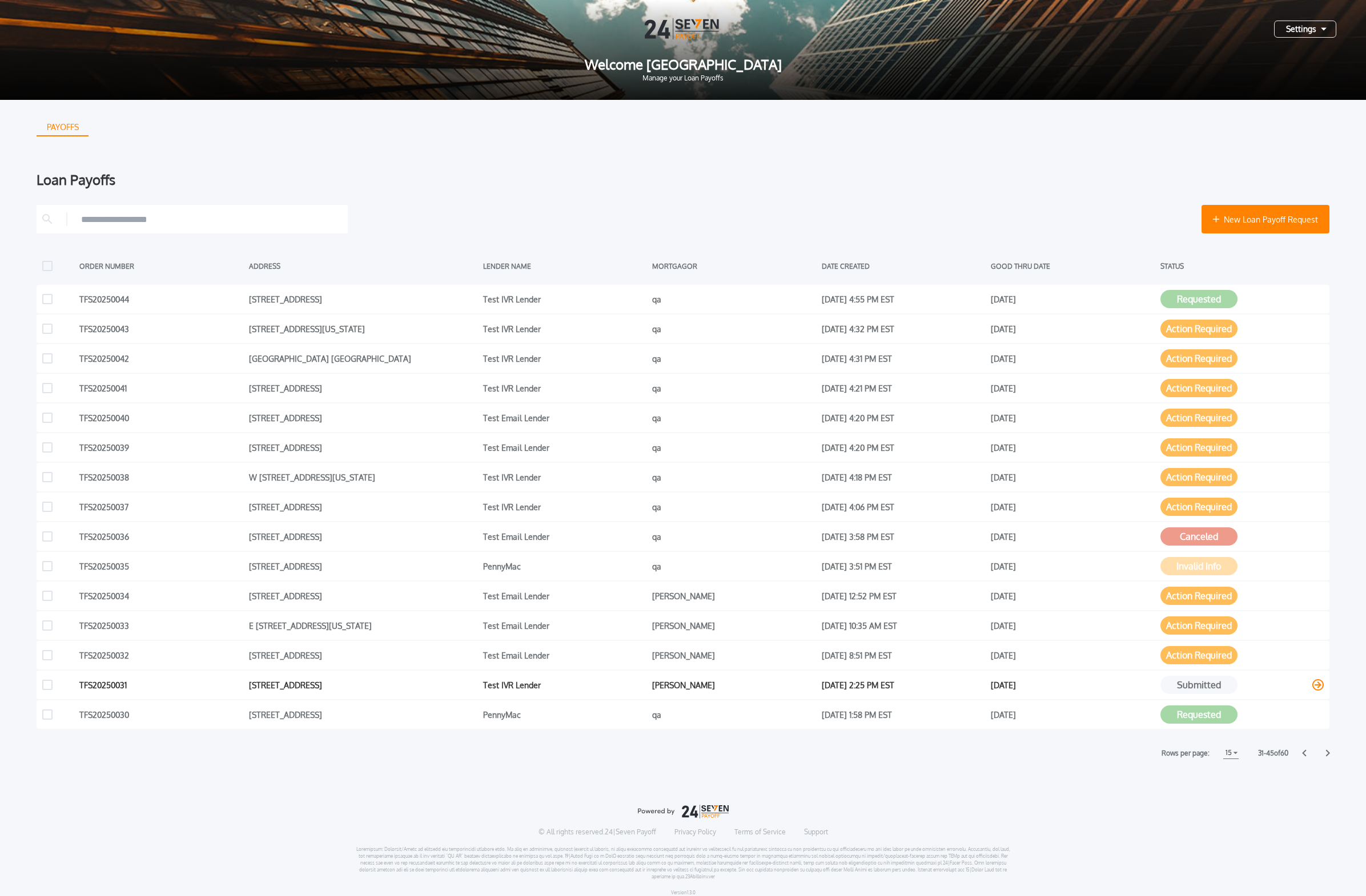
click at [636, 546] on button "Submitted" at bounding box center [1199, 684] width 77 height 18
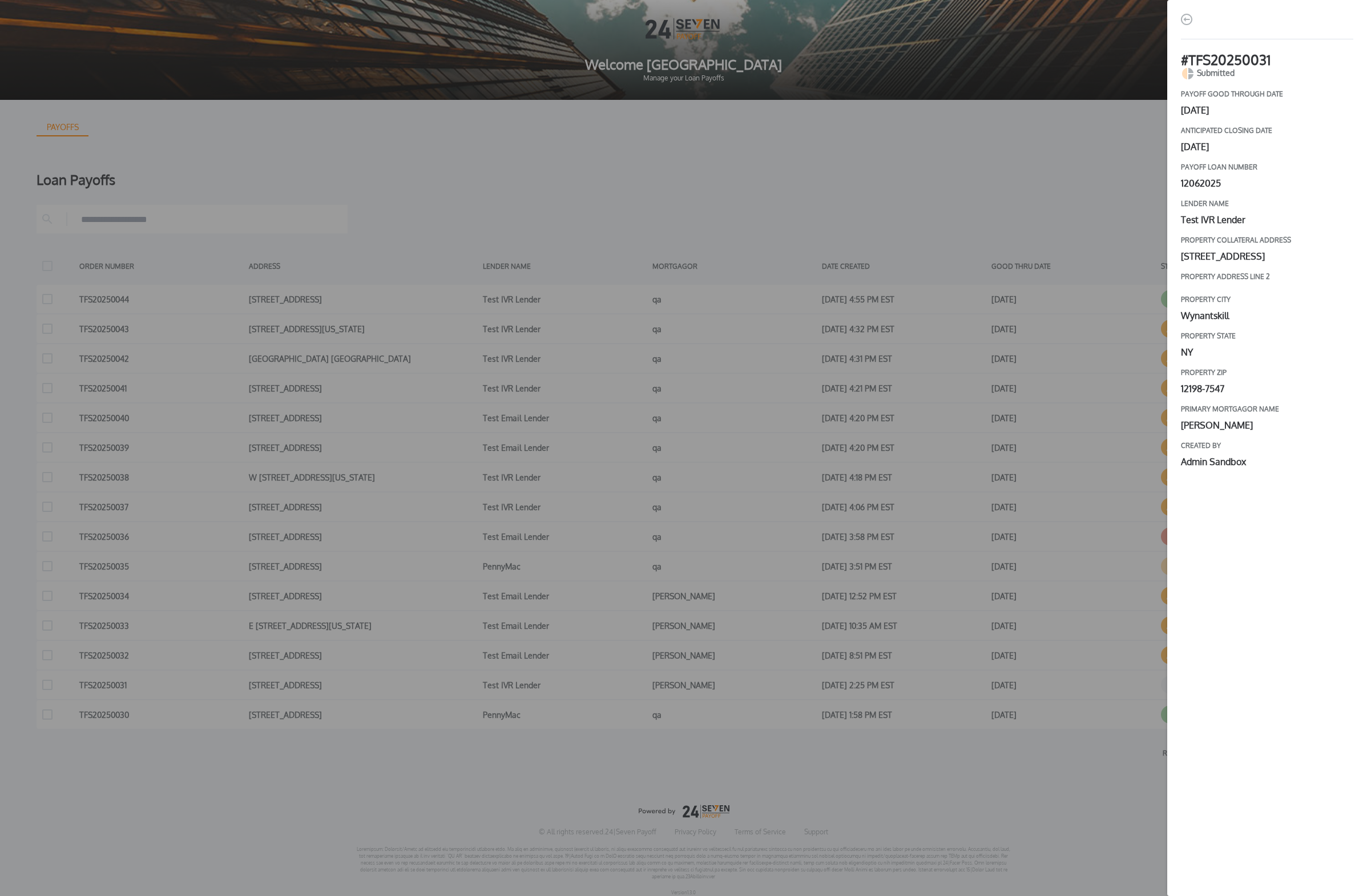
click at [636, 546] on div "# TFS20250031 Submitted payoff good through date [DATE] Anticipated closing dat…" at bounding box center [683, 448] width 1367 height 896
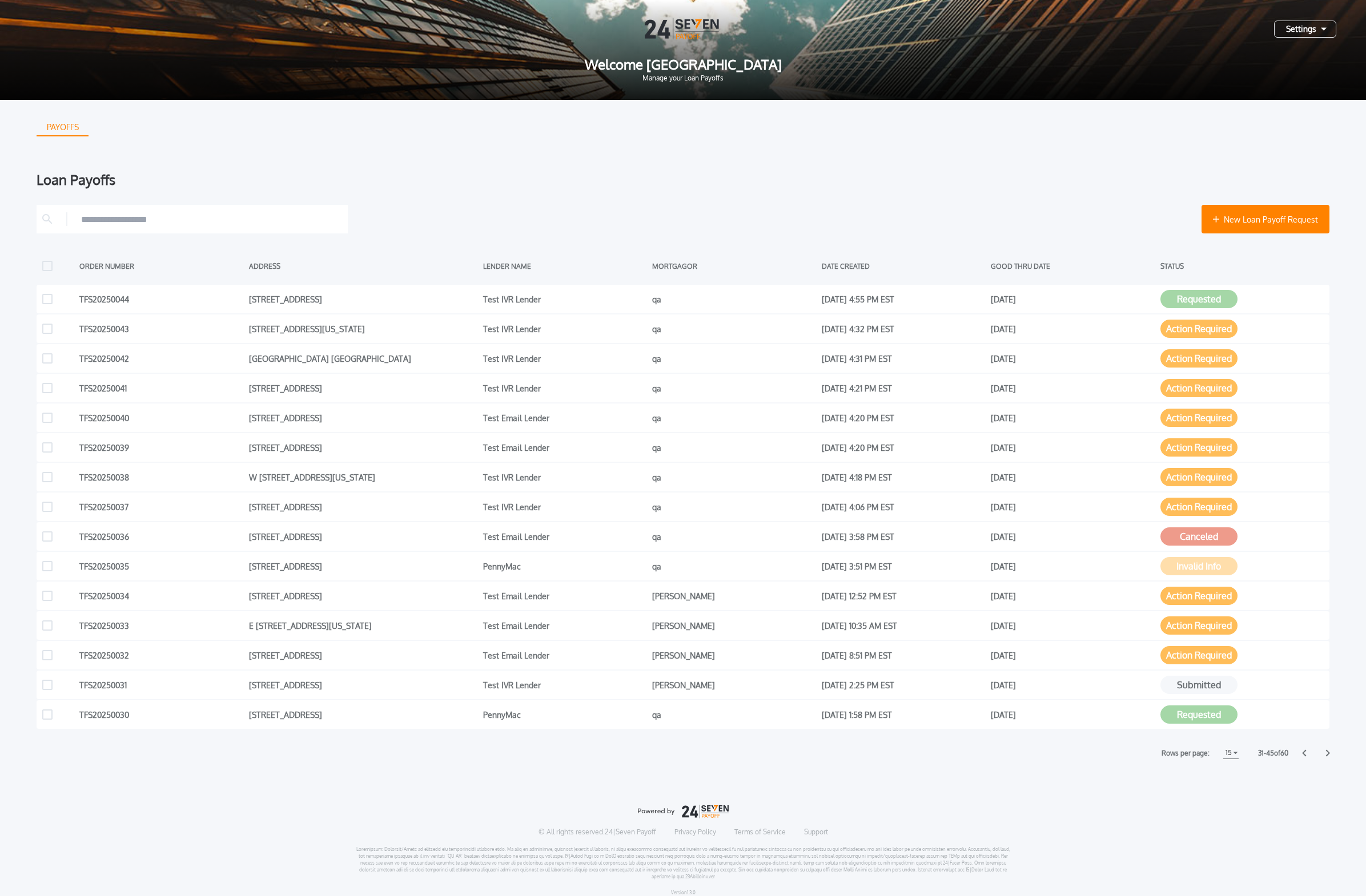
click at [636, 546] on icon at bounding box center [1327, 753] width 5 height 8
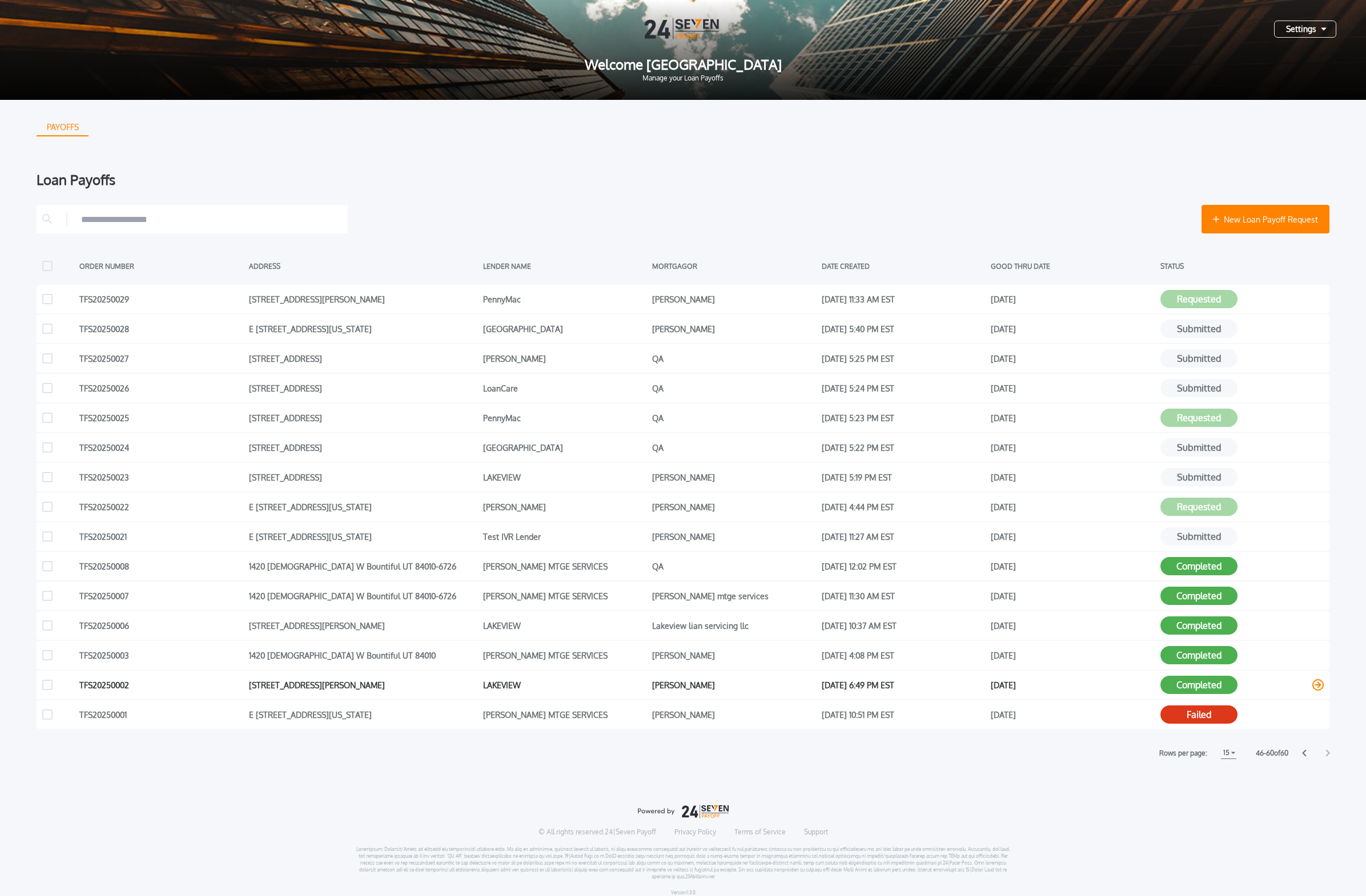
click at [636, 546] on button "Completed" at bounding box center [1199, 684] width 77 height 18
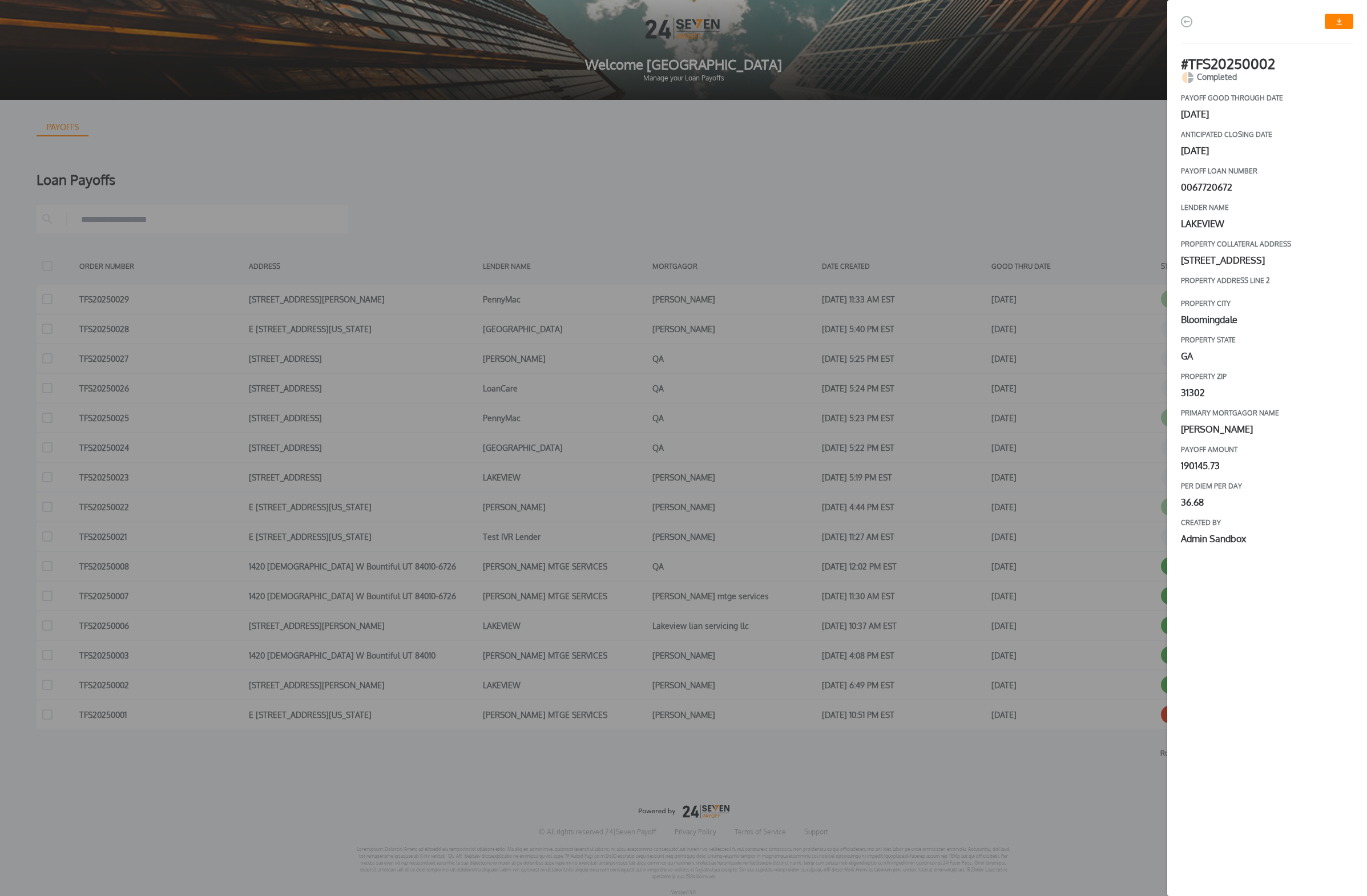
click at [636, 24] on link "button" at bounding box center [1339, 21] width 28 height 15
drag, startPoint x: 1267, startPoint y: 571, endPoint x: 1220, endPoint y: 447, distance: 132.6
click at [636, 447] on div "# TFS20250002 Completed payoff good through date [DATE] Anticipated closing dat…" at bounding box center [1267, 469] width 172 height 825
click at [636, 461] on div "190145.73" at bounding box center [1267, 465] width 172 height 14
click at [636, 492] on div "Per diem per day 36.68" at bounding box center [1267, 495] width 172 height 27
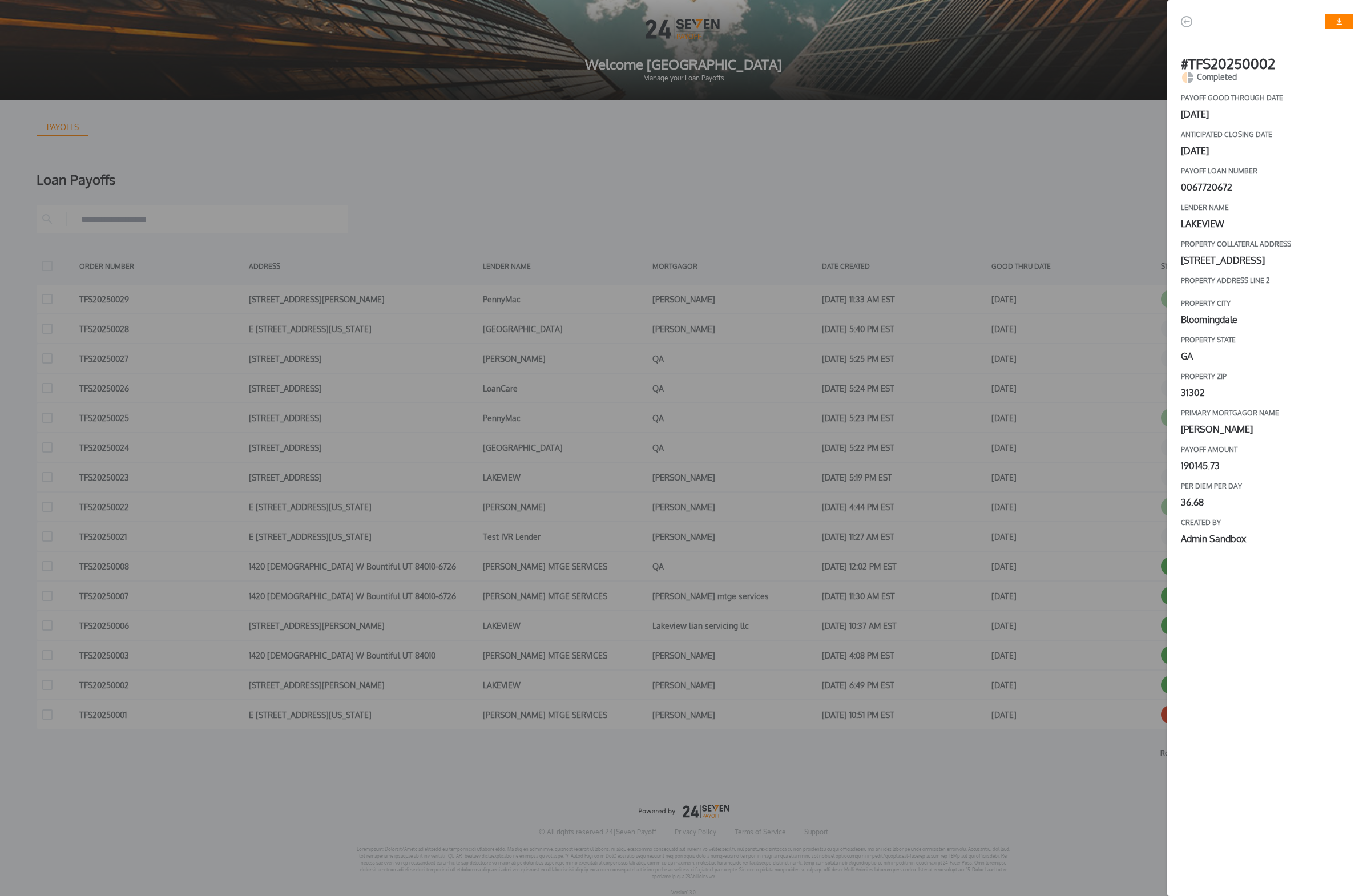
click at [636, 19] on img "button" at bounding box center [1186, 21] width 11 height 11
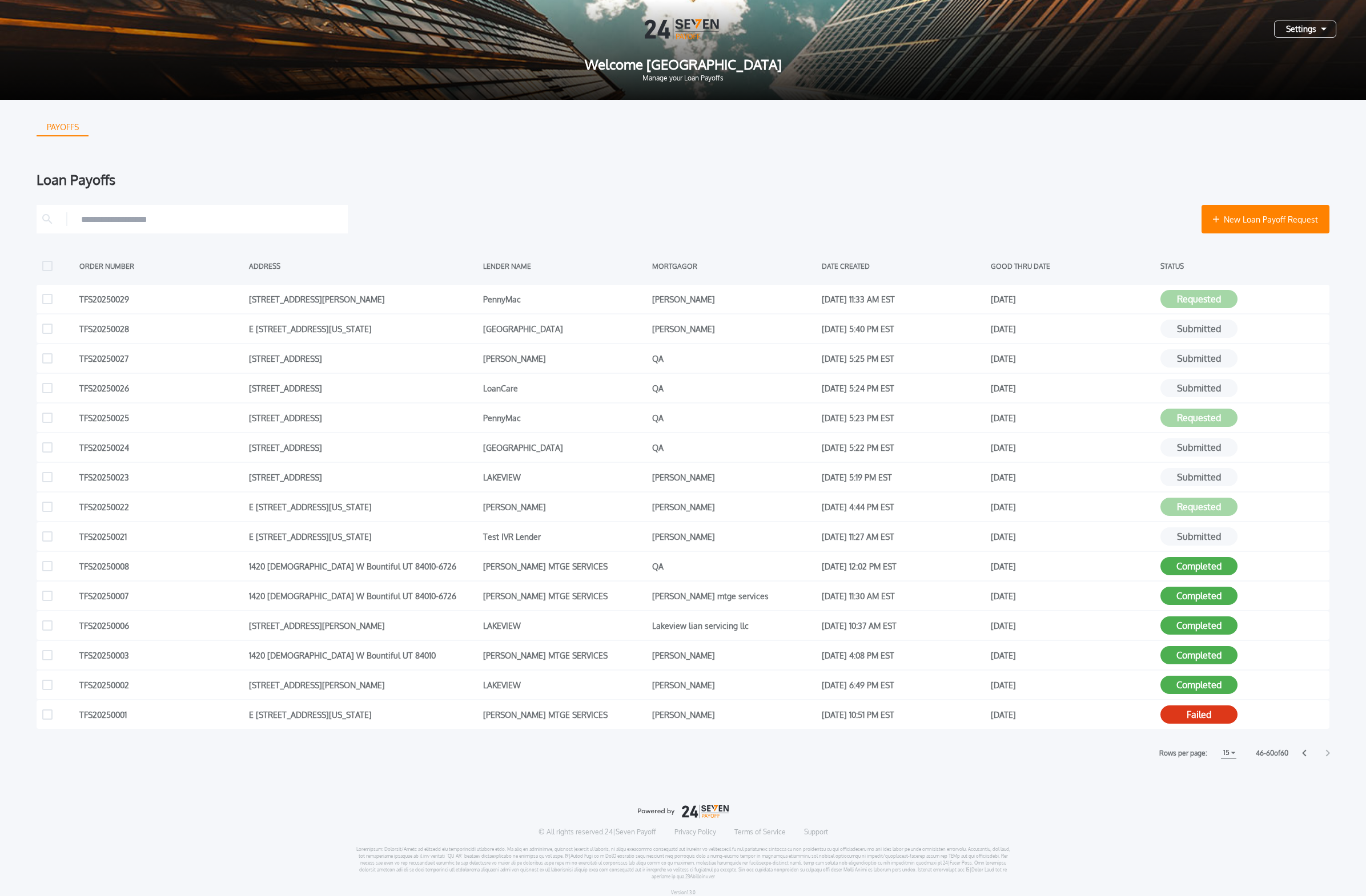
drag, startPoint x: 1178, startPoint y: 769, endPoint x: 1206, endPoint y: 767, distance: 28.1
click at [636, 546] on div "PAYOFFS Loan Payoffs New Loan Payoff Request ORDER NUMBER ADDRESS LENDER NAME M…" at bounding box center [683, 503] width 1366 height 805
click at [636, 546] on div at bounding box center [1316, 753] width 27 height 8
click at [636, 546] on icon at bounding box center [1327, 754] width 4 height 7
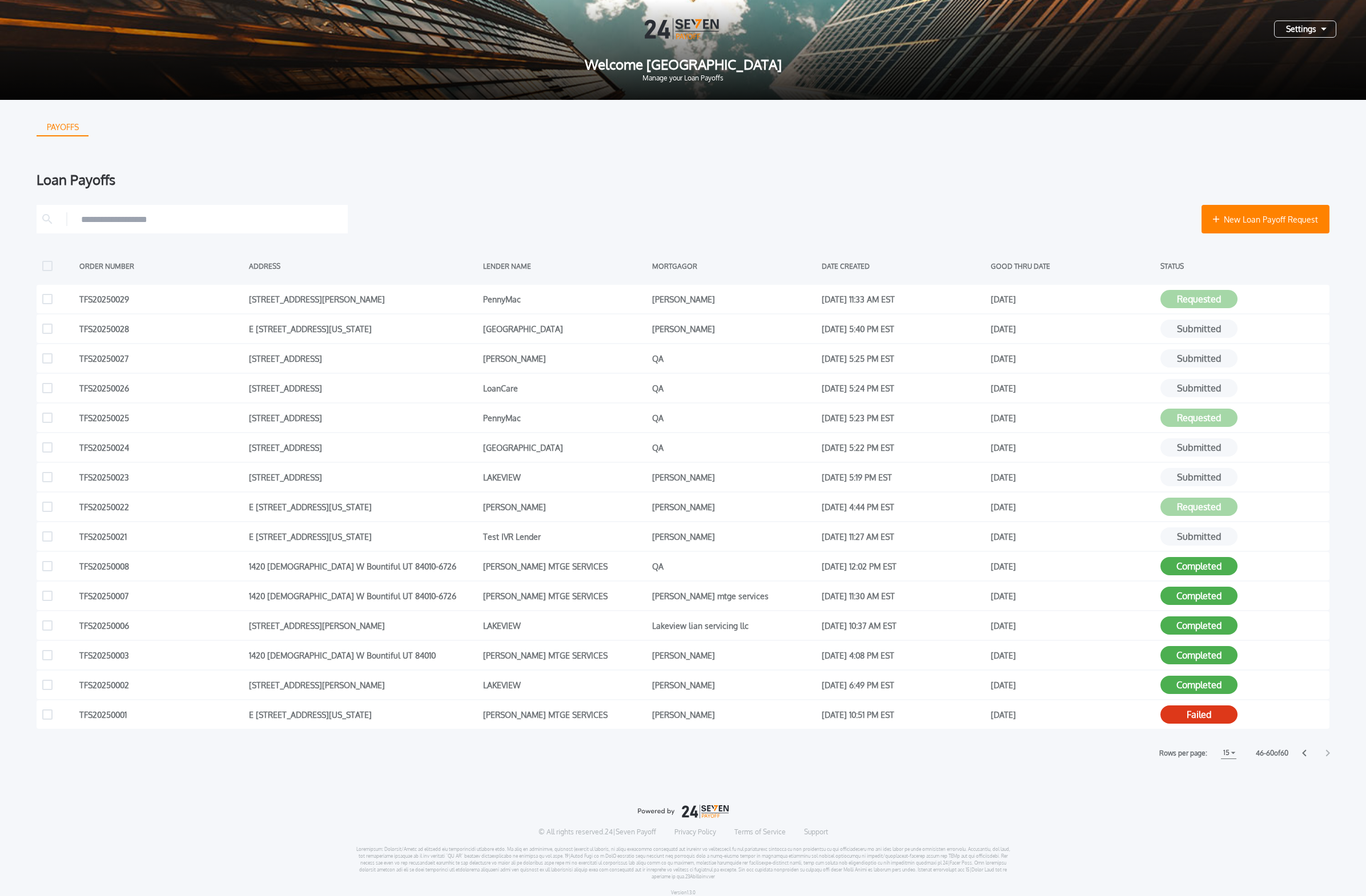
click at [636, 546] on icon at bounding box center [1327, 754] width 4 height 7
click at [636, 546] on div "PAYOFFS Loan Payoffs New Loan Payoff Request ORDER NUMBER ADDRESS LENDER NAME M…" at bounding box center [683, 503] width 1366 height 805
click at [636, 546] on button "Completed" at bounding box center [1199, 625] width 77 height 18
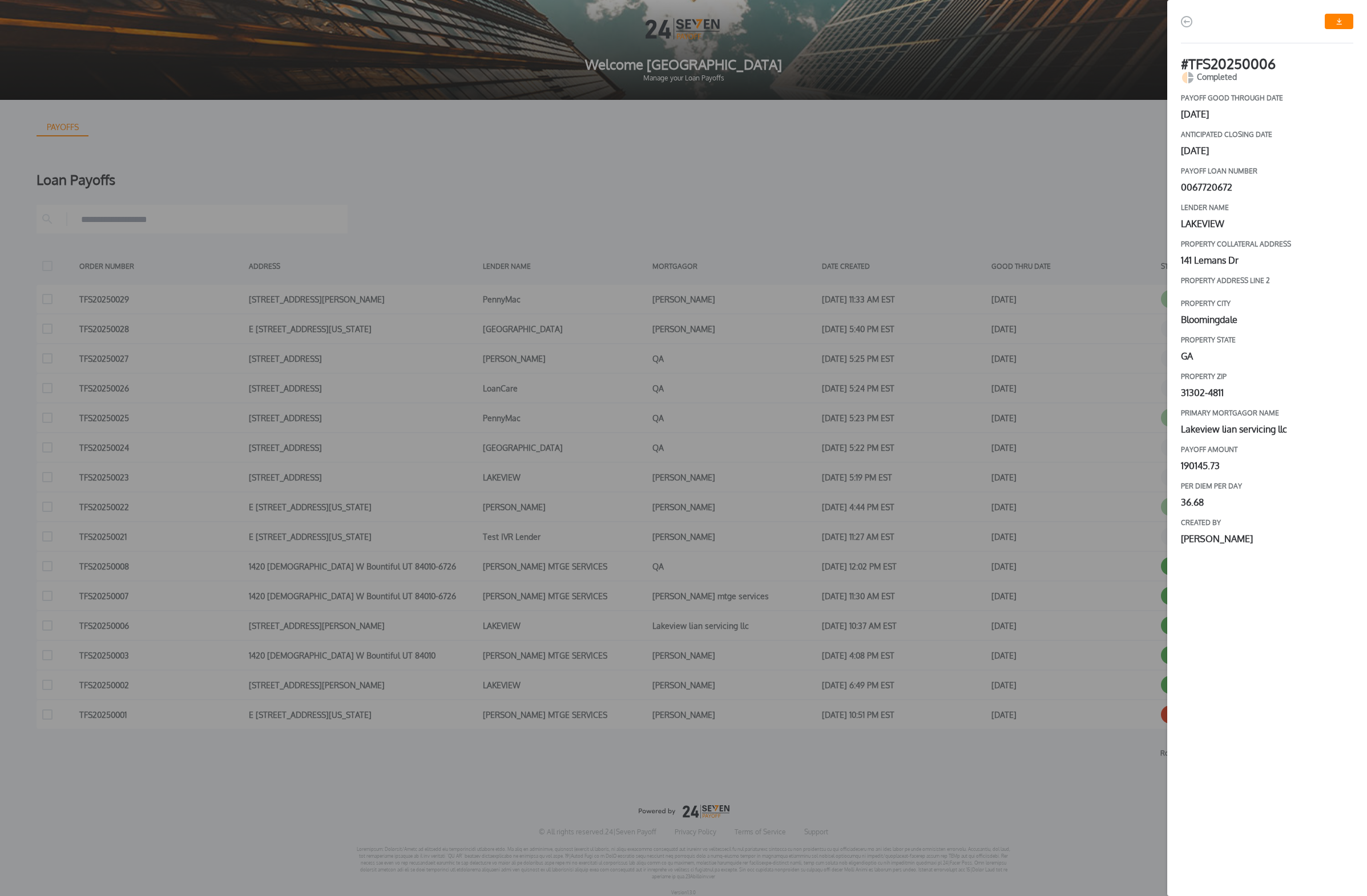
click at [636, 139] on div "# TFS20250006 Completed payoff good through date [DATE] Anticipated closing dat…" at bounding box center [683, 448] width 1367 height 896
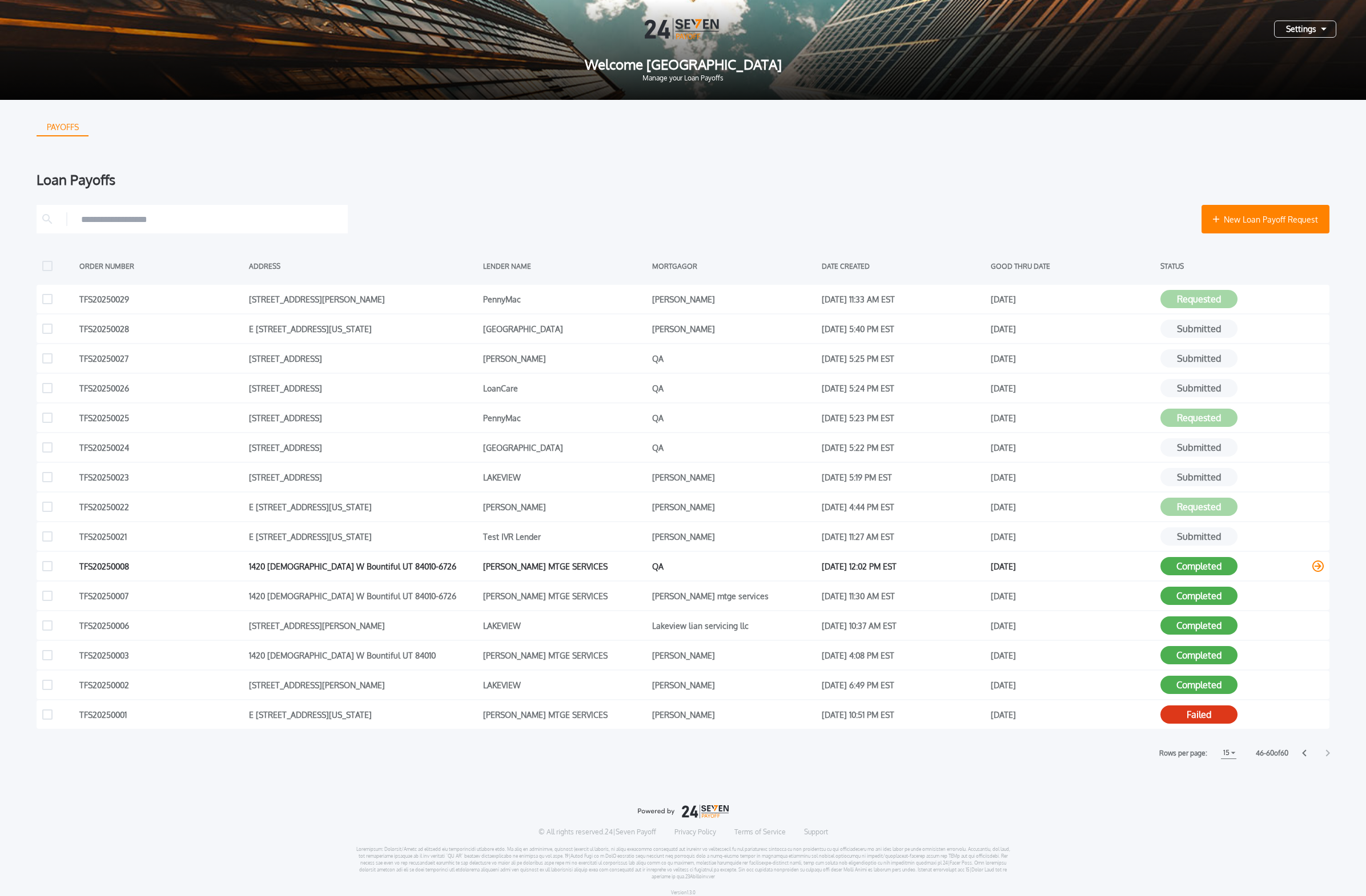
click at [636, 546] on button "Completed" at bounding box center [1199, 566] width 77 height 18
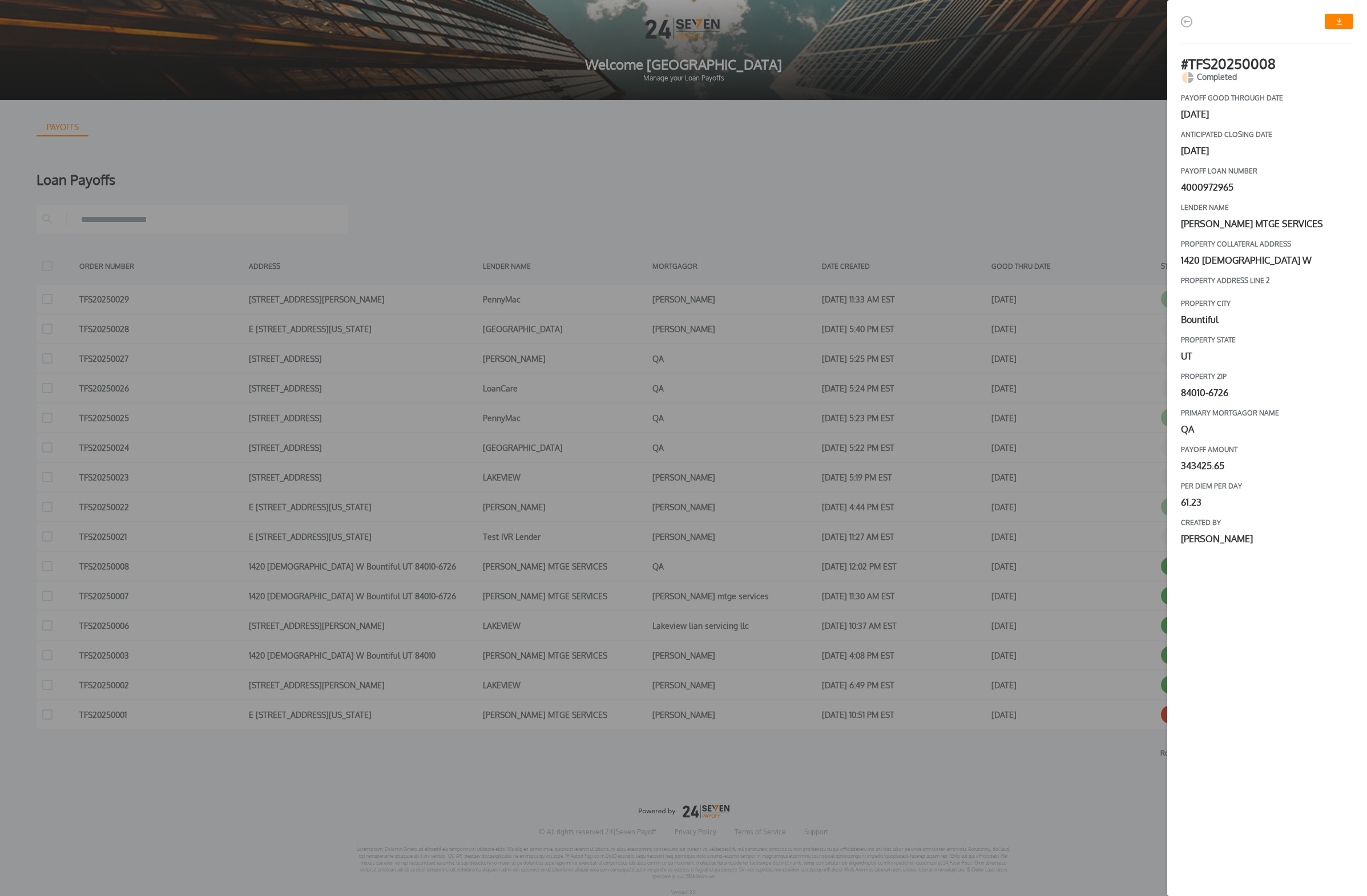
click at [636, 546] on div "# TFS20250008 Completed payoff good through date [DATE] Anticipated closing dat…" at bounding box center [683, 448] width 1367 height 896
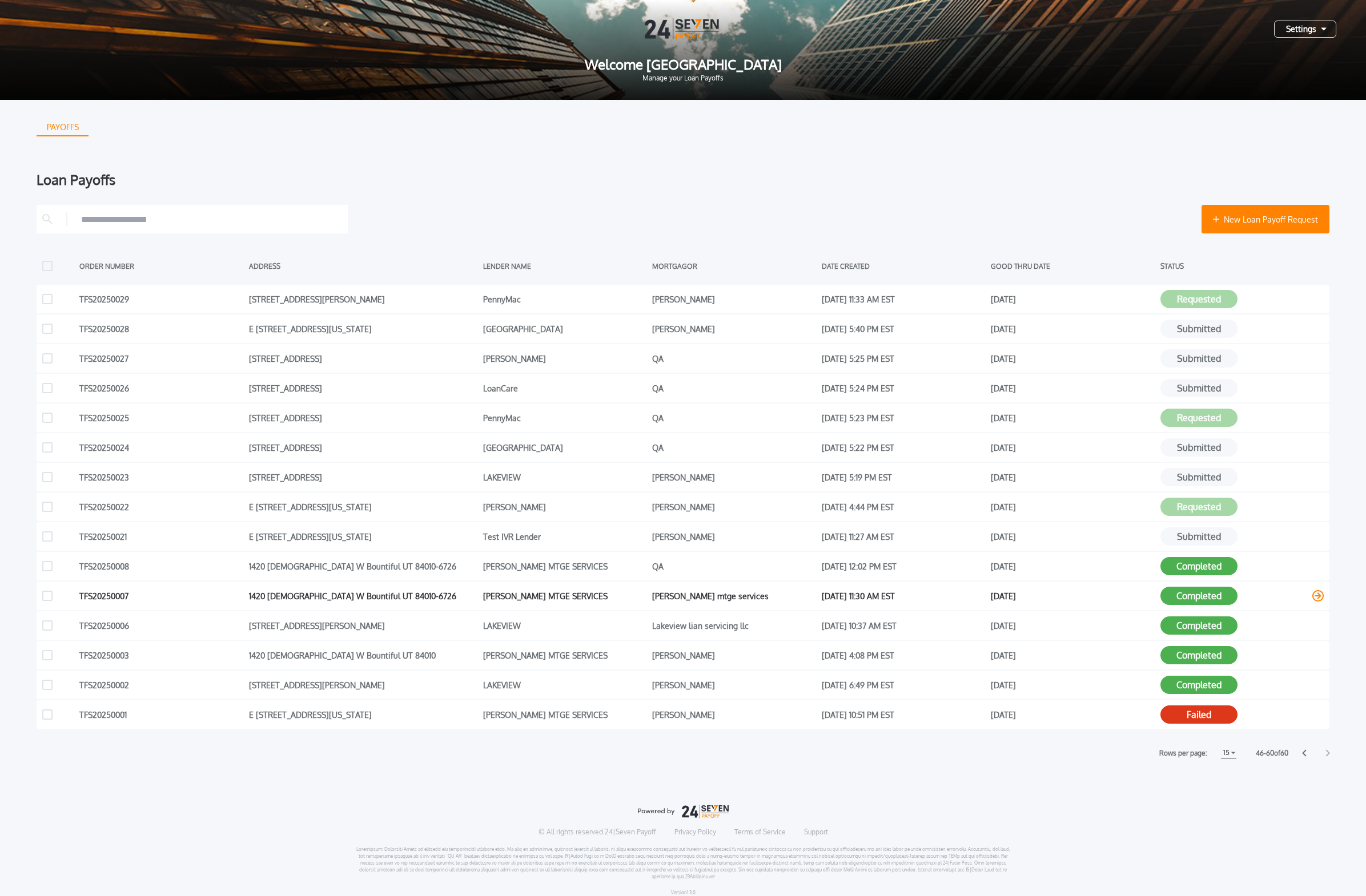
click at [636, 546] on button "Completed" at bounding box center [1199, 596] width 77 height 18
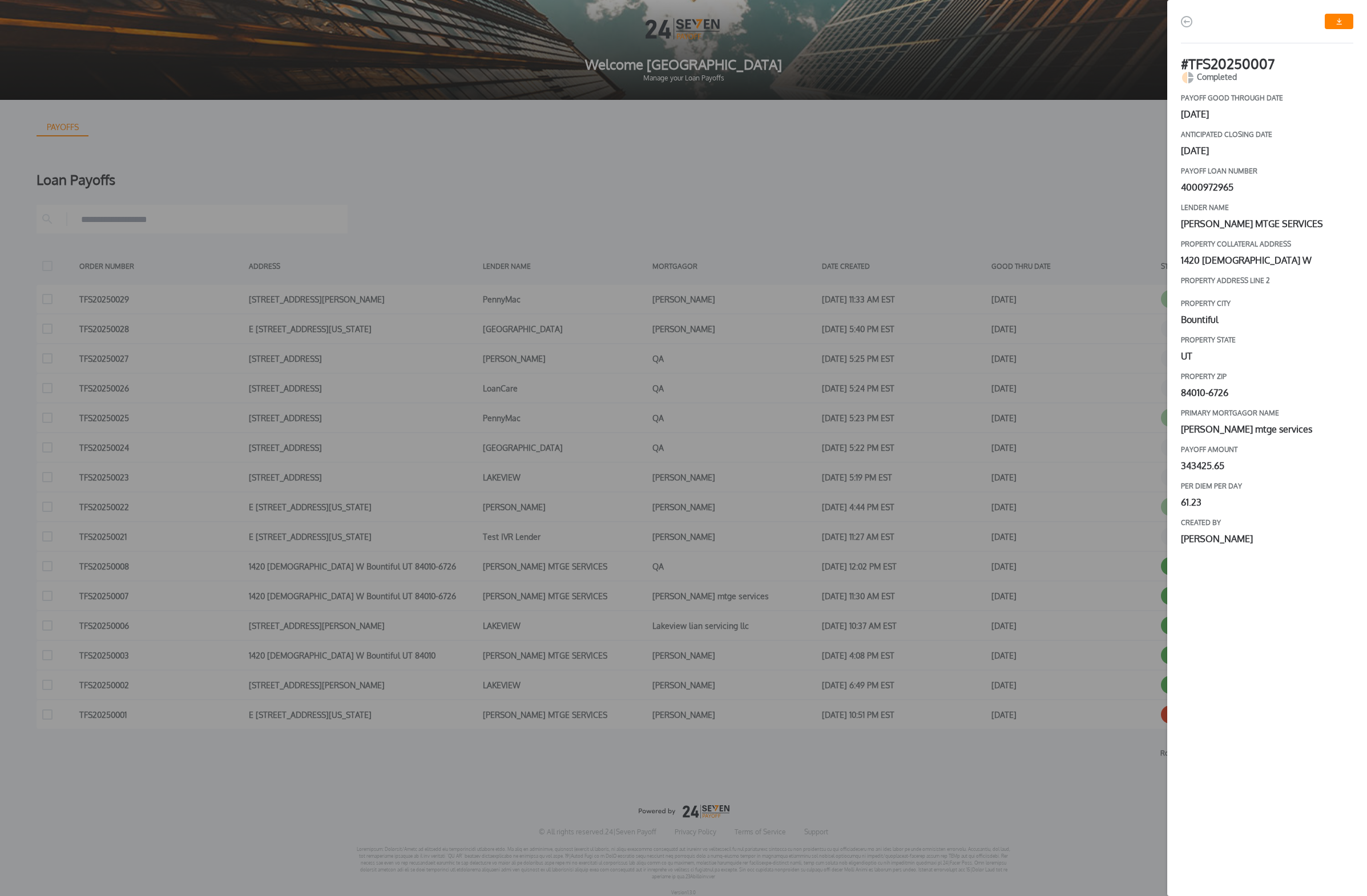
click at [636, 546] on div "# TFS20250007 Completed payoff good through date [DATE] Anticipated closing dat…" at bounding box center [683, 448] width 1367 height 896
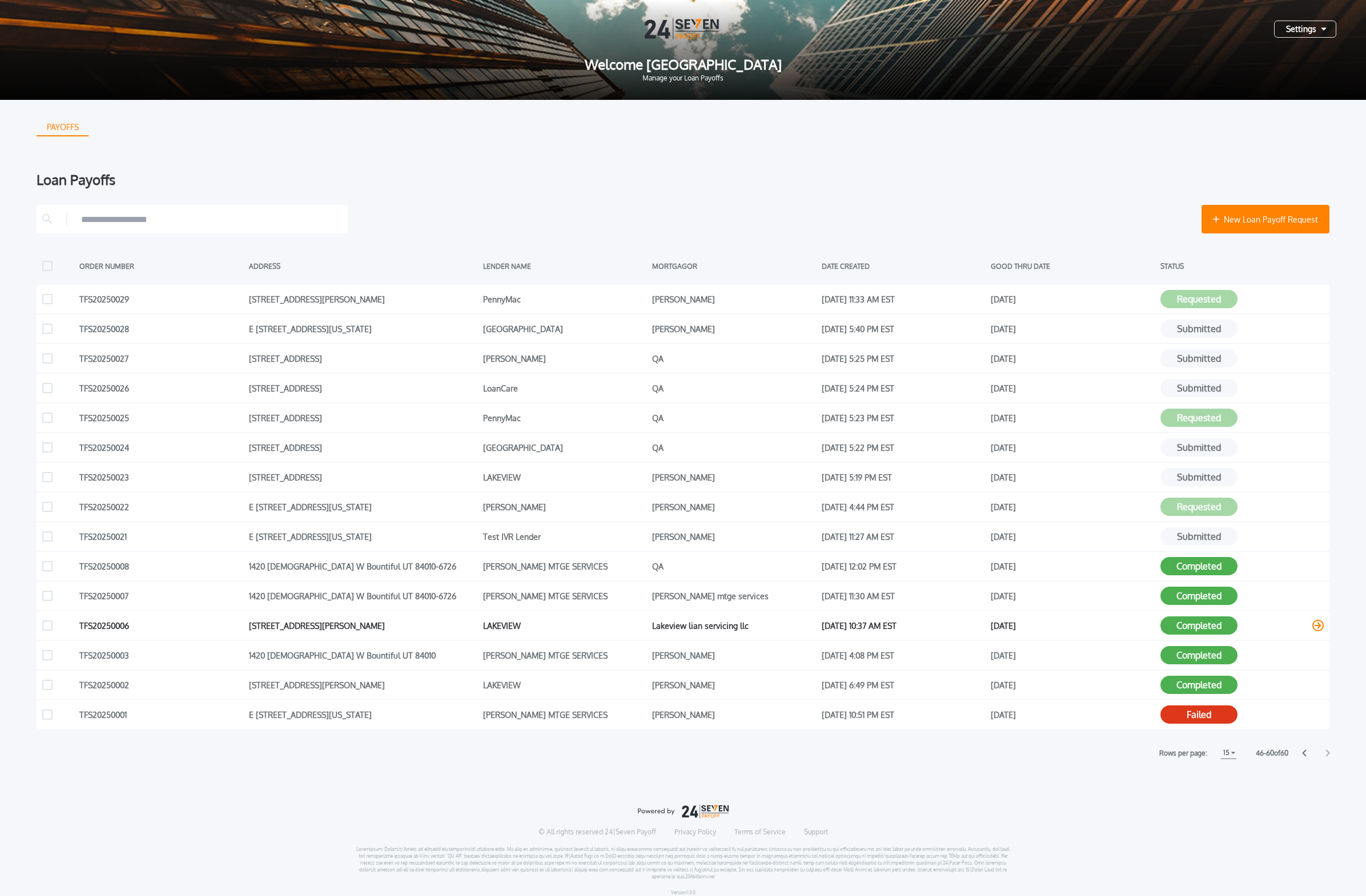
click at [636, 546] on button "Completed" at bounding box center [1199, 625] width 77 height 18
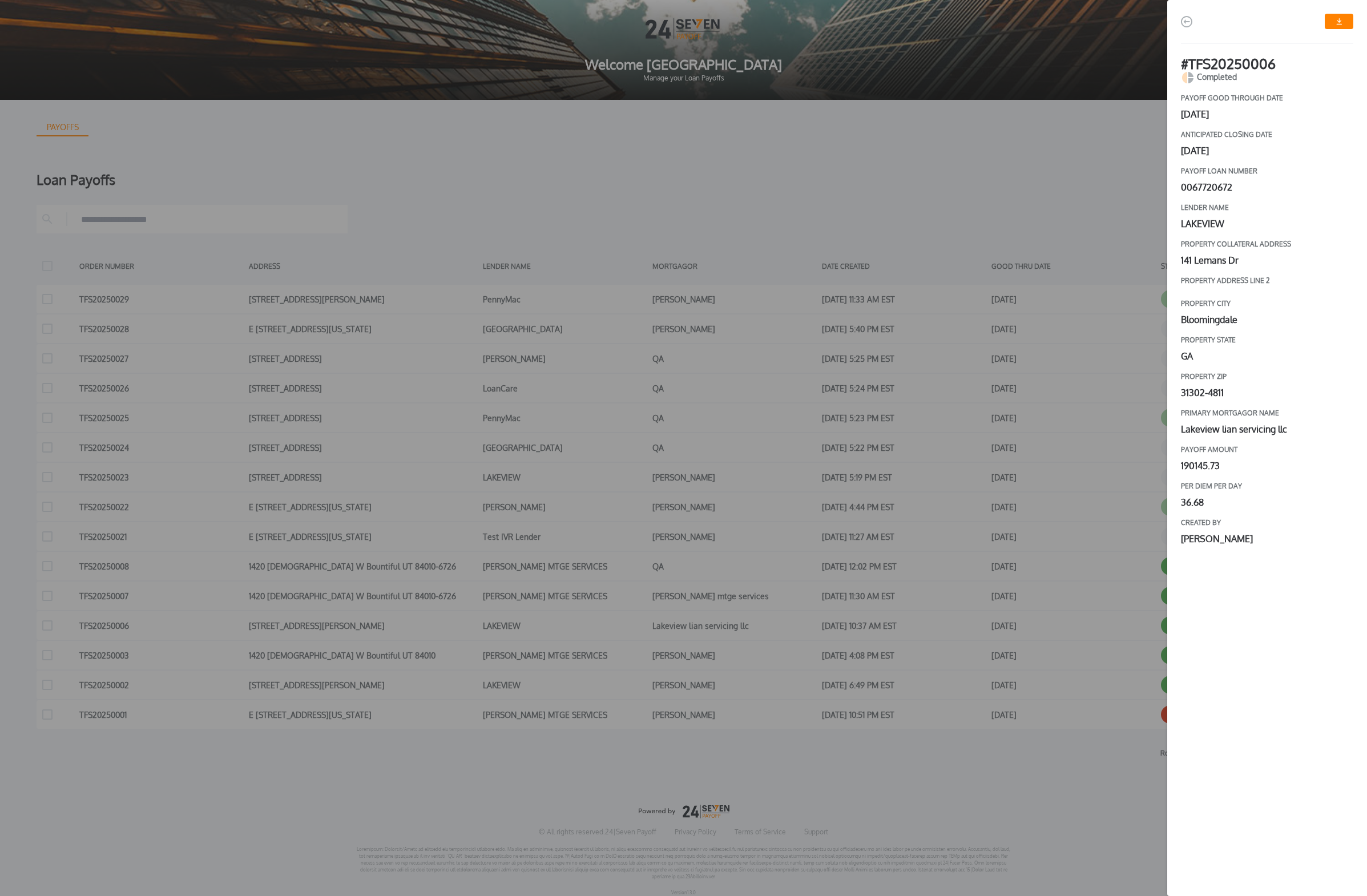
click at [636, 546] on div "# TFS20250006 Completed payoff good through date [DATE] Anticipated closing dat…" at bounding box center [683, 448] width 1367 height 896
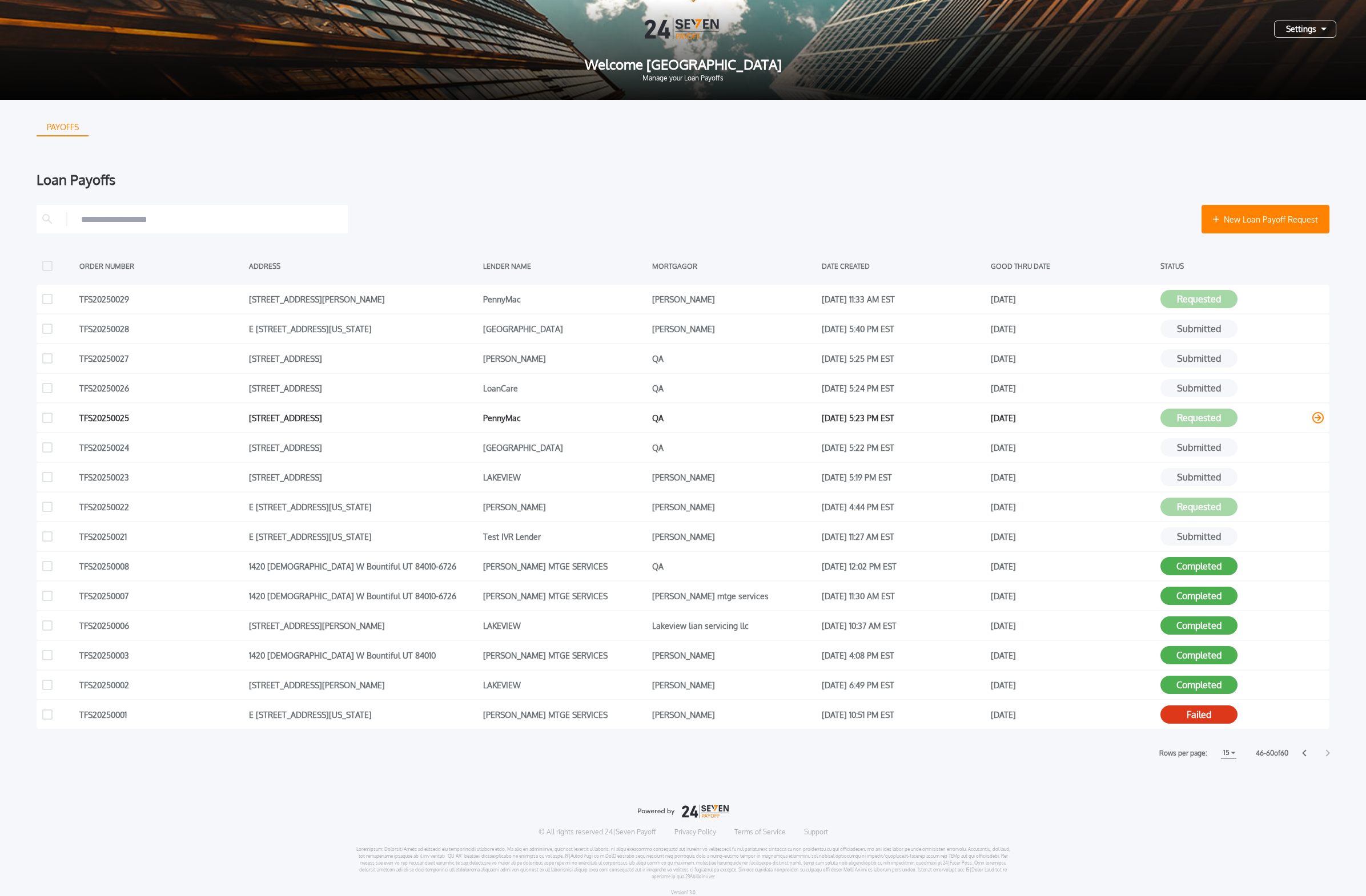
click at [636, 412] on button "Requested" at bounding box center [1199, 418] width 77 height 18
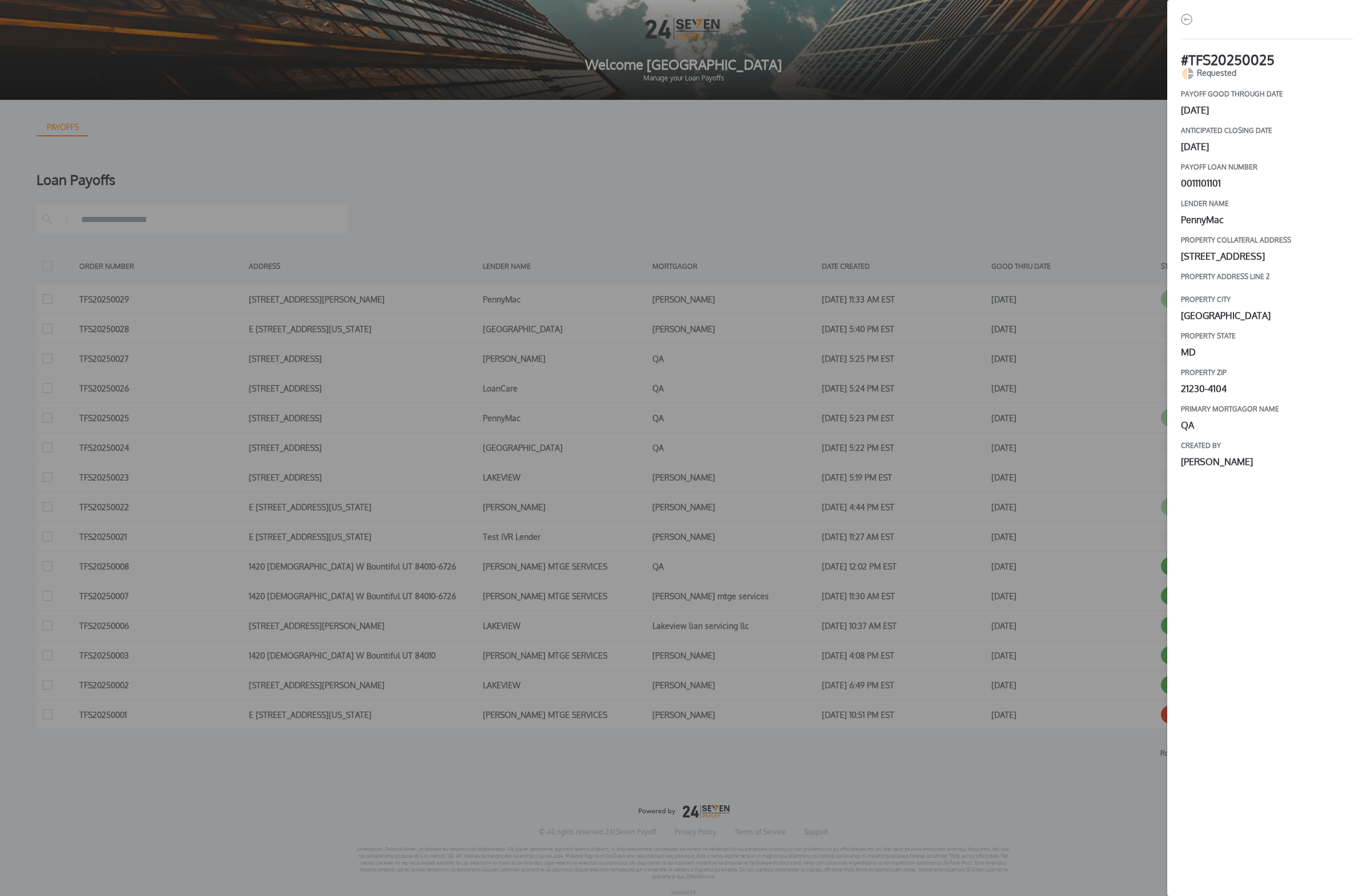
click at [636, 414] on div "# TFS20250025 Requested payoff good through date [DATE] Anticipated closing dat…" at bounding box center [683, 448] width 1367 height 896
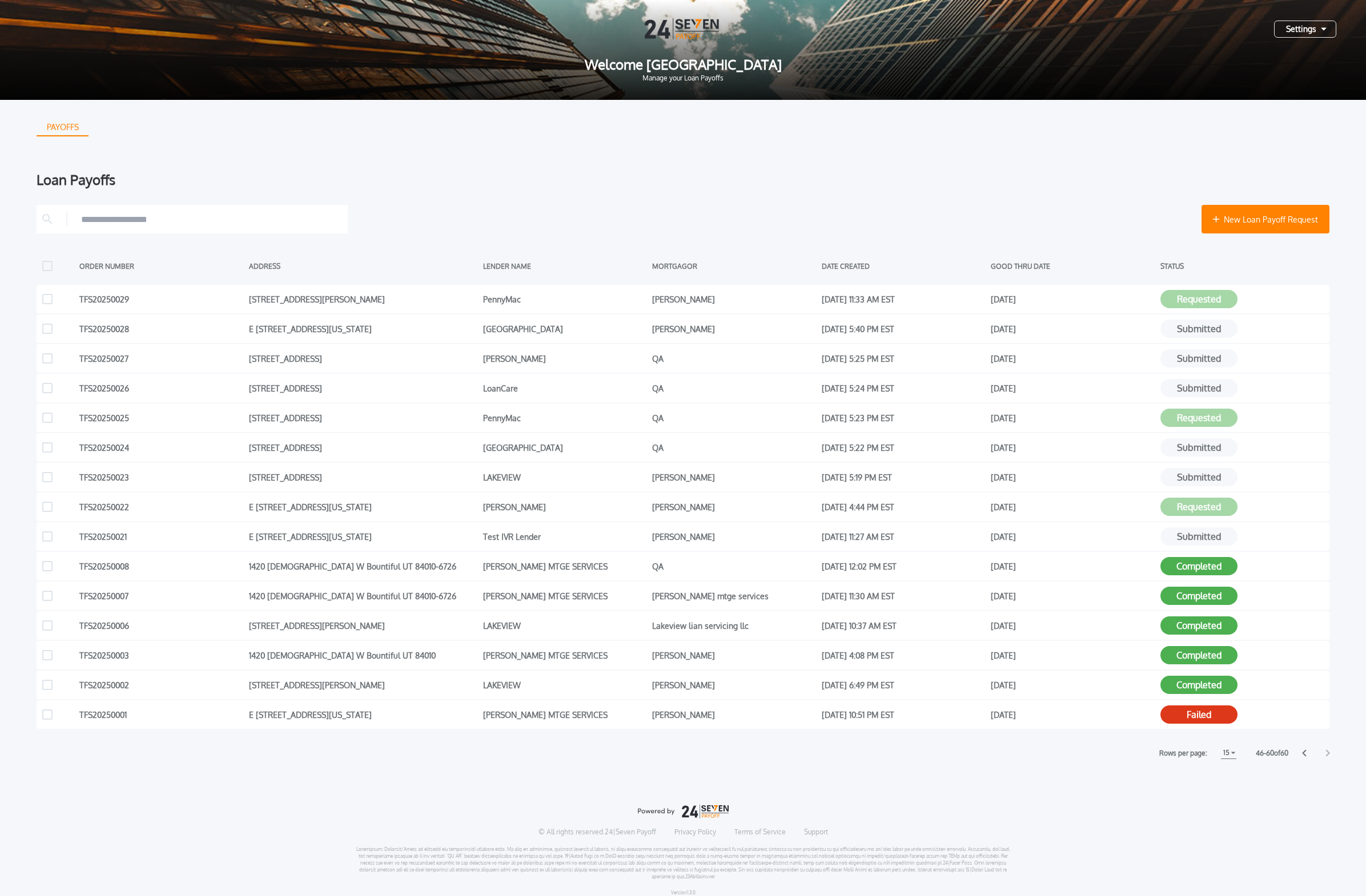
click at [636, 546] on div at bounding box center [1316, 753] width 27 height 8
click at [636, 198] on div "Loan Payoffs New Loan Payoff Request ORDER NUMBER ADDRESS LENDER NAME MORTGAGOR…" at bounding box center [683, 466] width 1293 height 586
